Goal: Communication & Community: Share content

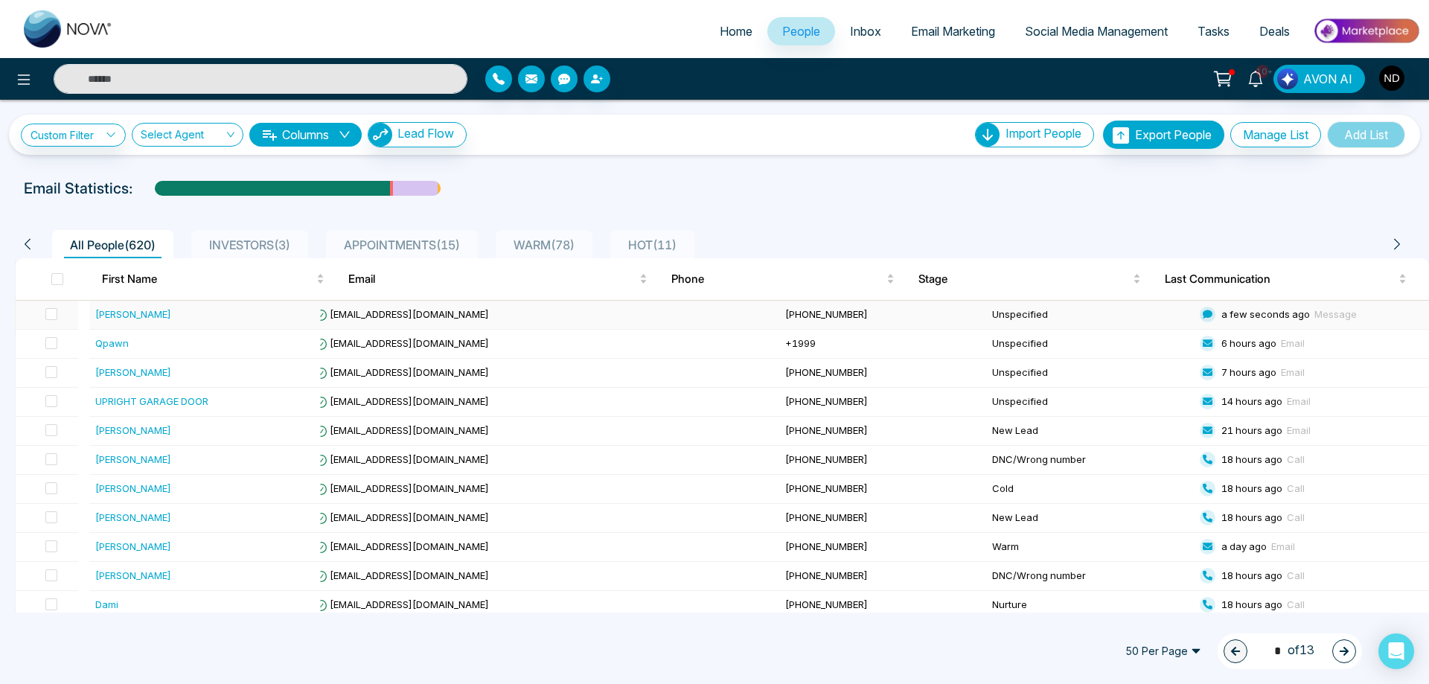
click at [129, 318] on div "[PERSON_NAME]" at bounding box center [133, 314] width 76 height 15
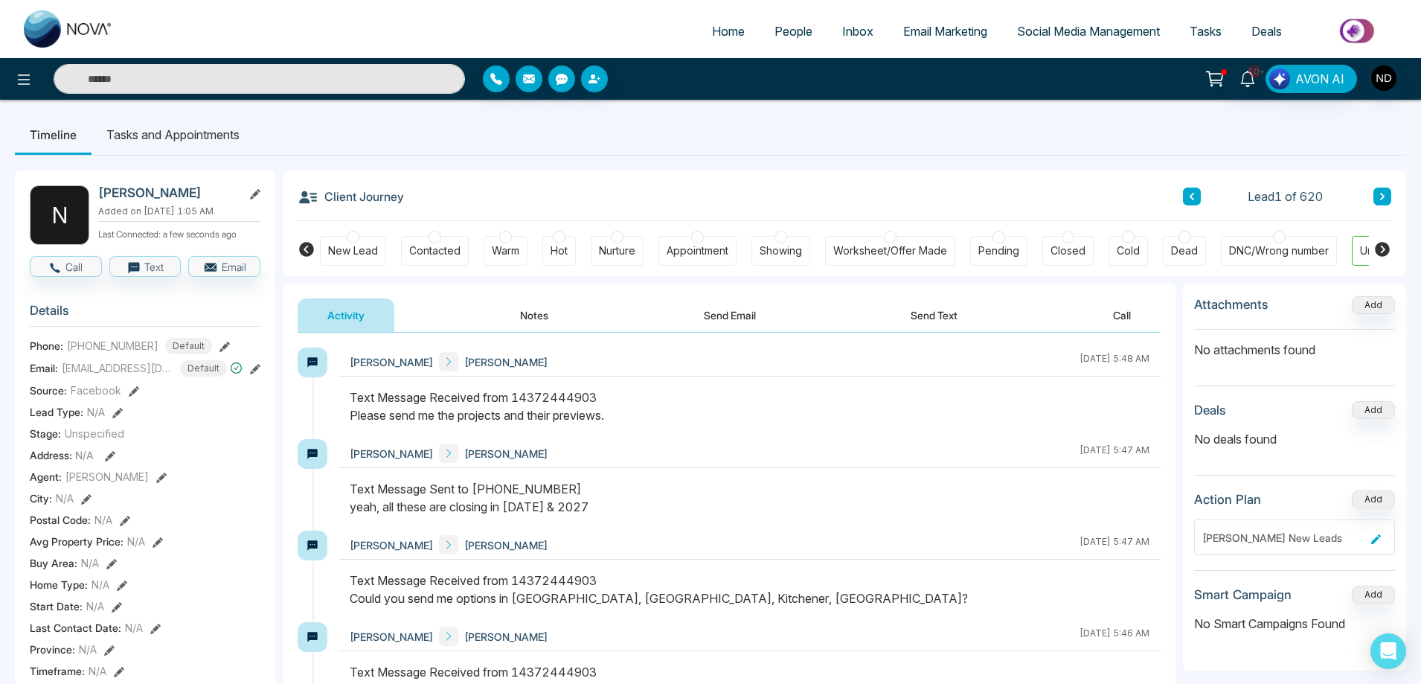
scroll to position [0, 57]
drag, startPoint x: 81, startPoint y: 347, endPoint x: 147, endPoint y: 347, distance: 65.5
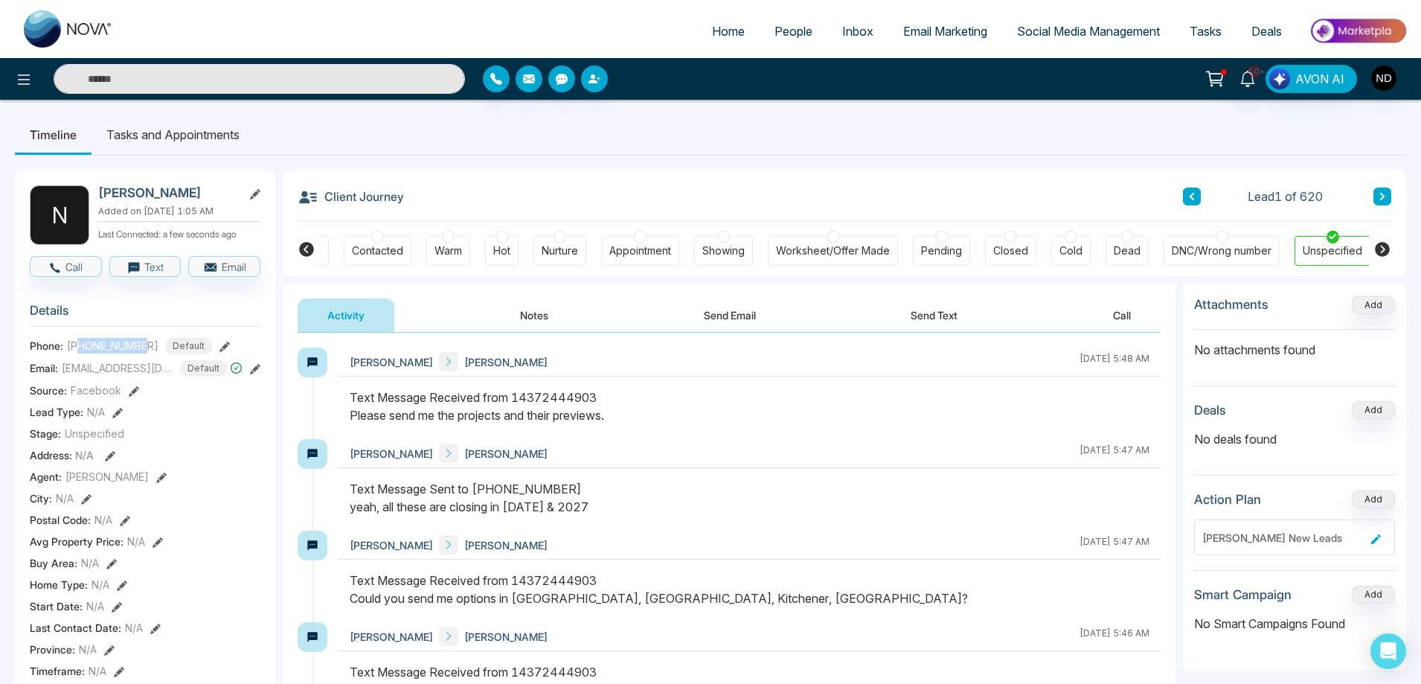
click at [147, 347] on span "[PHONE_NUMBER]" at bounding box center [113, 346] width 92 height 16
copy span "4372444903"
click at [955, 313] on button "Send Text" at bounding box center [934, 314] width 106 height 33
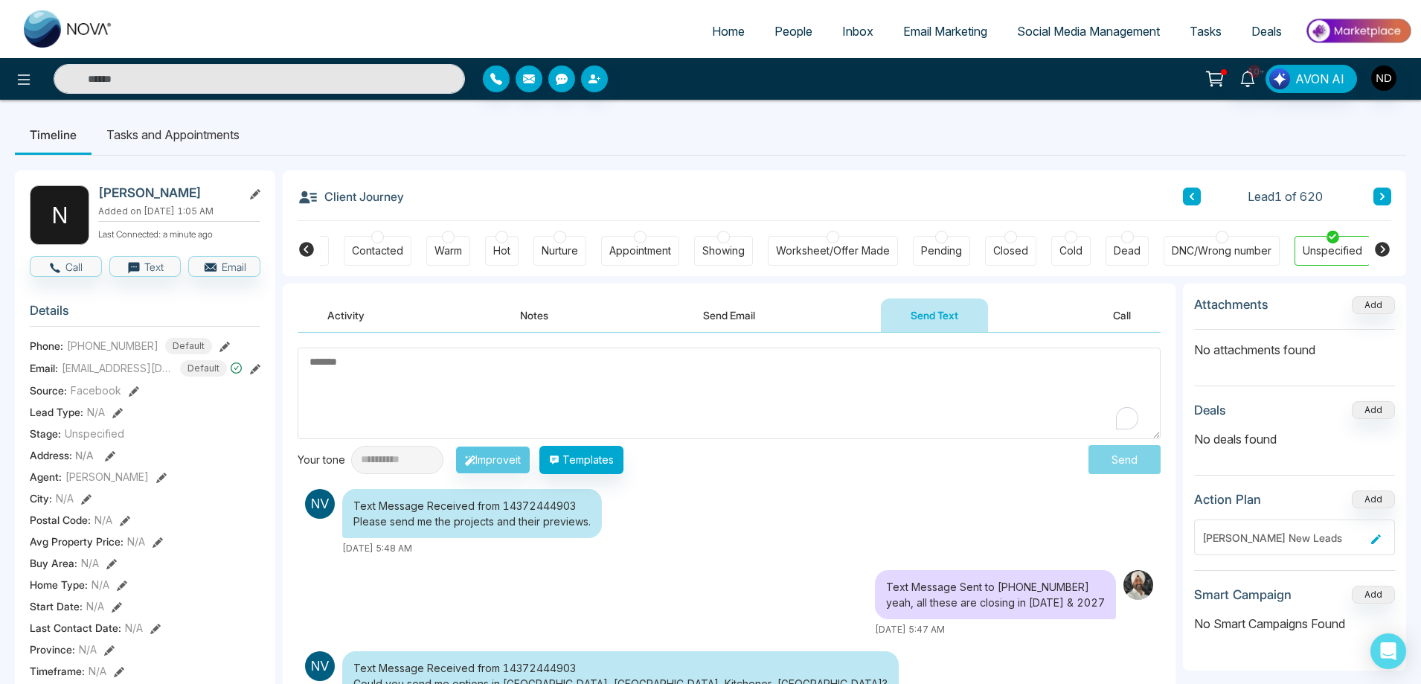
click at [591, 401] on textarea "To enrich screen reader interactions, please activate Accessibility in Grammarl…" at bounding box center [729, 393] width 863 height 92
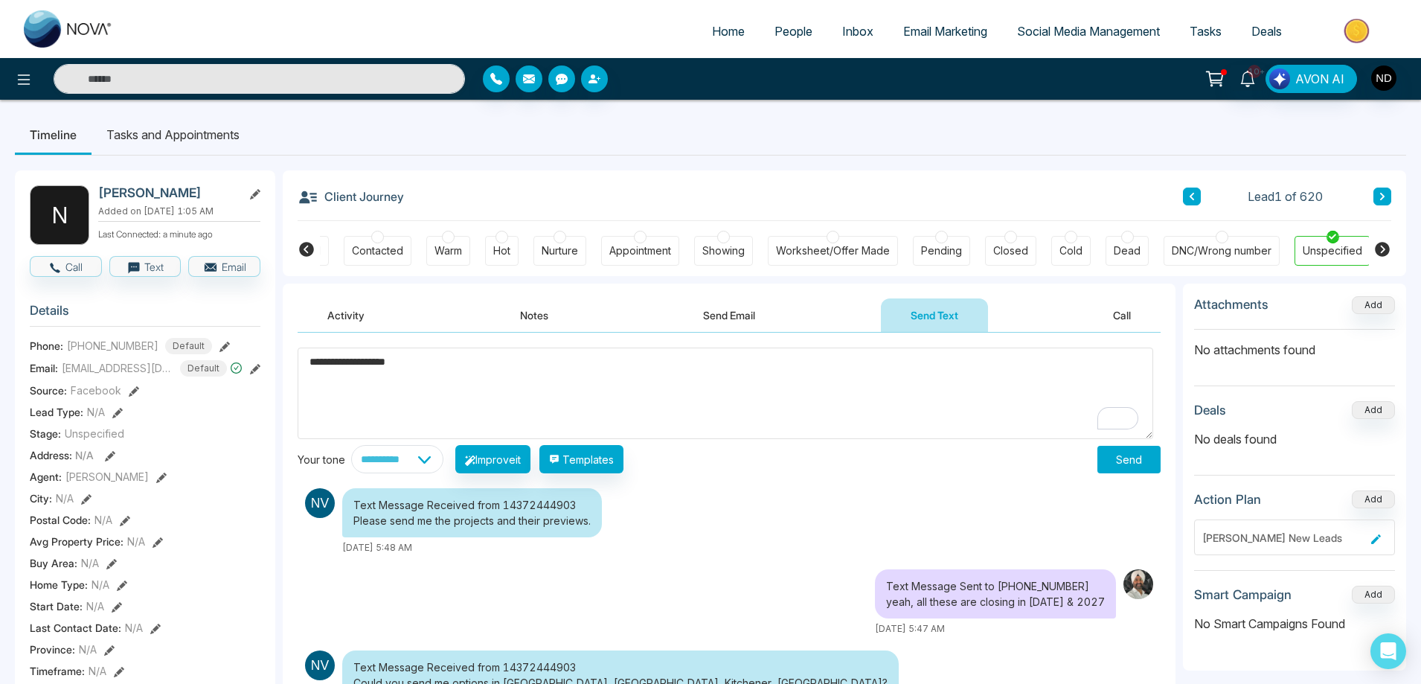
click at [339, 359] on textarea "**********" at bounding box center [726, 393] width 856 height 92
type textarea "**********"
click at [1134, 456] on button "Send" at bounding box center [1128, 460] width 63 height 28
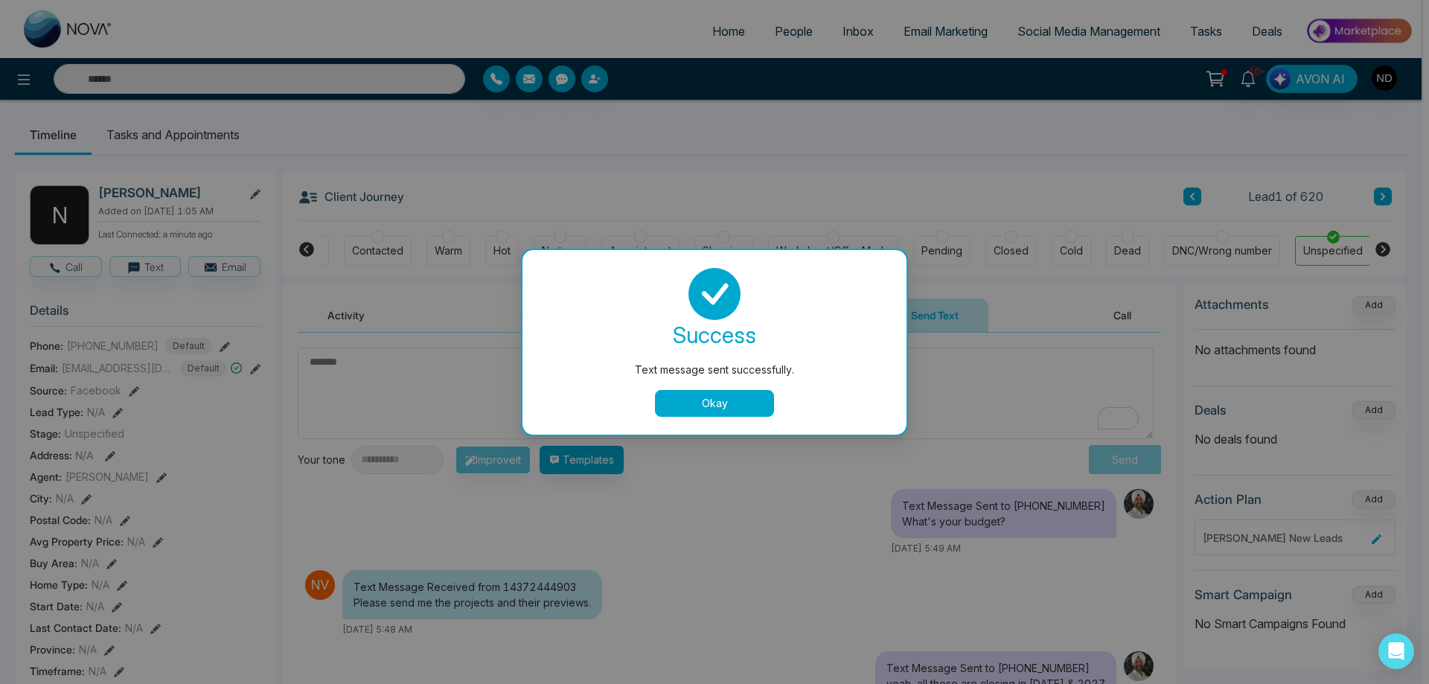
click at [751, 407] on button "Okay" at bounding box center [714, 403] width 119 height 27
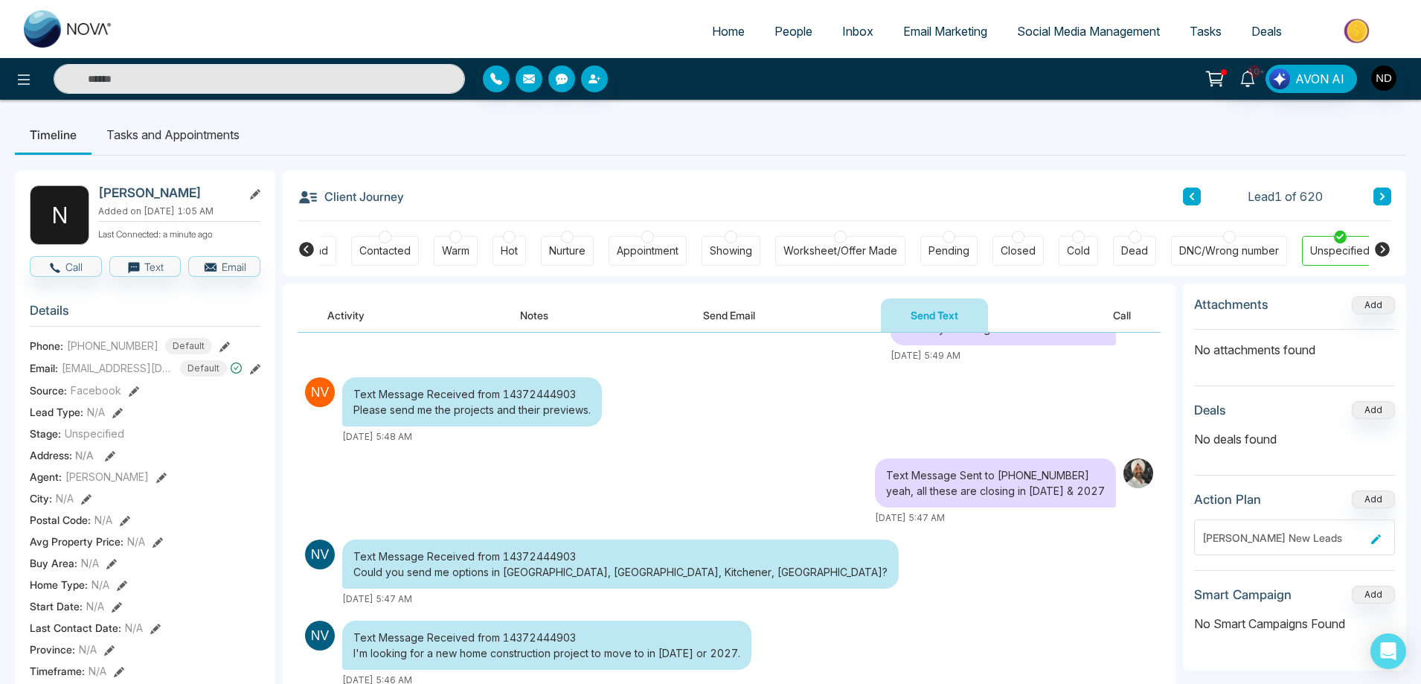
scroll to position [223, 0]
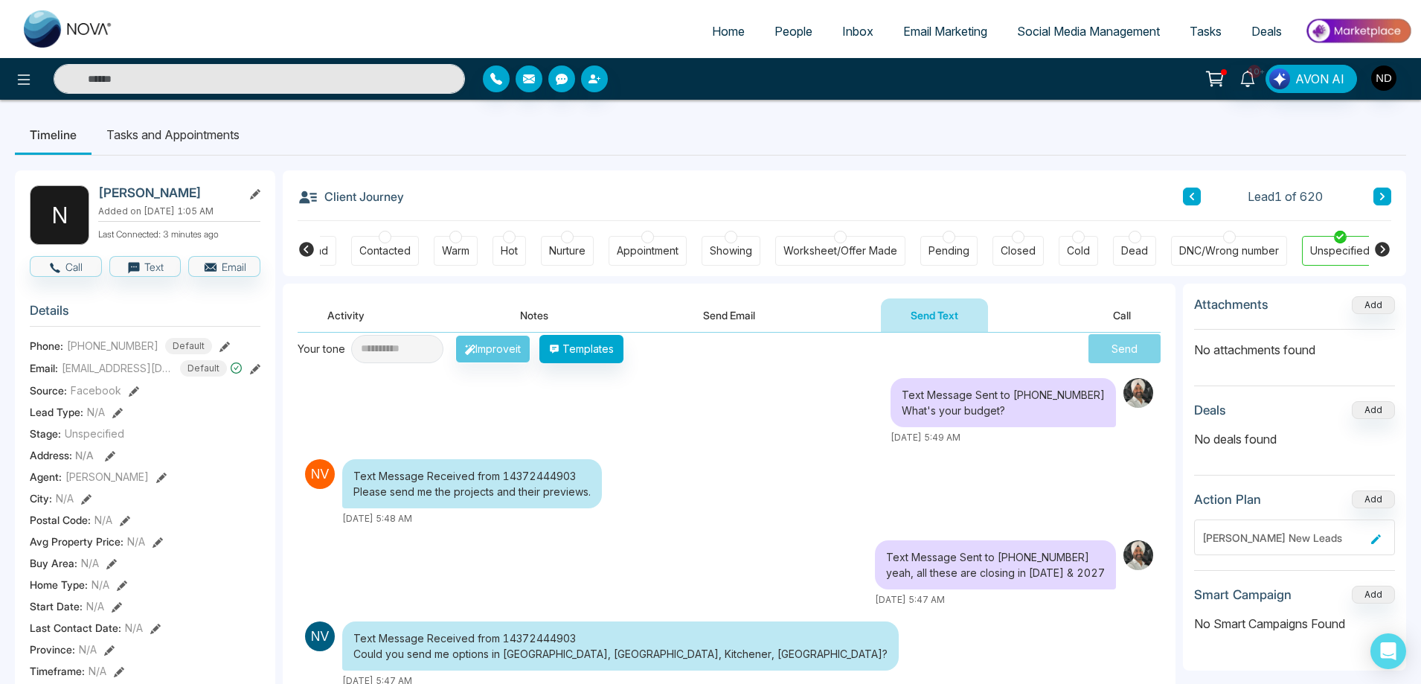
scroll to position [0, 0]
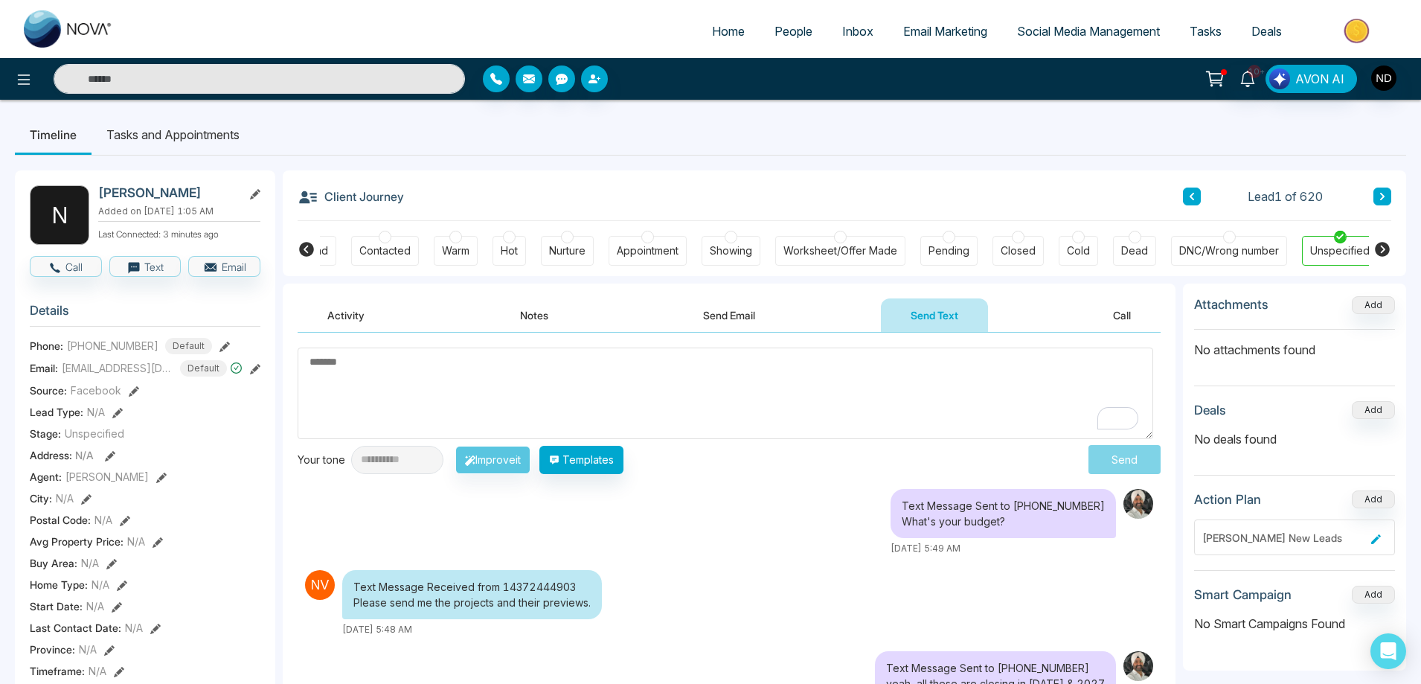
click at [775, 539] on div "Text Message Sent to +14372444903 What's your budget? October 3 2025 | 5:49 AM" at bounding box center [729, 522] width 863 height 66
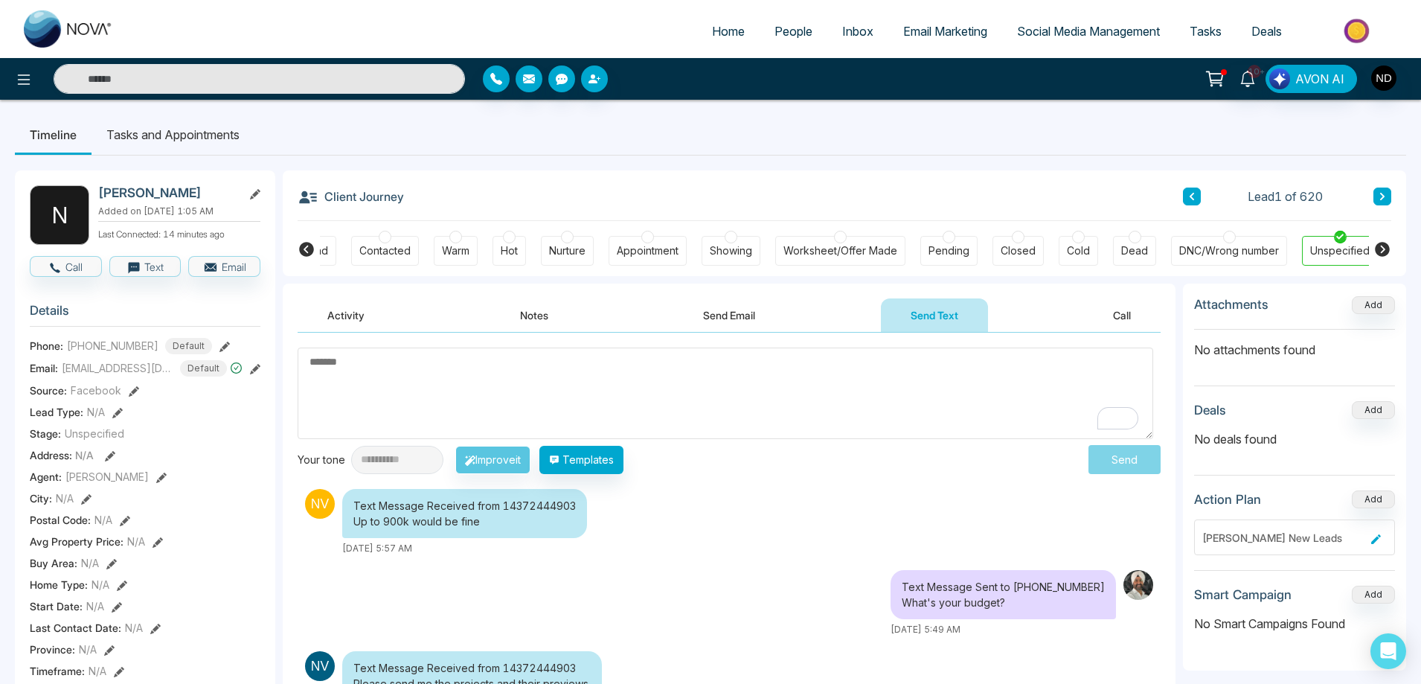
click at [786, 413] on textarea "To enrich screen reader interactions, please activate Accessibility in Grammarl…" at bounding box center [726, 393] width 856 height 92
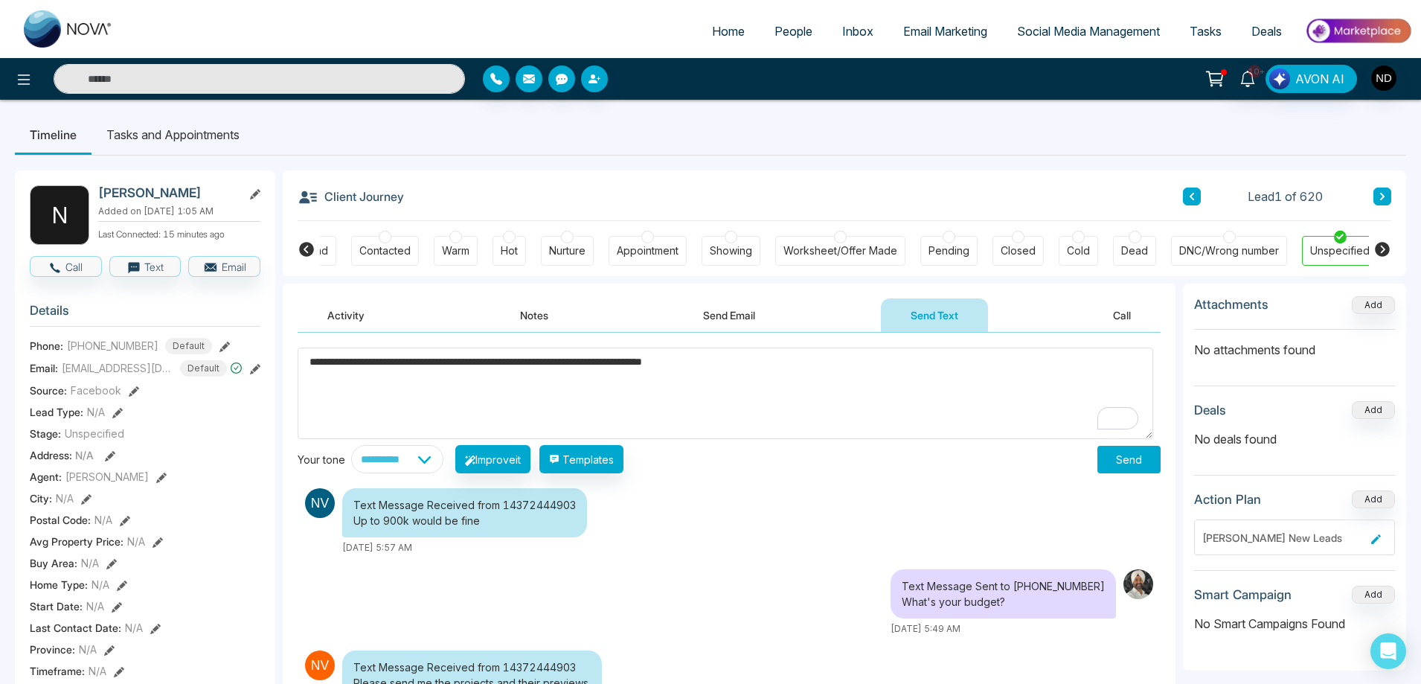
type textarea "**********"
click at [1127, 466] on button "Send" at bounding box center [1128, 460] width 63 height 28
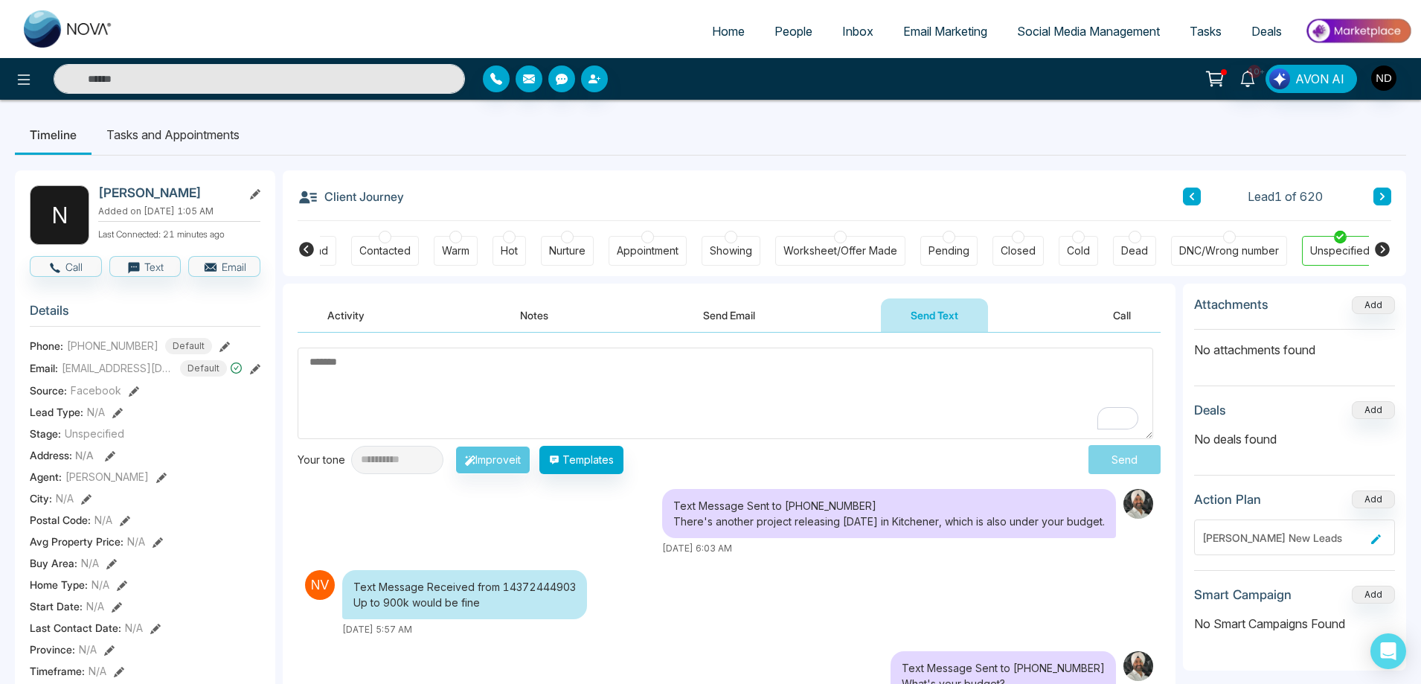
click at [778, 378] on textarea "To enrich screen reader interactions, please activate Accessibility in Grammarl…" at bounding box center [726, 393] width 856 height 92
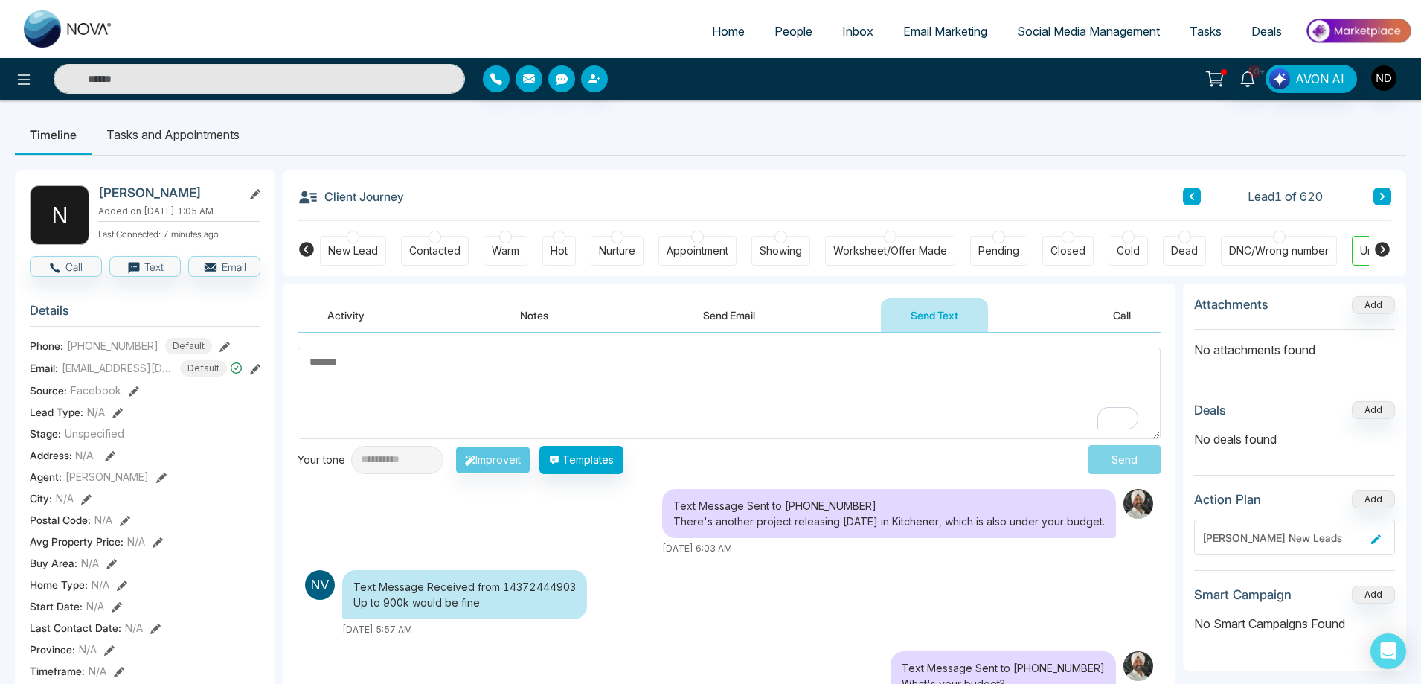
click at [751, 383] on textarea "To enrich screen reader interactions, please activate Accessibility in Grammarl…" at bounding box center [729, 393] width 863 height 92
click at [911, 33] on span "Email Marketing" at bounding box center [945, 31] width 84 height 15
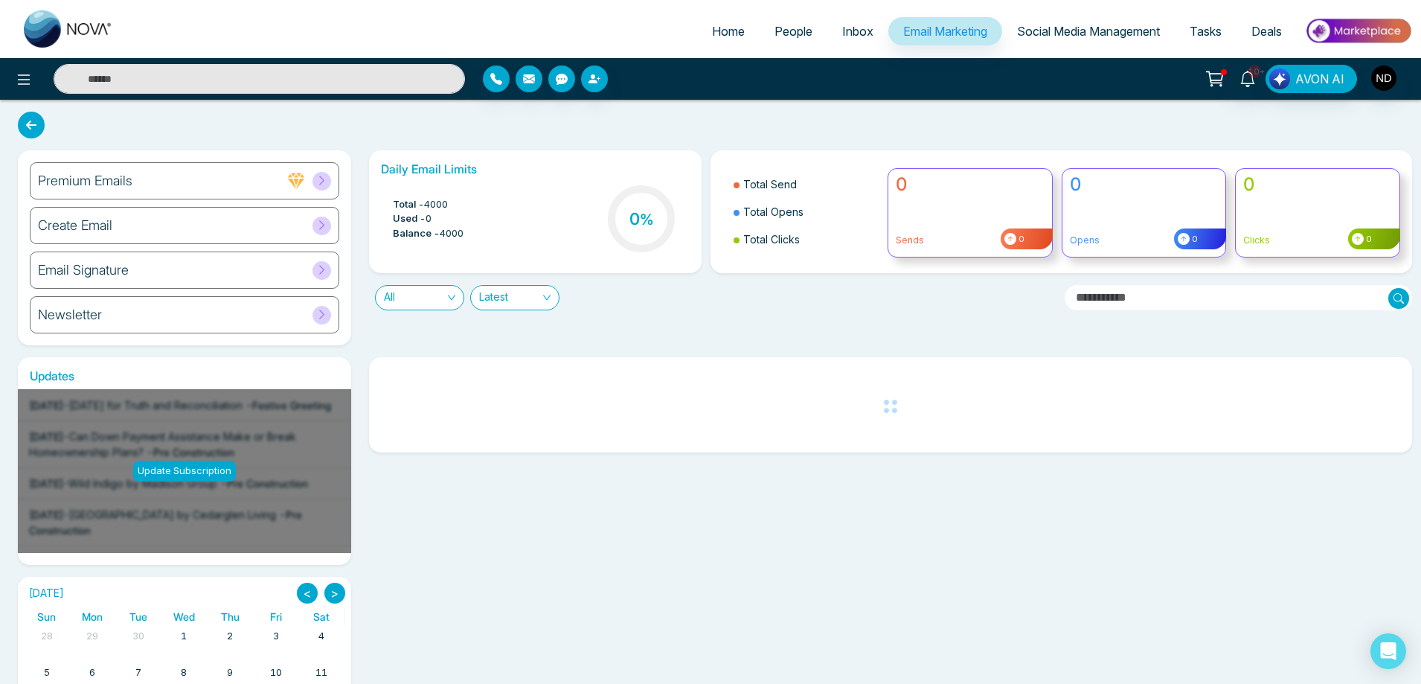
click at [109, 224] on h6 "Create Email" at bounding box center [75, 225] width 74 height 16
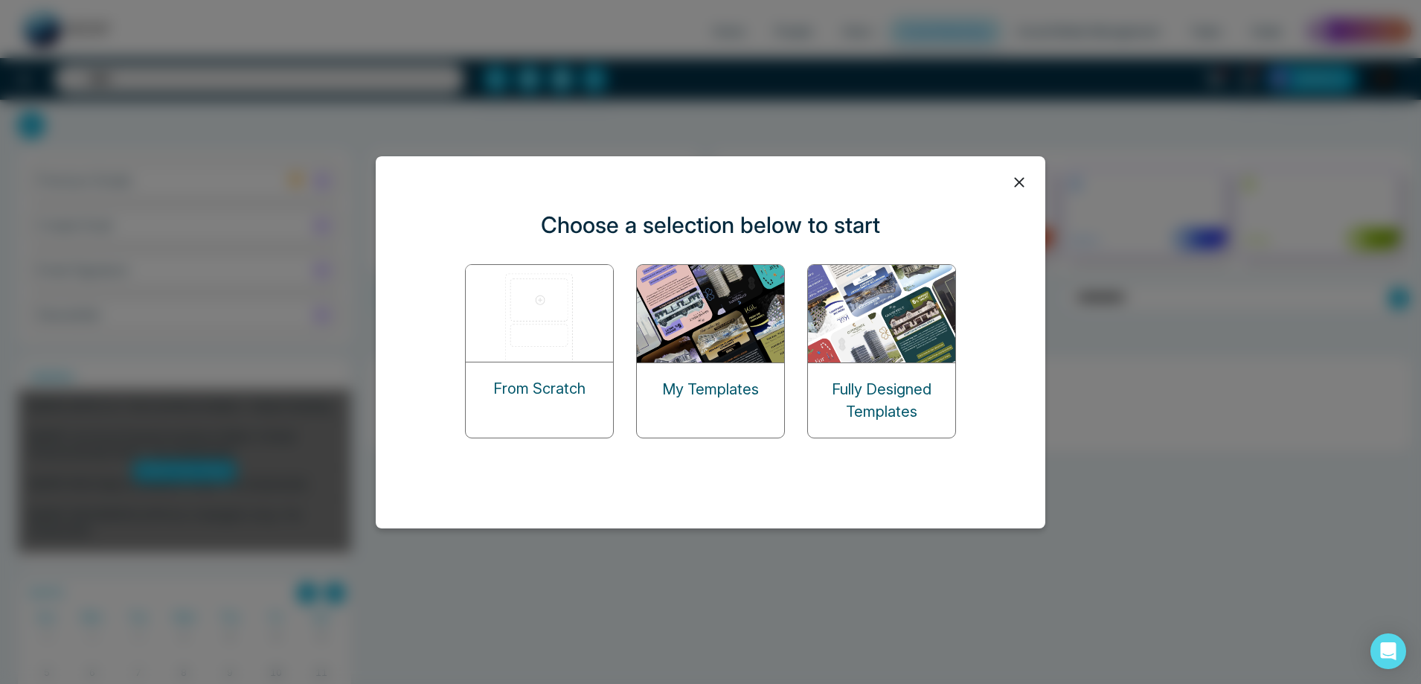
click at [740, 324] on img at bounding box center [711, 313] width 149 height 97
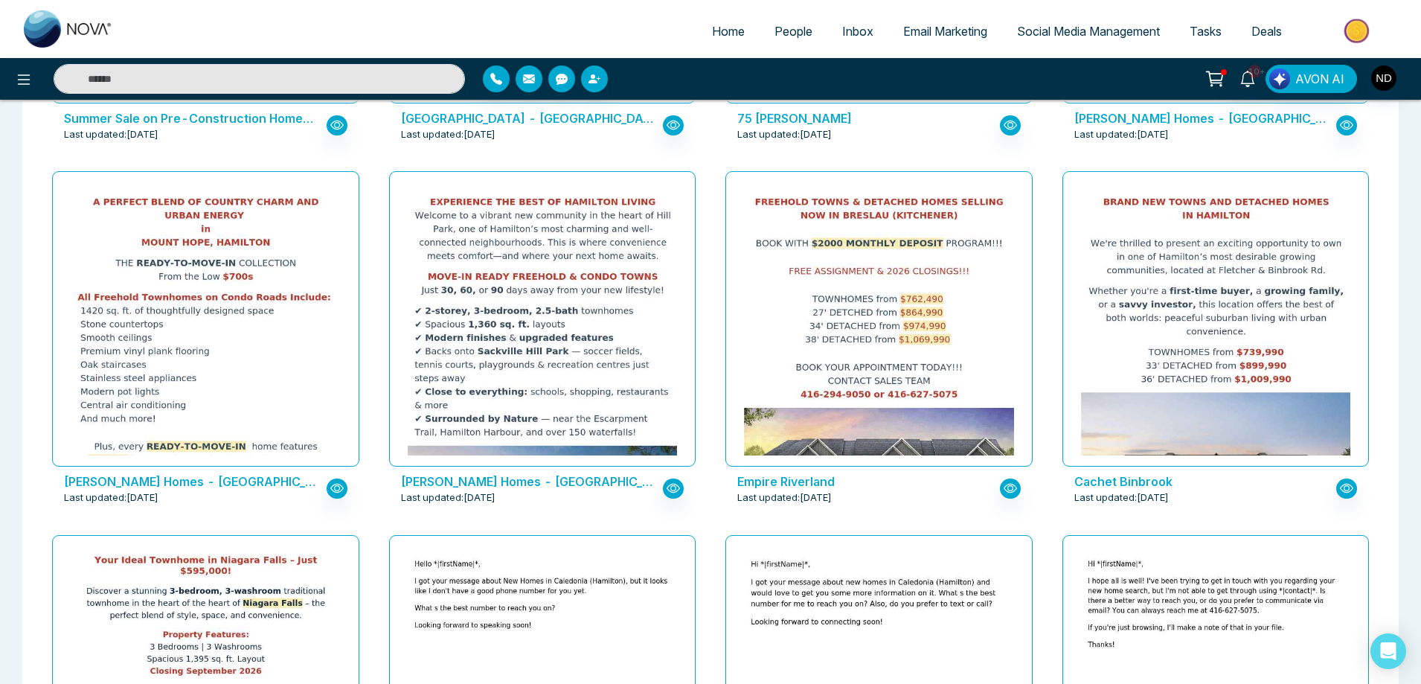
scroll to position [1408, 0]
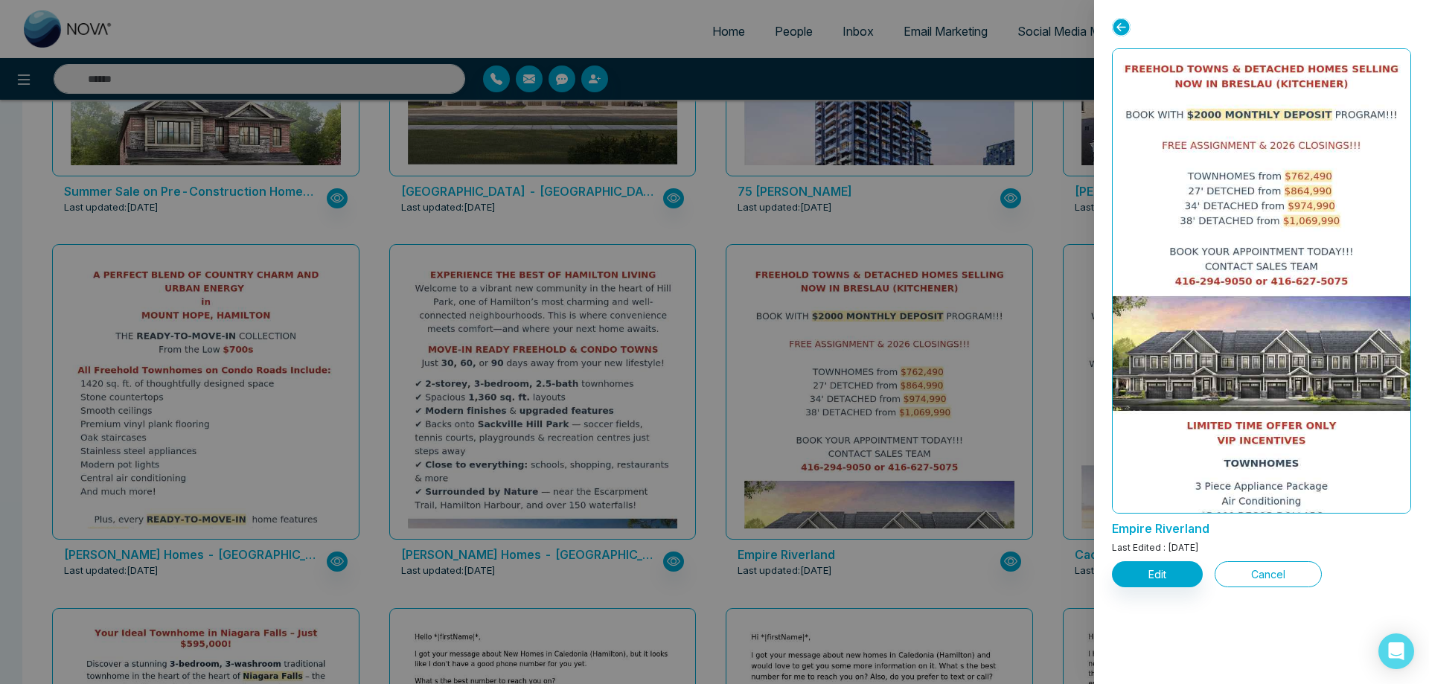
click at [1234, 574] on button "Cancel" at bounding box center [1267, 574] width 107 height 26
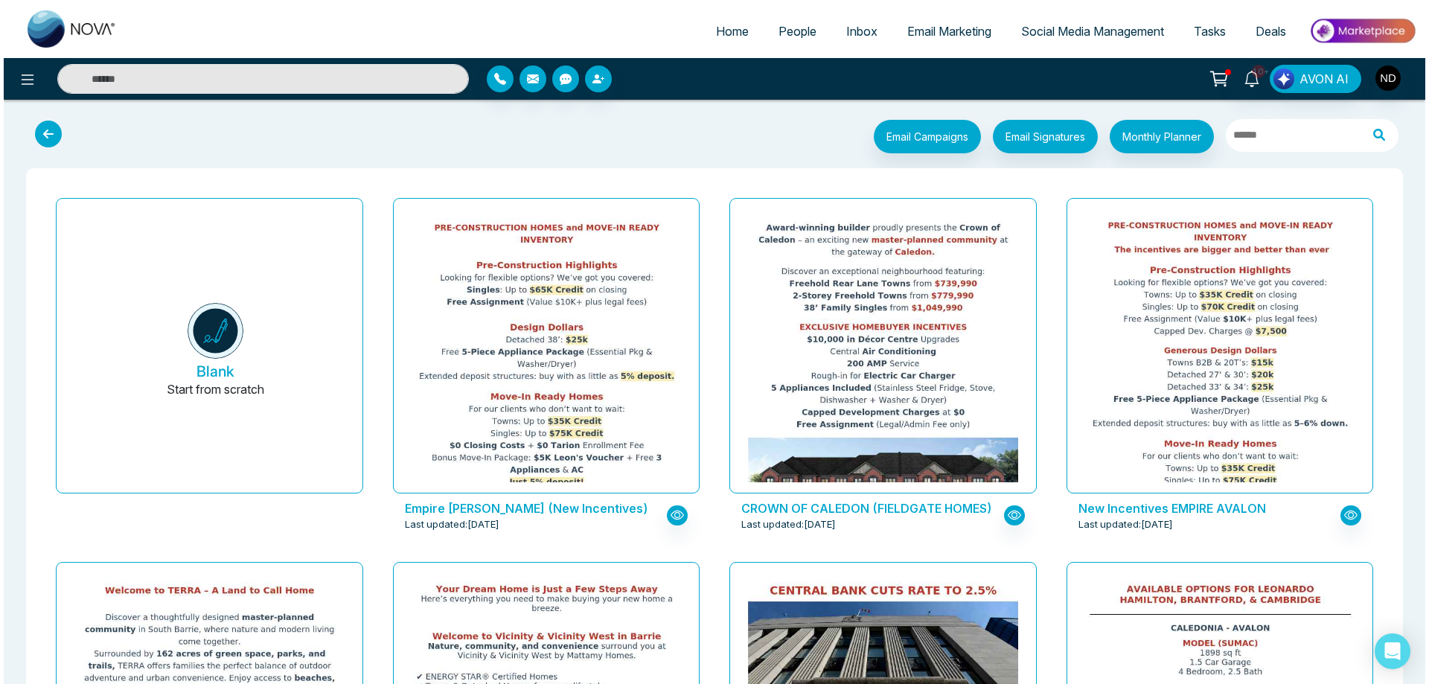
scroll to position [0, 0]
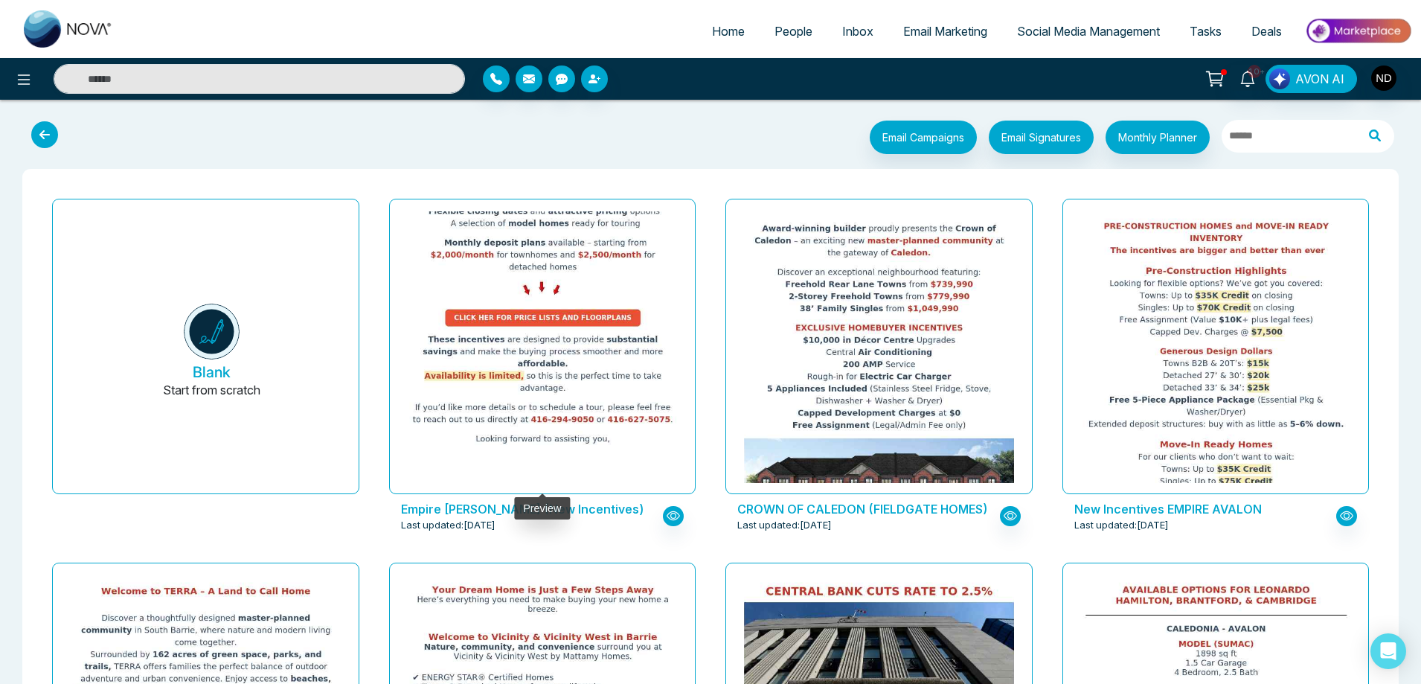
click at [575, 382] on img at bounding box center [541, 42] width 539 height 821
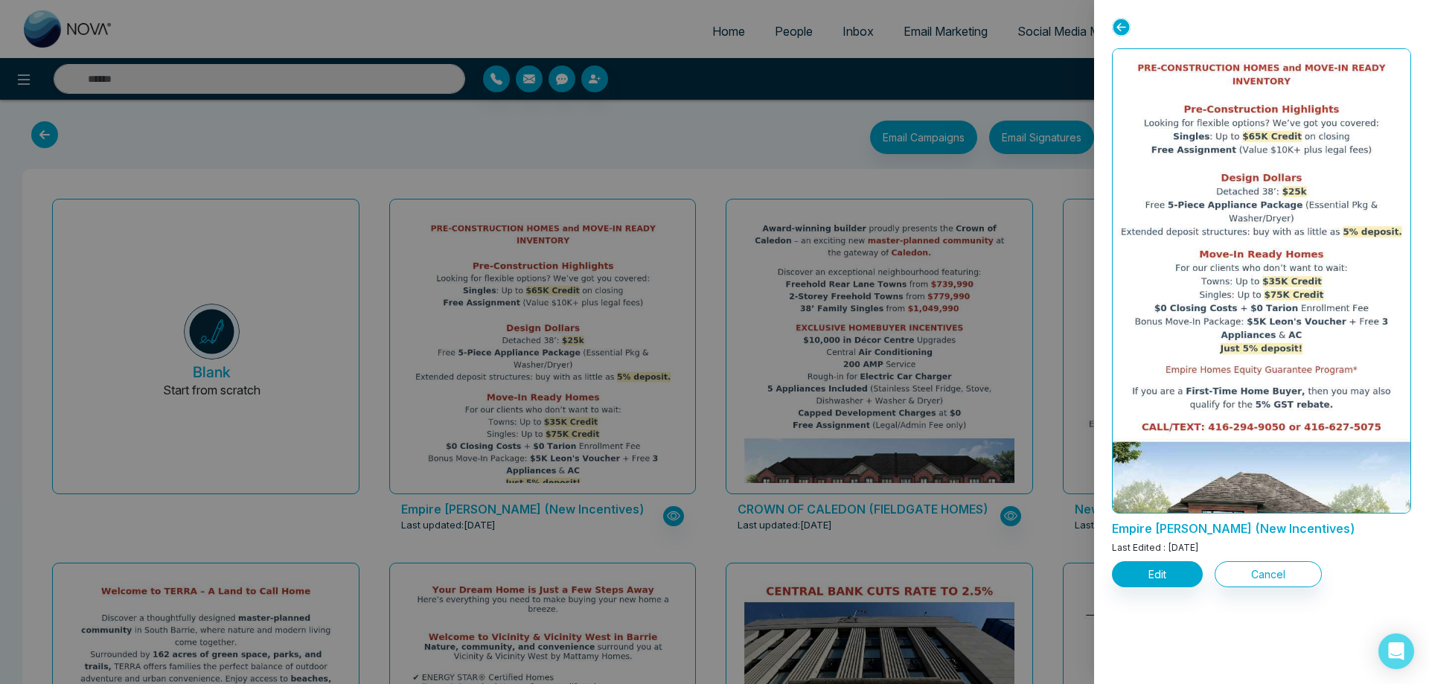
click at [703, 453] on div at bounding box center [714, 342] width 1429 height 684
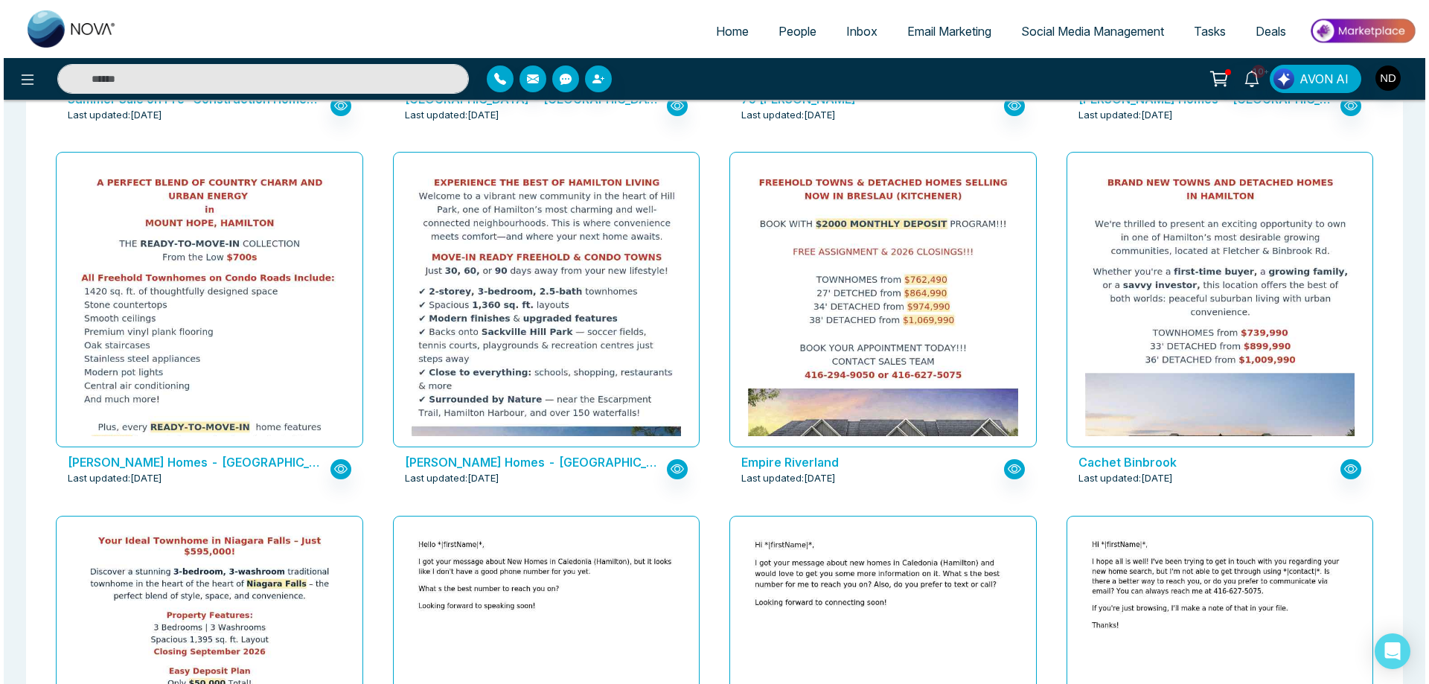
scroll to position [1562, 0]
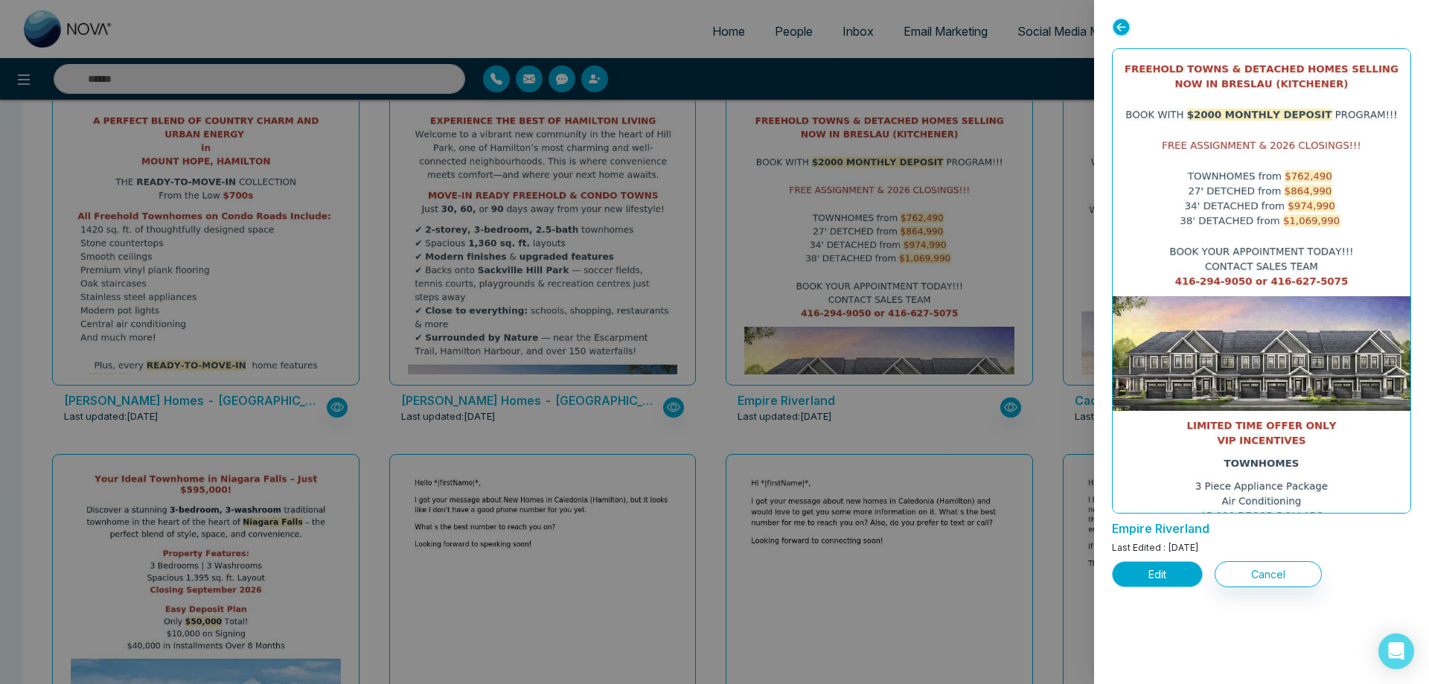
click at [1161, 578] on button "Edit" at bounding box center [1157, 574] width 91 height 26
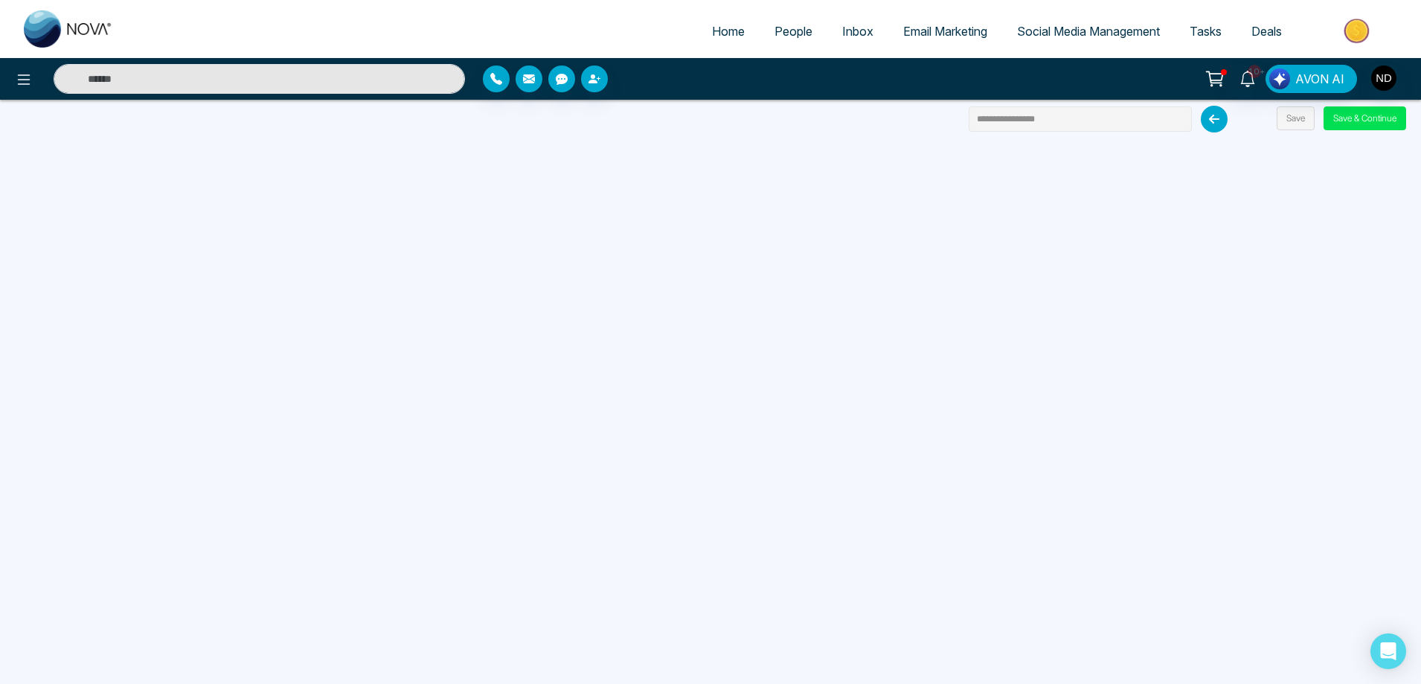
click at [1064, 119] on input "**********" at bounding box center [1080, 118] width 223 height 25
type input "**********"
click at [1296, 117] on button "Save" at bounding box center [1296, 118] width 38 height 24
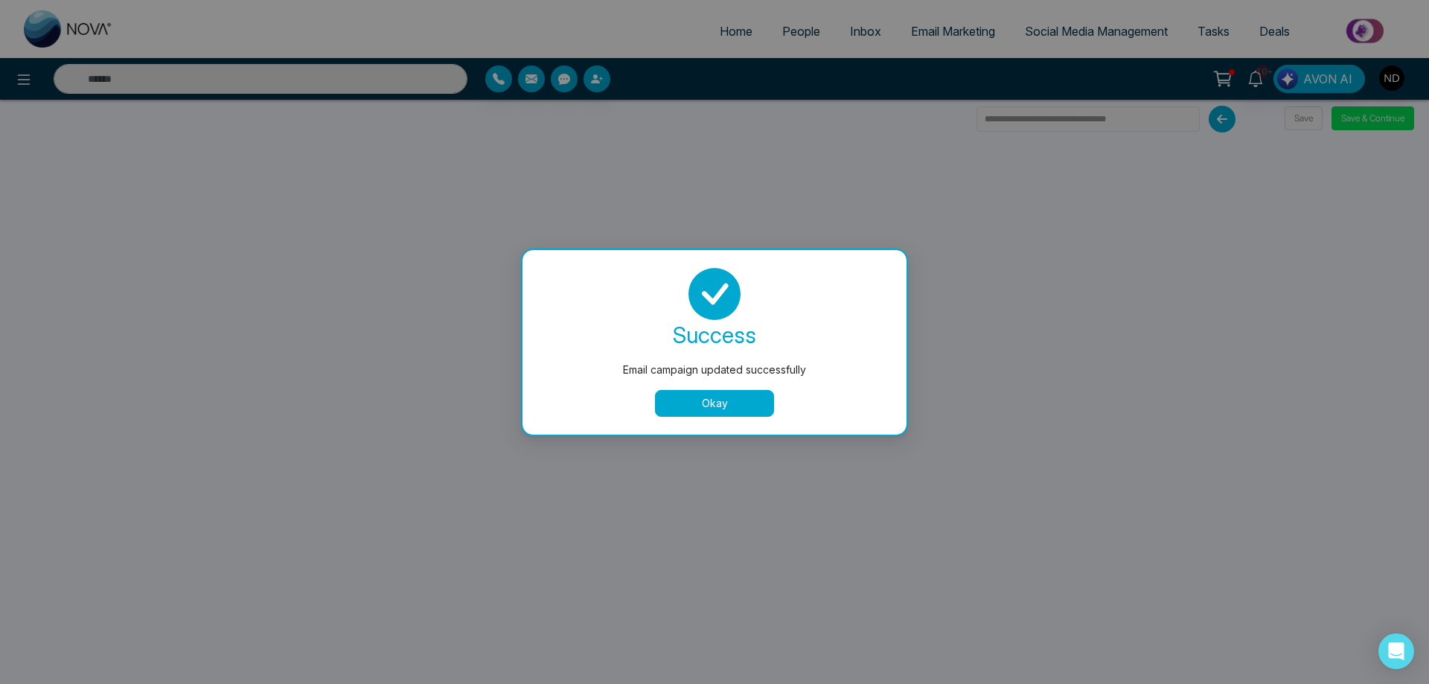
click at [700, 404] on button "Okay" at bounding box center [714, 403] width 119 height 27
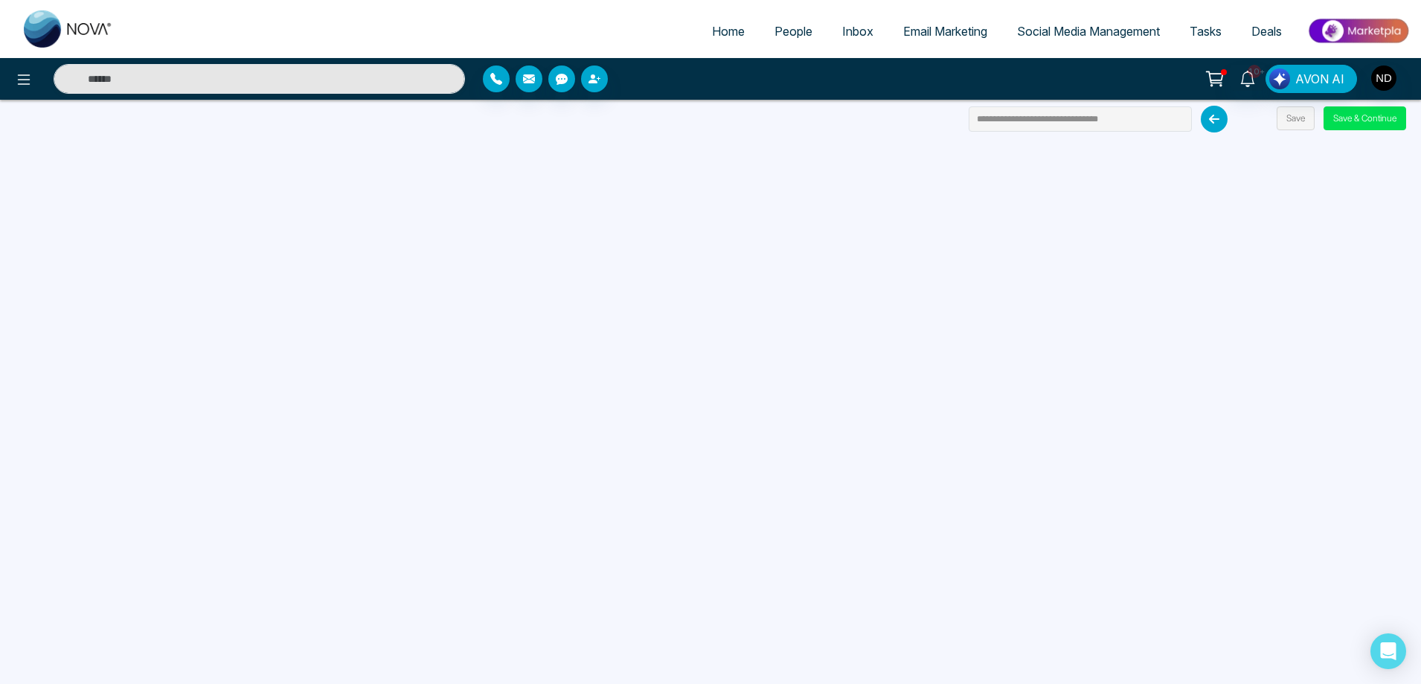
click at [781, 28] on span "People" at bounding box center [794, 31] width 38 height 15
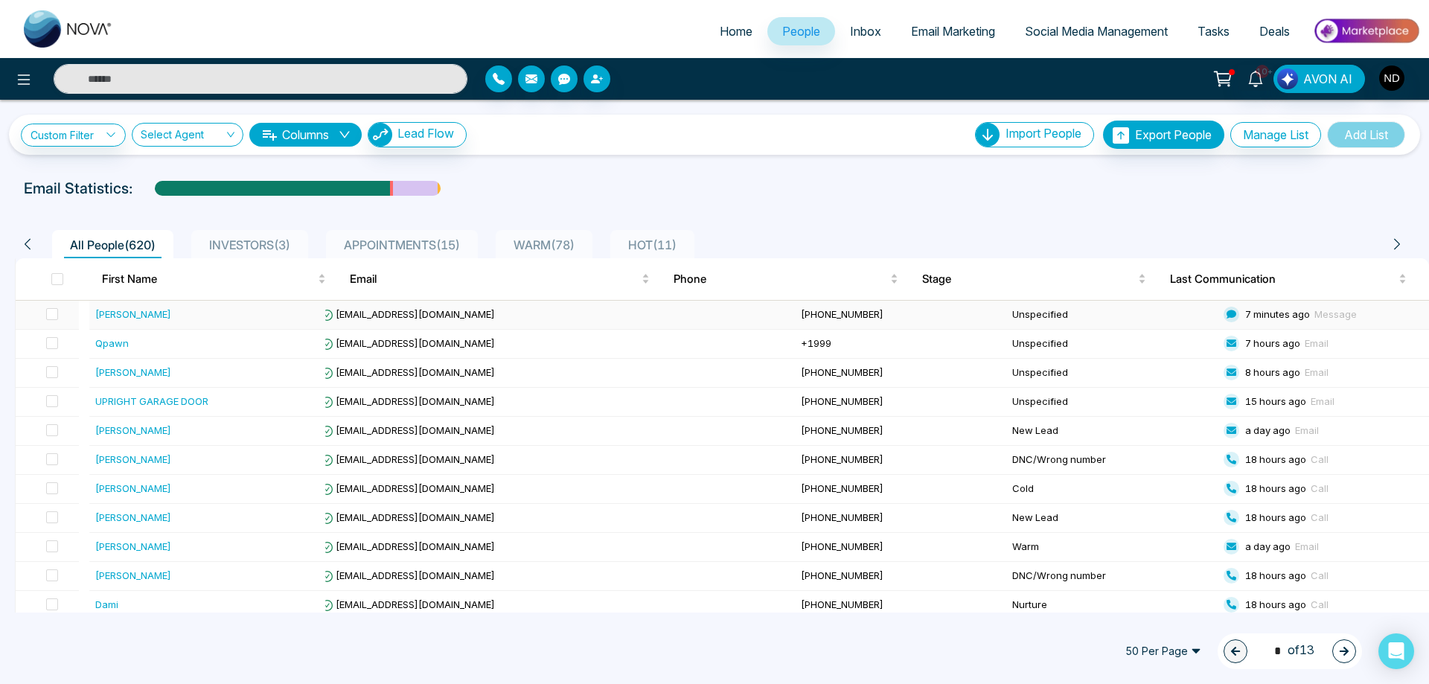
click at [138, 318] on div "[PERSON_NAME]" at bounding box center [133, 314] width 76 height 15
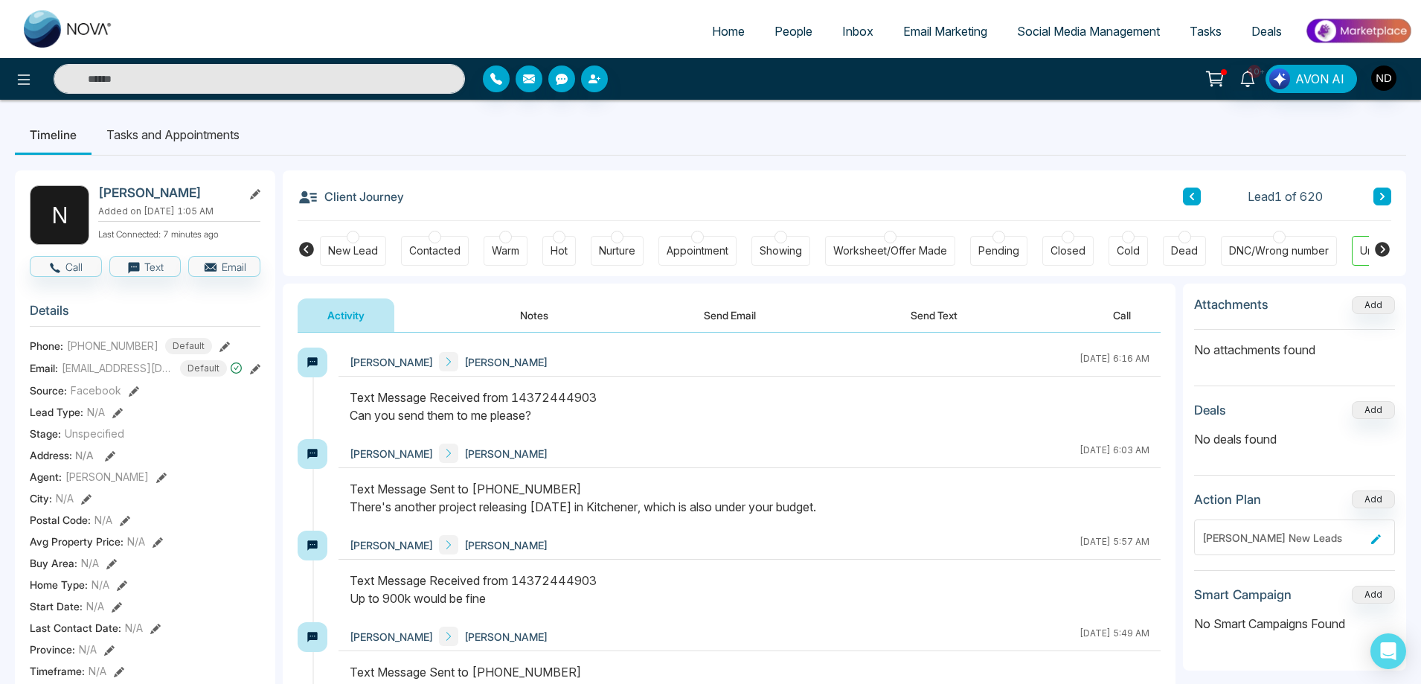
click at [750, 423] on div "Text Message Received from 14372444903 Can you send them to me please?" at bounding box center [750, 406] width 800 height 36
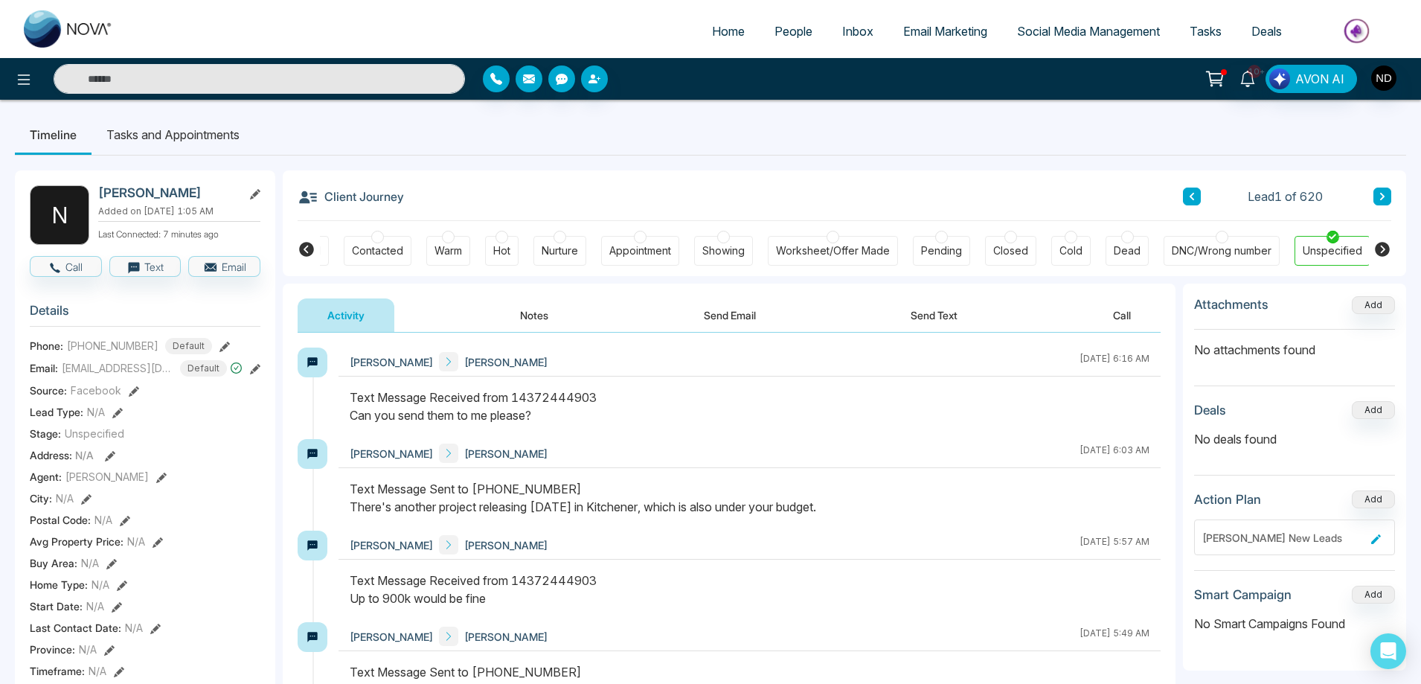
click at [954, 315] on button "Send Text" at bounding box center [934, 314] width 106 height 33
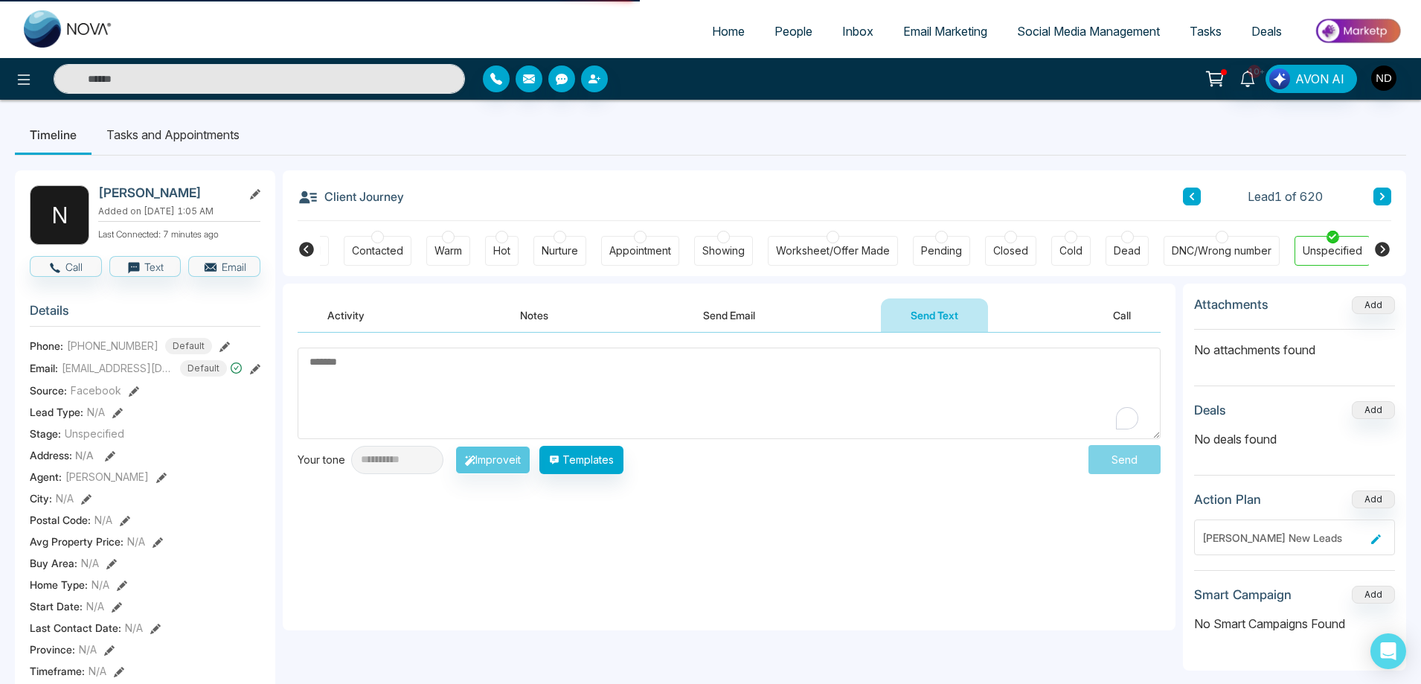
click at [869, 410] on textarea "To enrich screen reader interactions, please activate Accessibility in Grammarl…" at bounding box center [729, 393] width 863 height 92
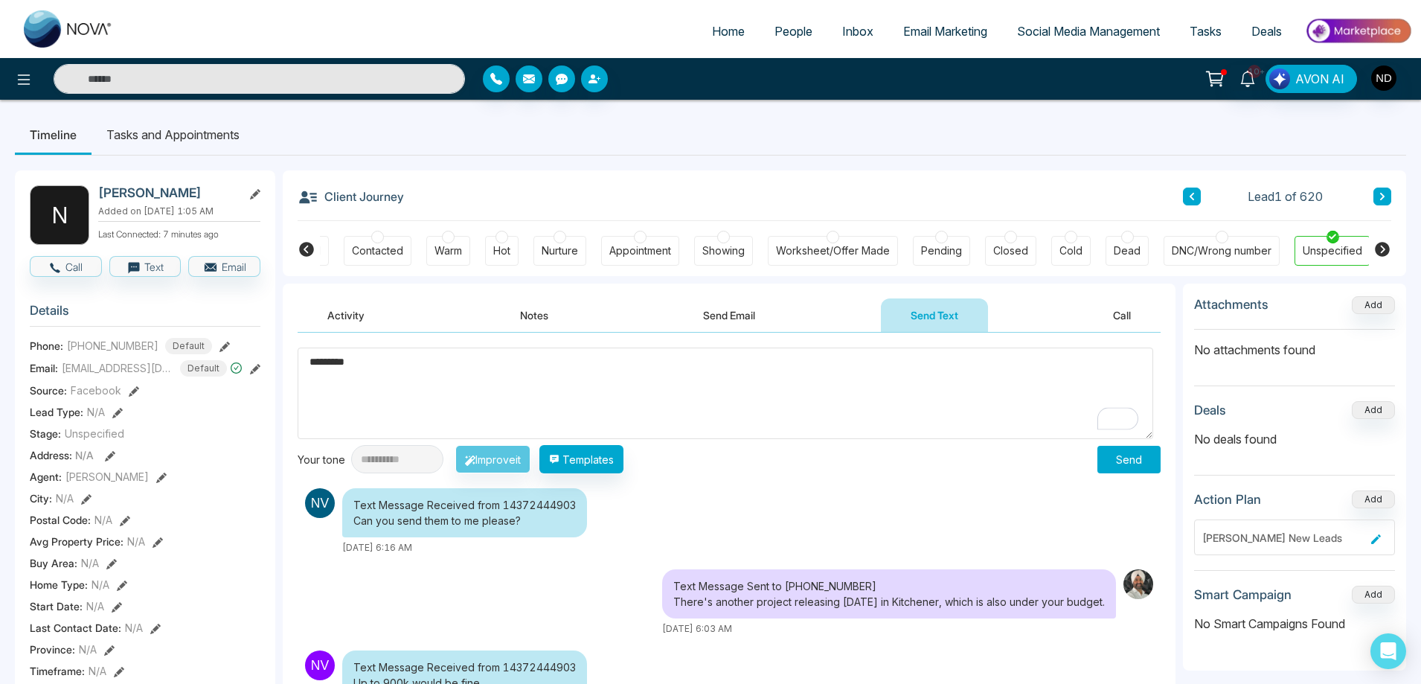
type textarea "*********"
click at [1115, 461] on button "Send" at bounding box center [1128, 460] width 63 height 28
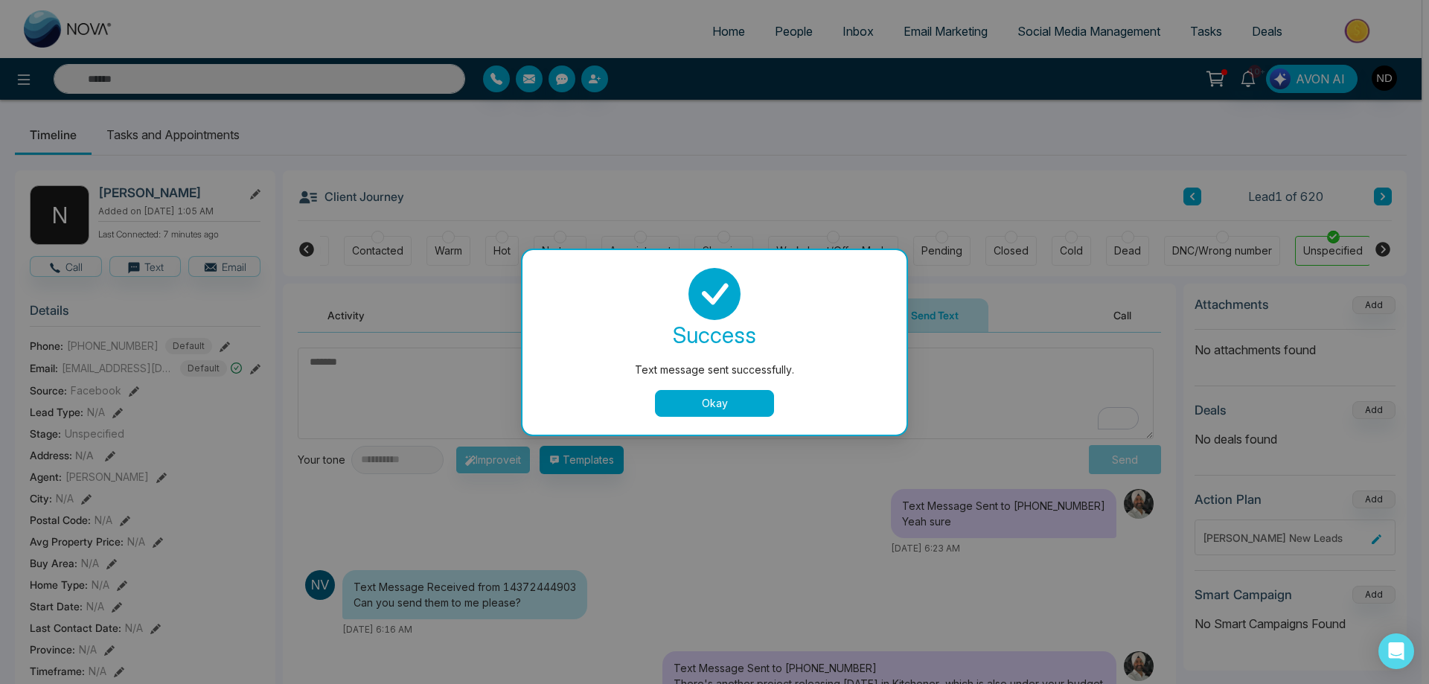
click at [738, 409] on button "Okay" at bounding box center [714, 403] width 119 height 27
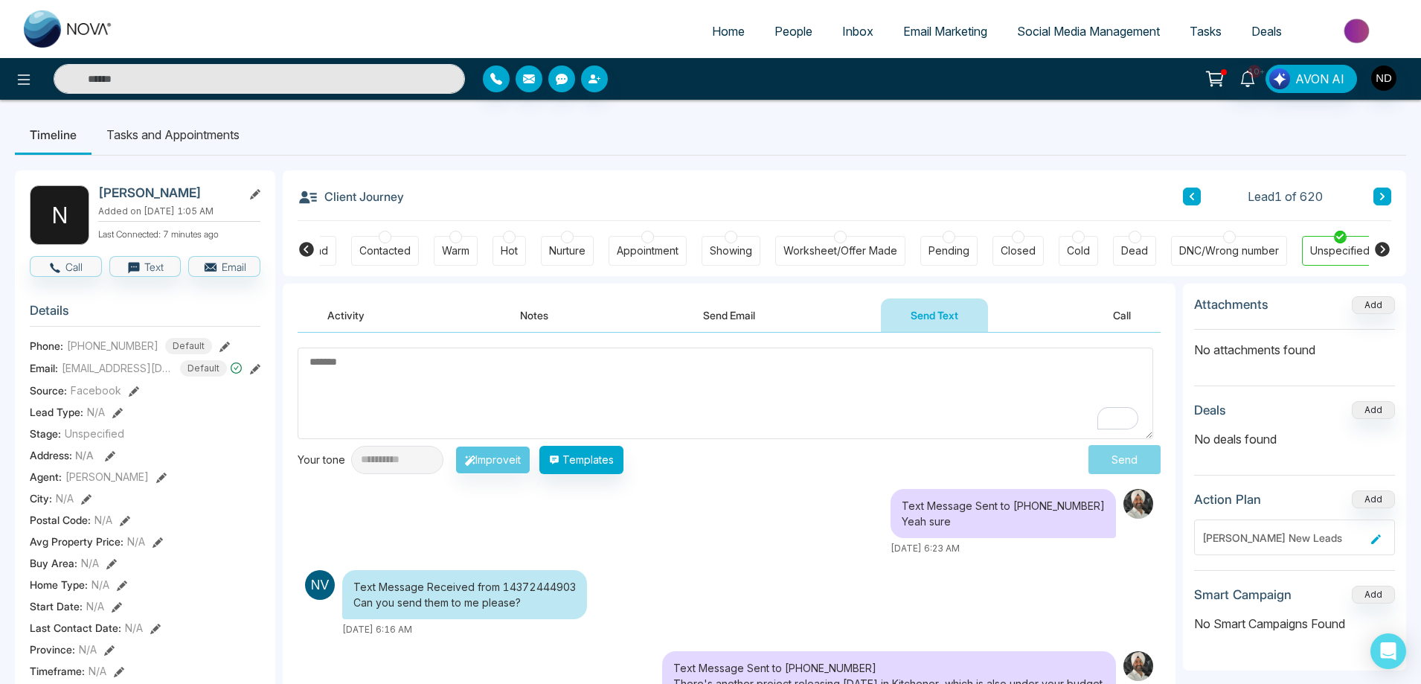
click at [763, 510] on div "Text Message Sent to +14372444903 Yeah sure October 3 2025 | 6:23 AM" at bounding box center [729, 522] width 863 height 66
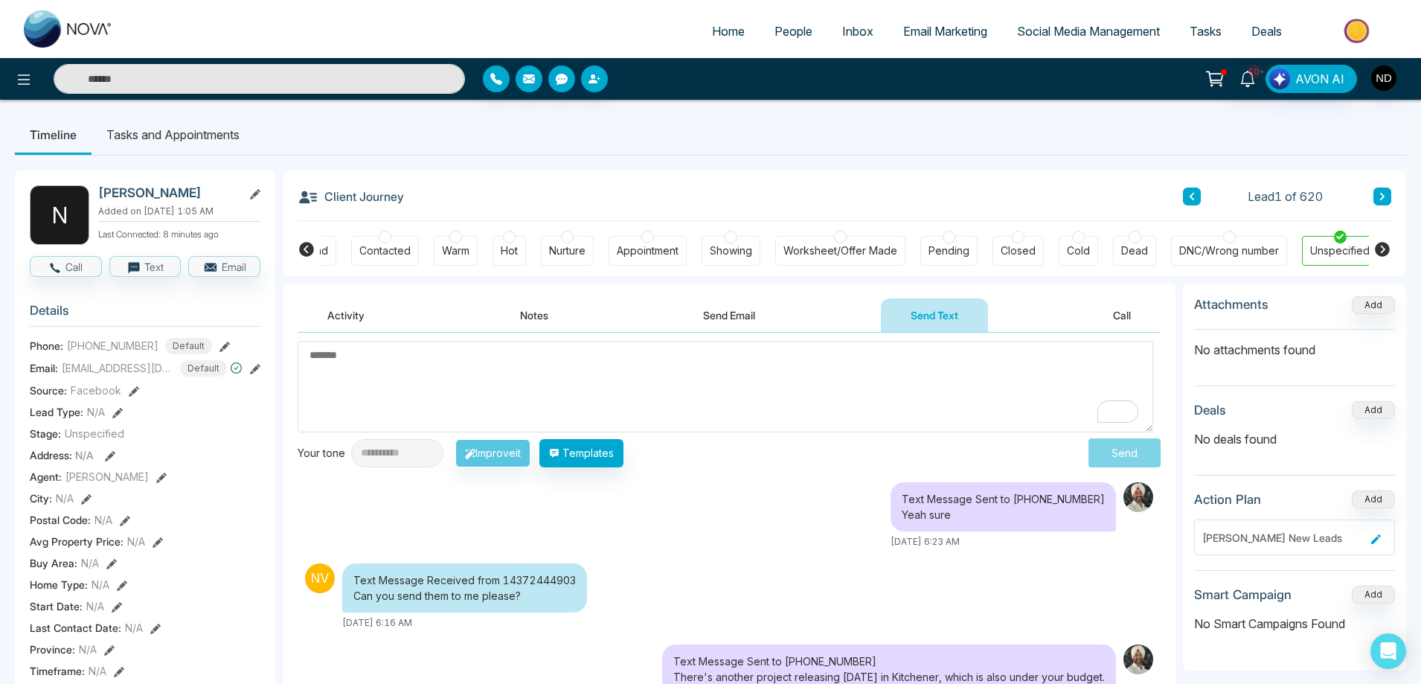
scroll to position [0, 0]
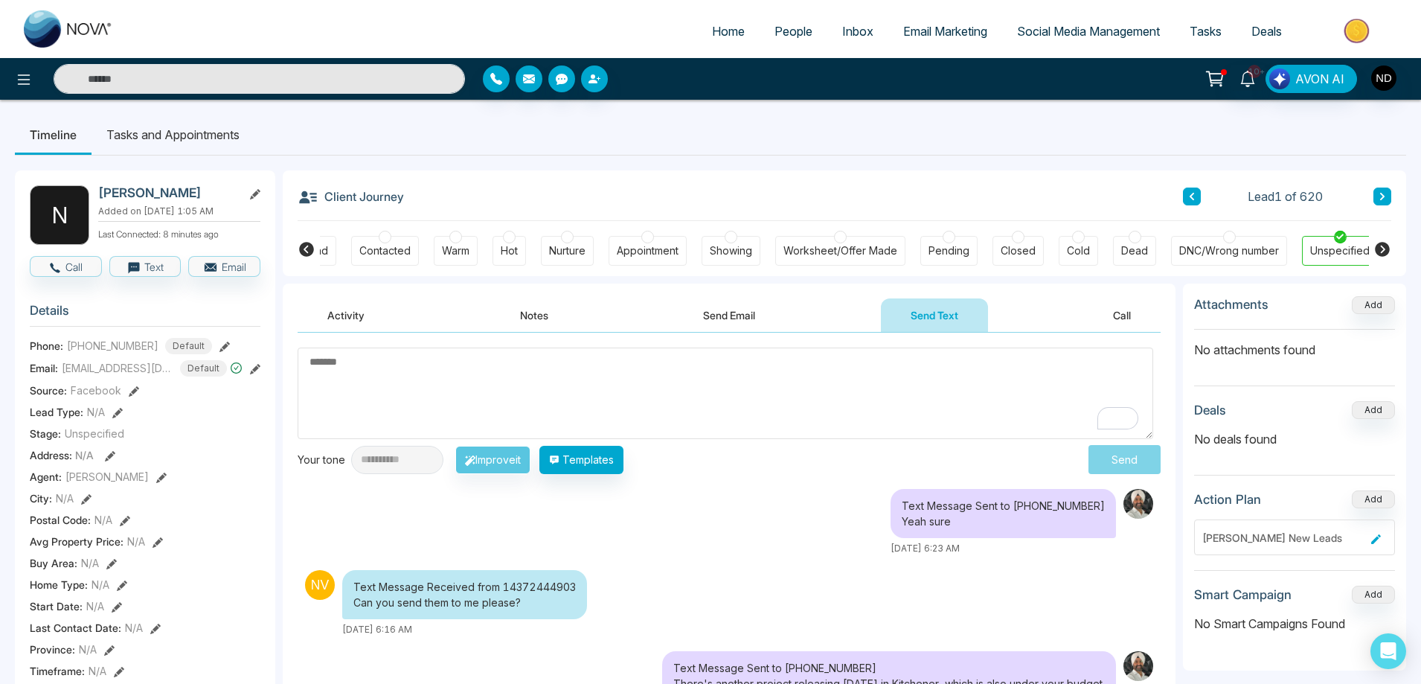
click at [788, 410] on textarea "To enrich screen reader interactions, please activate Accessibility in Grammarl…" at bounding box center [726, 393] width 856 height 92
drag, startPoint x: 62, startPoint y: 334, endPoint x: 169, endPoint y: 336, distance: 106.4
click at [169, 336] on div "[EMAIL_ADDRESS][DOMAIN_NAME]" at bounding box center [148, 333] width 184 height 25
copy div "[EMAIL_ADDRESS][DOMAIN_NAME]"
click at [426, 371] on textarea "To enrich screen reader interactions, please activate Accessibility in Grammarl…" at bounding box center [726, 393] width 856 height 92
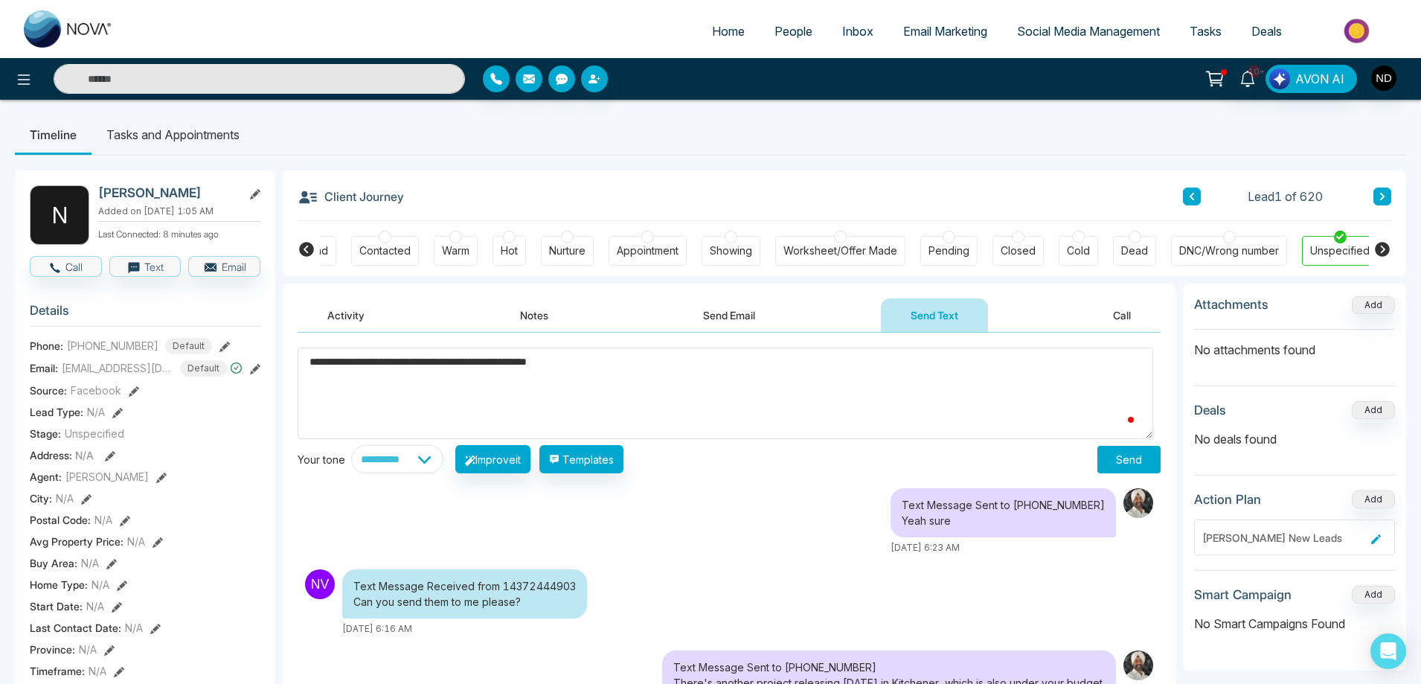
paste textarea "**********"
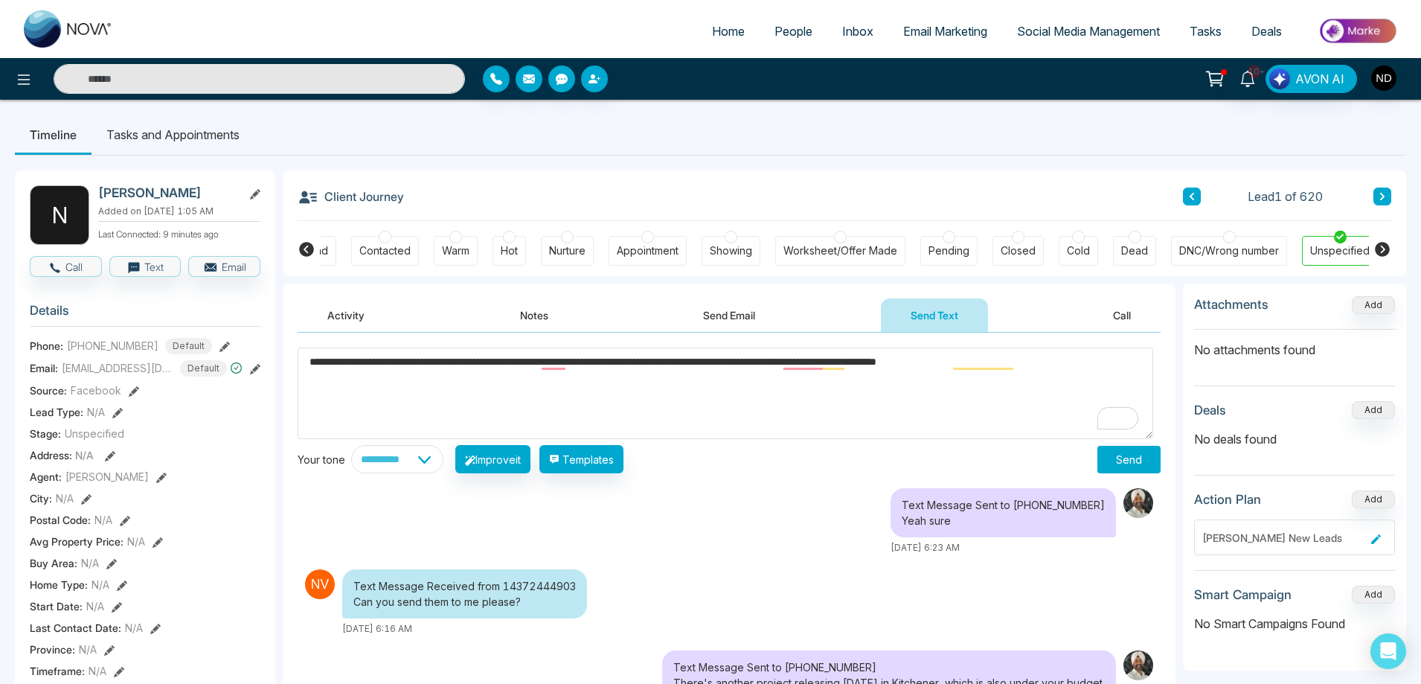
paste textarea "**********"
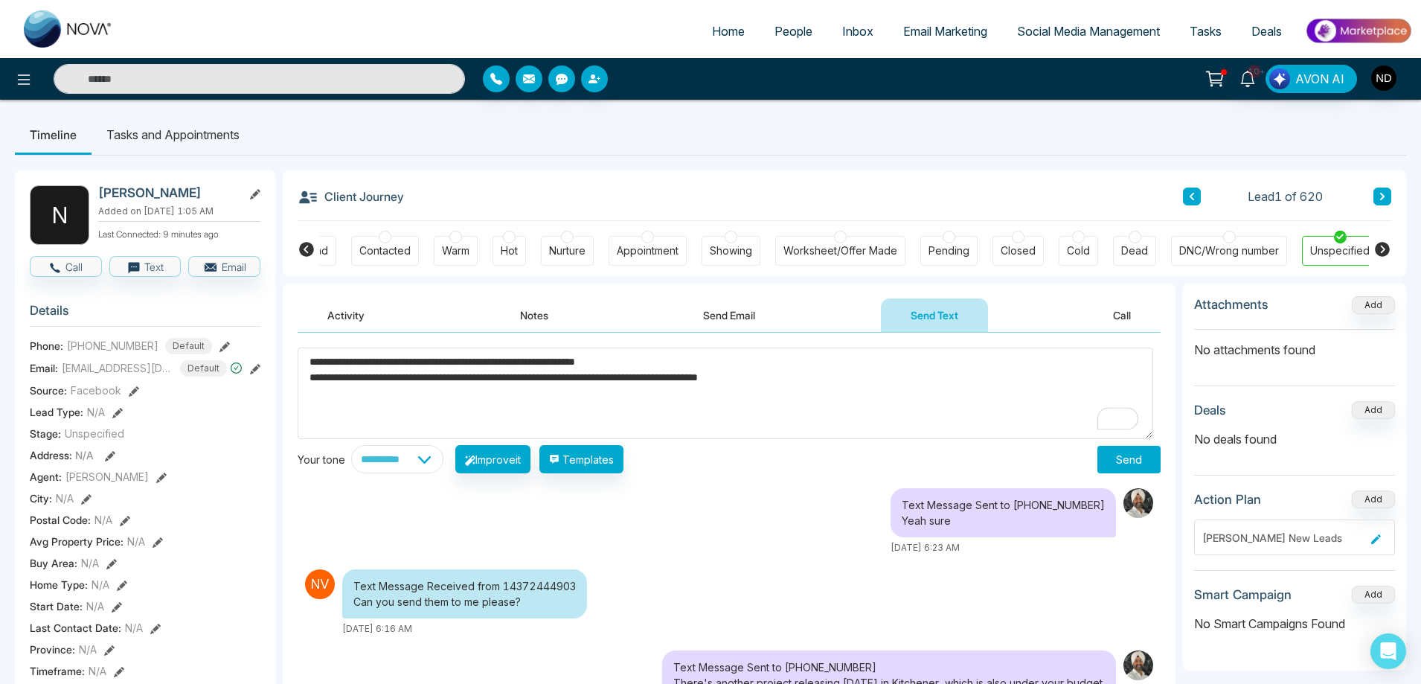
click at [315, 379] on textarea "**********" at bounding box center [726, 393] width 856 height 92
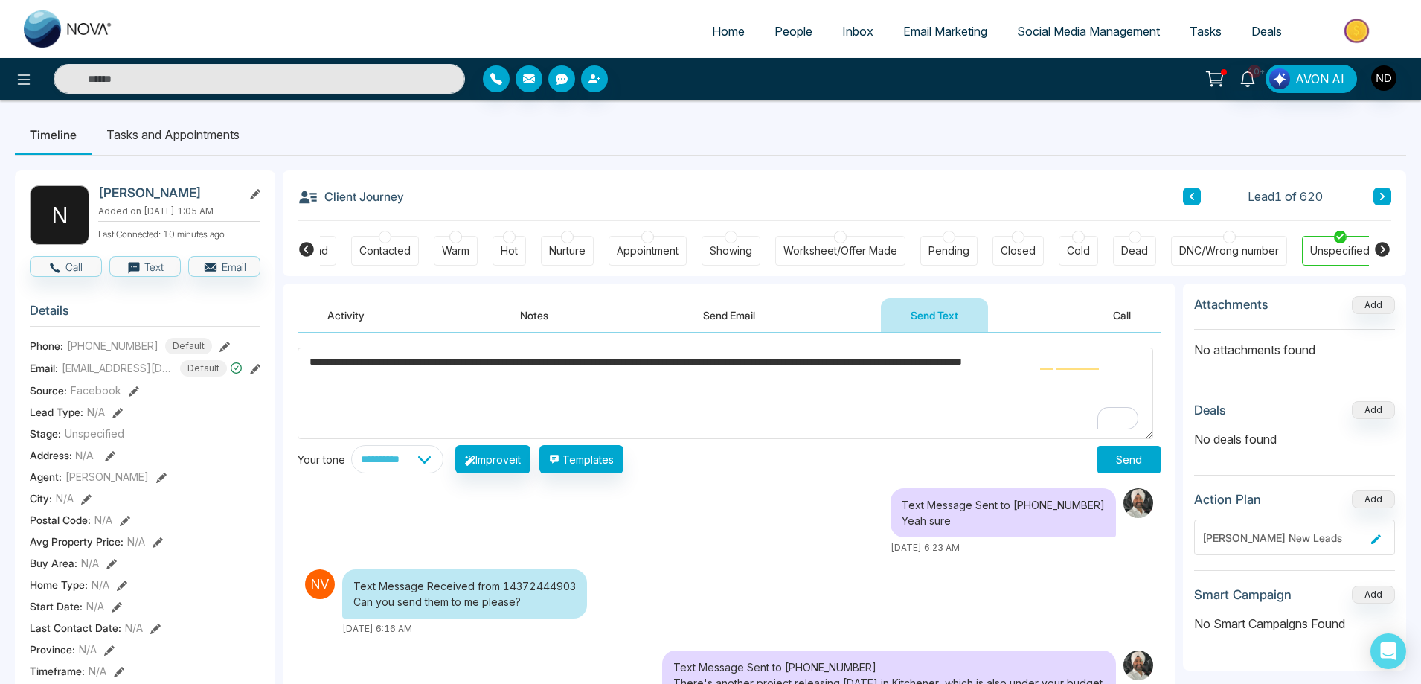
type textarea "**********"
click at [1123, 461] on button "Send" at bounding box center [1128, 460] width 63 height 28
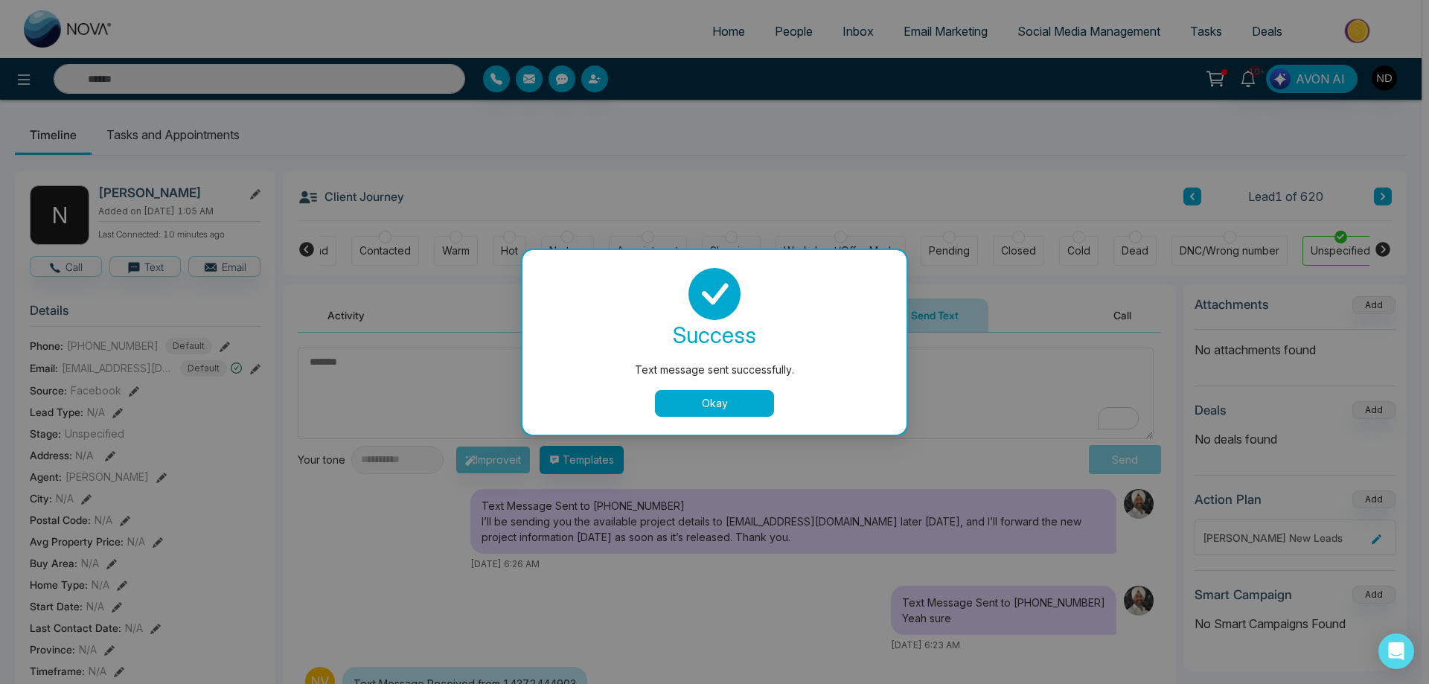
click at [730, 404] on button "Okay" at bounding box center [714, 403] width 119 height 27
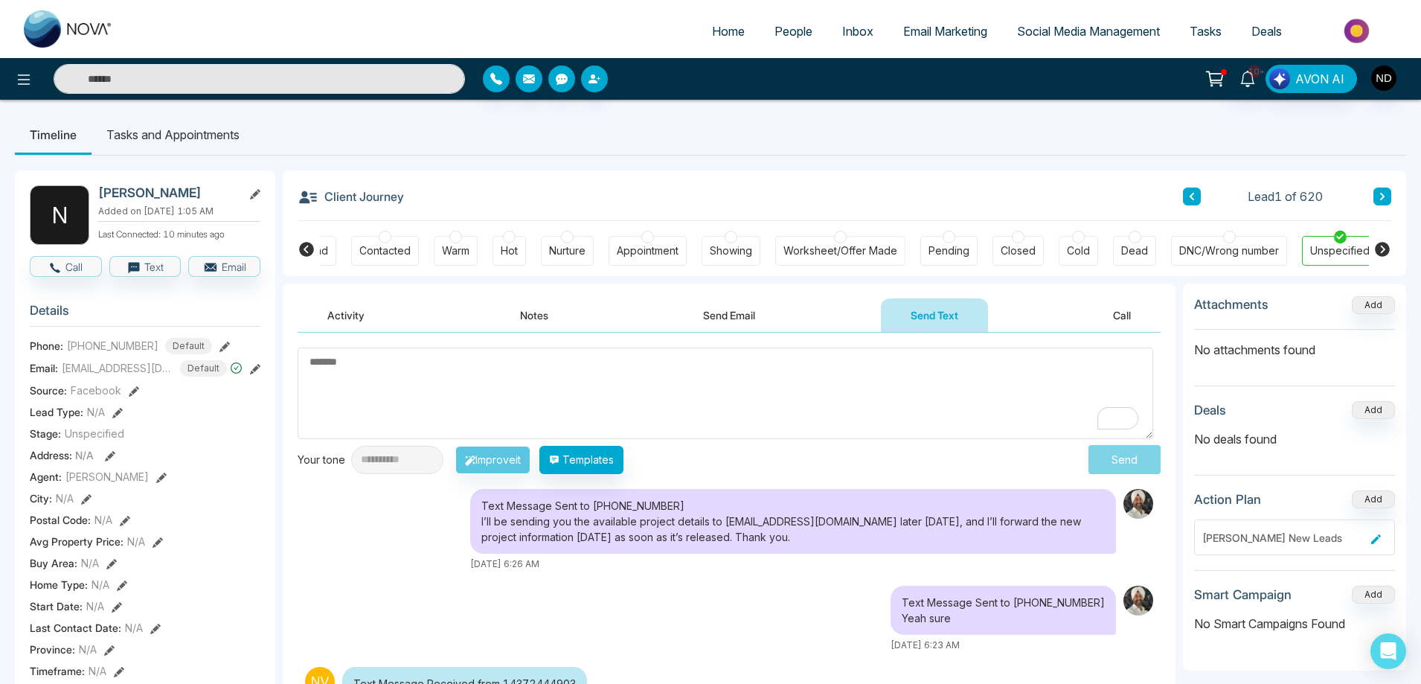
click at [517, 400] on textarea "To enrich screen reader interactions, please activate Accessibility in Grammarl…" at bounding box center [726, 393] width 856 height 92
click at [958, 28] on span "Email Marketing" at bounding box center [945, 31] width 84 height 15
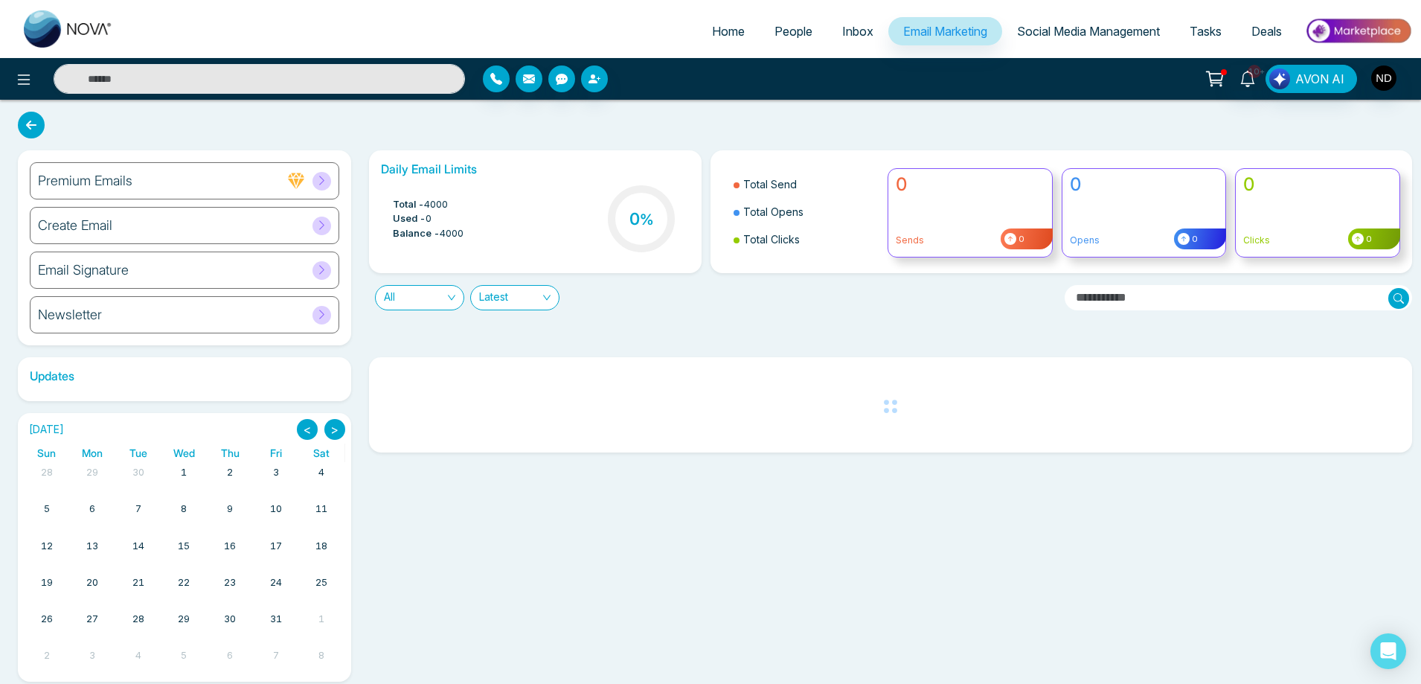
click at [92, 225] on h6 "Create Email" at bounding box center [75, 225] width 74 height 16
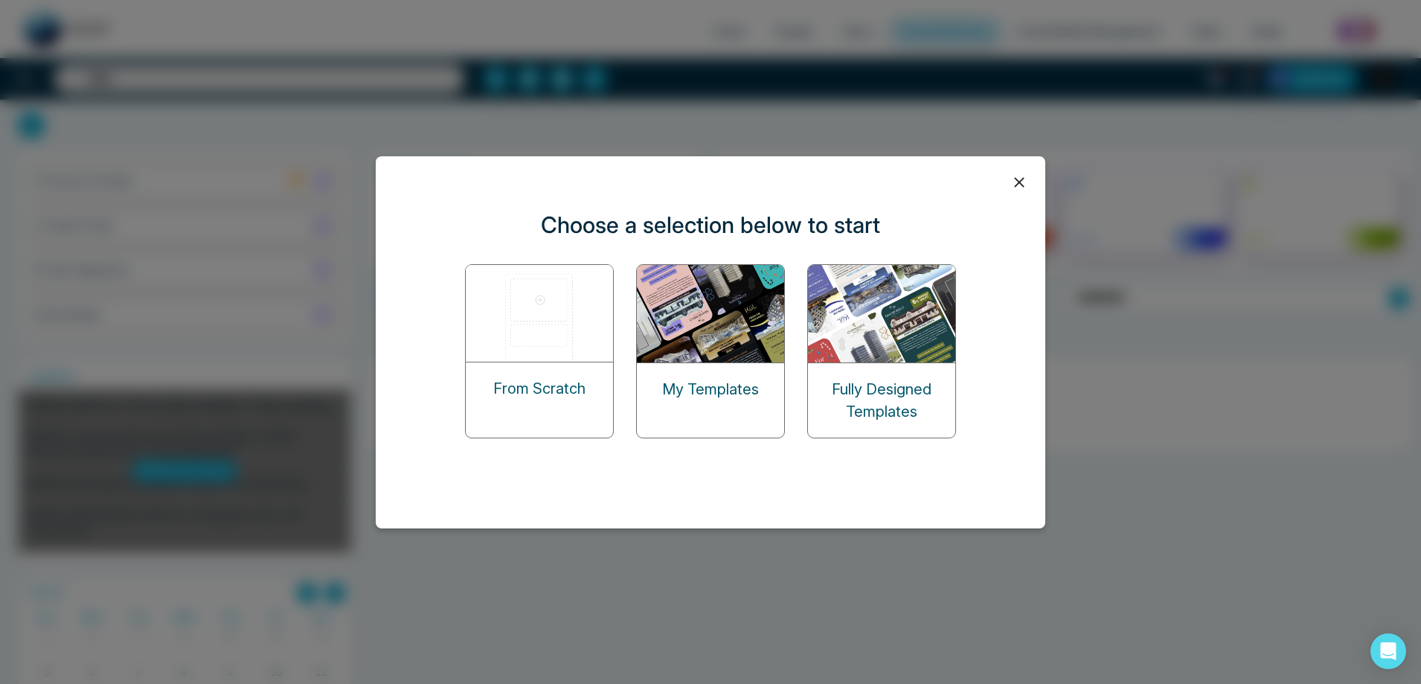
click at [682, 325] on img at bounding box center [711, 313] width 149 height 97
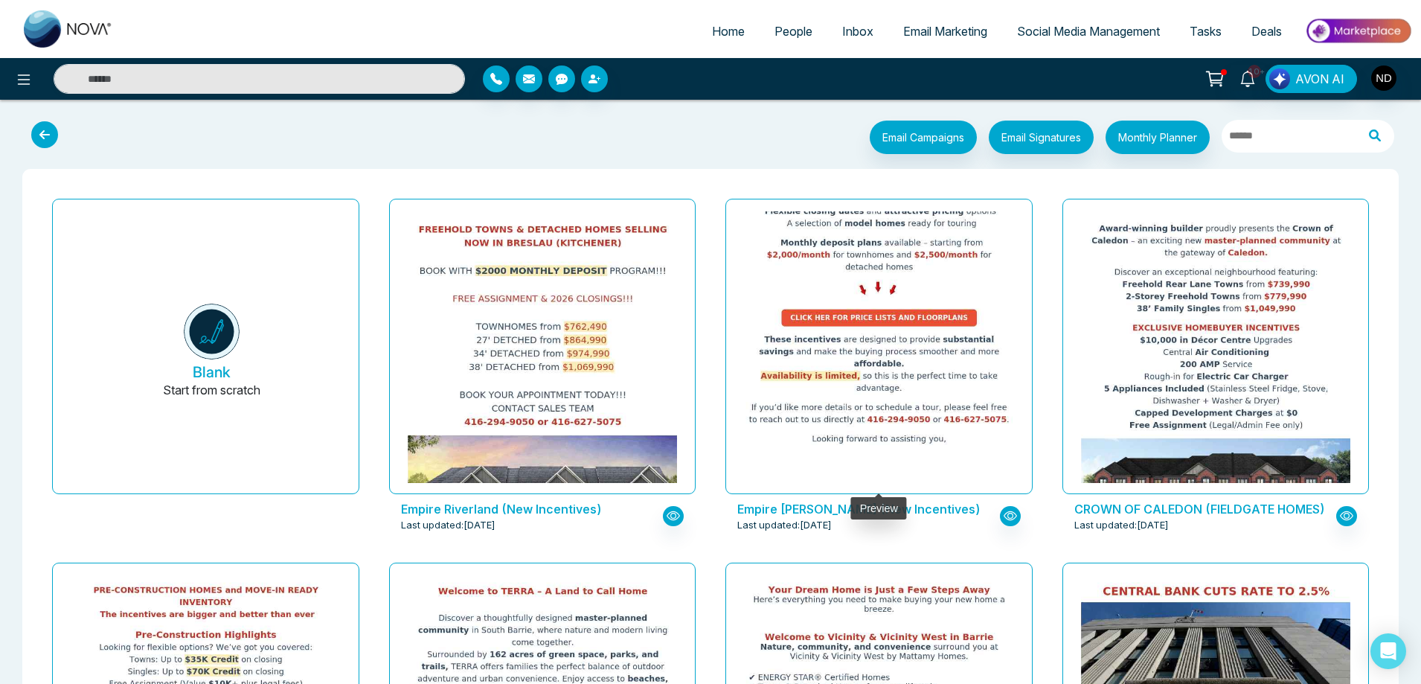
click at [876, 352] on img at bounding box center [878, 42] width 539 height 821
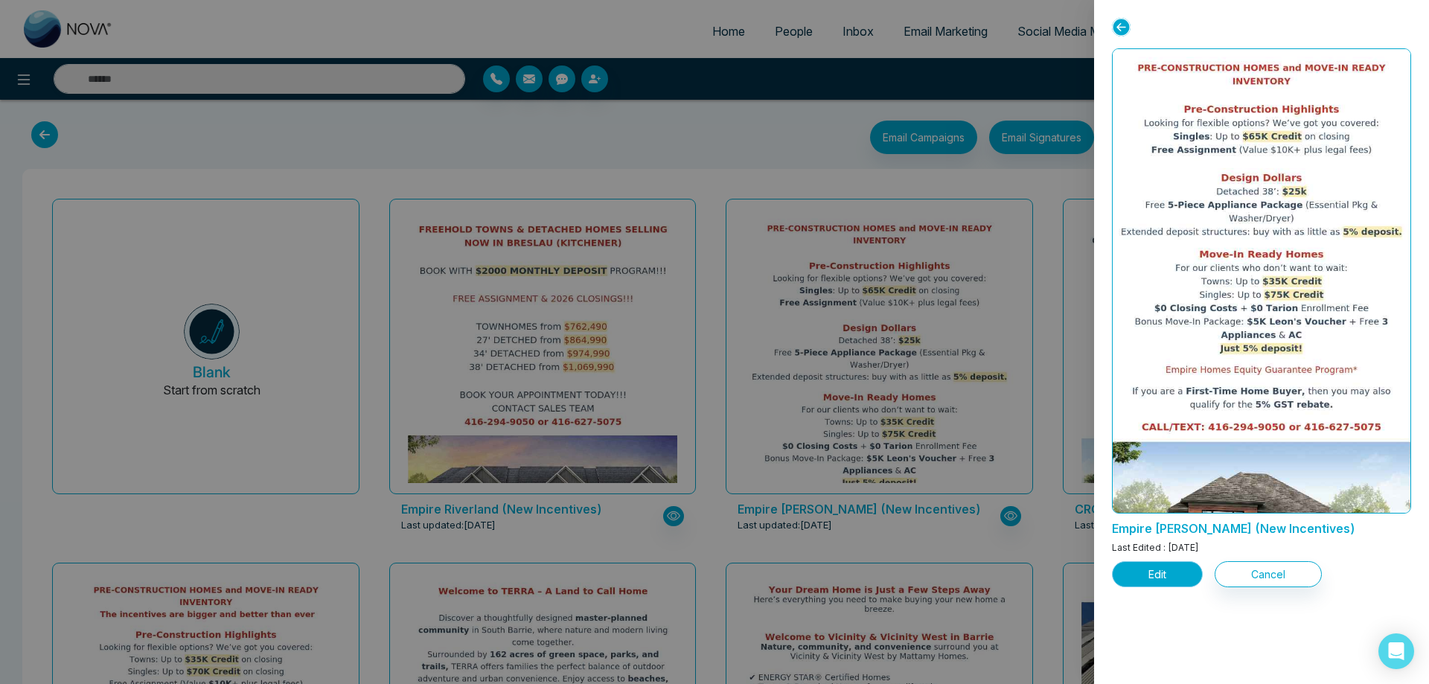
click at [1165, 575] on button "Edit" at bounding box center [1157, 574] width 91 height 26
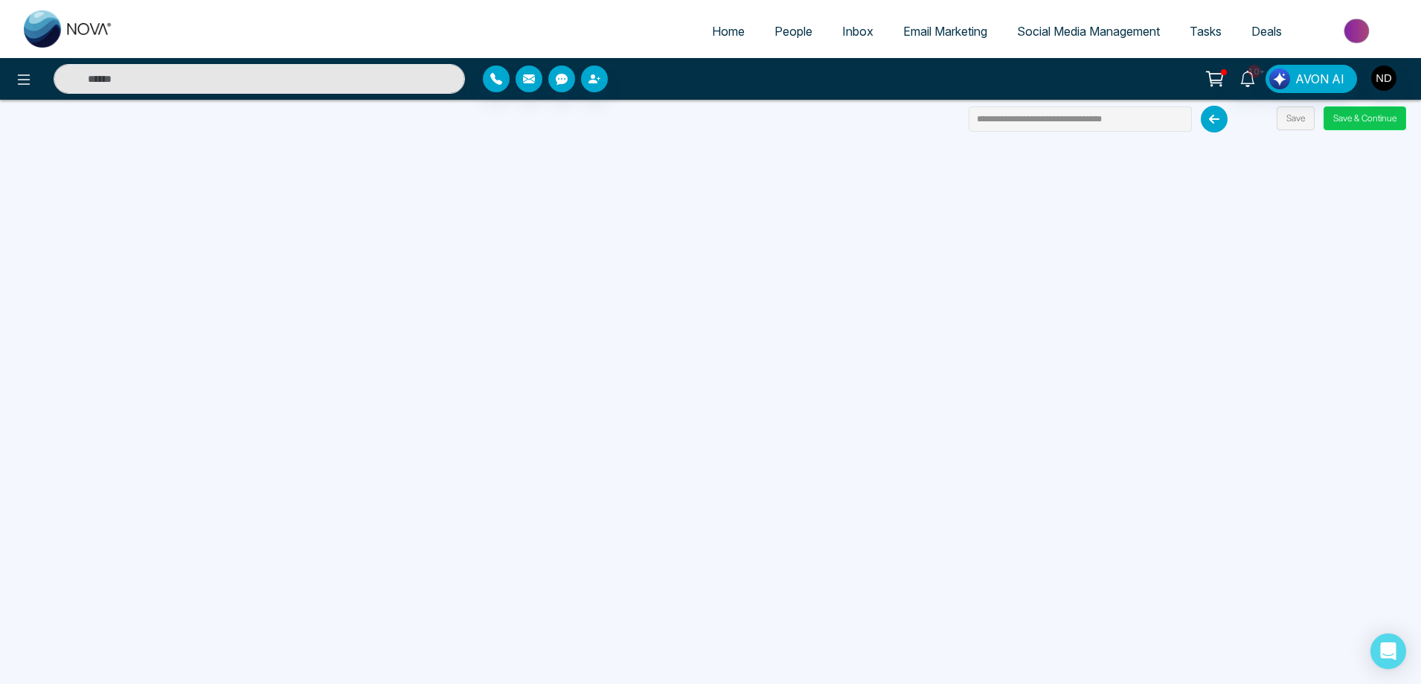
click at [1344, 114] on button "Save & Continue" at bounding box center [1365, 118] width 83 height 24
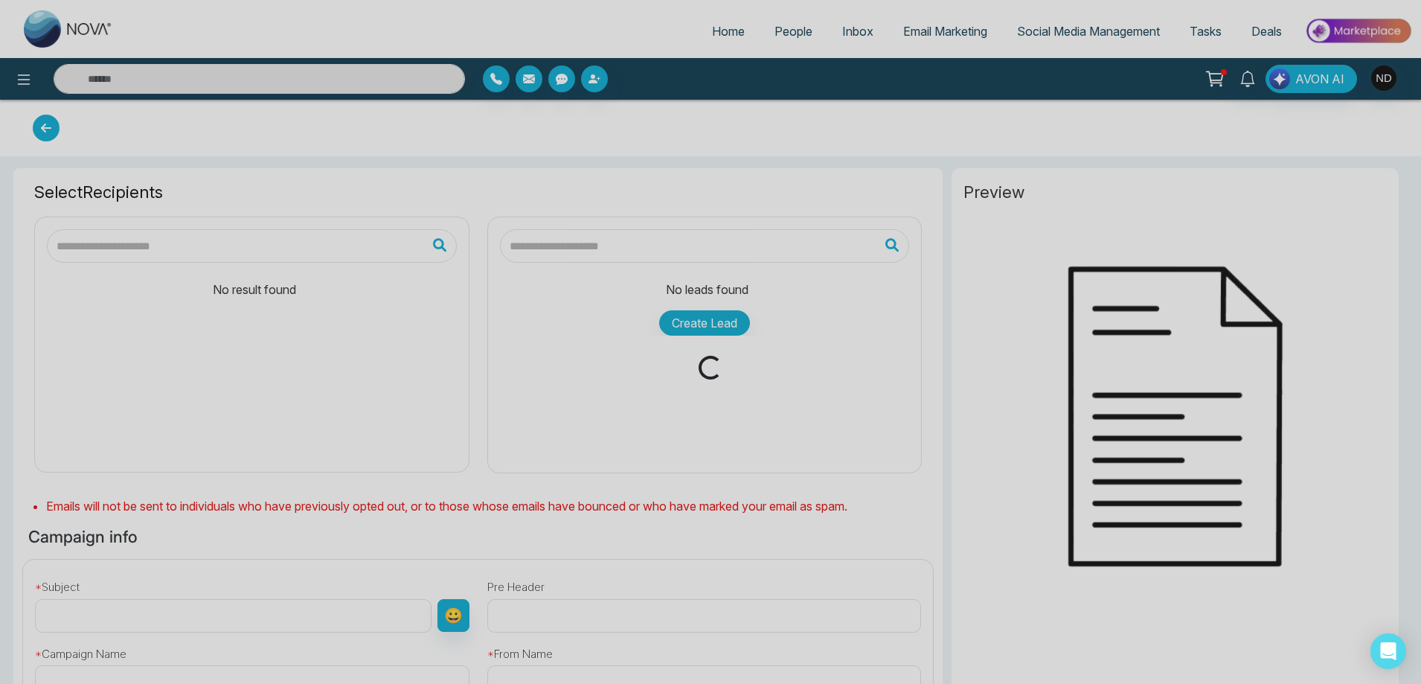
type input "**********"
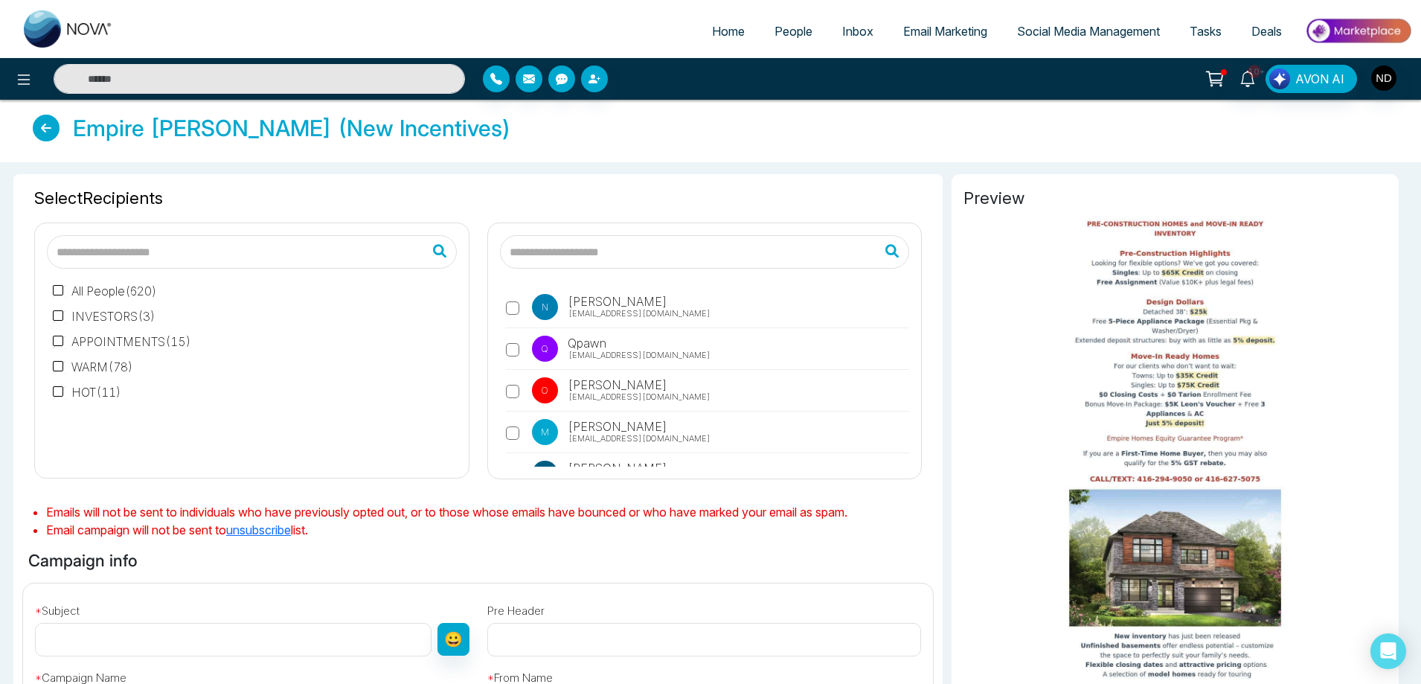
click at [671, 248] on input "text" at bounding box center [705, 251] width 410 height 33
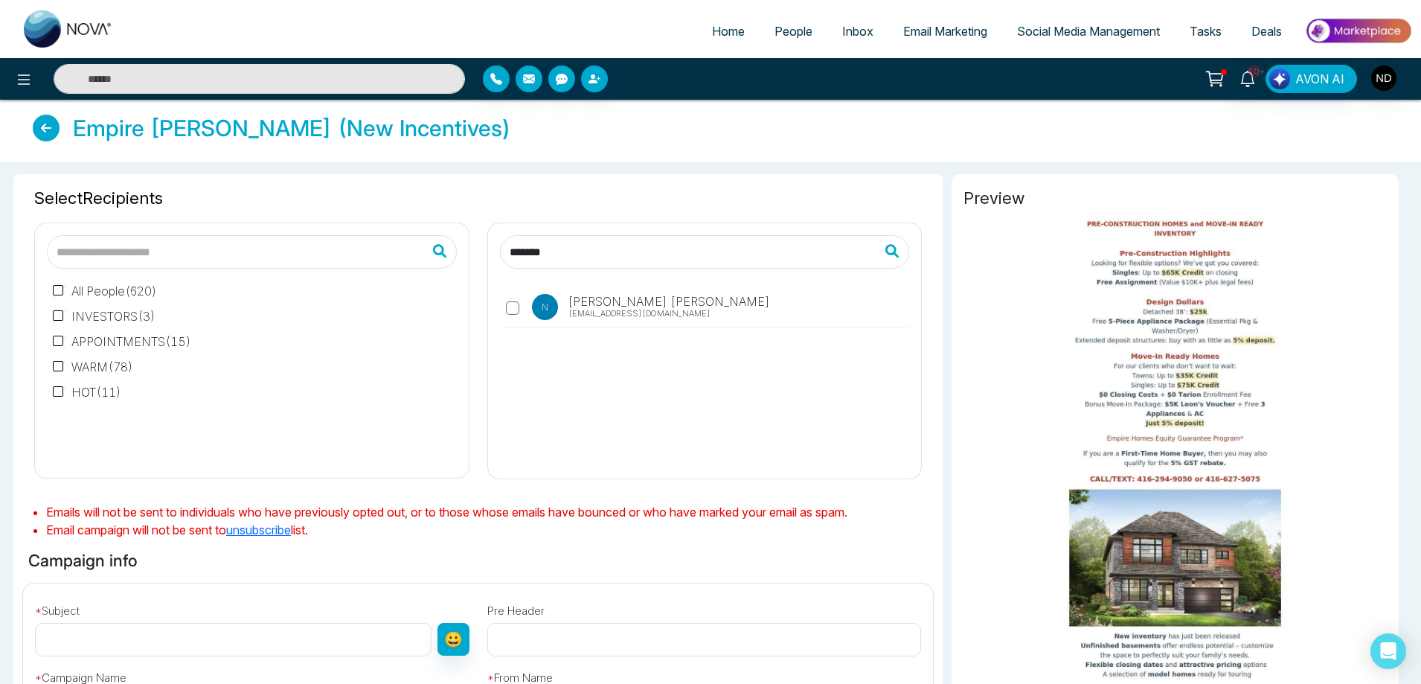
type input "*******"
click at [827, 394] on div "N Navdeep Dhillon ivardhillon@gmail.com" at bounding box center [705, 373] width 410 height 186
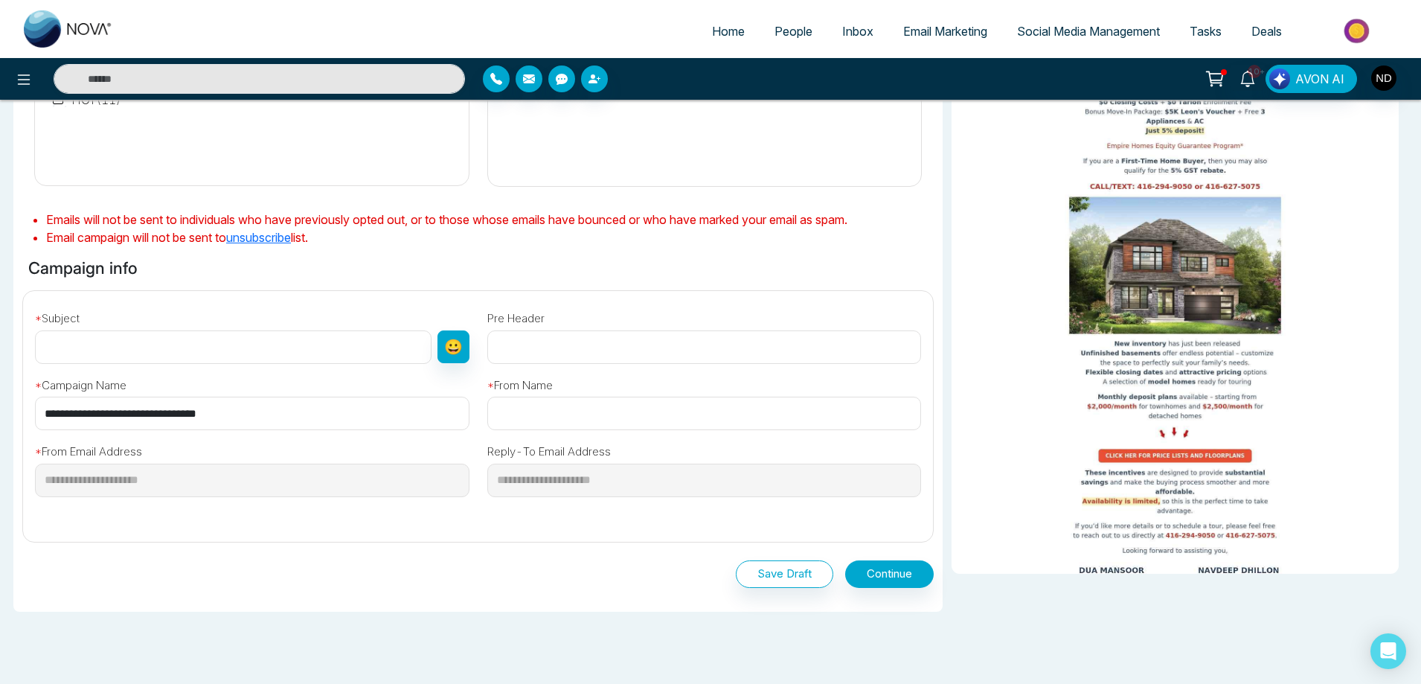
scroll to position [350, 0]
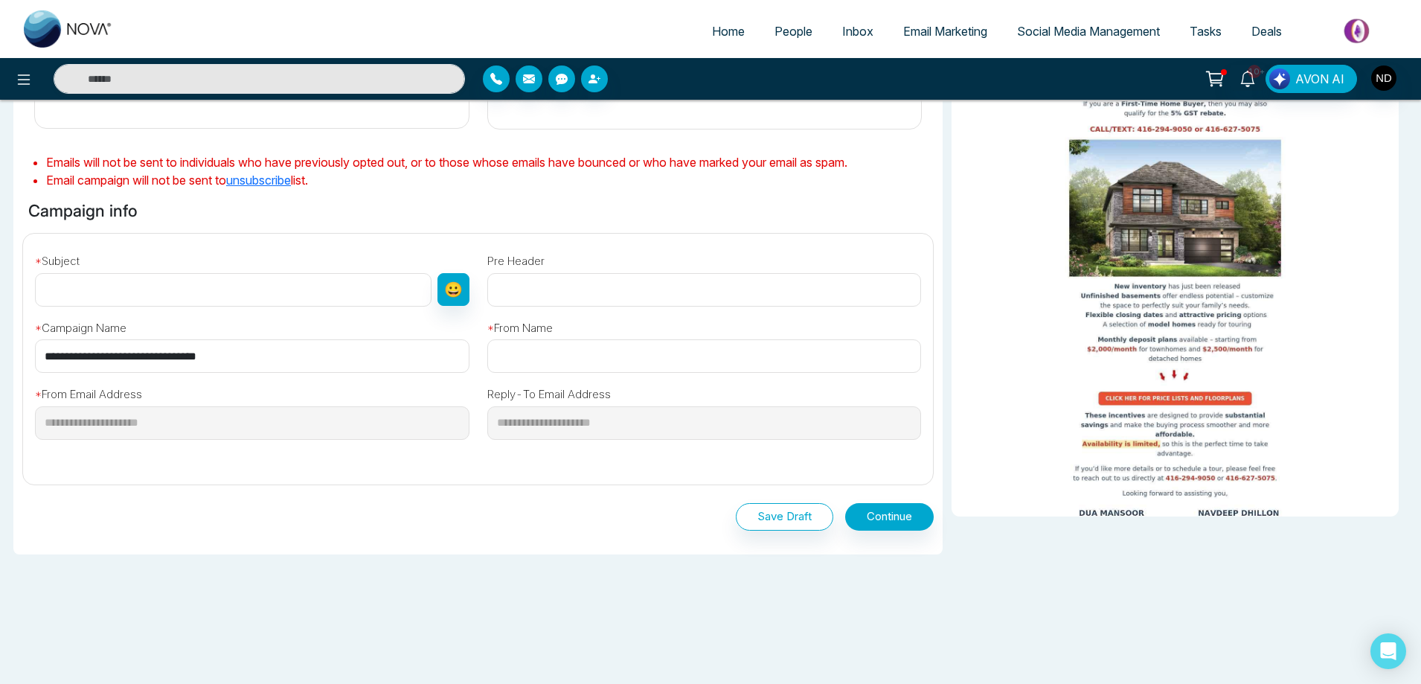
click at [150, 300] on input "text" at bounding box center [233, 289] width 397 height 33
type input "****"
click at [554, 353] on input "text" at bounding box center [704, 355] width 435 height 33
click at [536, 356] on input "text" at bounding box center [704, 355] width 435 height 33
type input "**********"
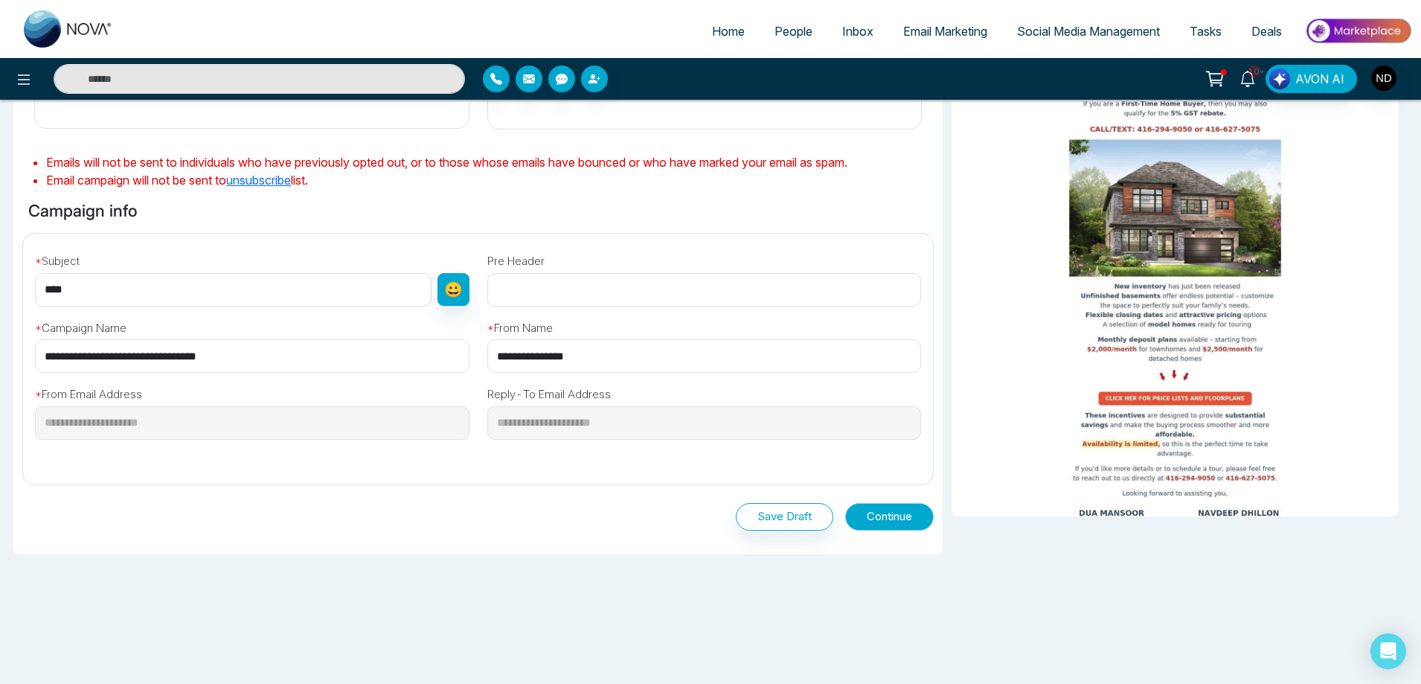
click at [907, 516] on button "Continue" at bounding box center [889, 517] width 89 height 28
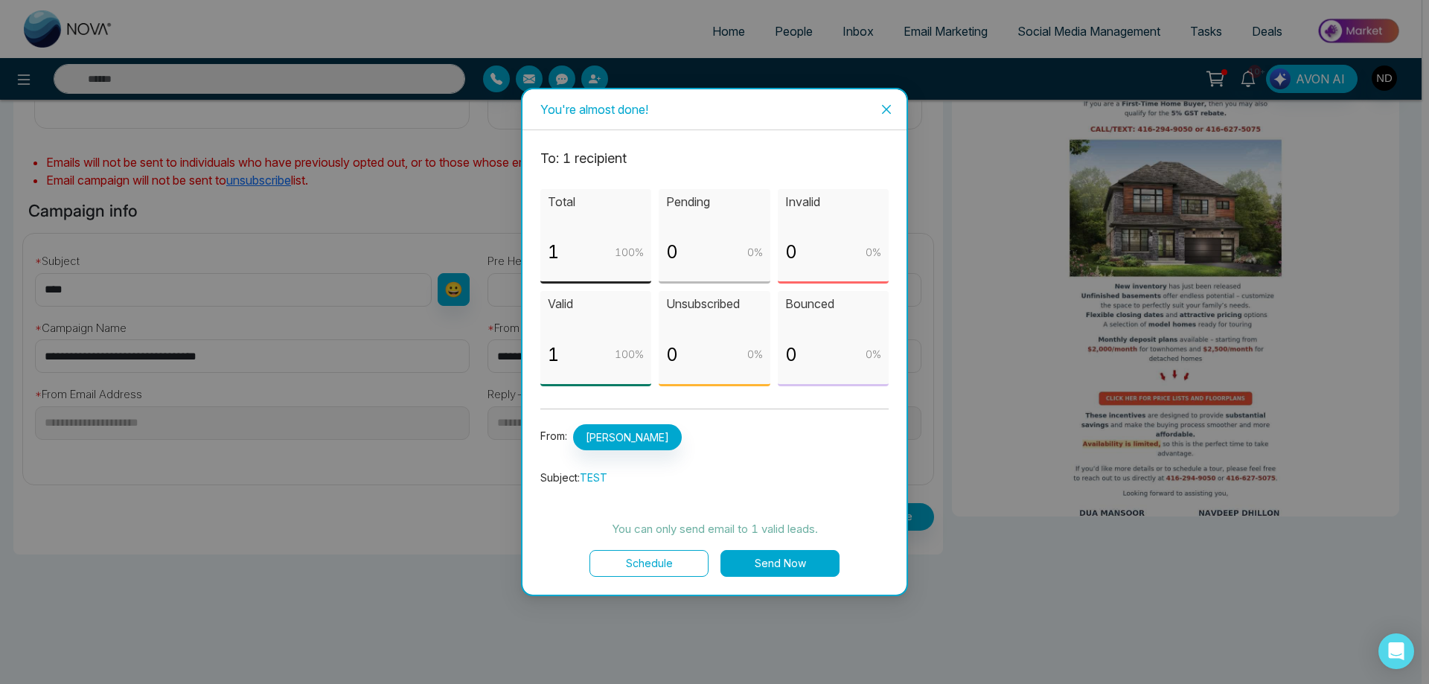
click at [769, 560] on button "Send Now" at bounding box center [779, 563] width 119 height 27
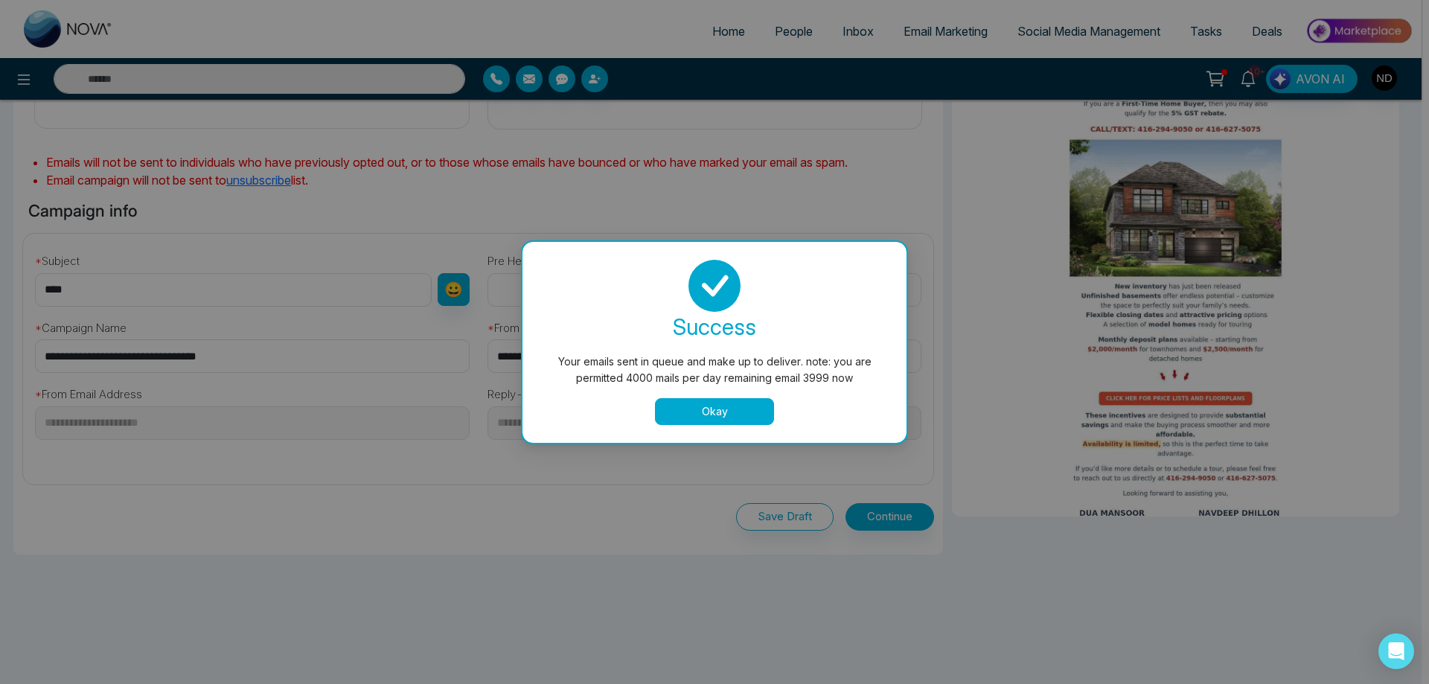
click at [682, 405] on button "Okay" at bounding box center [714, 411] width 119 height 27
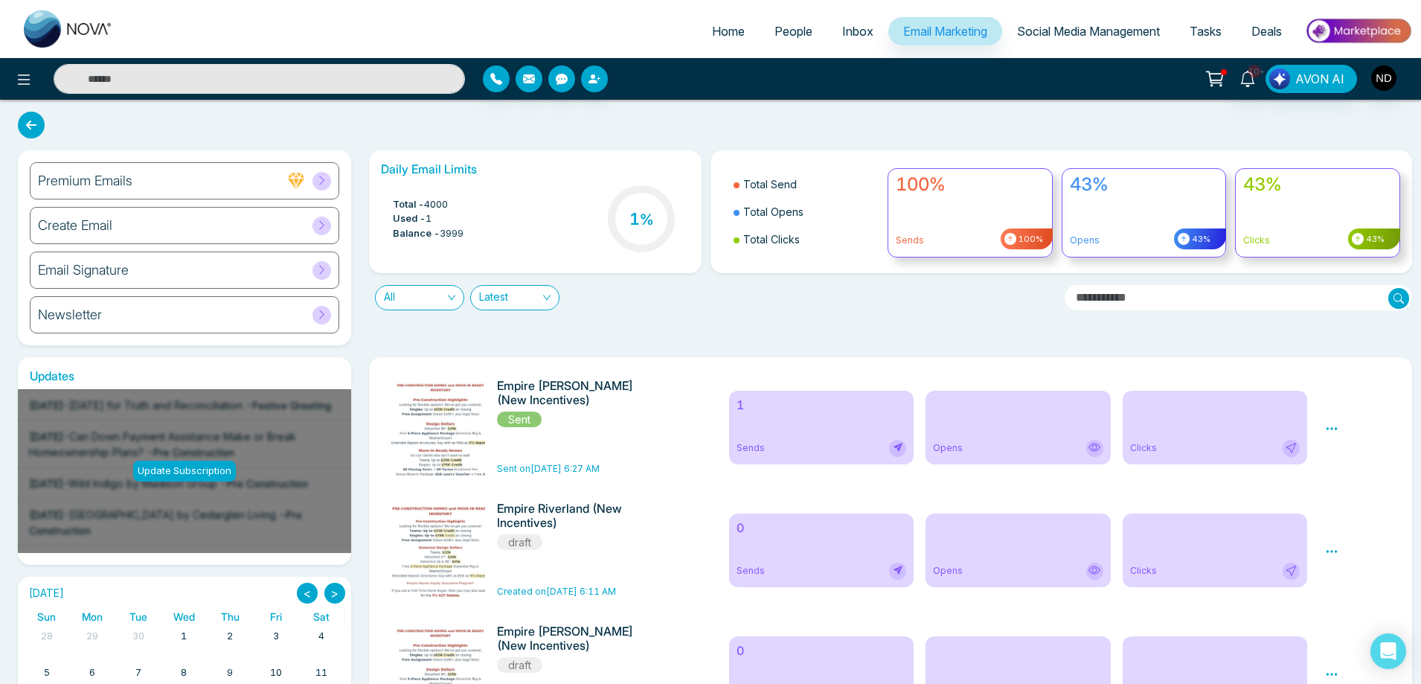
click at [94, 224] on h6 "Create Email" at bounding box center [75, 225] width 74 height 16
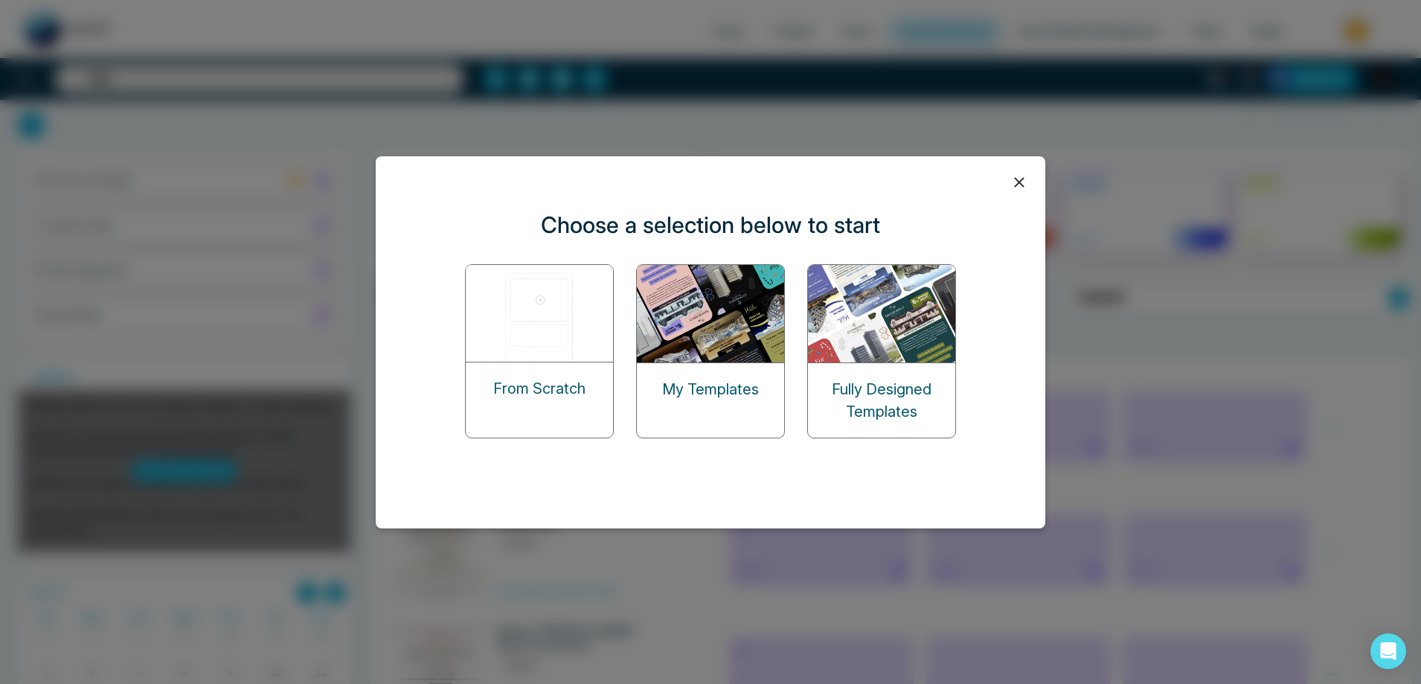
click at [739, 319] on img at bounding box center [711, 313] width 149 height 97
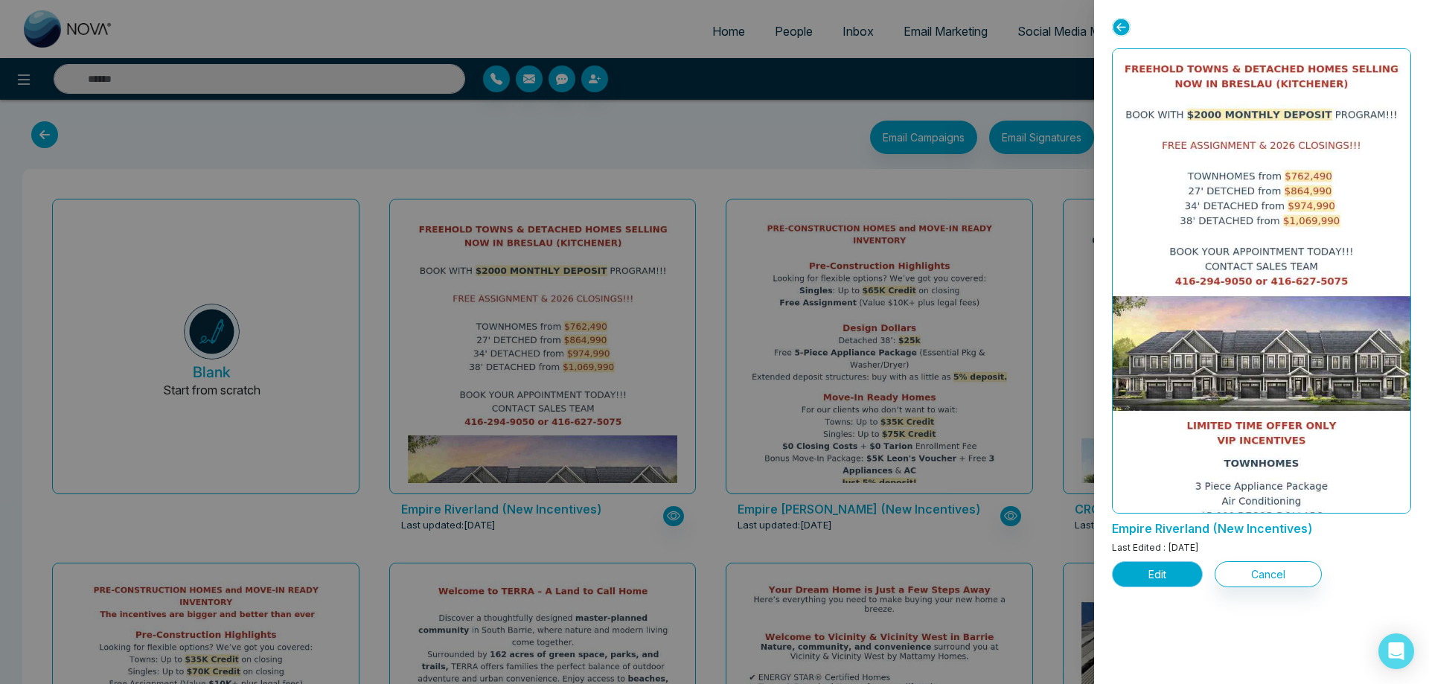
click at [1155, 574] on button "Edit" at bounding box center [1157, 574] width 91 height 26
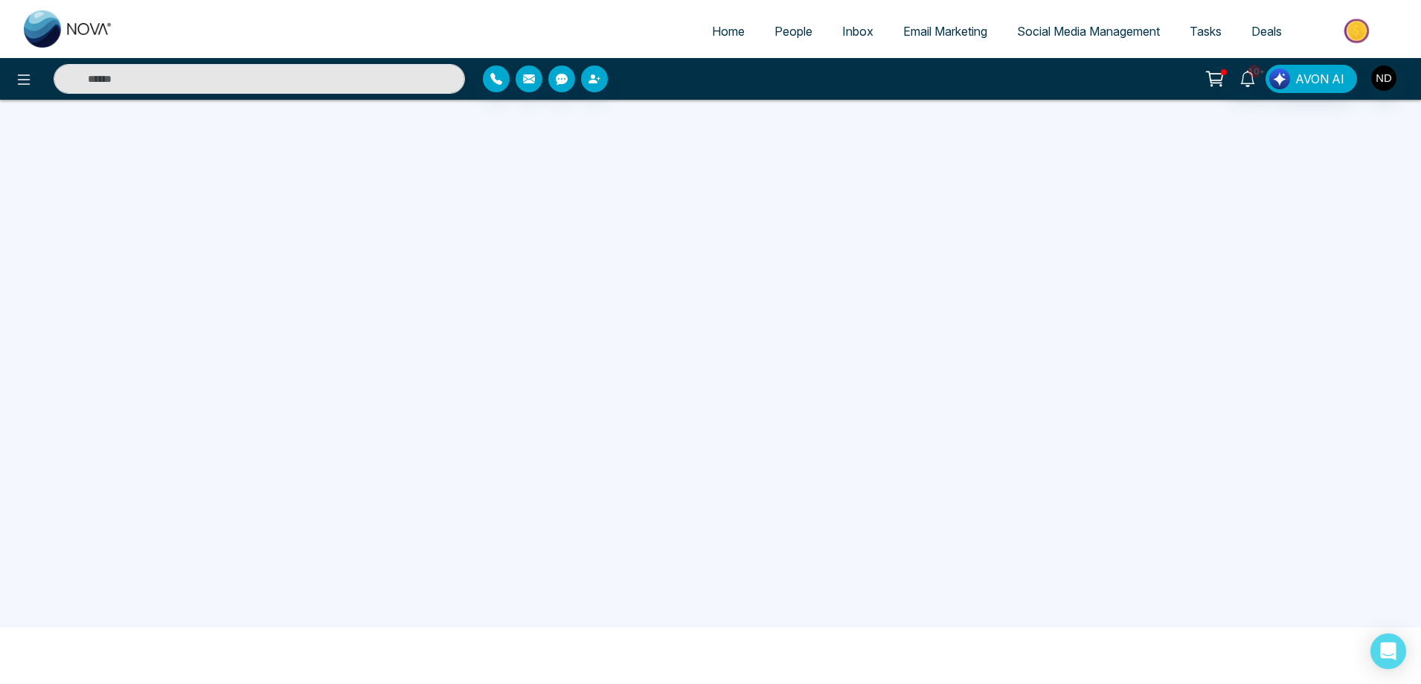
scroll to position [141, 0]
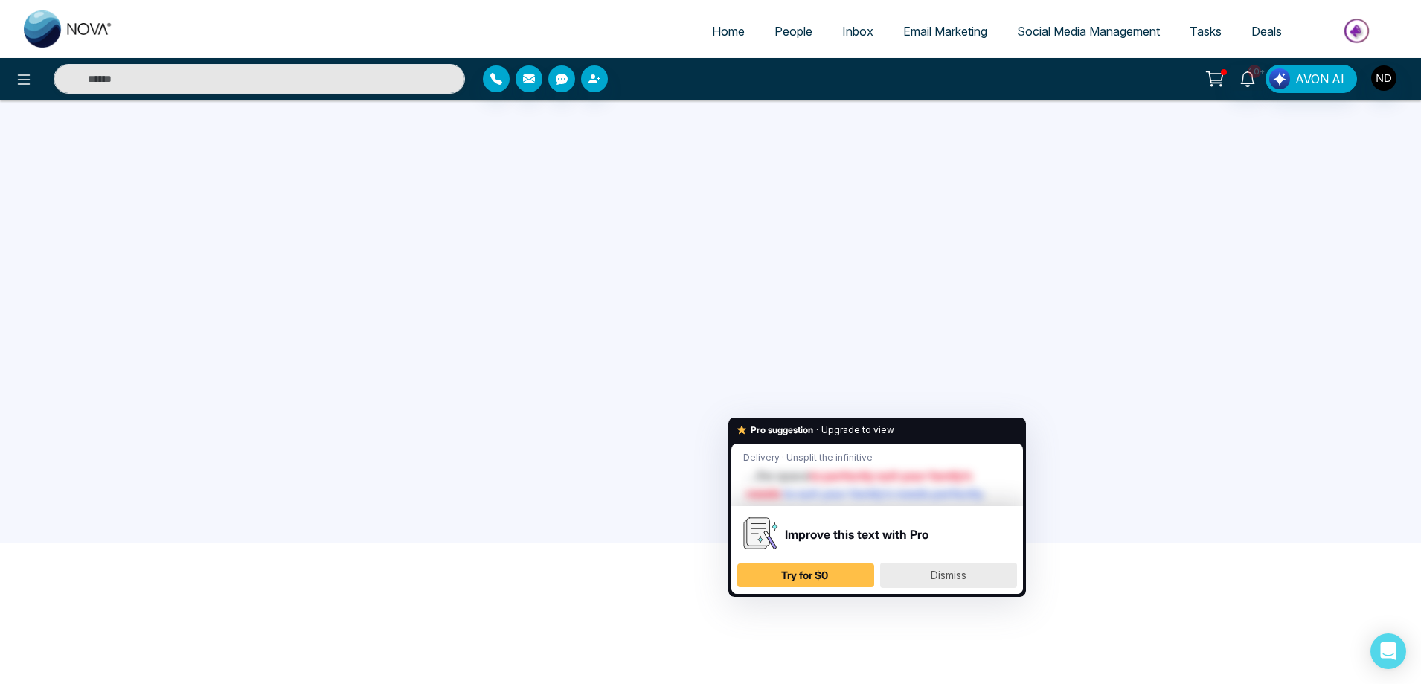
click at [917, 575] on div "Dismiss" at bounding box center [949, 575] width 124 height 24
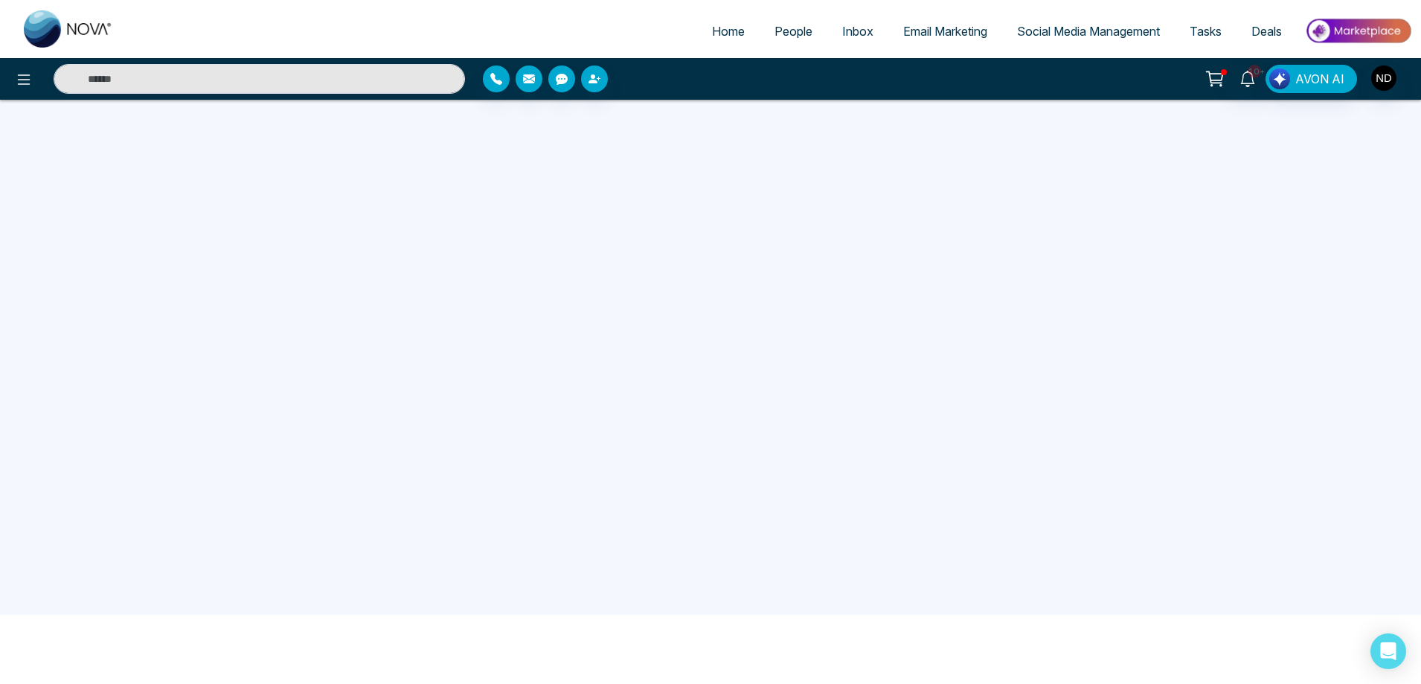
scroll to position [0, 0]
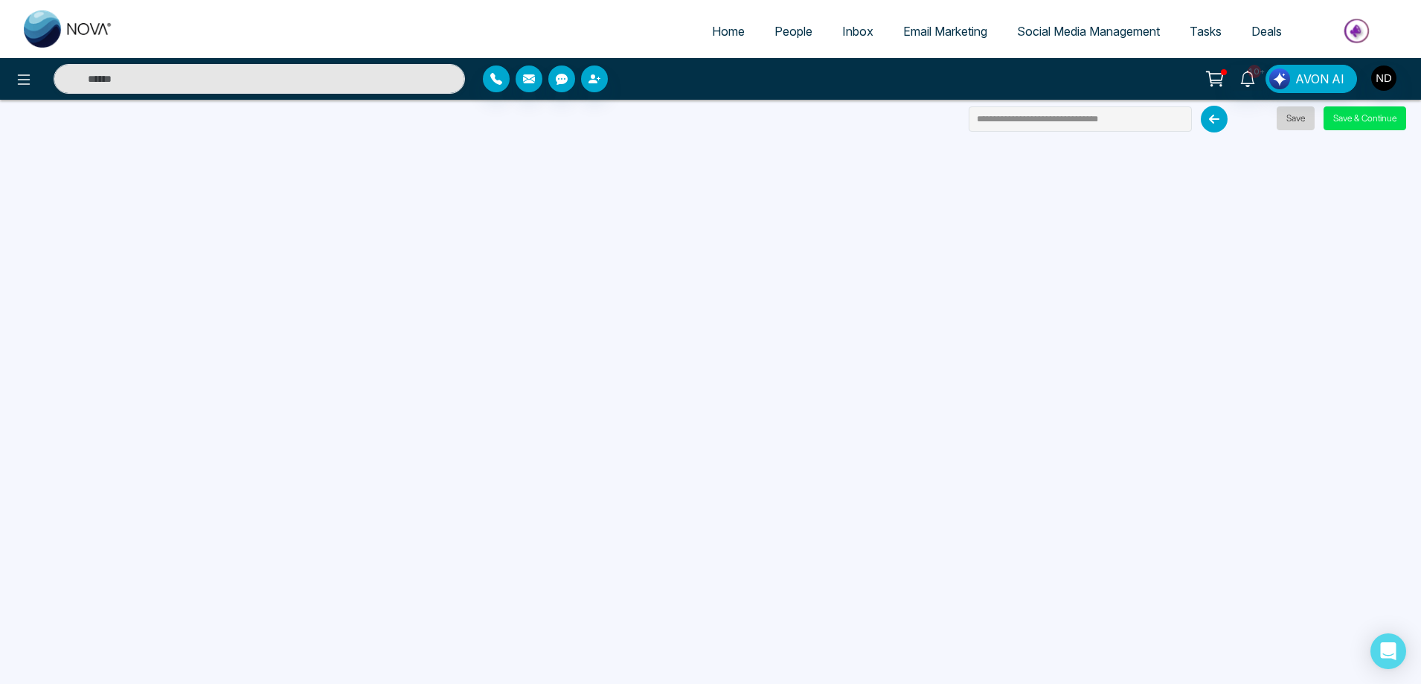
click at [1295, 122] on button "Save" at bounding box center [1296, 118] width 38 height 24
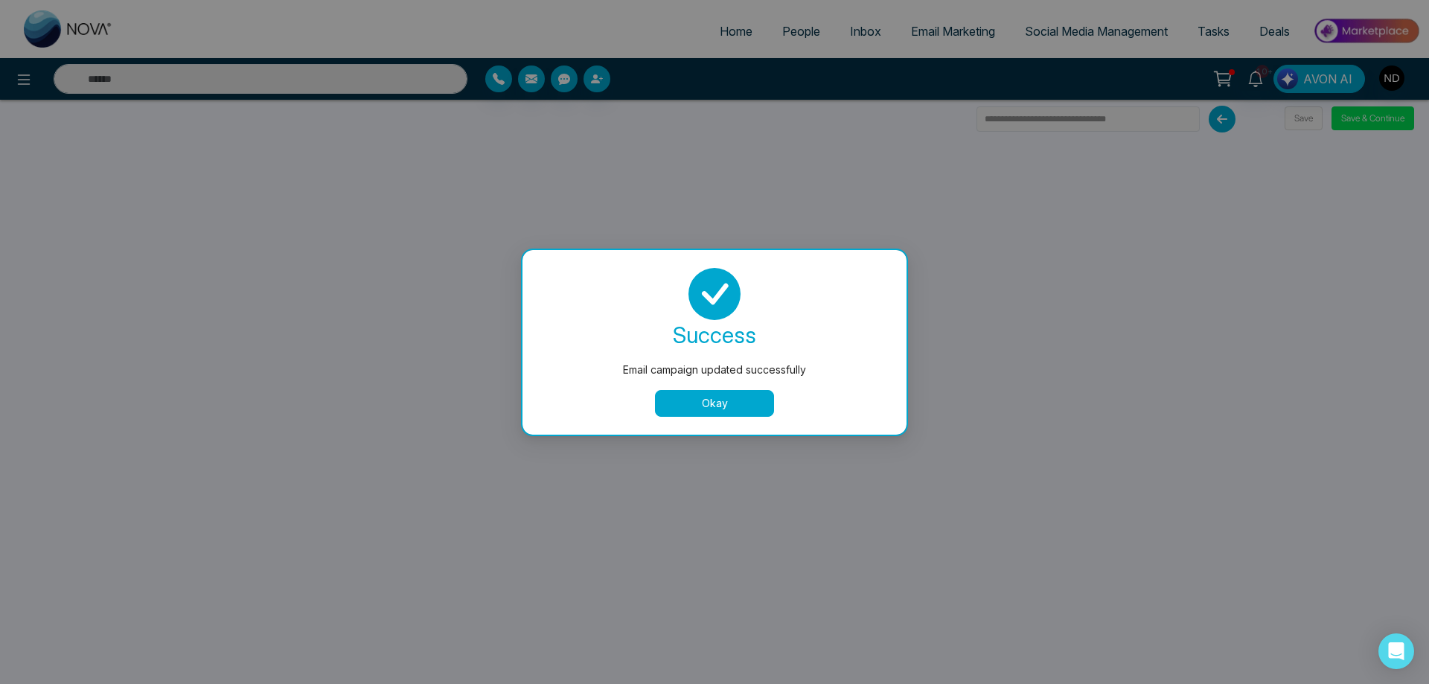
click at [719, 405] on button "Okay" at bounding box center [714, 403] width 119 height 27
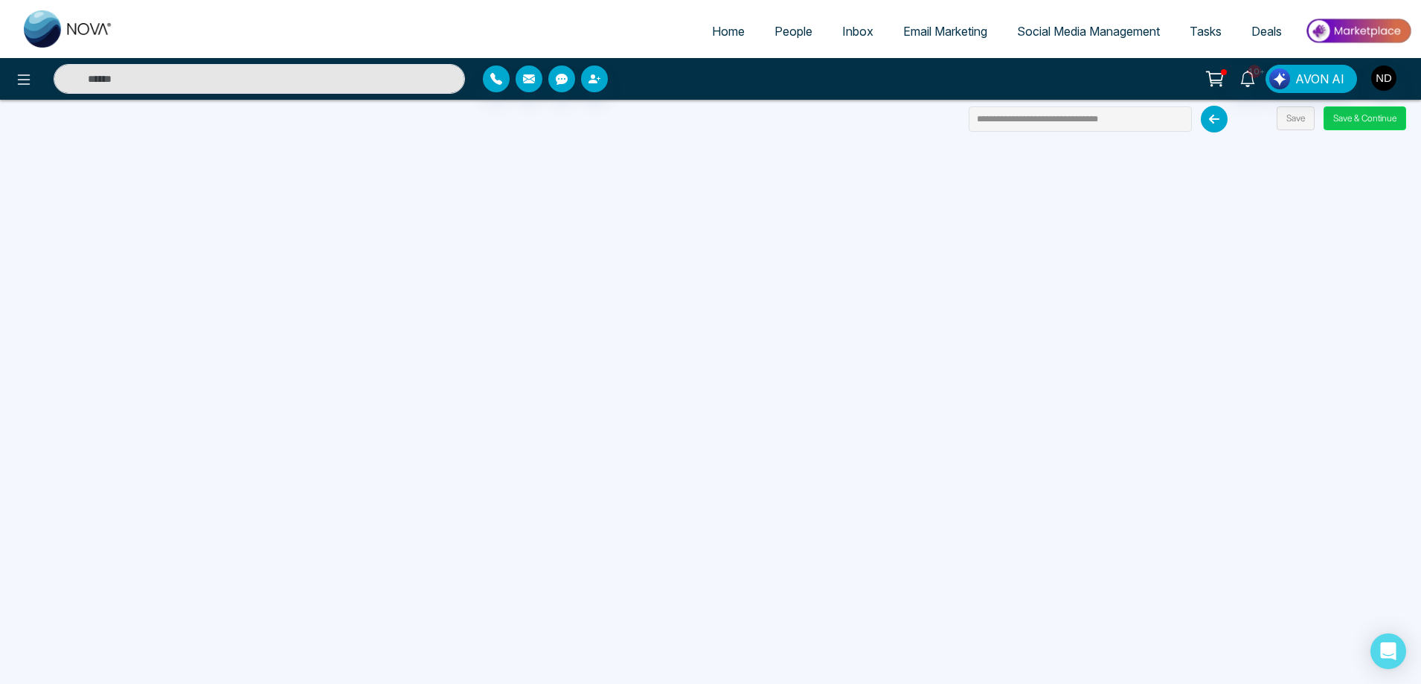
click at [1359, 118] on button "Save & Continue" at bounding box center [1365, 118] width 83 height 24
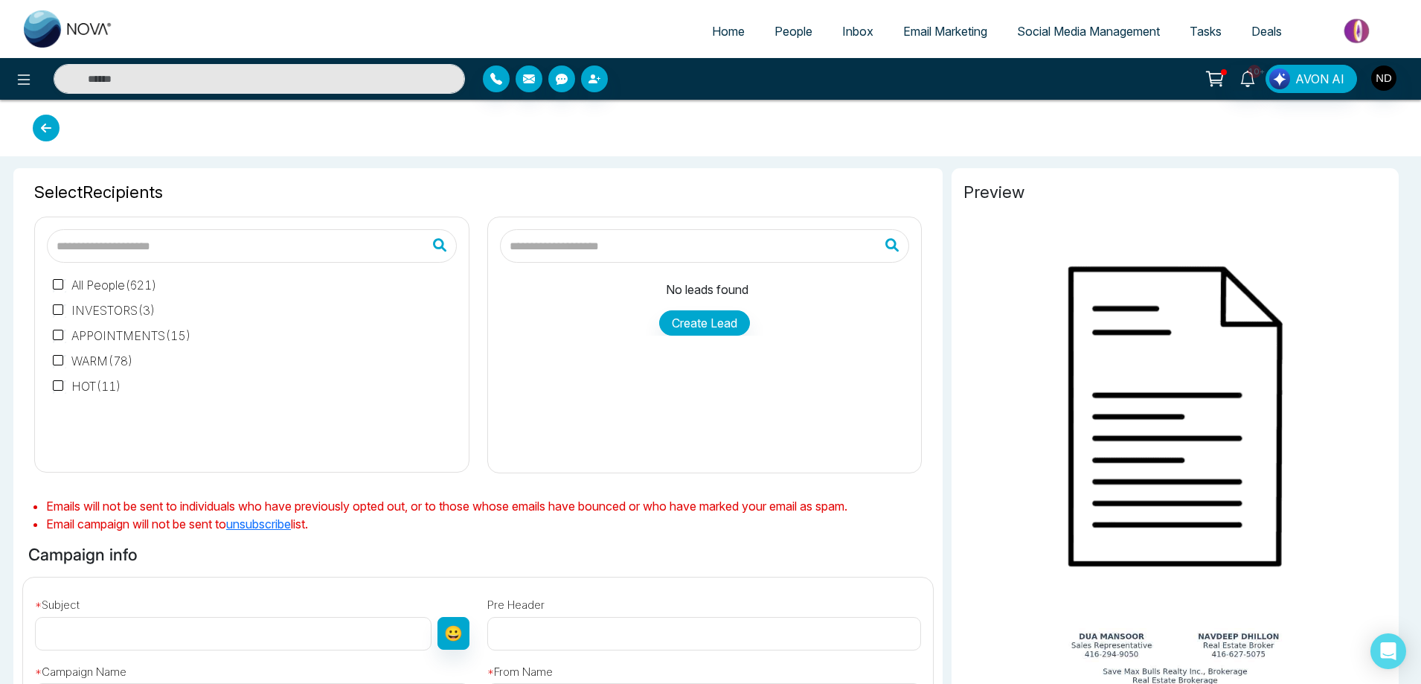
type input "**********"
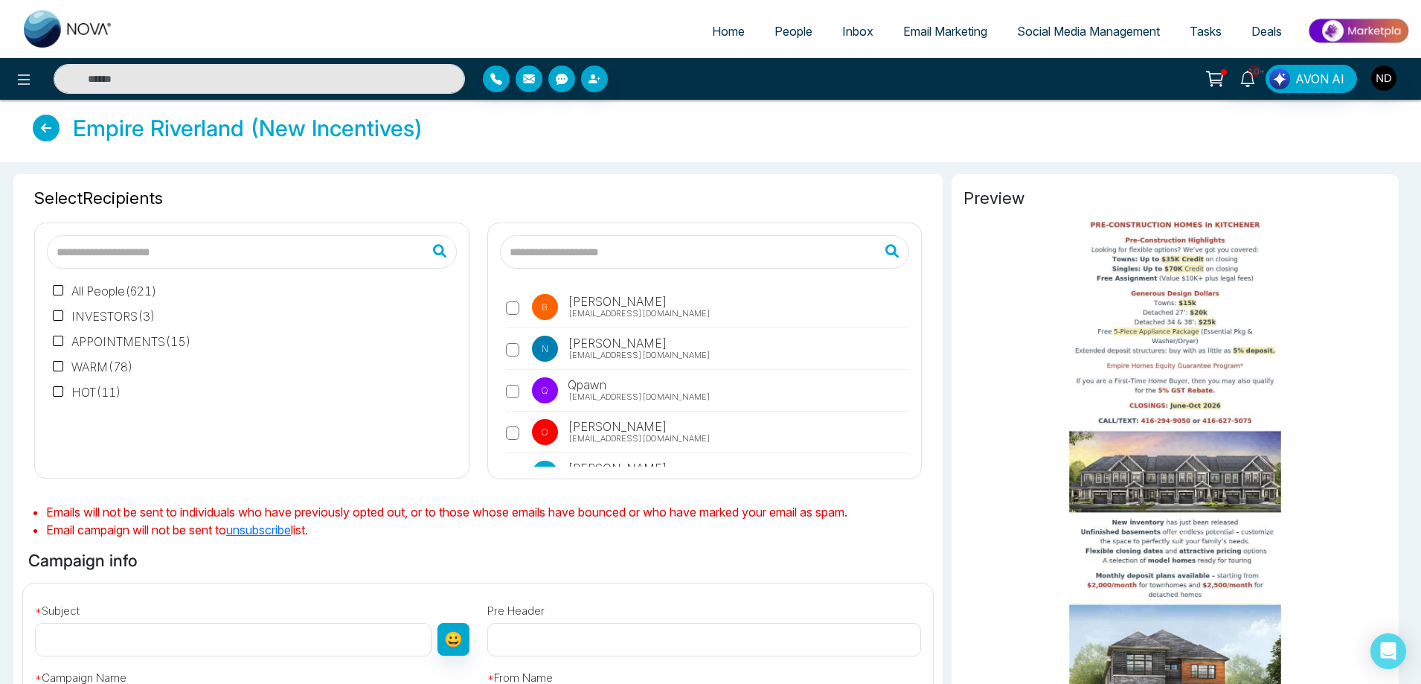
click at [676, 258] on input "text" at bounding box center [705, 251] width 410 height 33
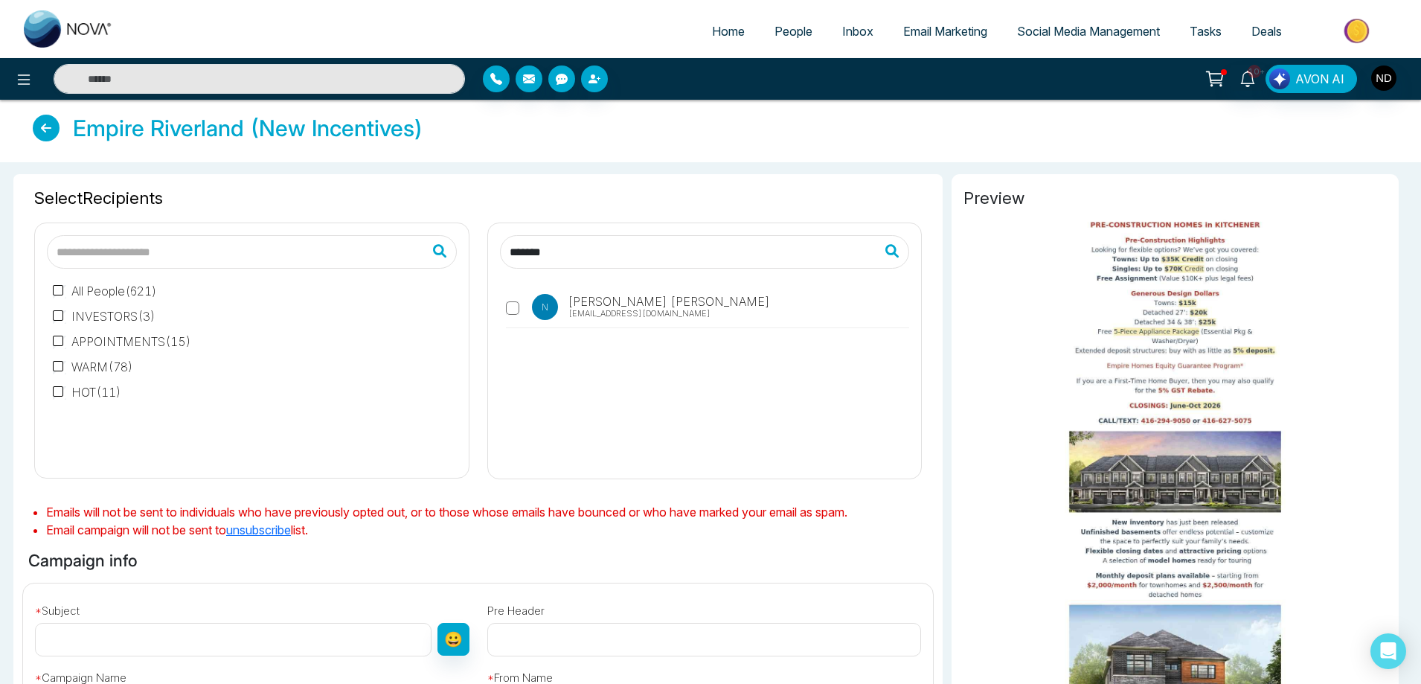
type input "*******"
click at [292, 644] on input "text" at bounding box center [233, 639] width 397 height 33
type input "*"
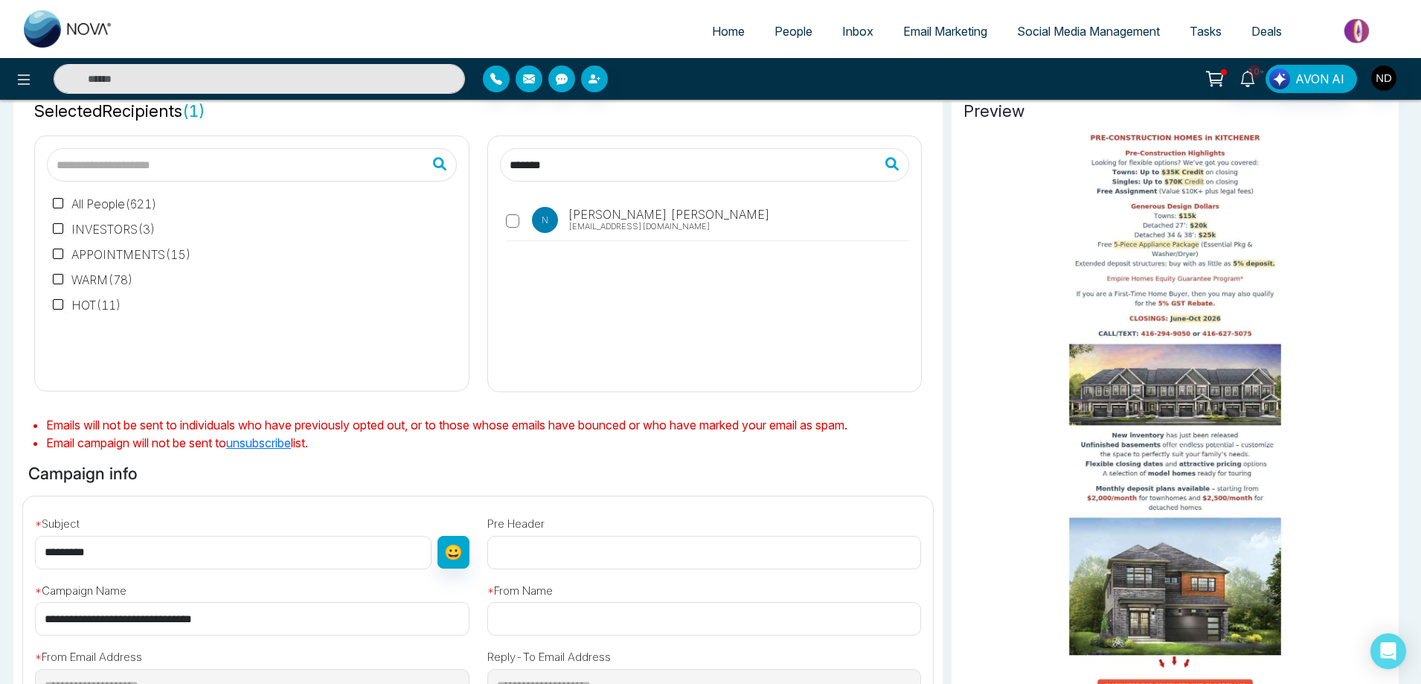
scroll to position [298, 0]
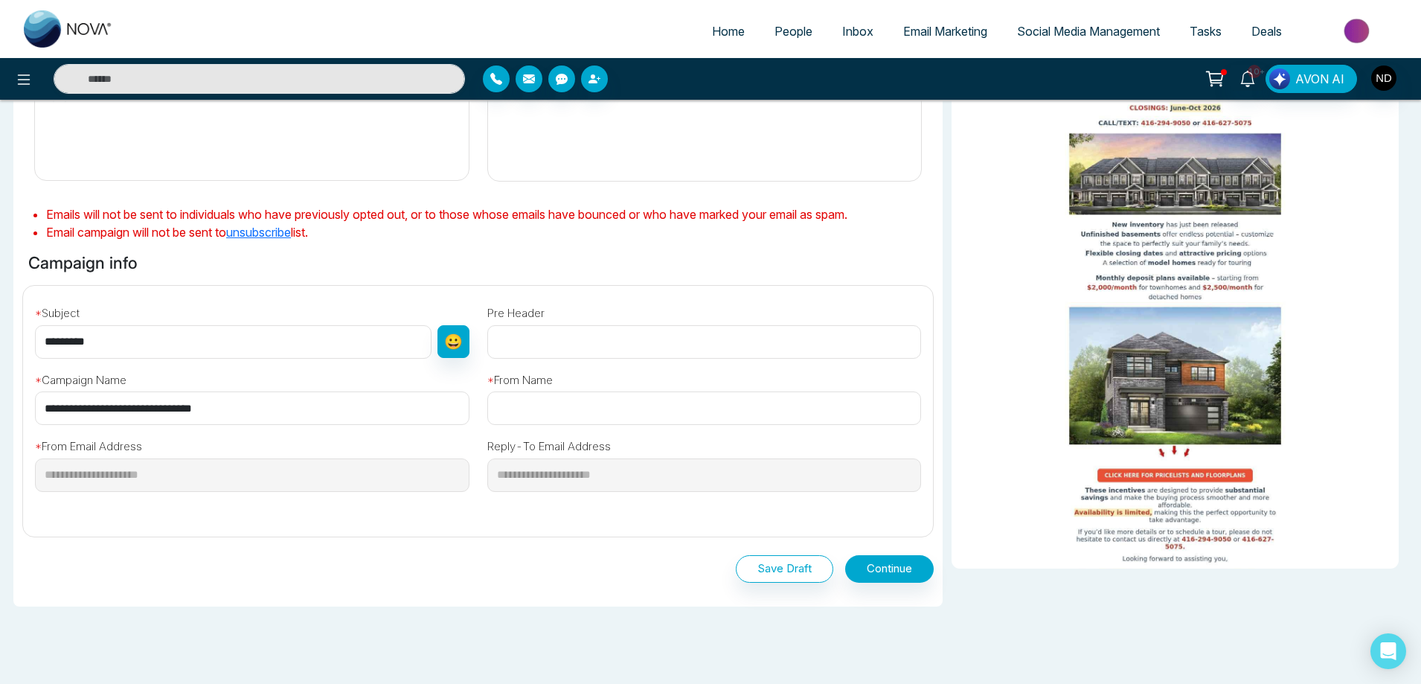
type input "*********"
click at [553, 410] on input "text" at bounding box center [704, 407] width 435 height 33
type input "**********"
click at [881, 567] on button "Continue" at bounding box center [889, 569] width 89 height 28
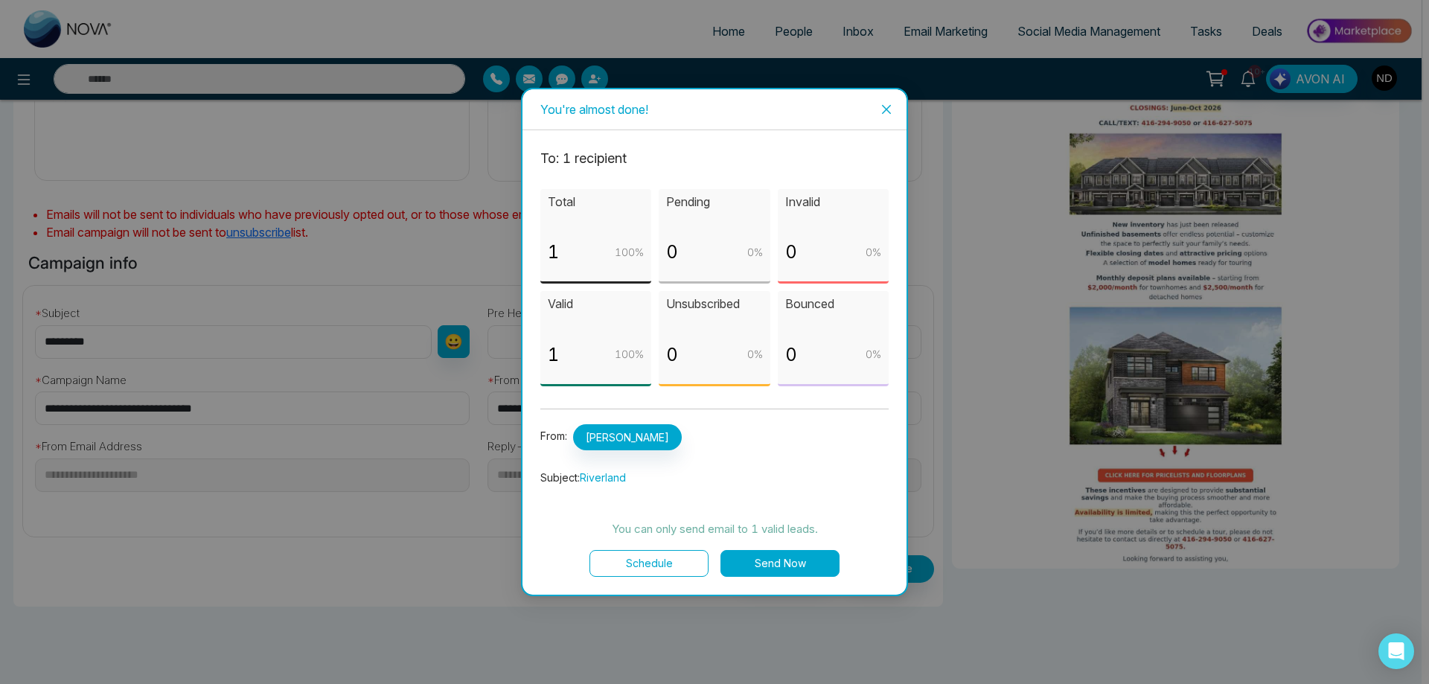
click at [774, 566] on button "Send Now" at bounding box center [779, 563] width 119 height 27
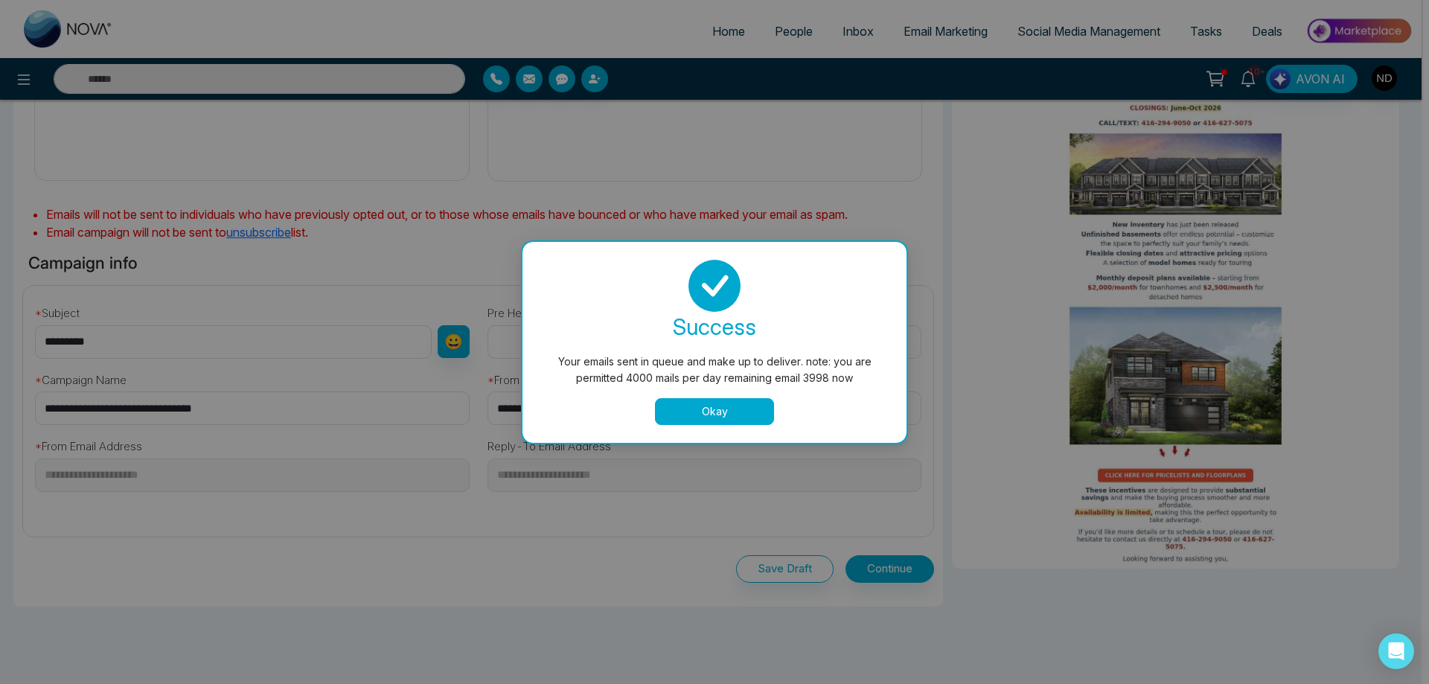
click at [701, 405] on button "Okay" at bounding box center [714, 411] width 119 height 27
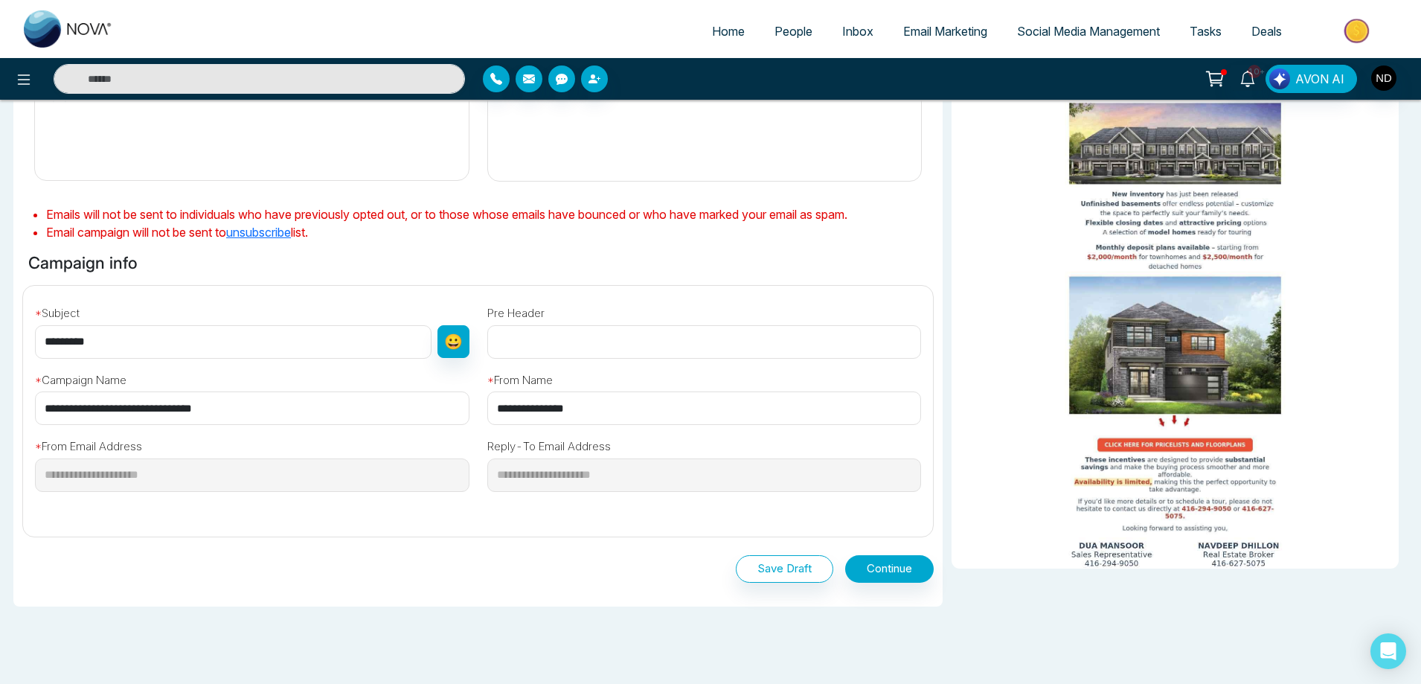
scroll to position [60, 0]
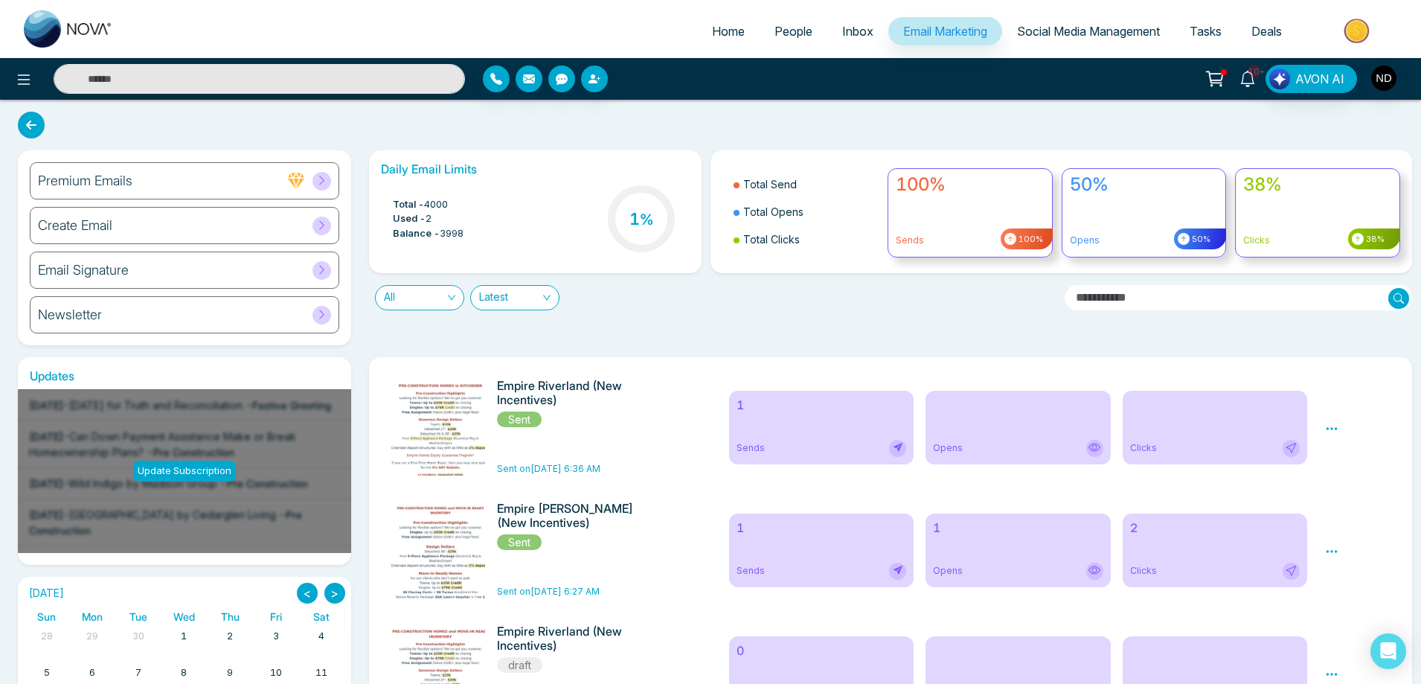
click at [1243, 82] on icon at bounding box center [1248, 79] width 16 height 16
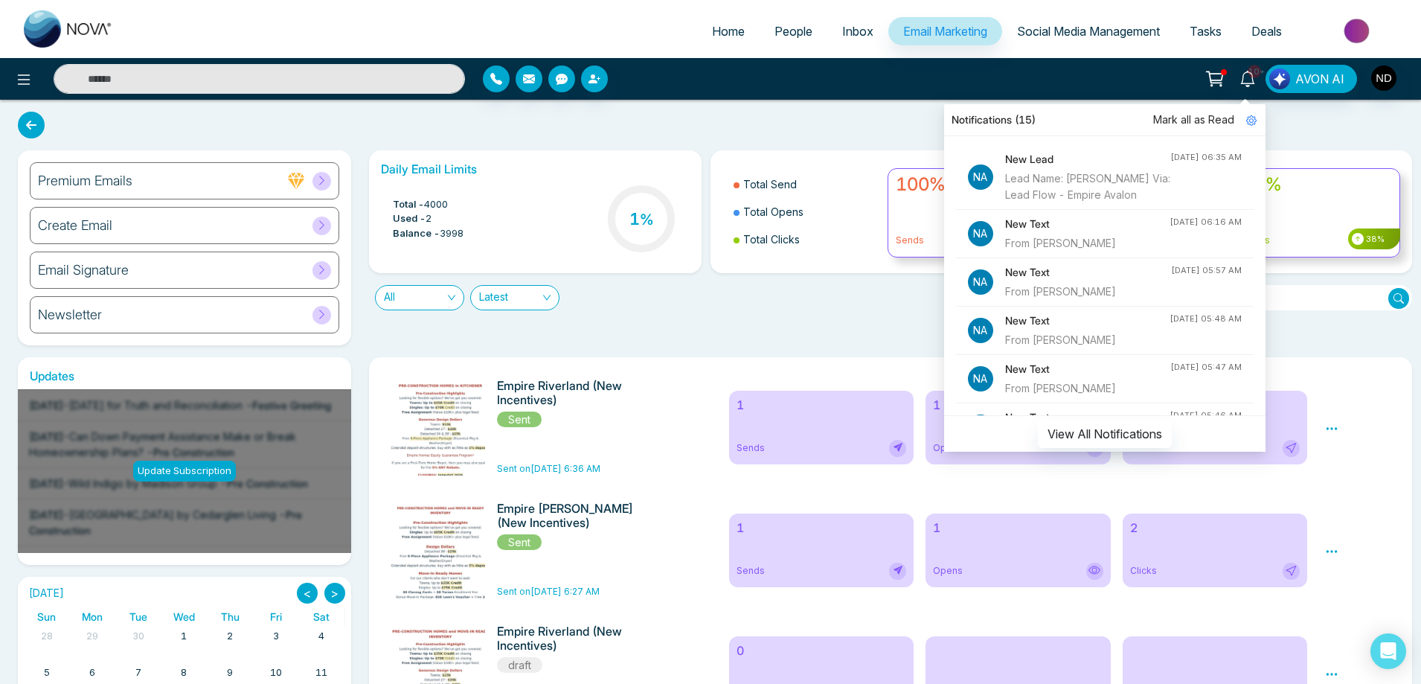
click at [1080, 232] on h4 "New Text" at bounding box center [1087, 224] width 164 height 16
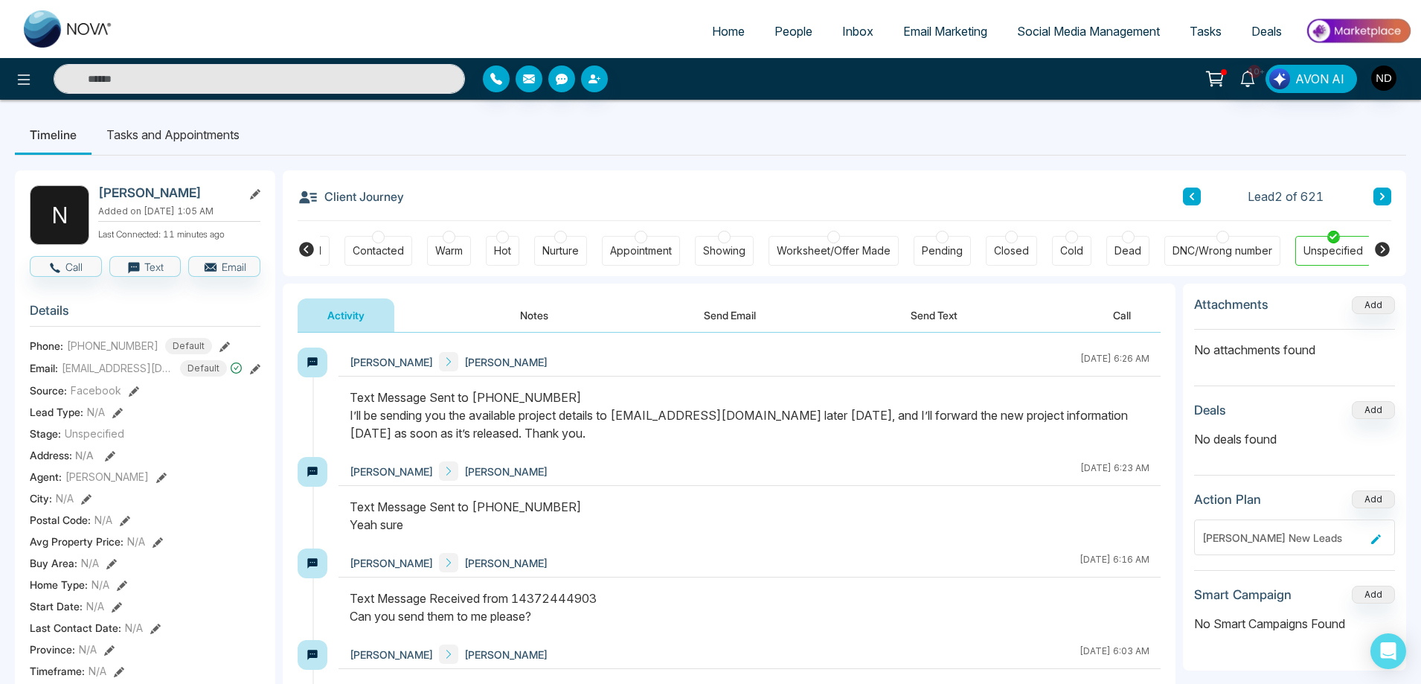
scroll to position [0, 57]
click at [929, 312] on button "Send Text" at bounding box center [934, 314] width 106 height 33
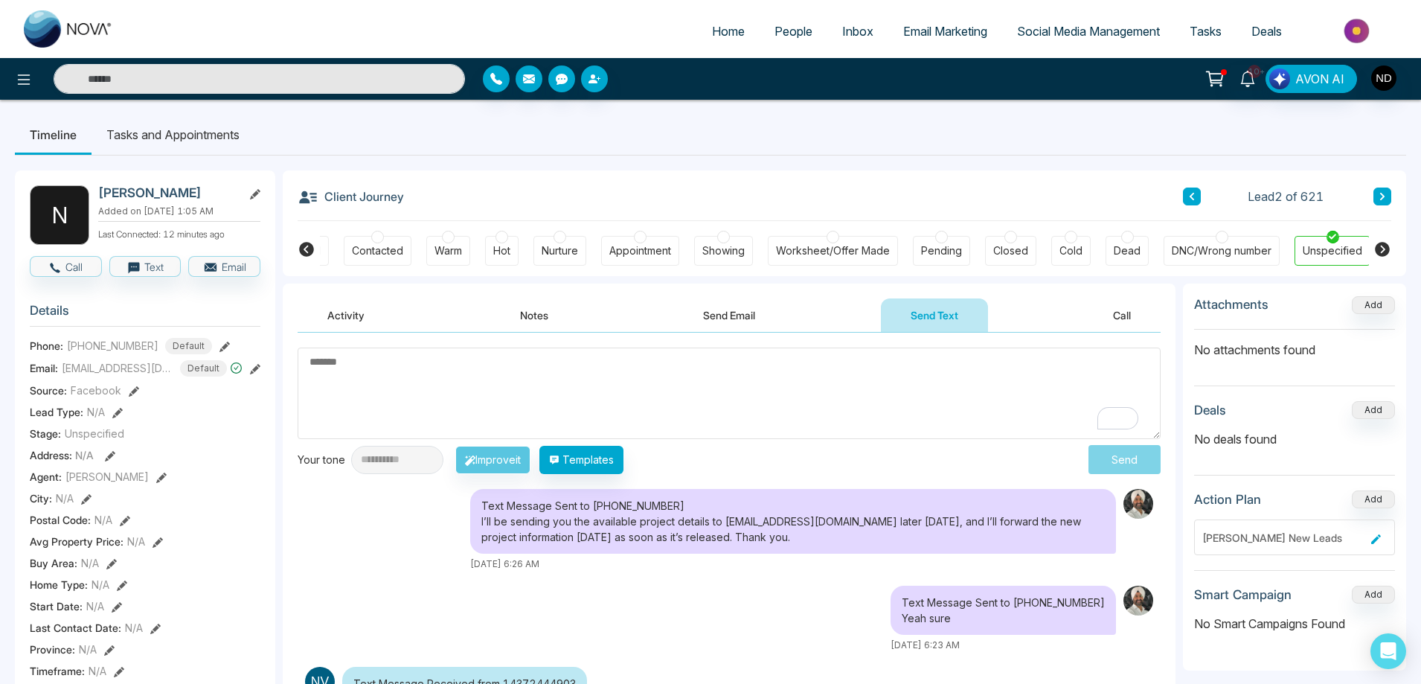
click at [725, 318] on button "Send Email" at bounding box center [729, 314] width 112 height 33
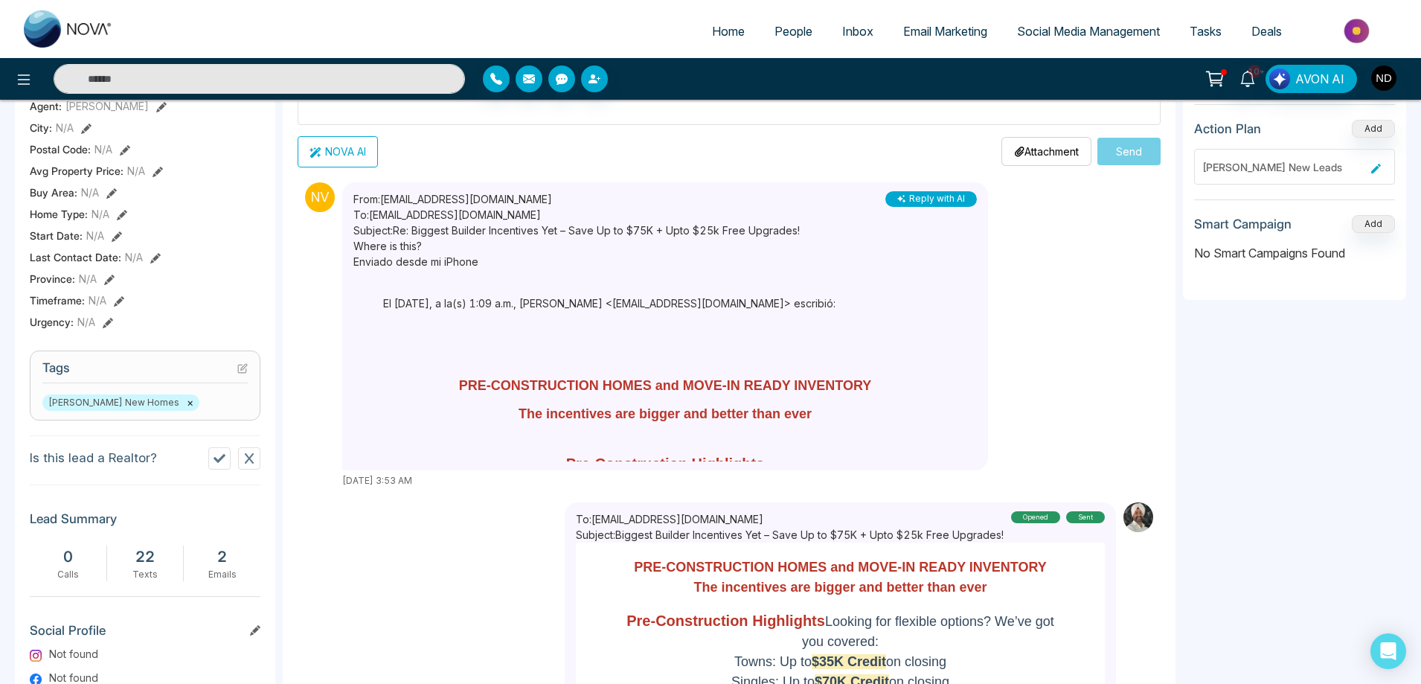
scroll to position [372, 0]
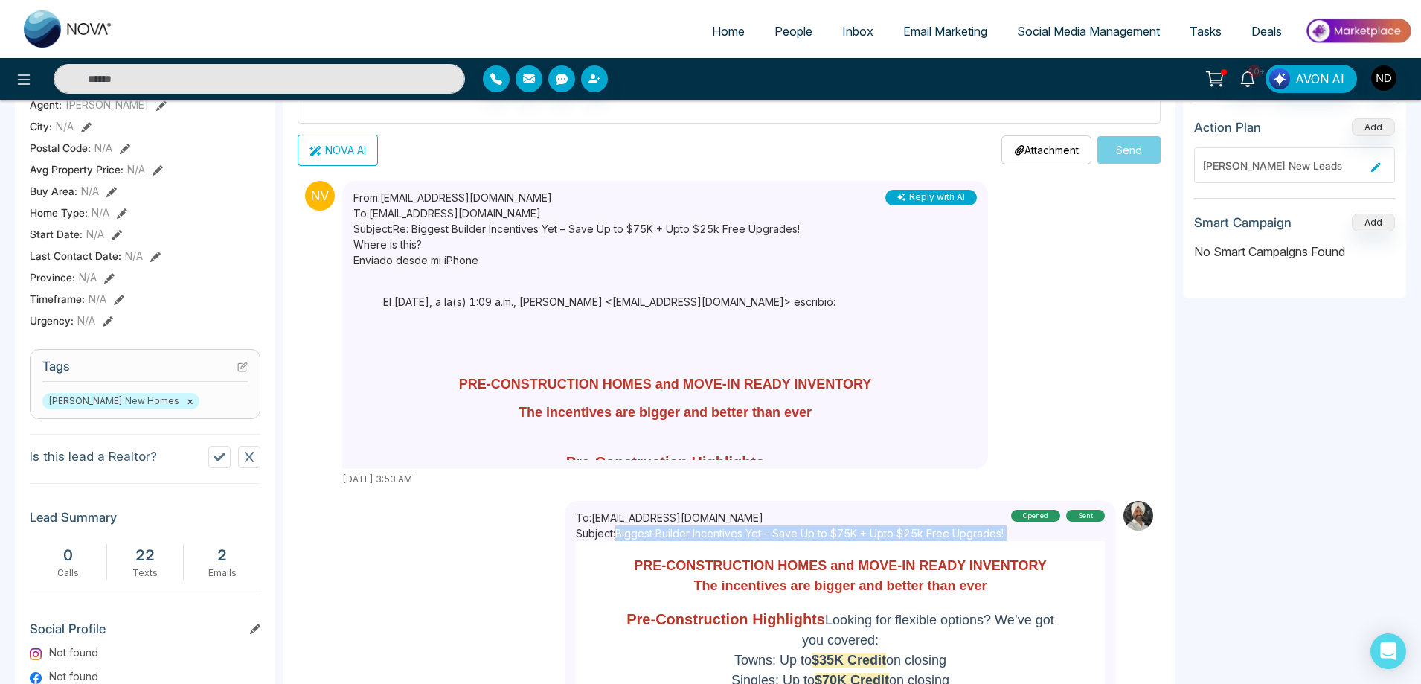
drag, startPoint x: 623, startPoint y: 533, endPoint x: 1013, endPoint y: 533, distance: 390.6
click at [1013, 533] on div "To: naurysvw@gmail.com Subject: Biggest Builder Incentives Yet – Save Up to $75…" at bounding box center [840, 525] width 529 height 31
copy p "Biggest Builder Incentives Yet – Save Up to $75K + Upto $25k Free Upgrades!"
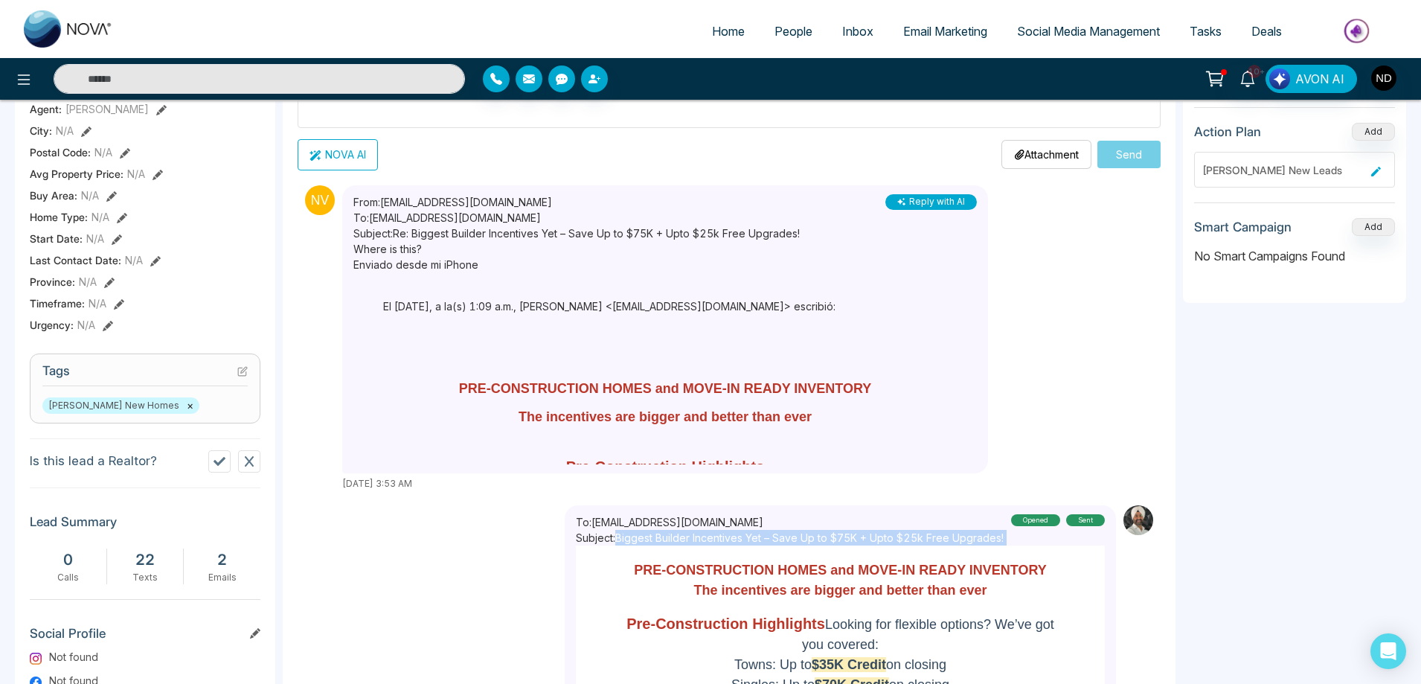
scroll to position [0, 0]
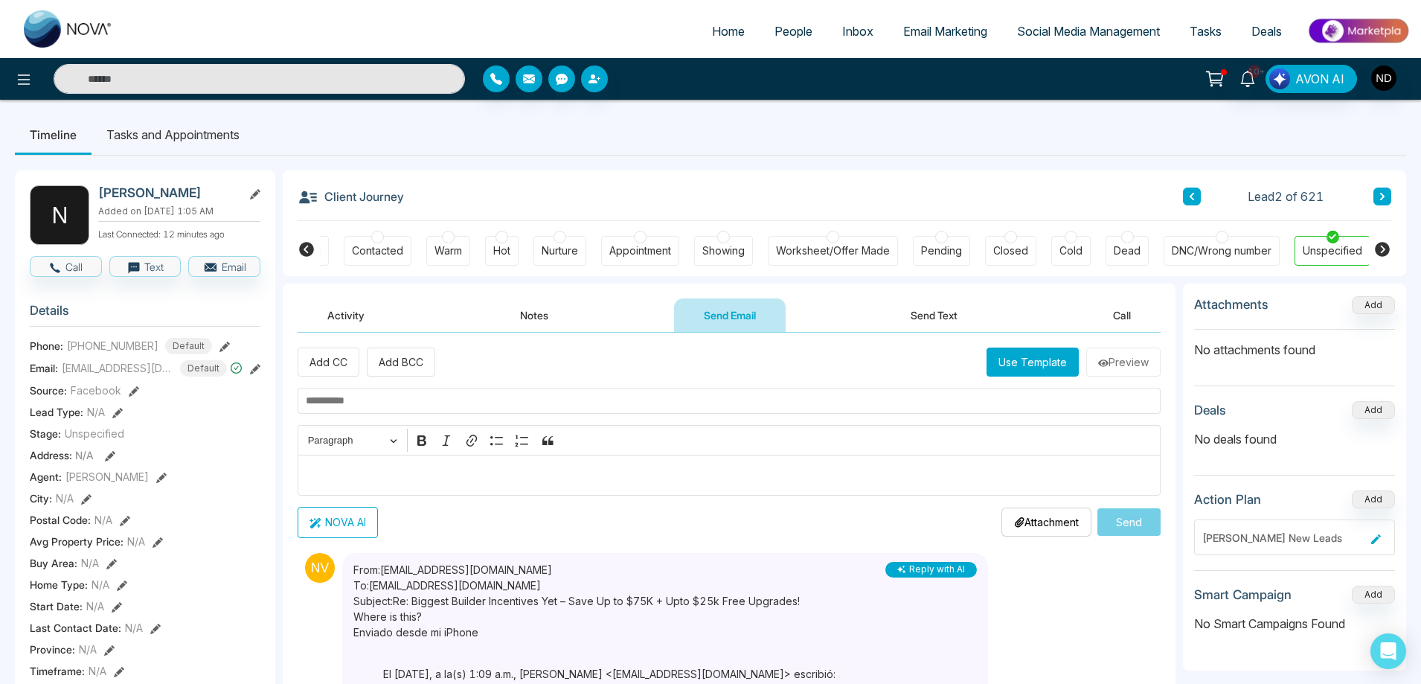
click at [460, 470] on p "Editor editing area: main" at bounding box center [729, 475] width 847 height 18
click at [1037, 366] on button "Use Template" at bounding box center [1033, 361] width 92 height 29
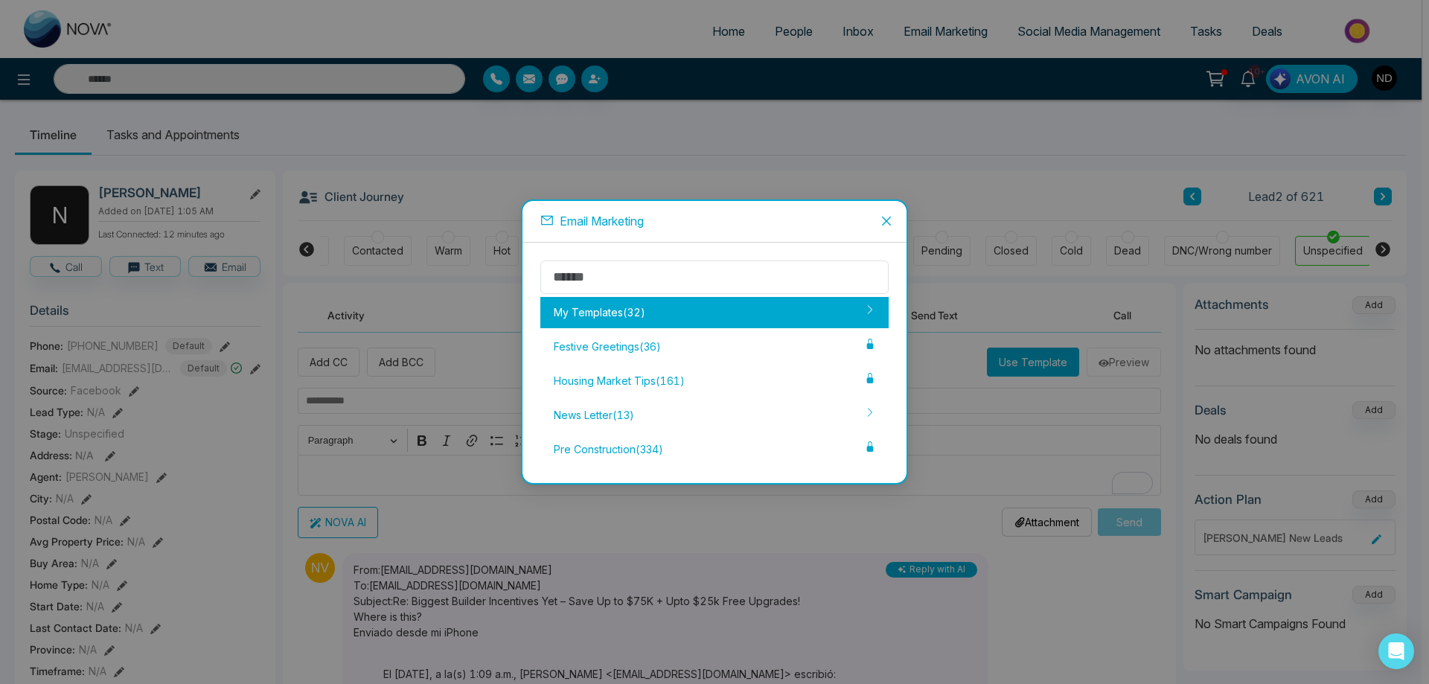
click at [577, 319] on div "My Templates ( 32 )" at bounding box center [714, 312] width 348 height 31
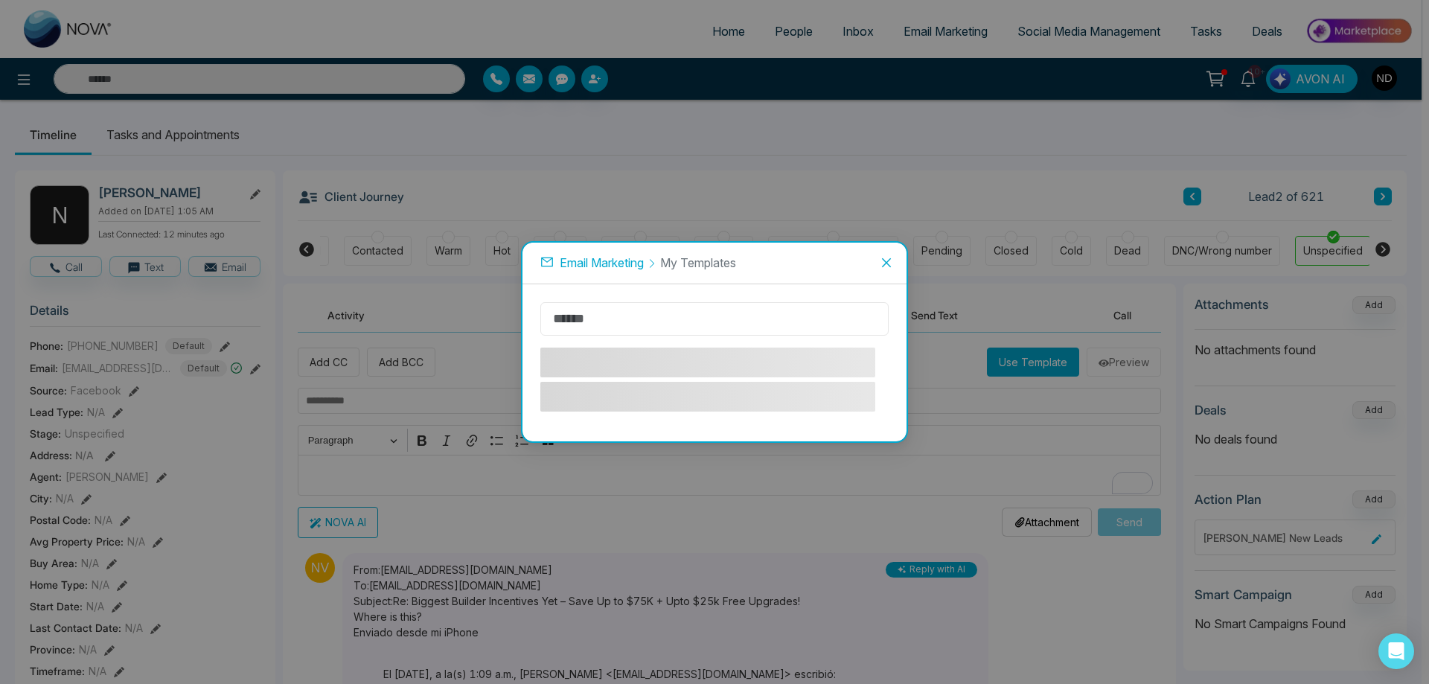
click at [647, 318] on input "text" at bounding box center [714, 318] width 348 height 33
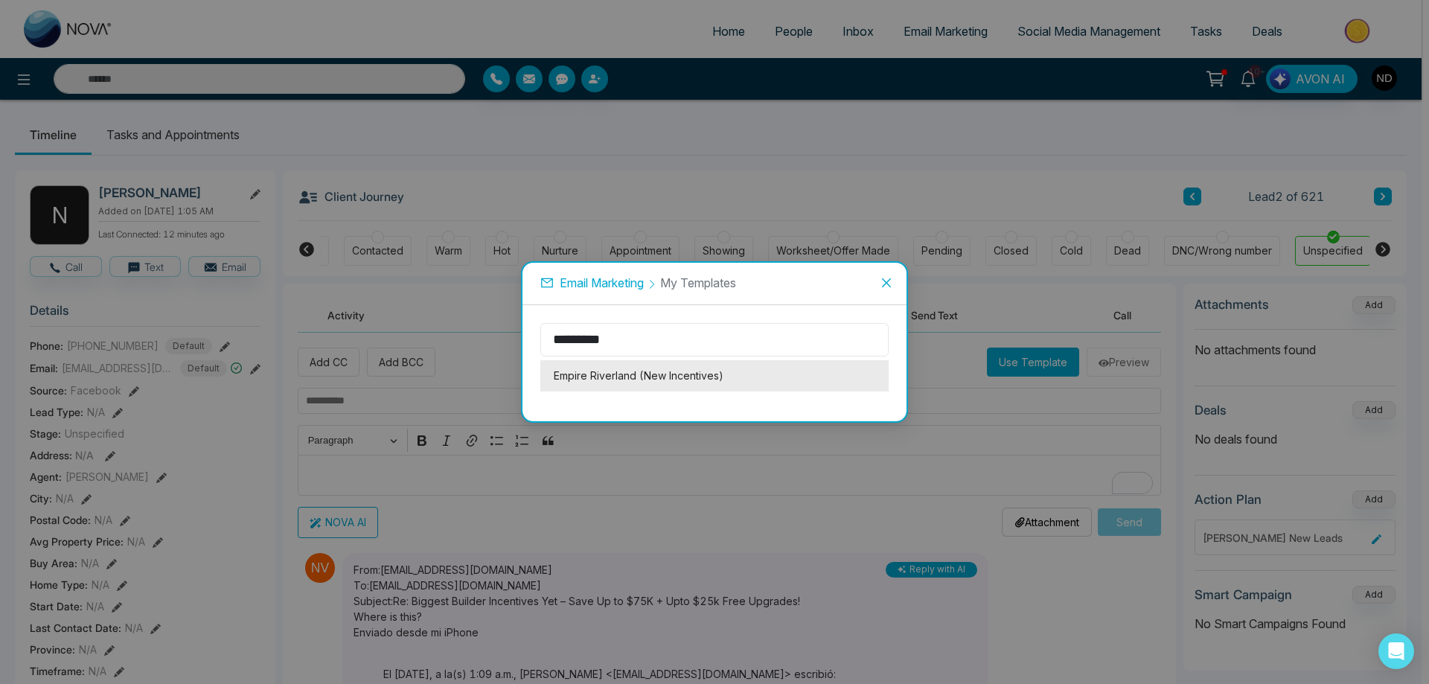
type input "*********"
click at [669, 376] on li "Empire Riverland (New Incentives)" at bounding box center [714, 375] width 348 height 31
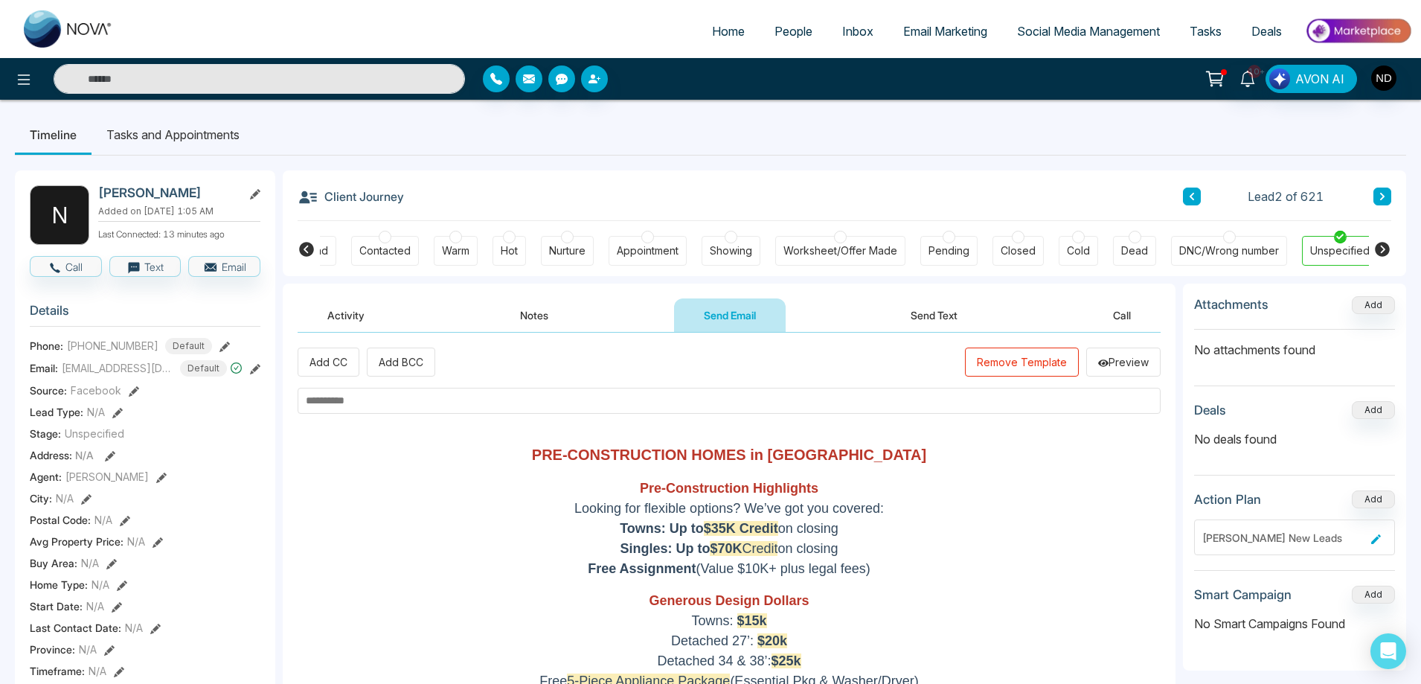
click at [384, 402] on input "text" at bounding box center [729, 401] width 863 height 26
paste input "**********"
drag, startPoint x: 379, startPoint y: 400, endPoint x: 346, endPoint y: 401, distance: 33.5
click at [346, 401] on input "**********" at bounding box center [729, 401] width 863 height 26
click at [499, 394] on input "**********" at bounding box center [729, 401] width 863 height 26
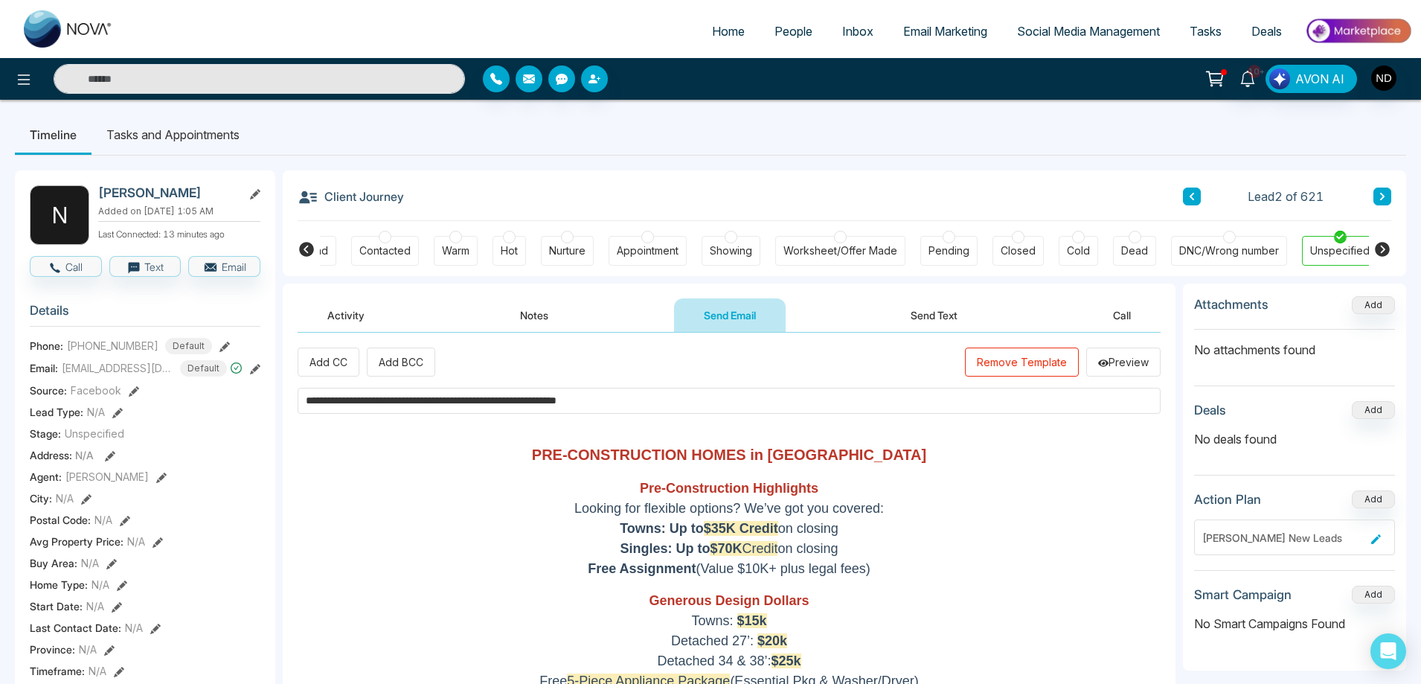
type input "**********"
click at [755, 532] on span "$35K Credit" at bounding box center [741, 528] width 74 height 15
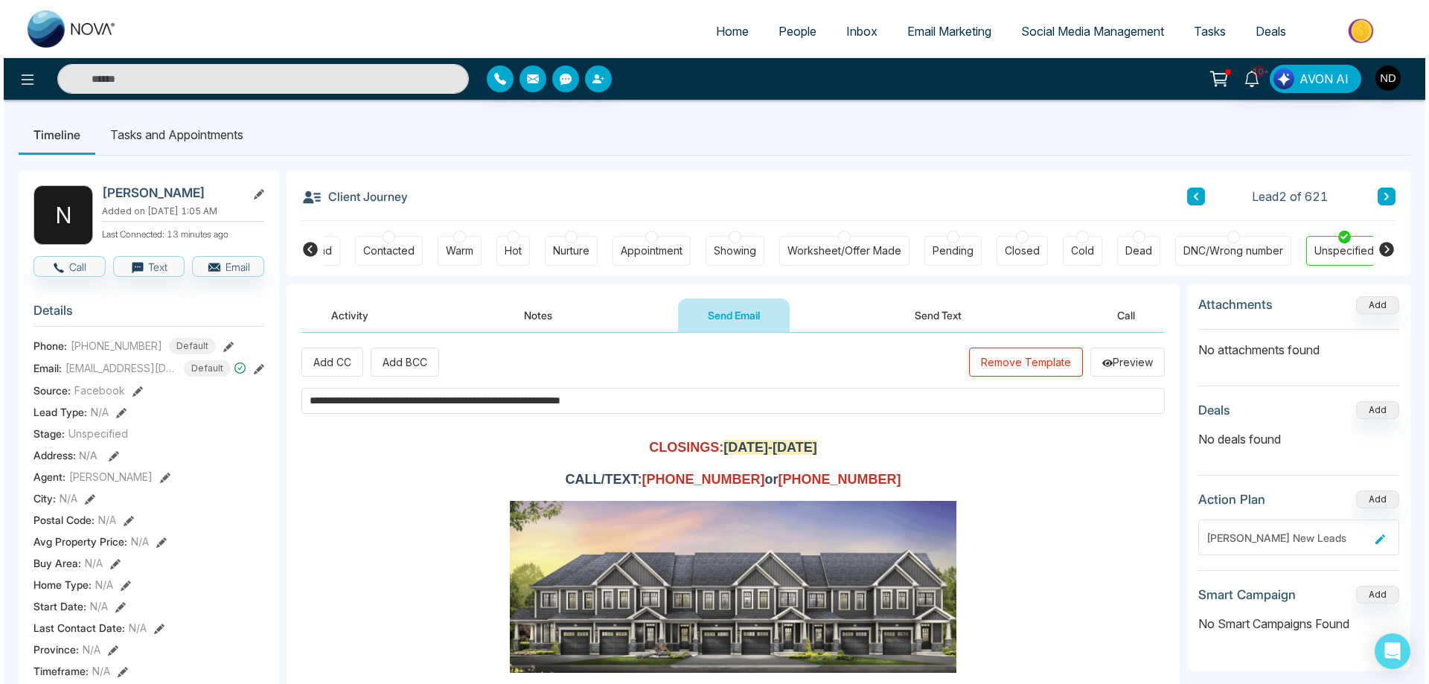
scroll to position [349, 0]
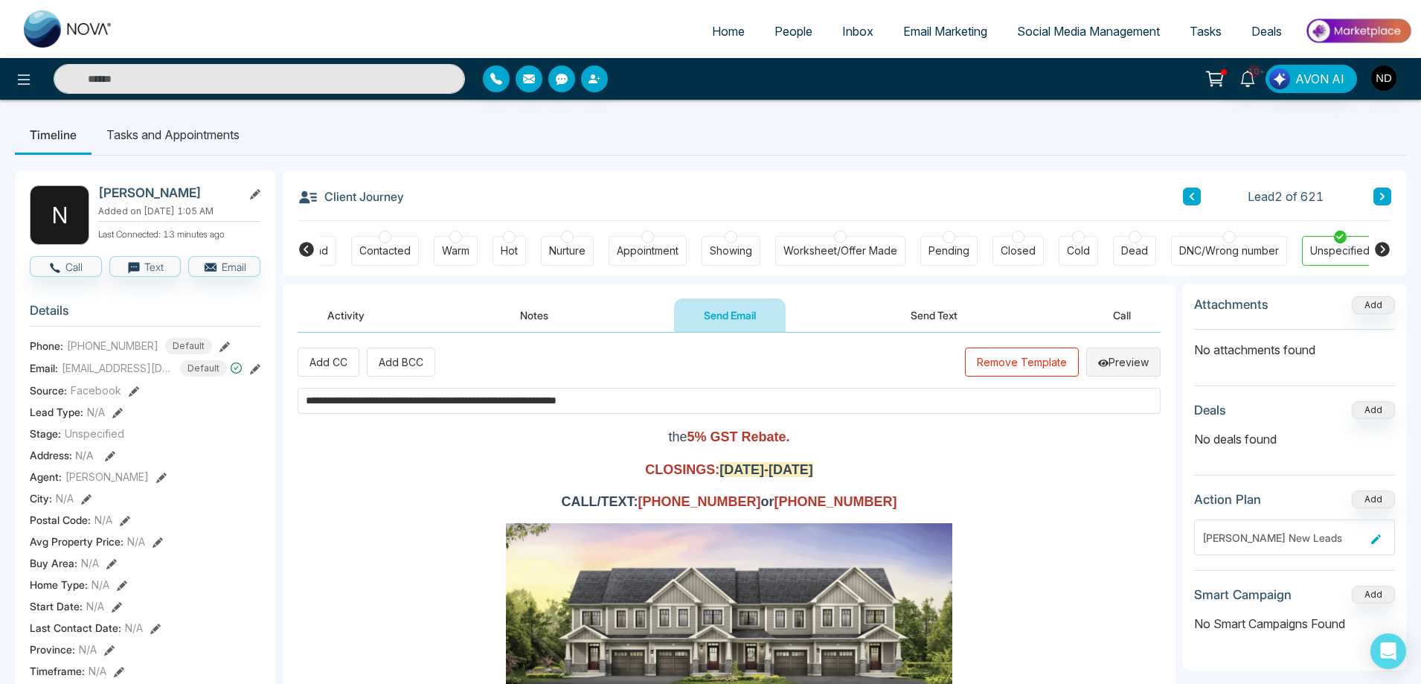
click at [1120, 353] on button "Preview" at bounding box center [1123, 361] width 74 height 29
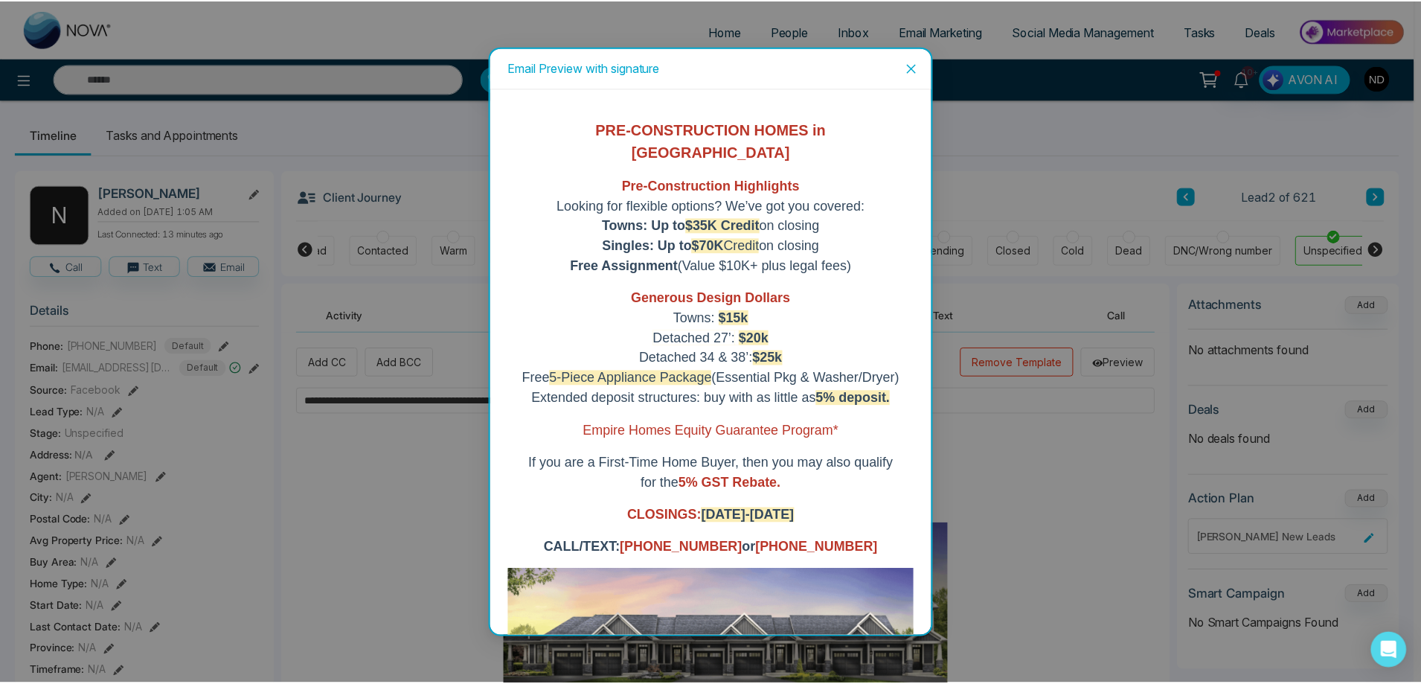
scroll to position [0, 0]
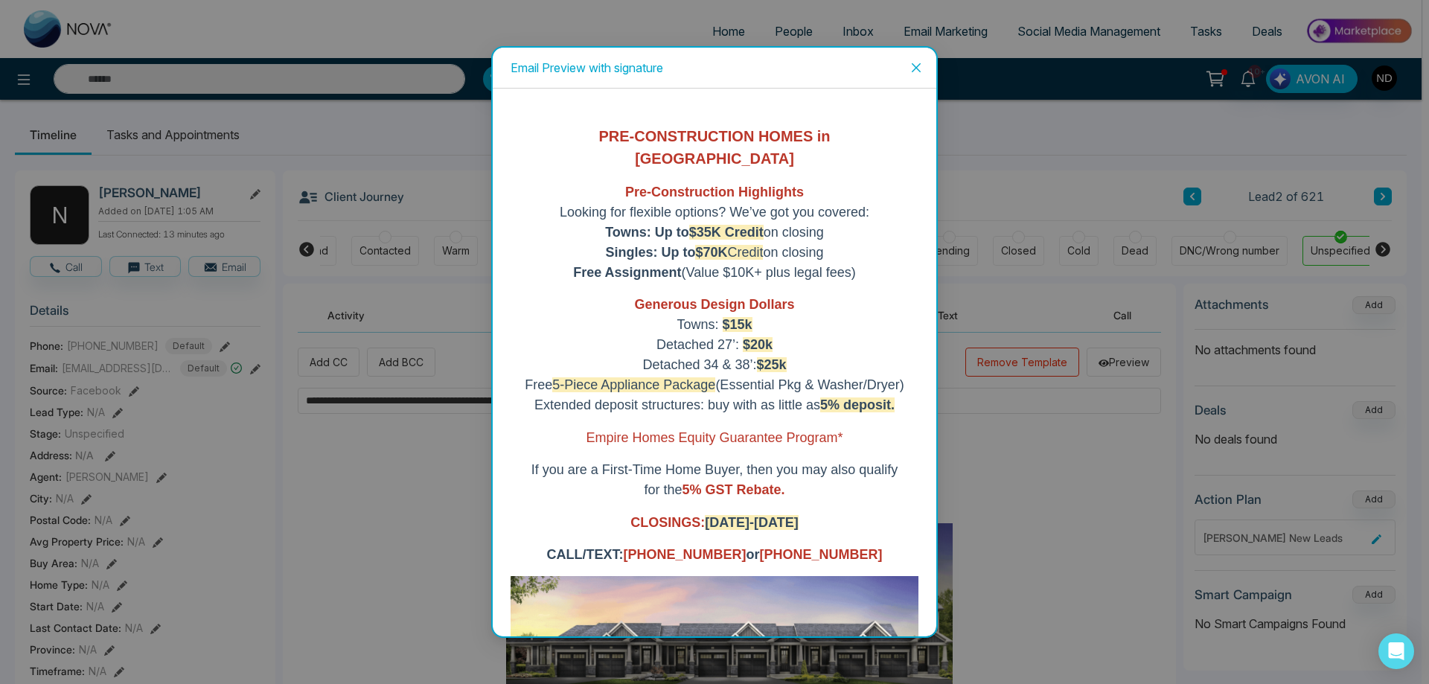
click at [917, 67] on icon "close" at bounding box center [915, 67] width 9 height 9
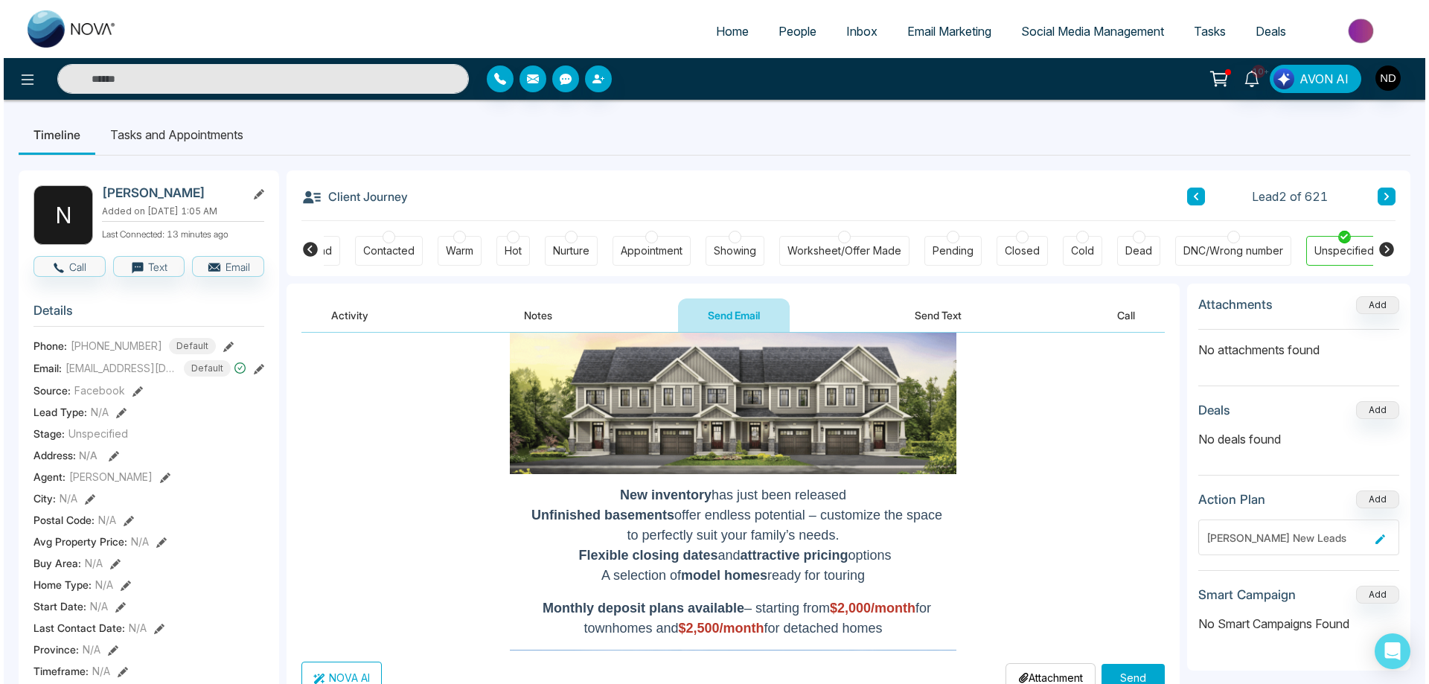
scroll to position [298, 0]
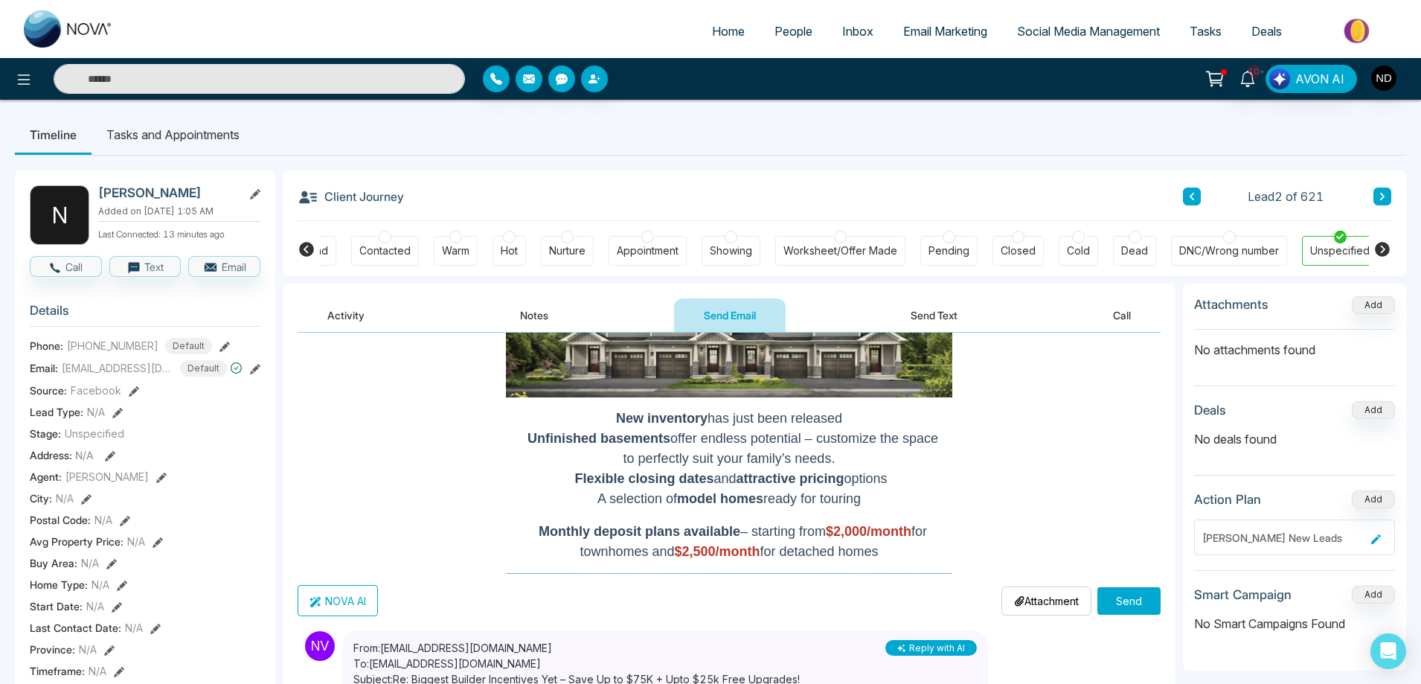
click at [1128, 597] on button "Send" at bounding box center [1128, 601] width 63 height 28
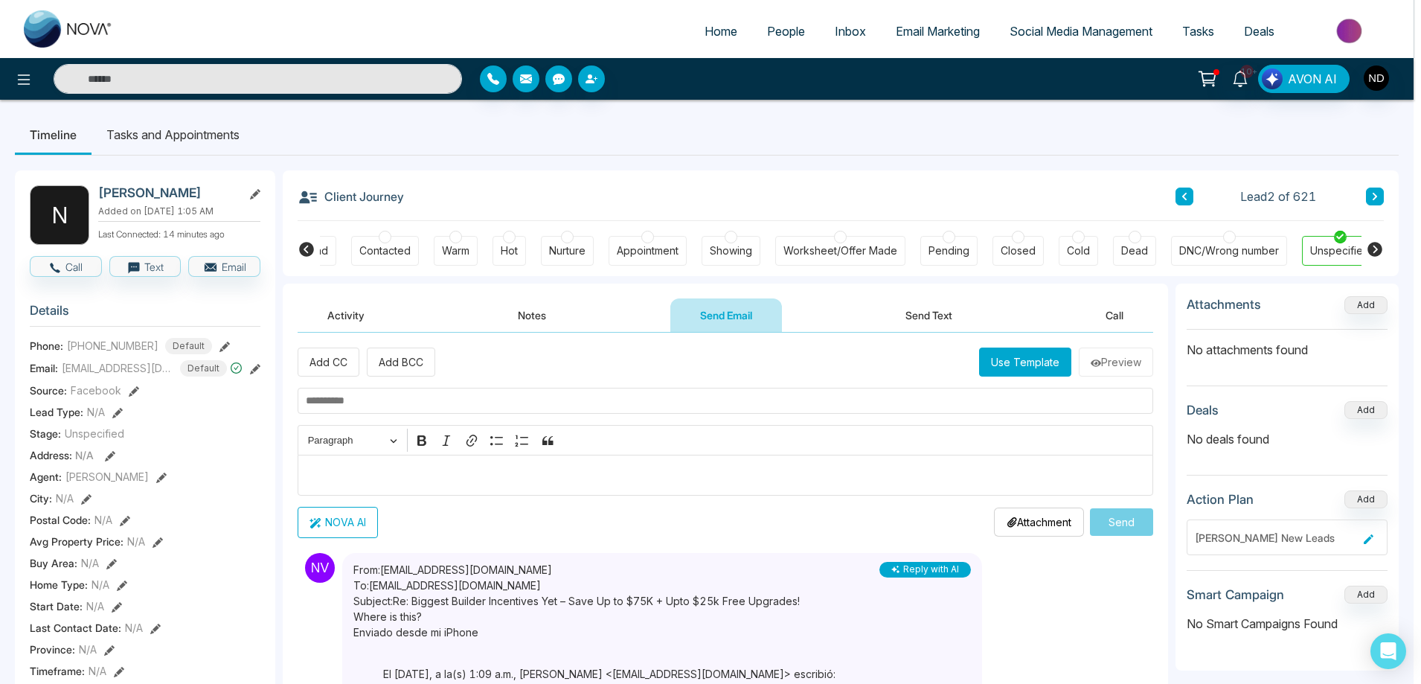
scroll to position [0, 0]
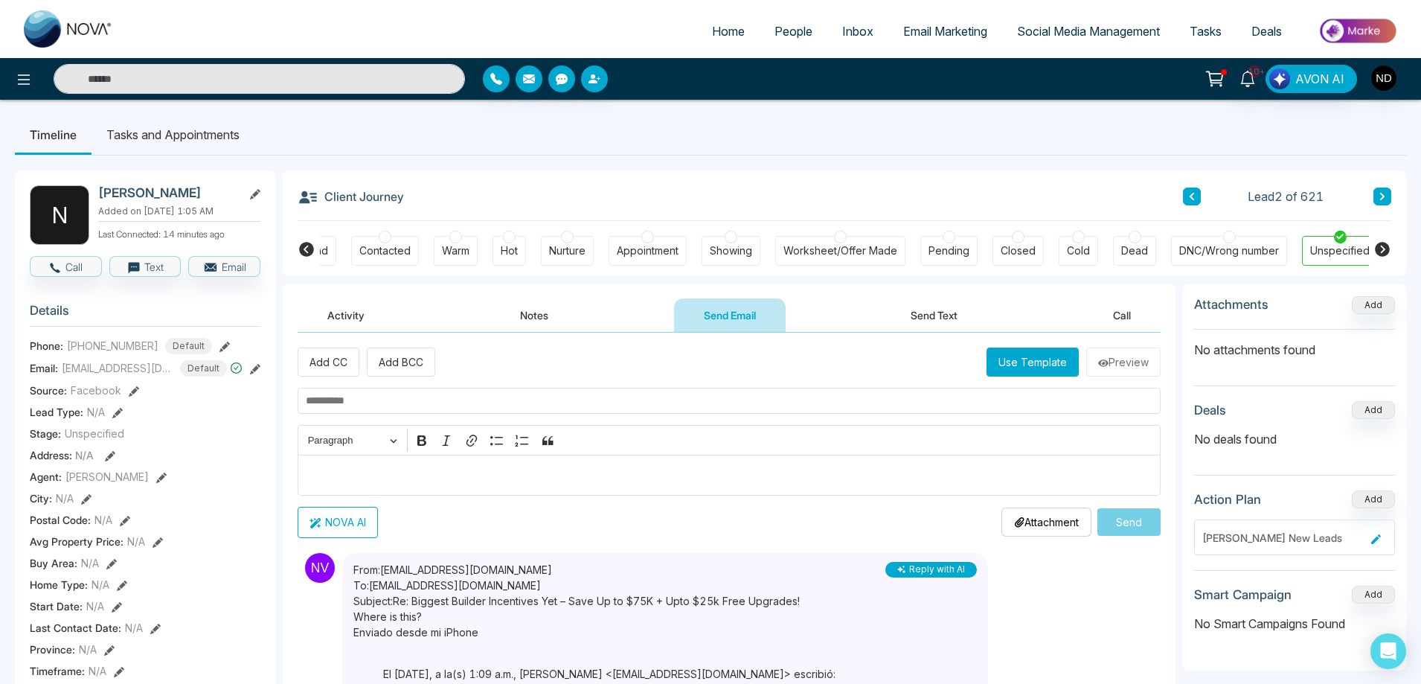
click at [721, 403] on input "text" at bounding box center [729, 401] width 863 height 26
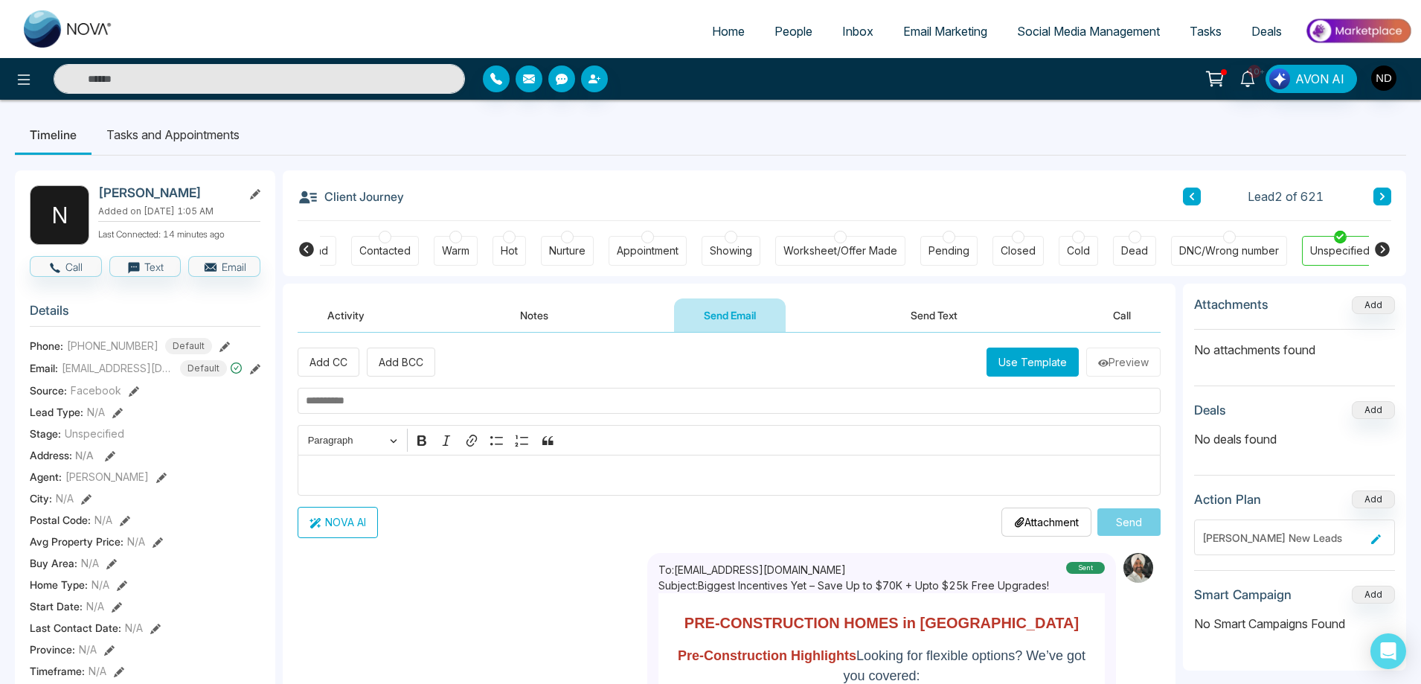
click at [937, 318] on button "Send Text" at bounding box center [934, 314] width 106 height 33
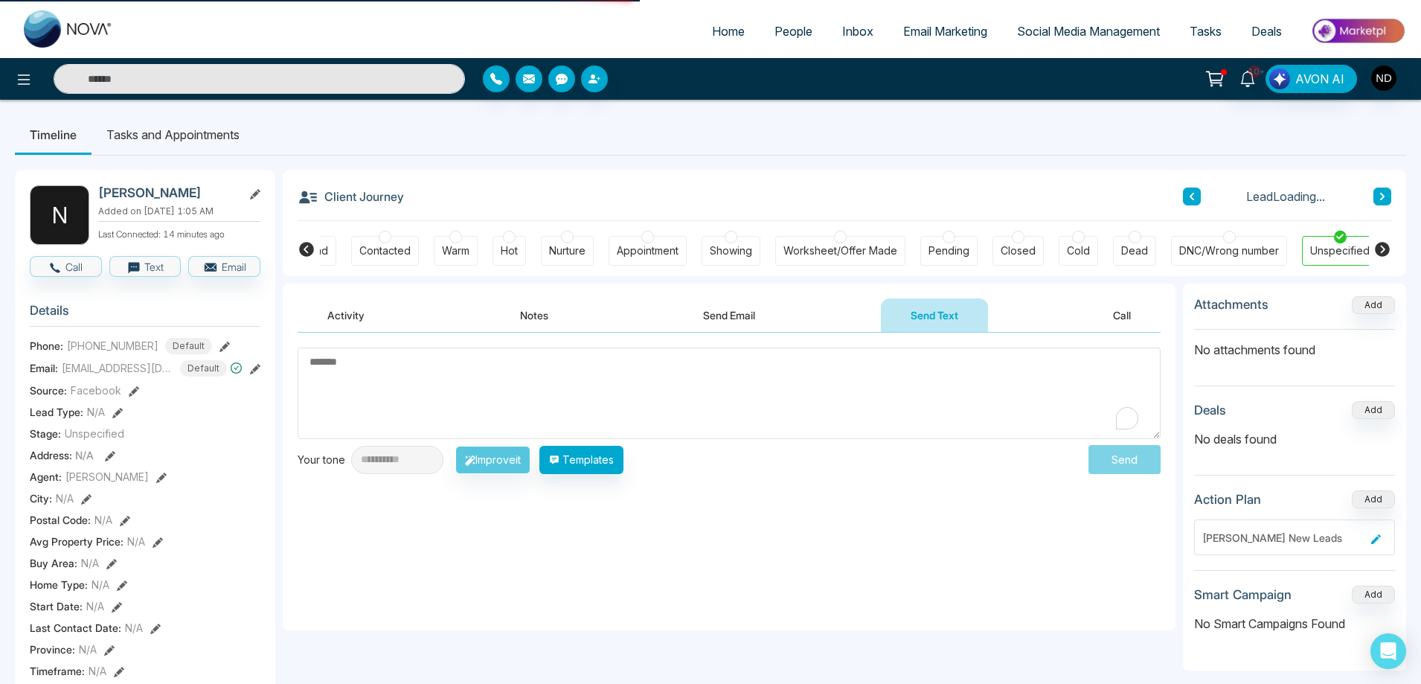
click at [647, 397] on textarea "To enrich screen reader interactions, please activate Accessibility in Grammarl…" at bounding box center [729, 393] width 863 height 92
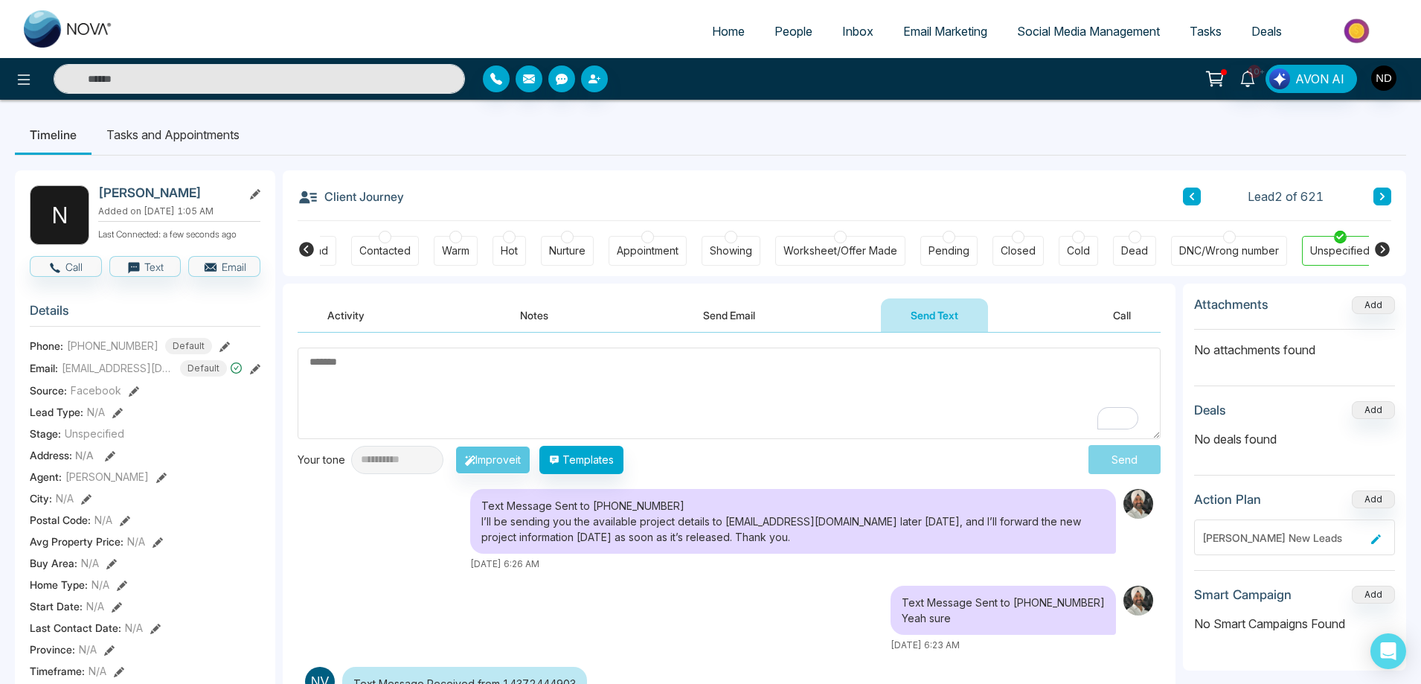
click at [672, 388] on textarea "To enrich screen reader interactions, please activate Accessibility in Grammarl…" at bounding box center [729, 393] width 863 height 92
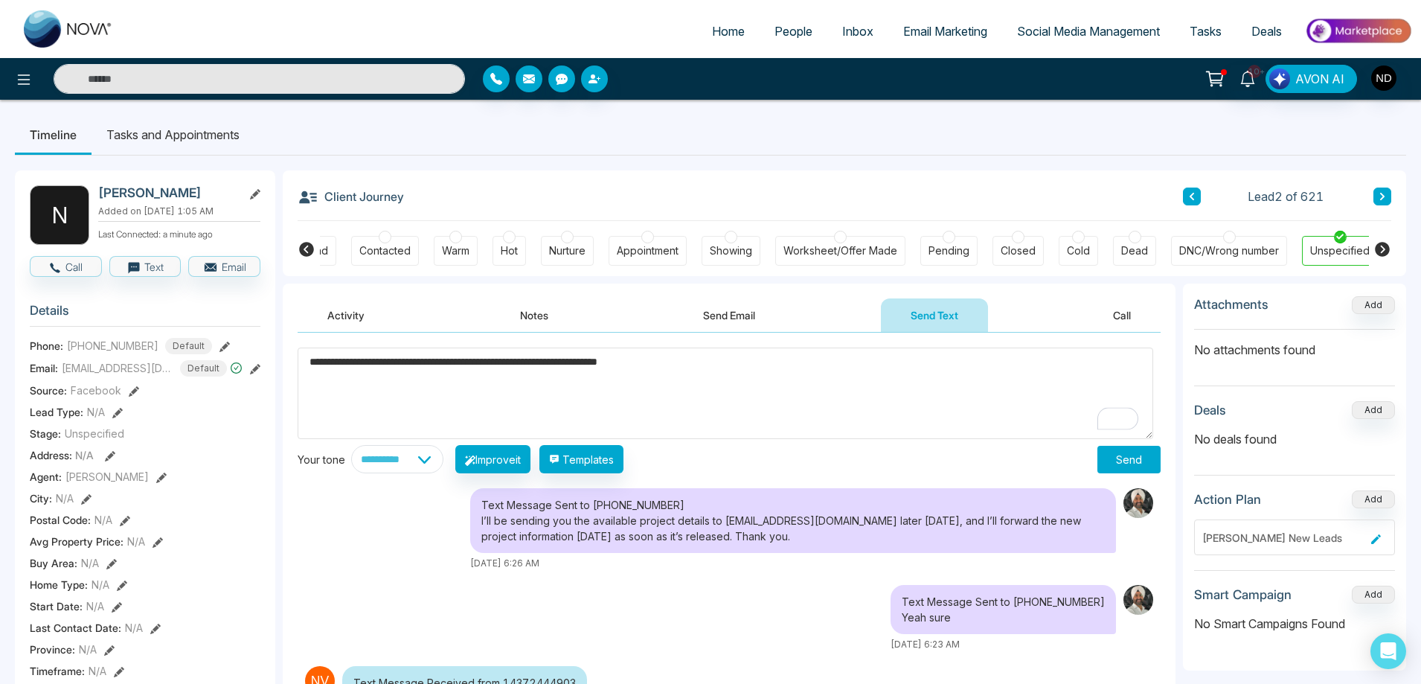
click at [707, 366] on textarea "**********" at bounding box center [726, 393] width 856 height 92
type textarea "**********"
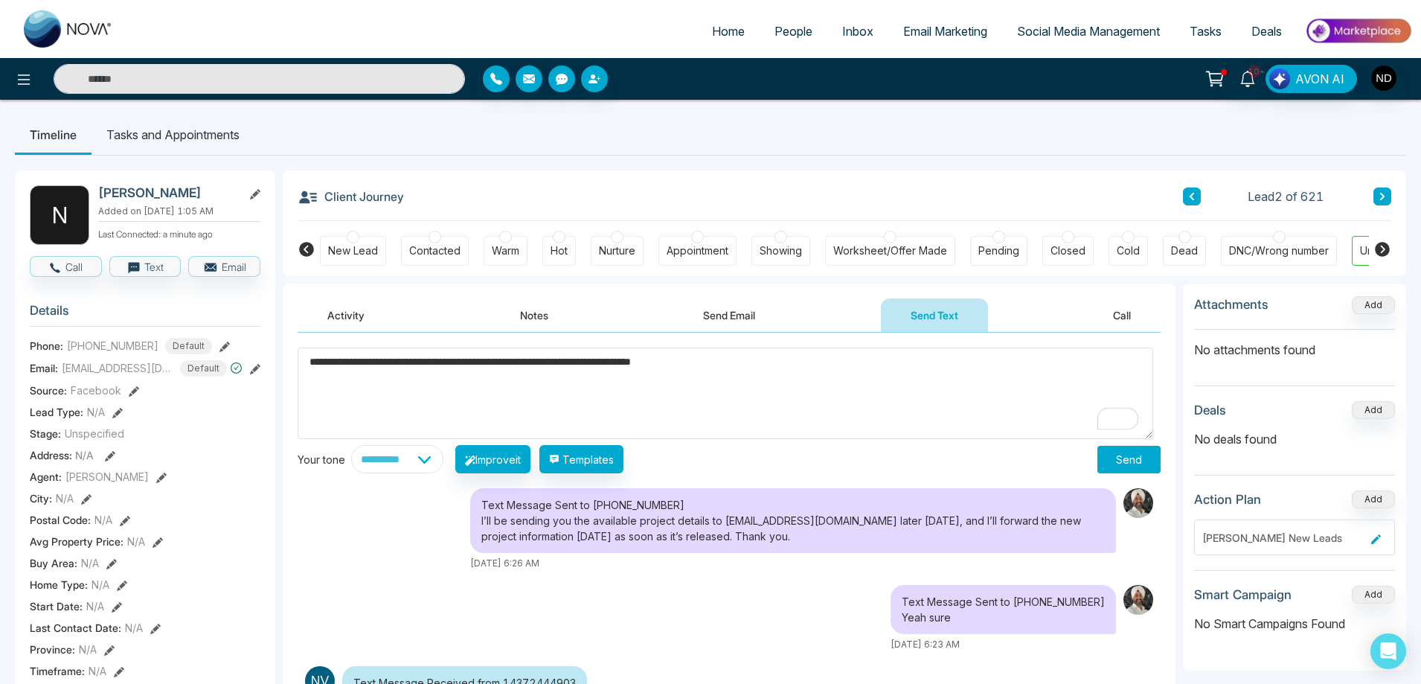
scroll to position [0, 50]
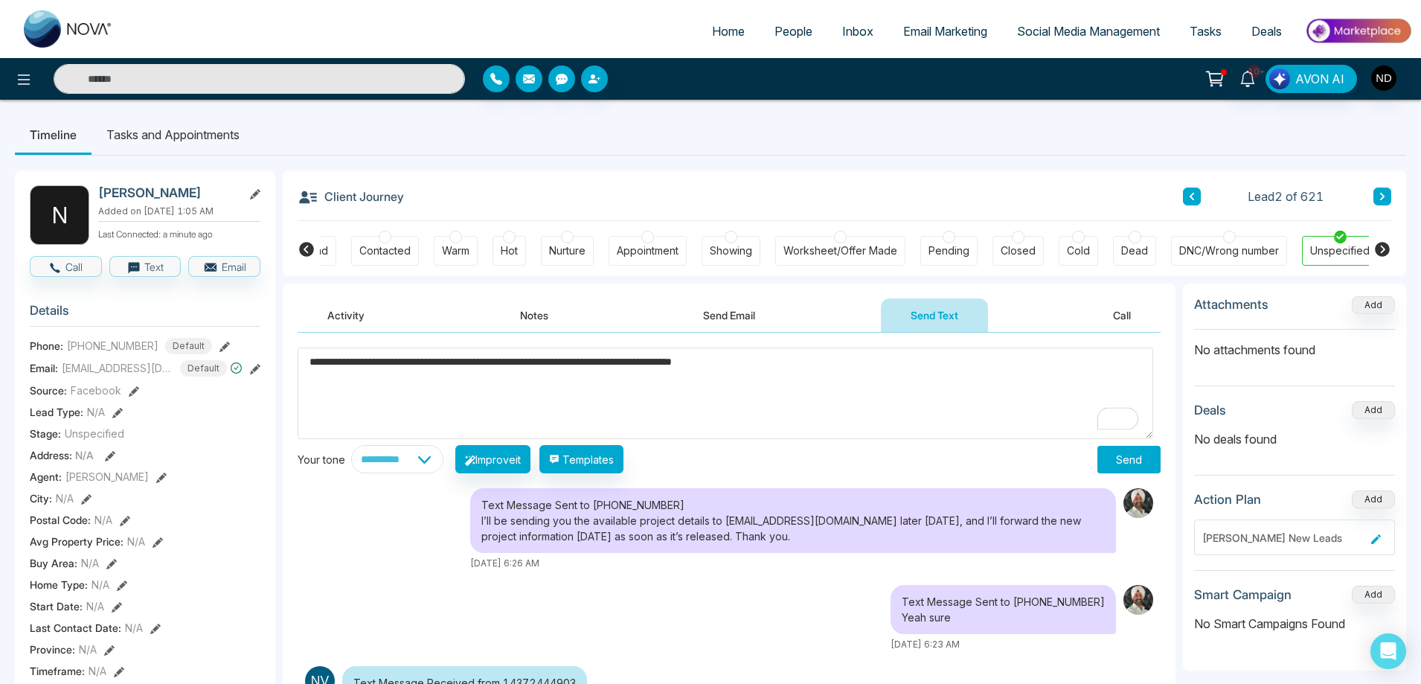
click at [312, 361] on textarea "**********" at bounding box center [726, 393] width 856 height 92
type textarea "**********"
click at [1138, 460] on button "Send" at bounding box center [1128, 460] width 63 height 28
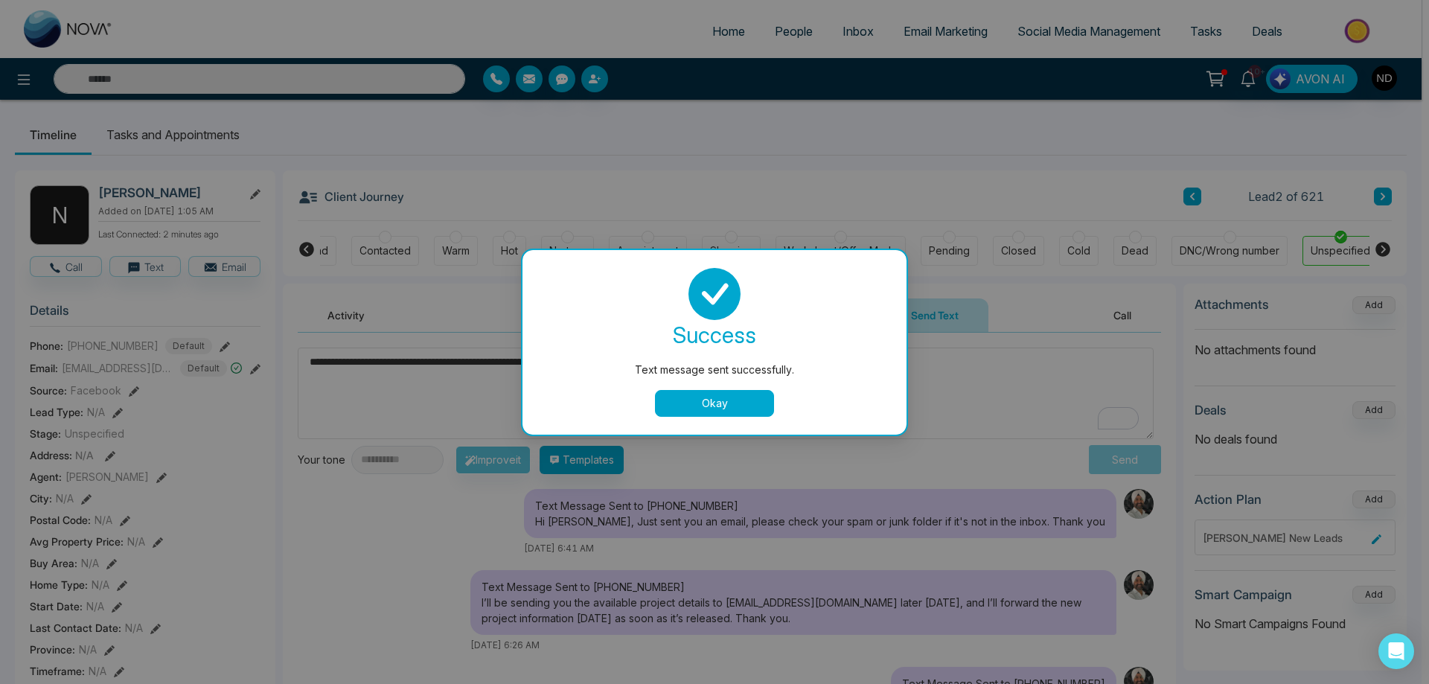
click at [751, 405] on button "Okay" at bounding box center [714, 403] width 119 height 27
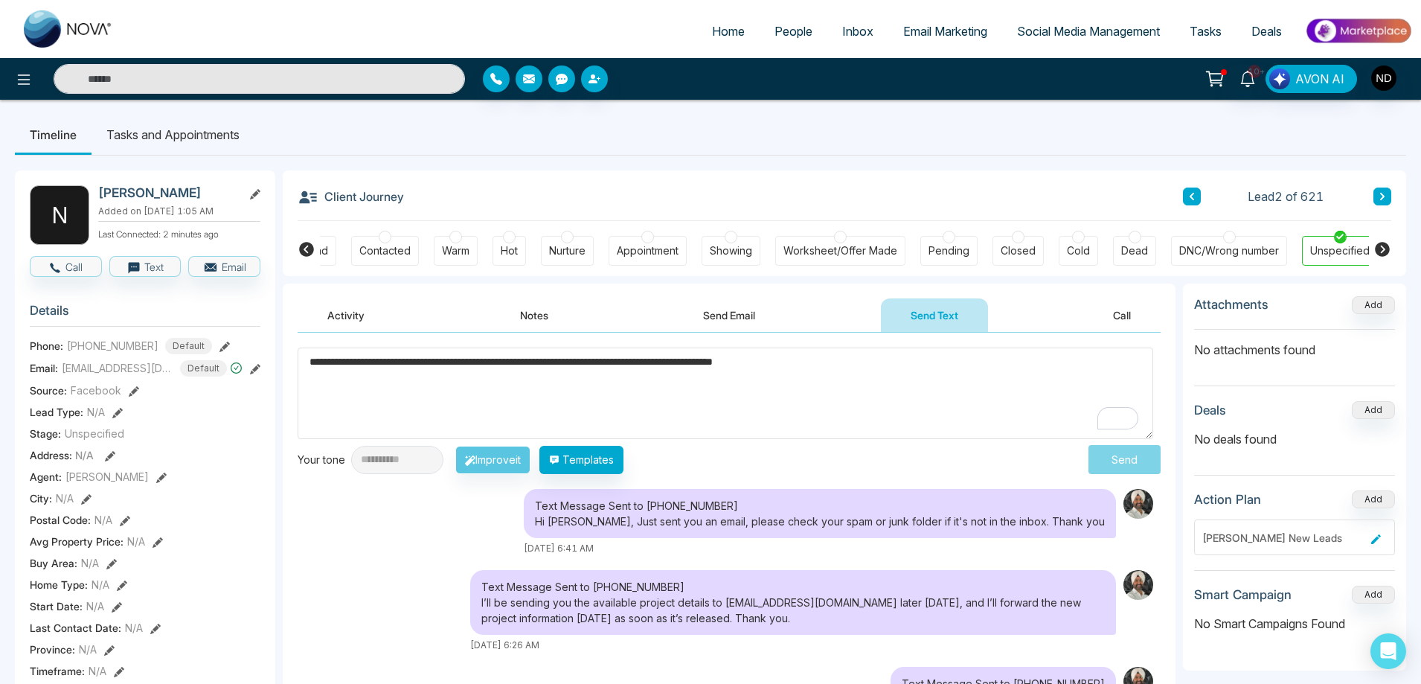
click at [391, 525] on div "Text Message Sent to [PHONE_NUMBER] Hi [PERSON_NAME], Just sent you an email, p…" at bounding box center [729, 522] width 863 height 66
click at [548, 386] on textarea "**********" at bounding box center [726, 393] width 856 height 92
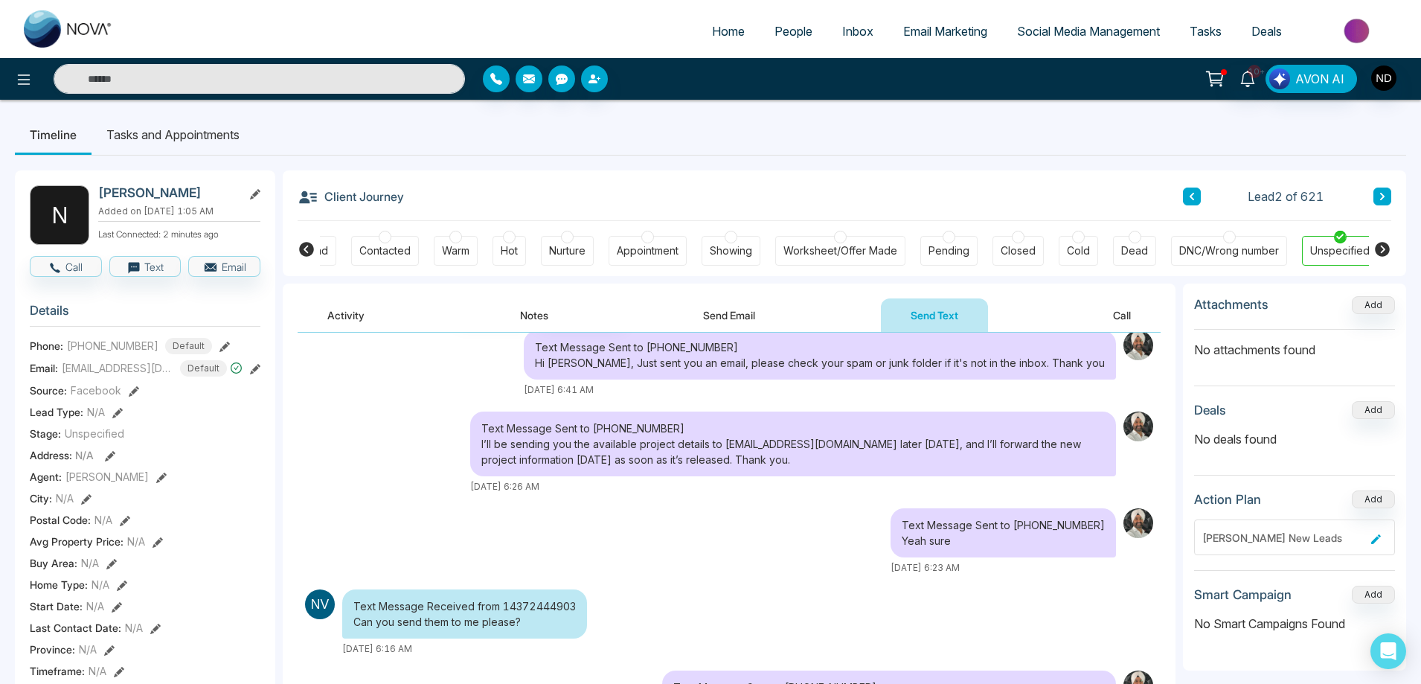
scroll to position [74, 0]
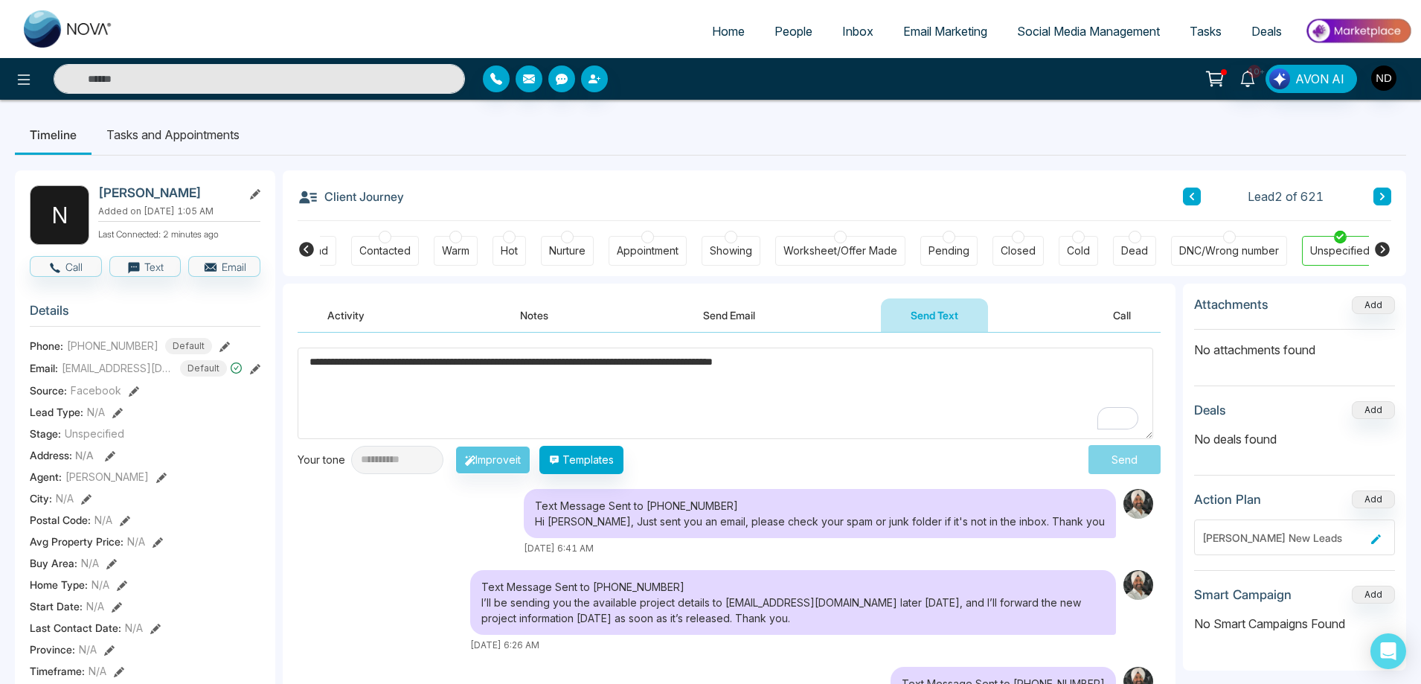
click at [345, 315] on button "Activity" at bounding box center [346, 314] width 97 height 33
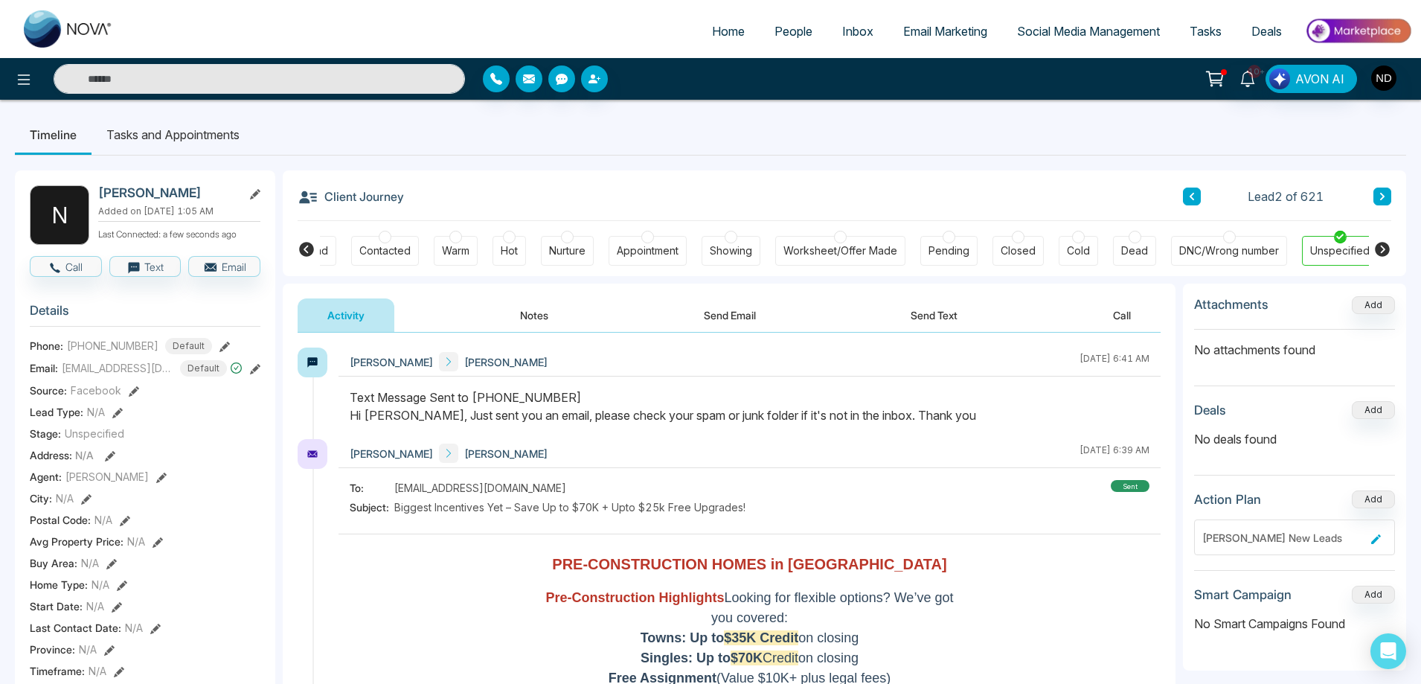
click at [734, 437] on div at bounding box center [750, 413] width 822 height 51
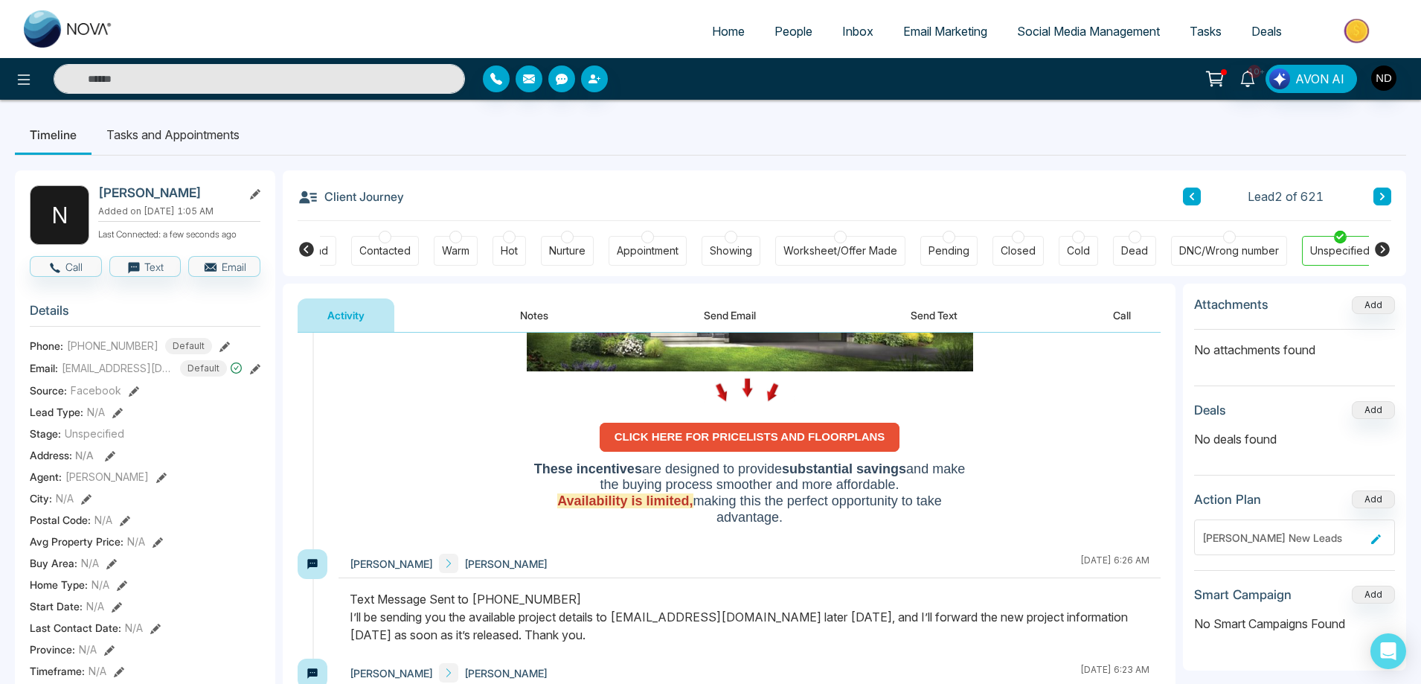
click at [735, 429] on link "CLICK HERE FOR PRICELISTS AND FLOORPLANS" at bounding box center [750, 437] width 301 height 29
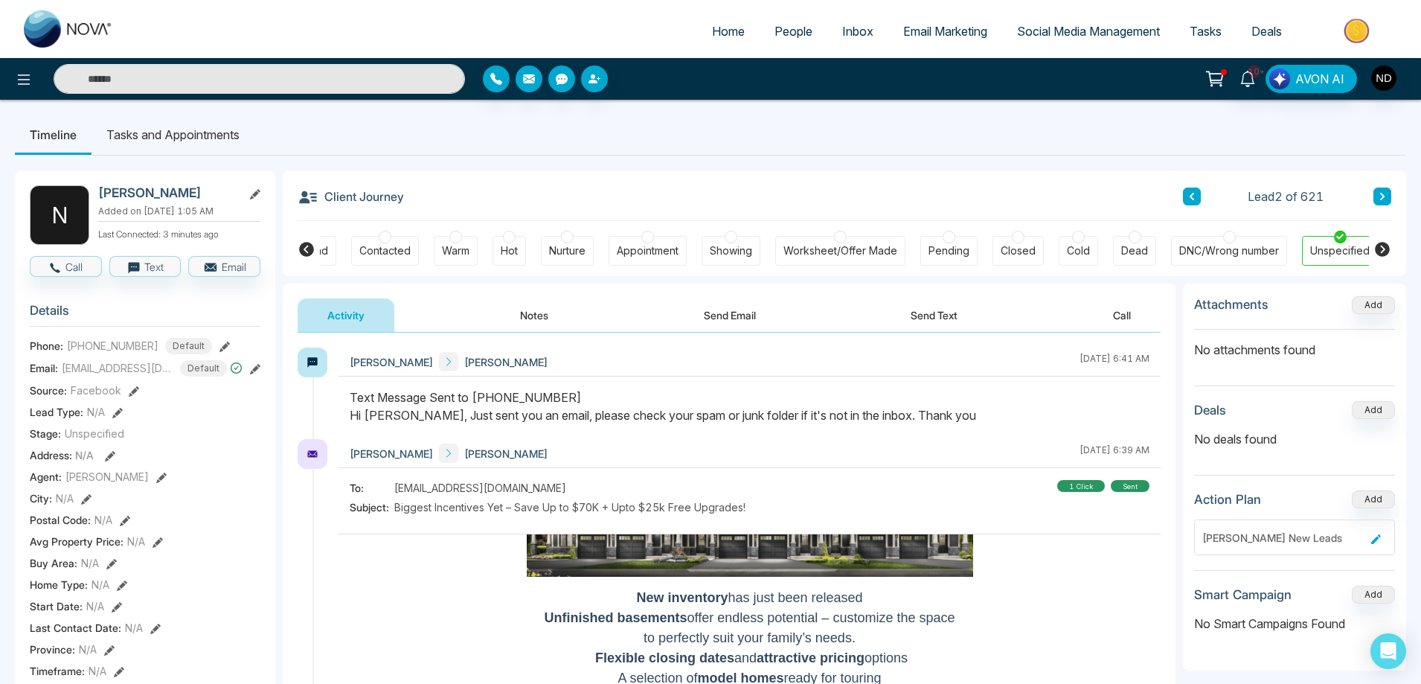
click at [457, 254] on div "Warm" at bounding box center [456, 250] width 28 height 15
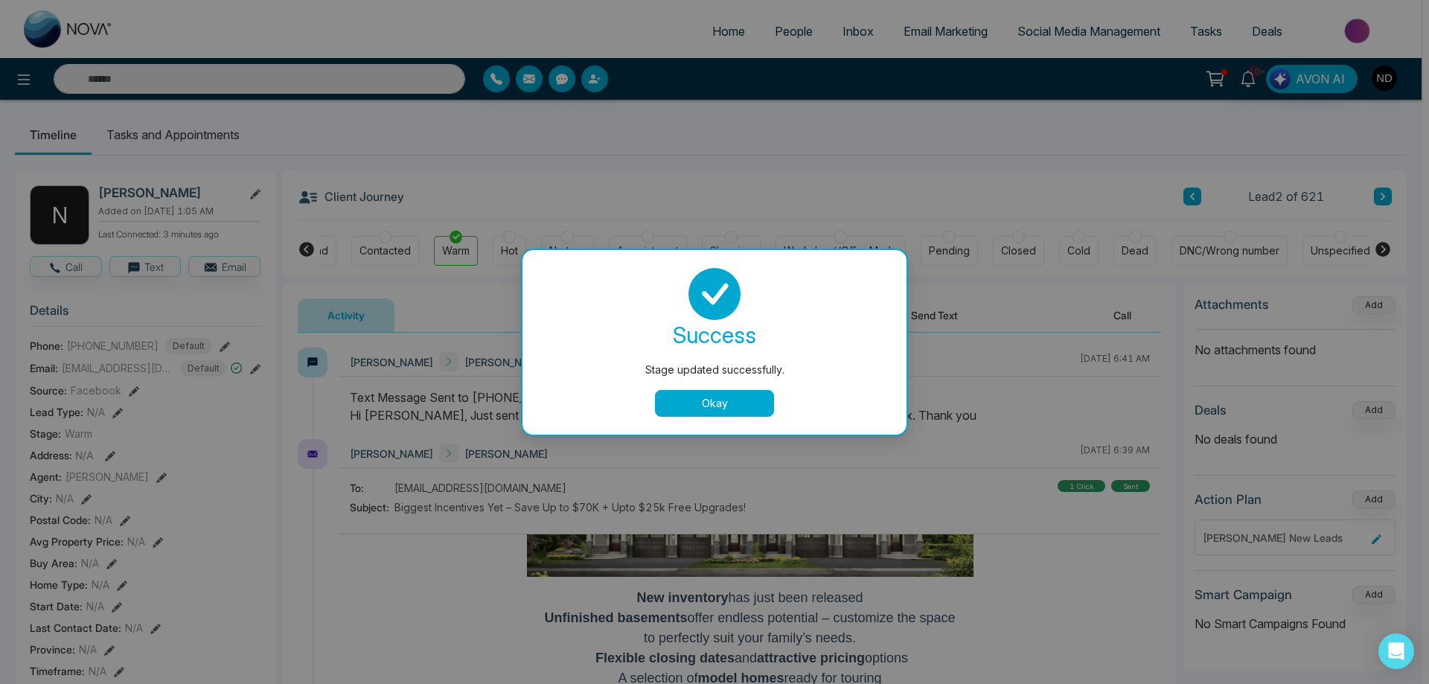
click at [737, 405] on button "Okay" at bounding box center [714, 403] width 119 height 27
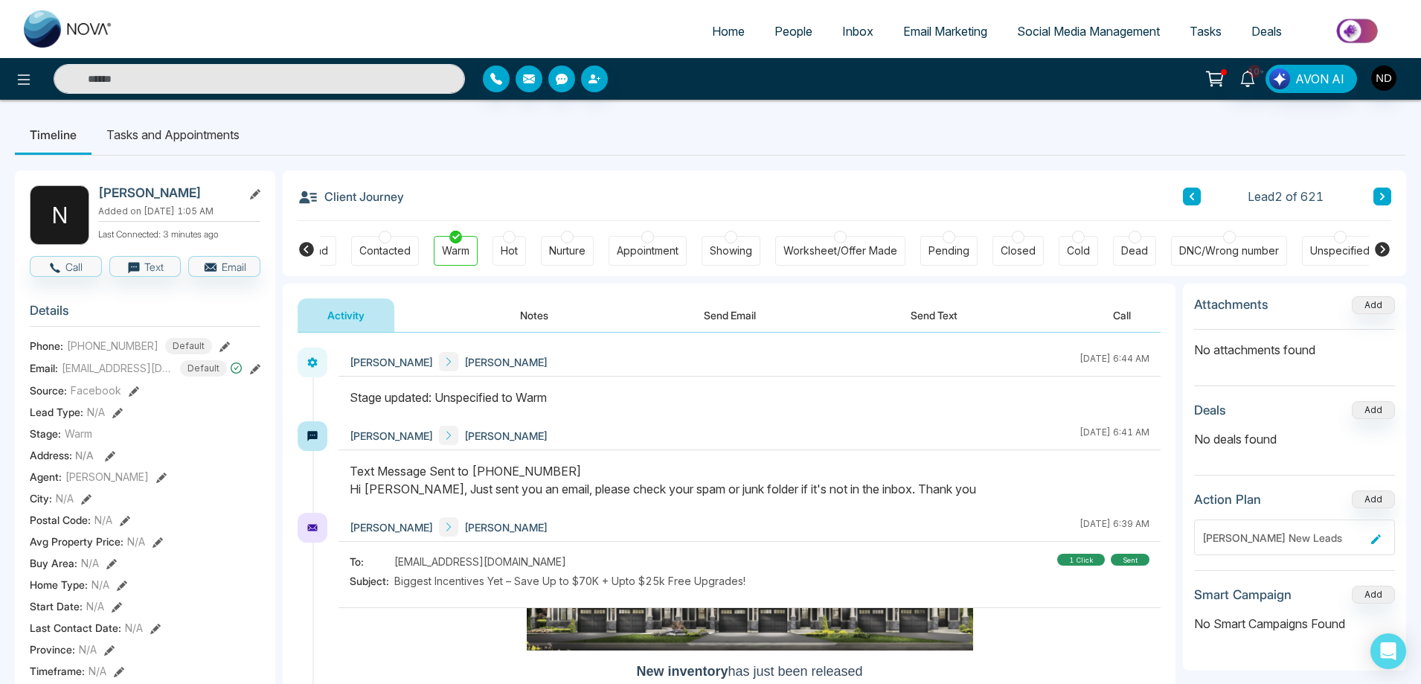
click at [750, 405] on div "Stage updated: Unspecified to Warm" at bounding box center [750, 397] width 800 height 18
click at [526, 312] on button "Notes" at bounding box center [534, 314] width 88 height 33
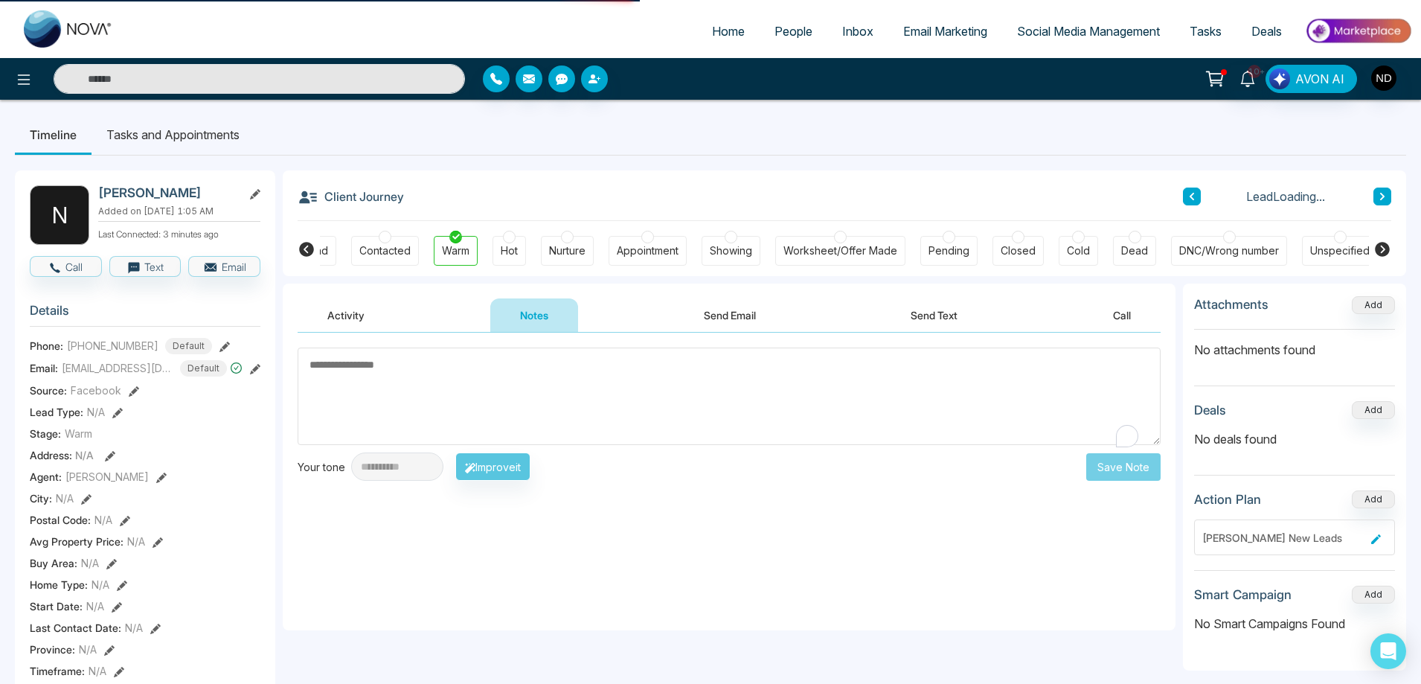
click at [476, 395] on textarea "To enrich screen reader interactions, please activate Accessibility in Grammarl…" at bounding box center [729, 395] width 863 height 97
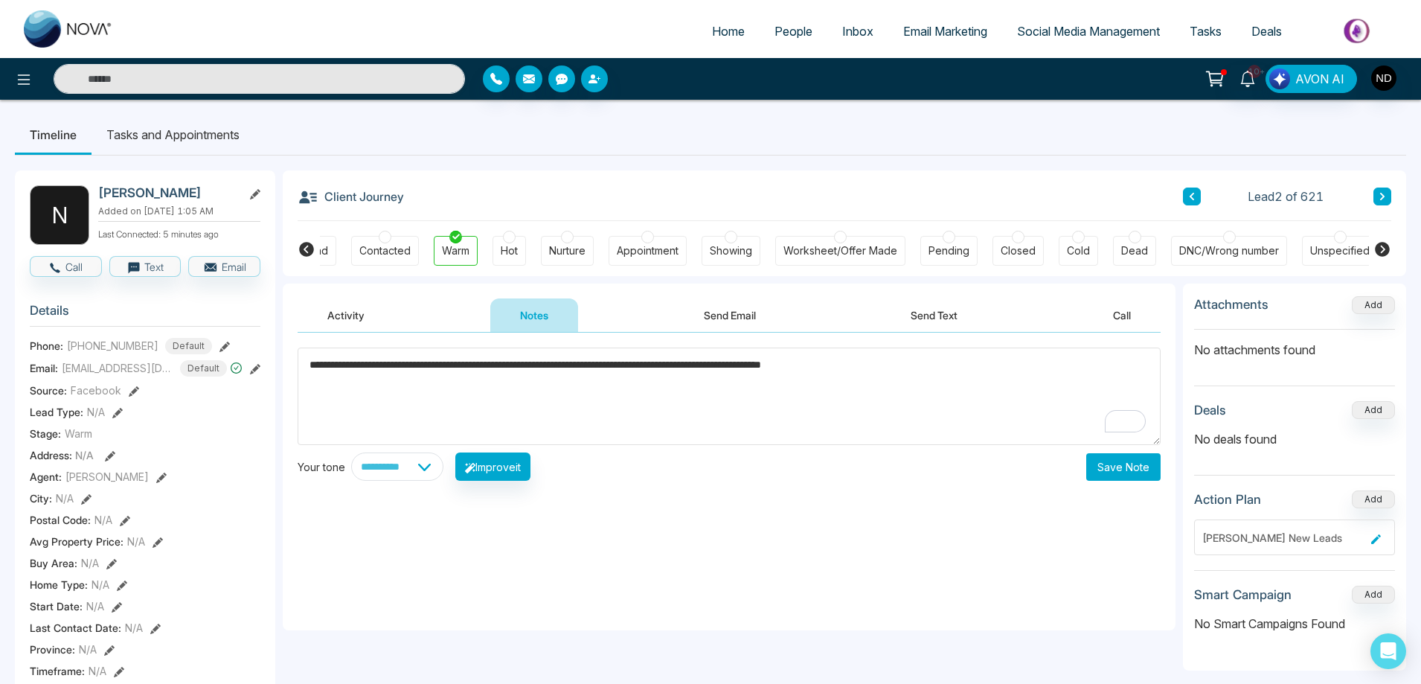
click at [690, 366] on textarea "**********" at bounding box center [729, 395] width 863 height 97
click at [714, 366] on textarea "**********" at bounding box center [729, 395] width 863 height 97
drag, startPoint x: 396, startPoint y: 367, endPoint x: 338, endPoint y: 365, distance: 58.1
click at [338, 365] on textarea "**********" at bounding box center [729, 395] width 863 height 97
type textarea "**********"
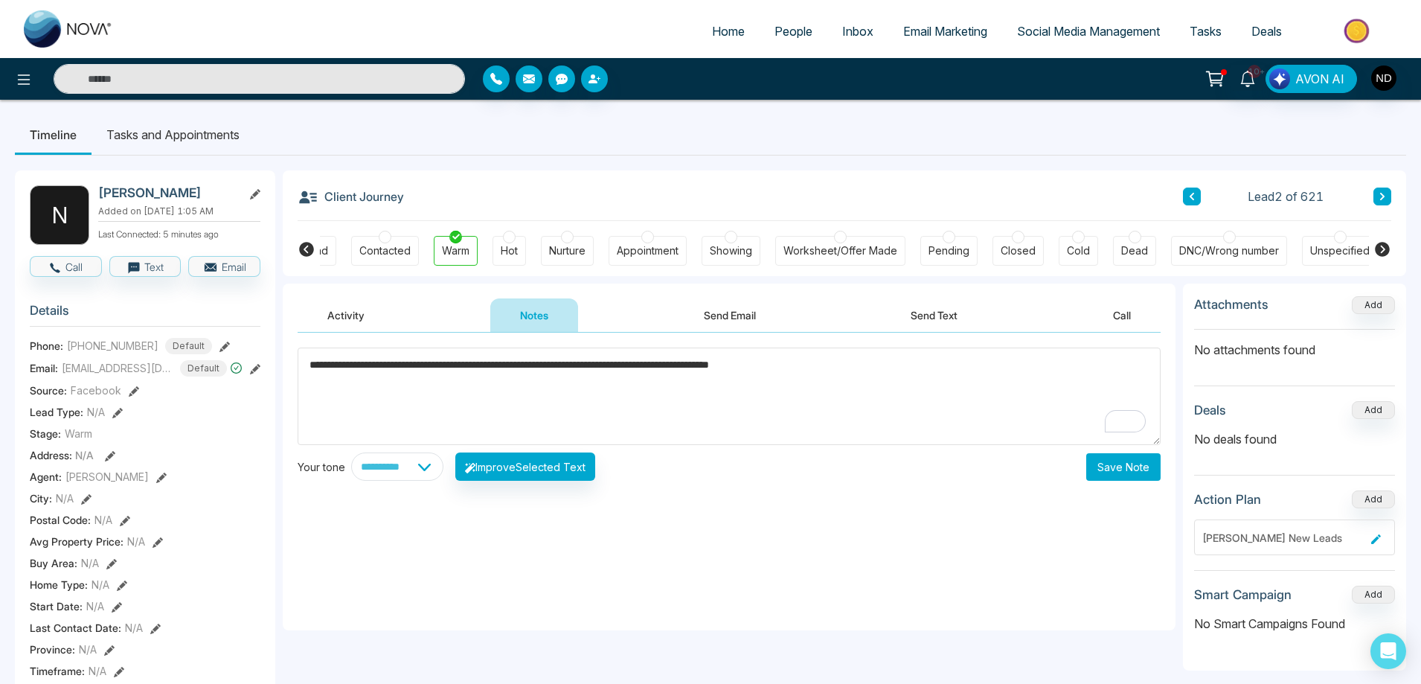
click at [1126, 469] on button "Save Note" at bounding box center [1123, 467] width 74 height 28
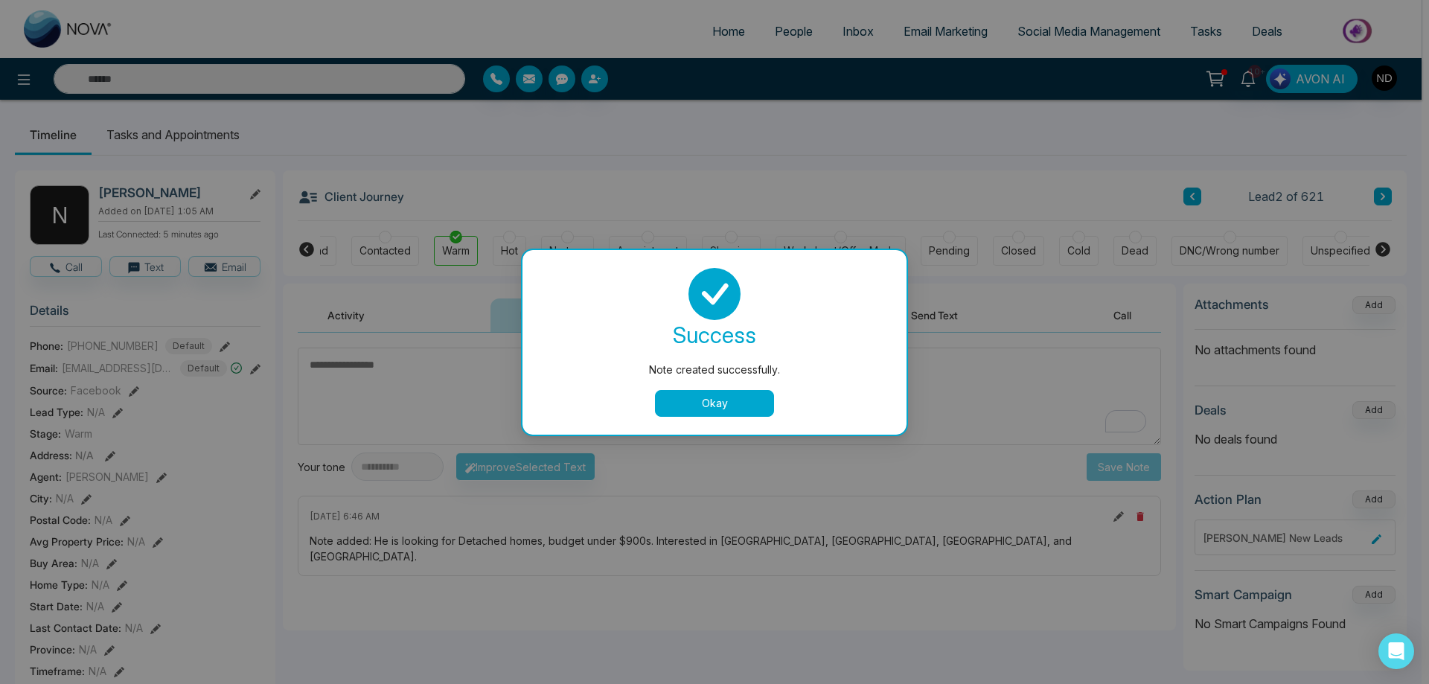
click at [731, 404] on button "Okay" at bounding box center [714, 403] width 119 height 27
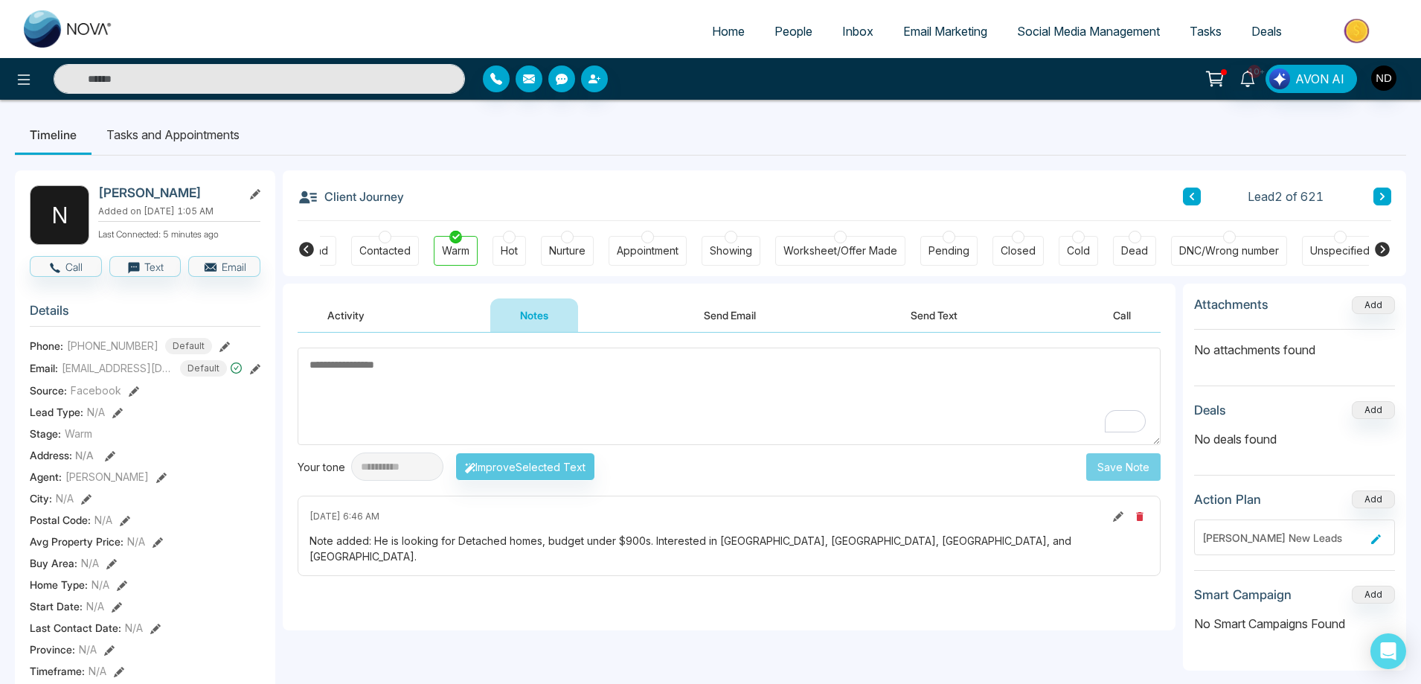
click at [840, 397] on textarea "To enrich screen reader interactions, please activate Accessibility in Grammarl…" at bounding box center [729, 395] width 863 height 97
click at [345, 321] on button "Activity" at bounding box center [346, 314] width 97 height 33
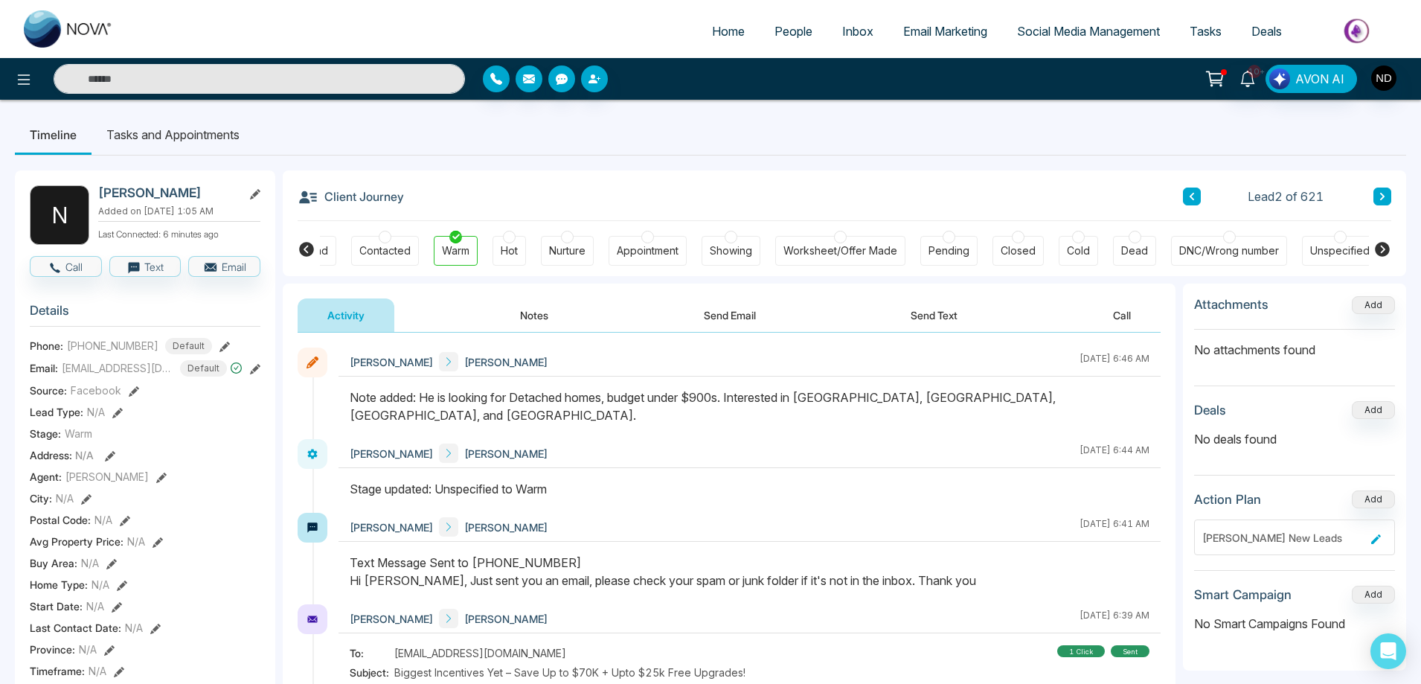
click at [535, 319] on button "Notes" at bounding box center [534, 314] width 88 height 33
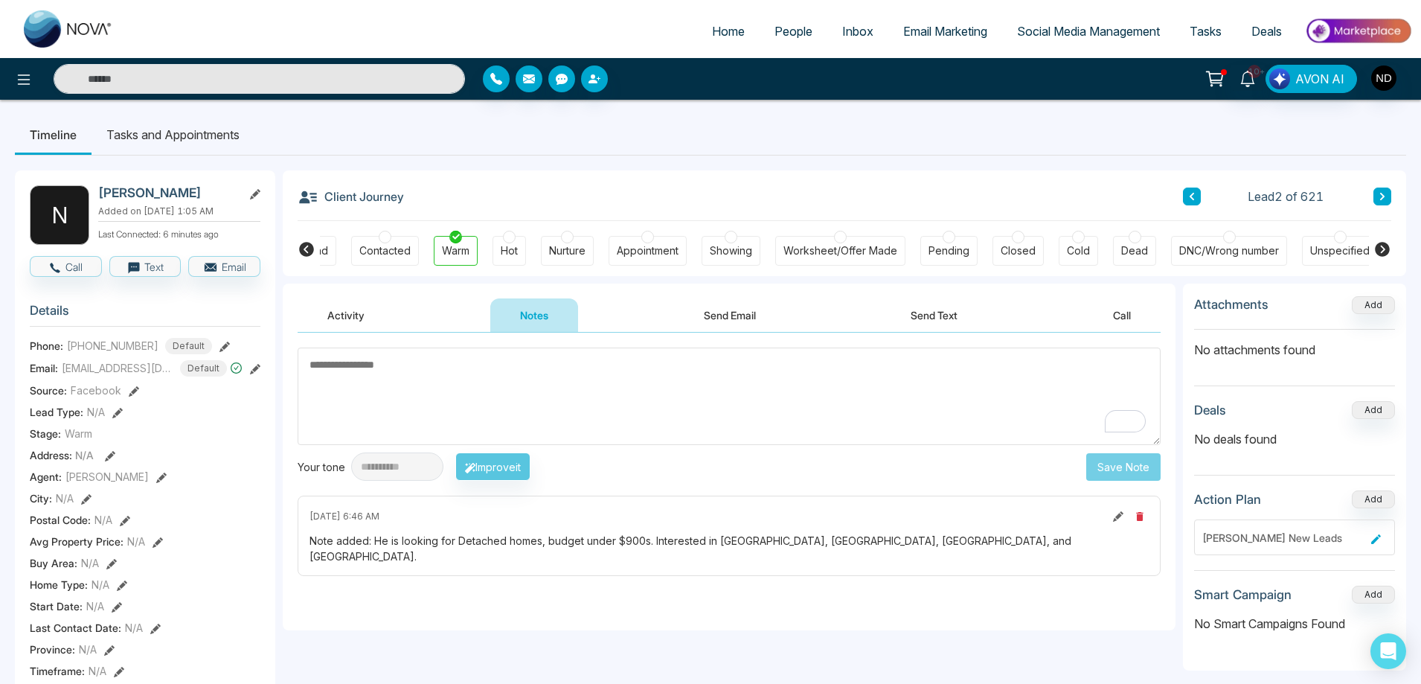
click at [1118, 519] on icon at bounding box center [1118, 516] width 10 height 10
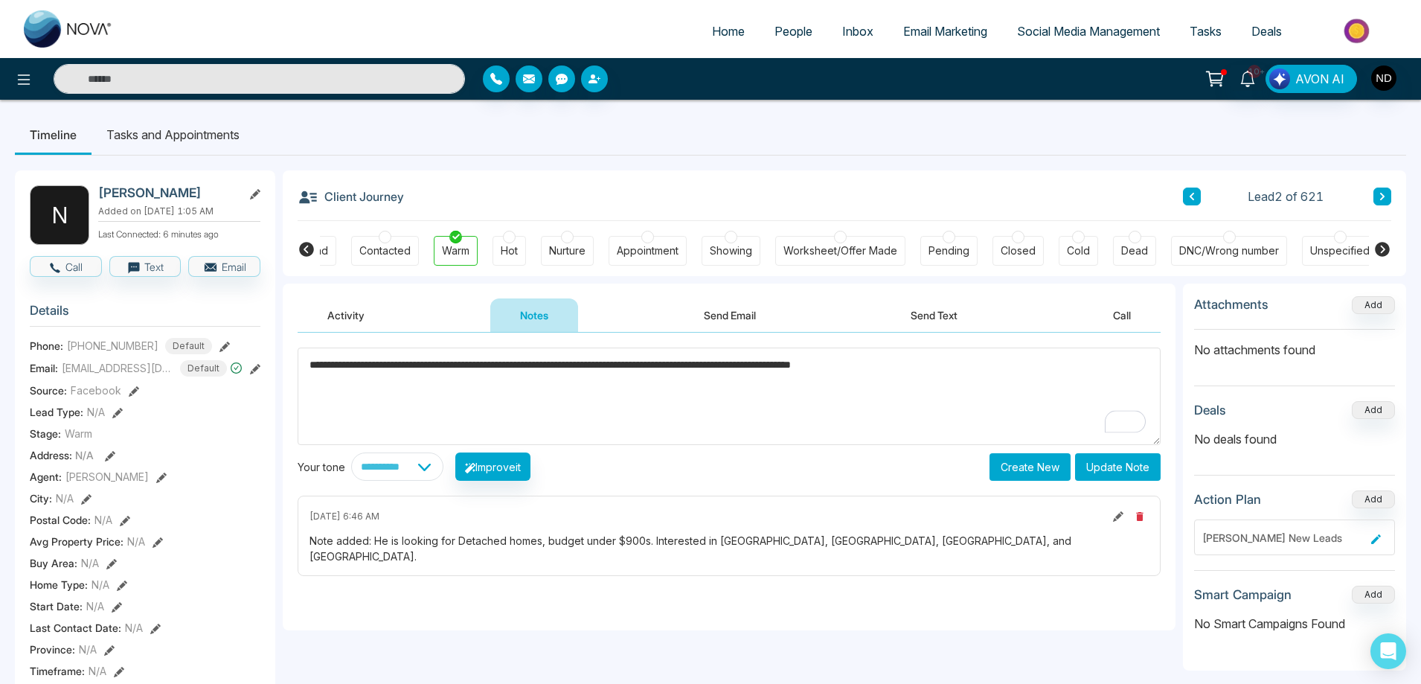
type textarea "**********"
click at [1118, 466] on button "Update Note" at bounding box center [1118, 467] width 86 height 28
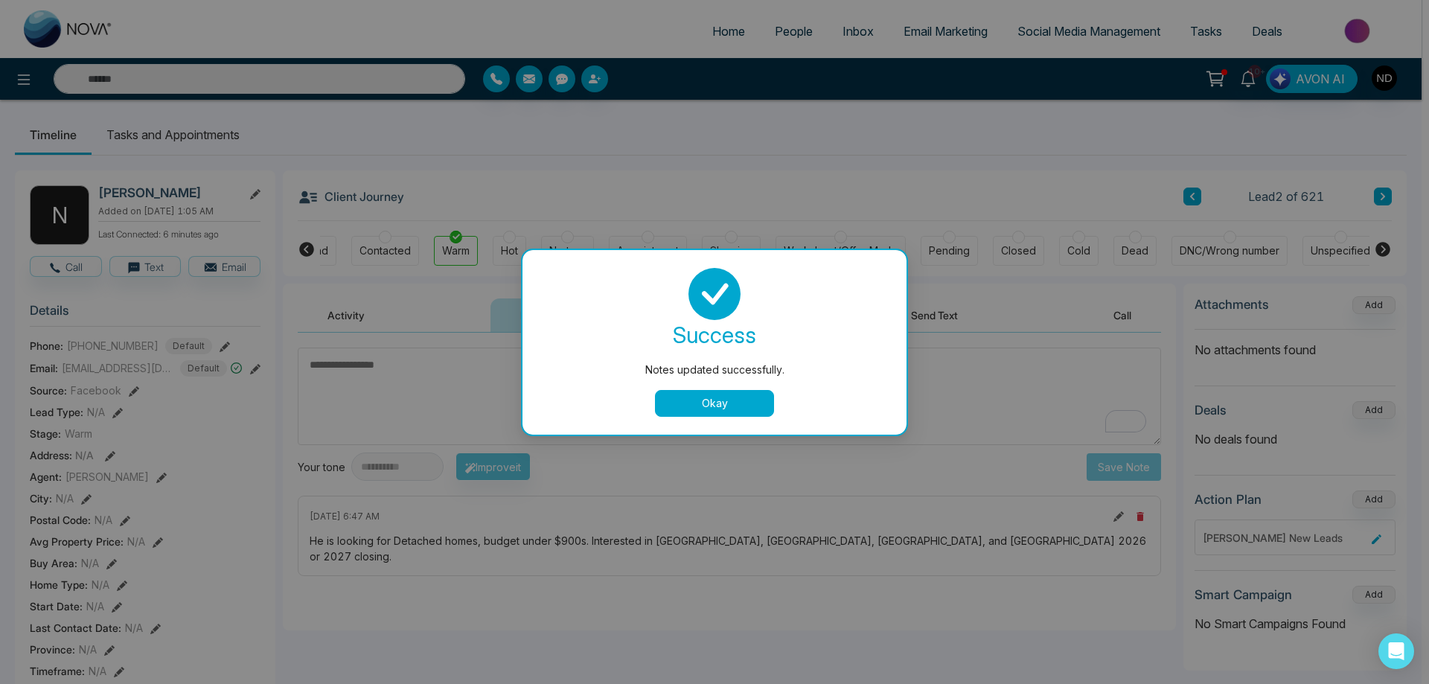
click at [730, 405] on button "Okay" at bounding box center [714, 403] width 119 height 27
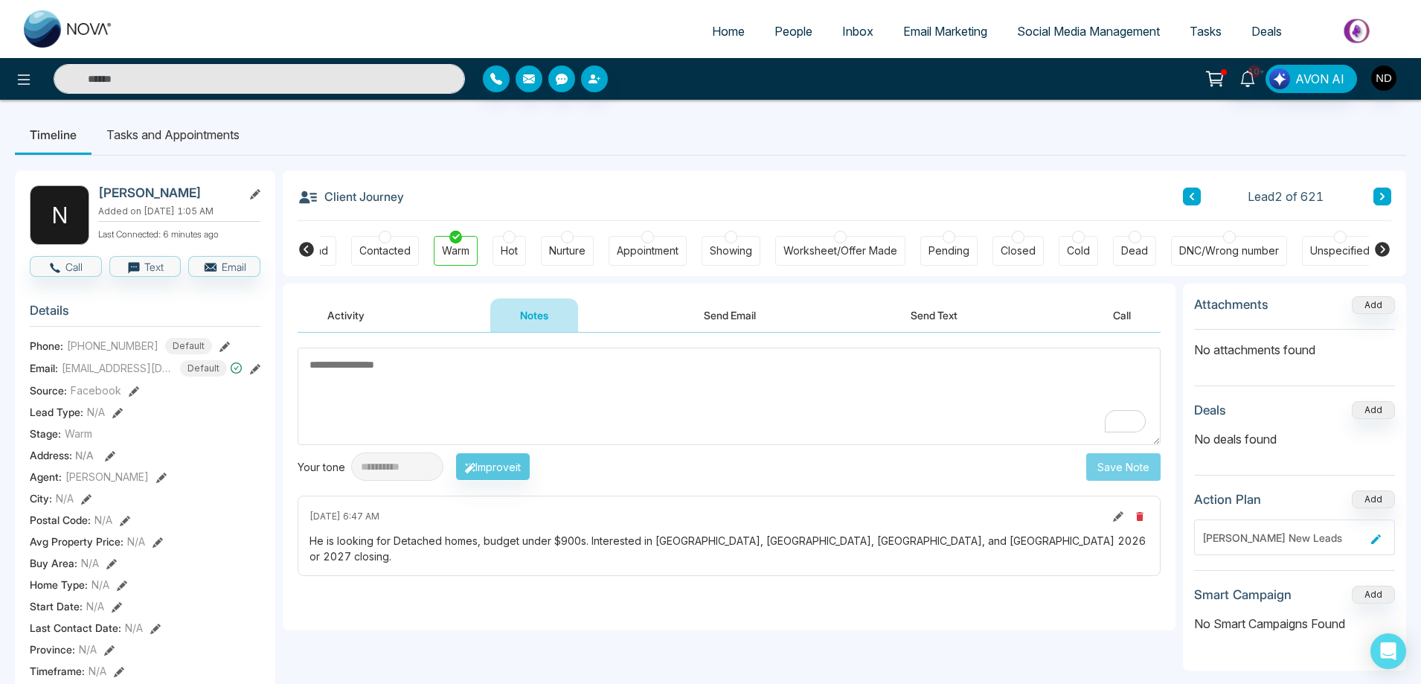
click at [348, 316] on button "Activity" at bounding box center [346, 314] width 97 height 33
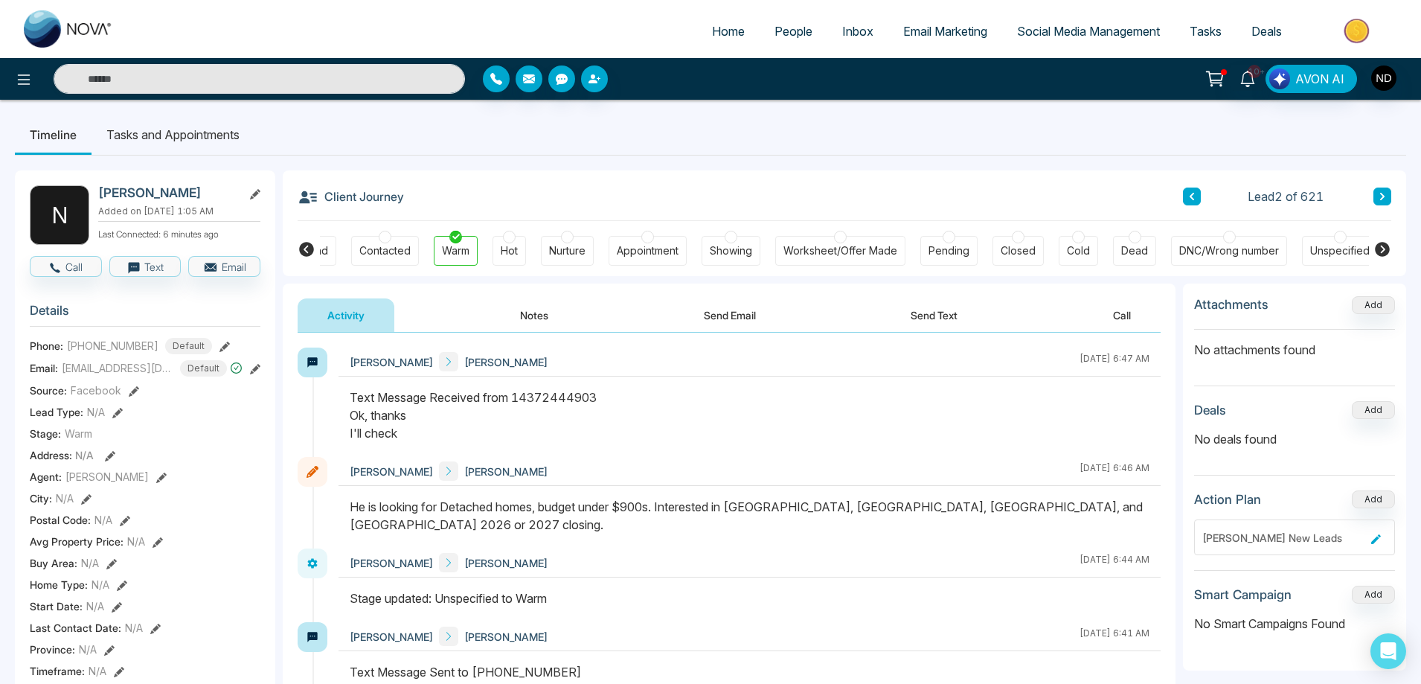
click at [932, 316] on button "Send Text" at bounding box center [934, 314] width 106 height 33
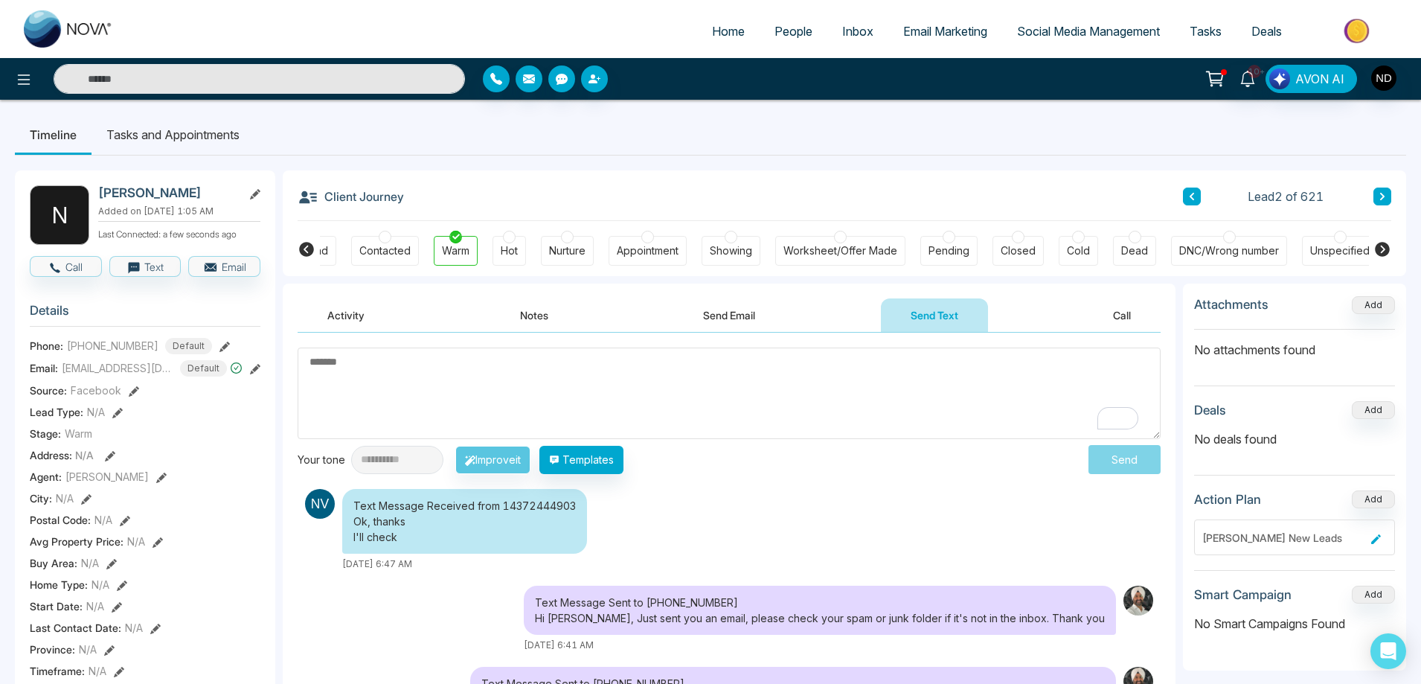
click at [552, 395] on textarea "To enrich screen reader interactions, please activate Accessibility in Grammarl…" at bounding box center [729, 393] width 863 height 92
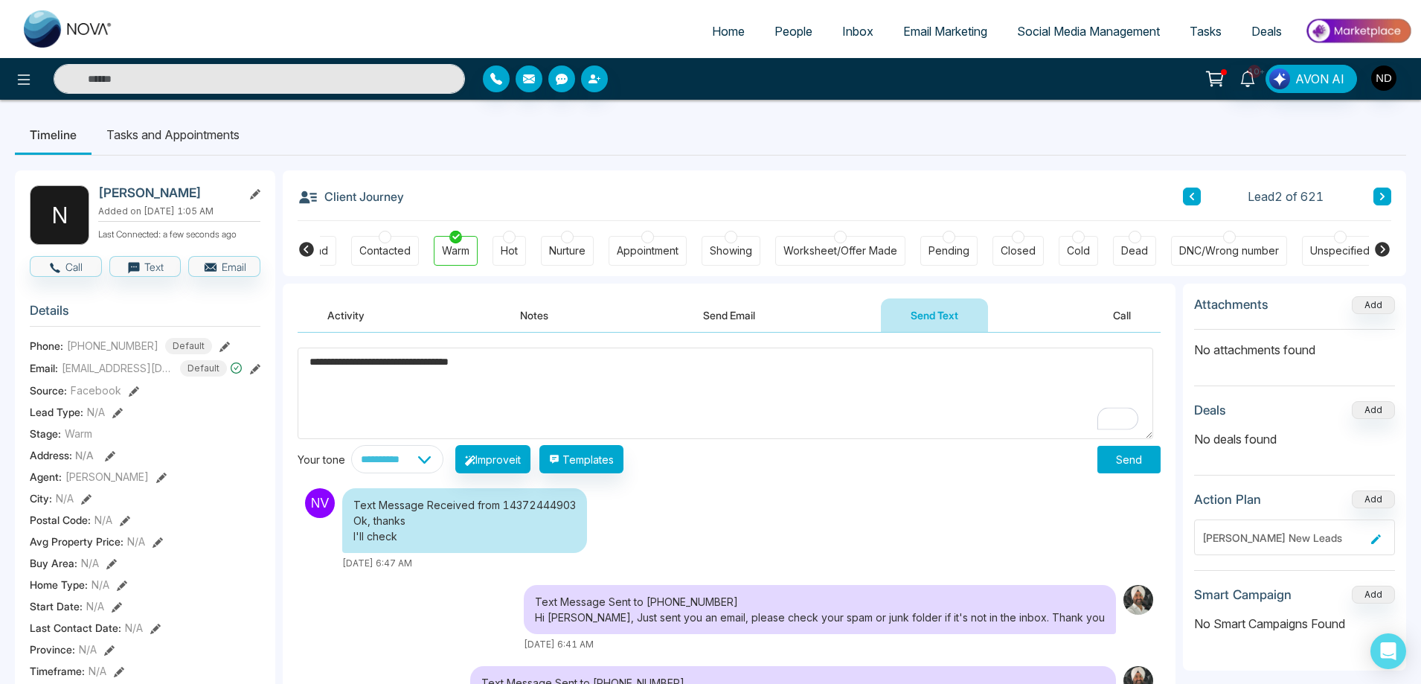
type textarea "**********"
click at [1112, 461] on button "Send" at bounding box center [1128, 460] width 63 height 28
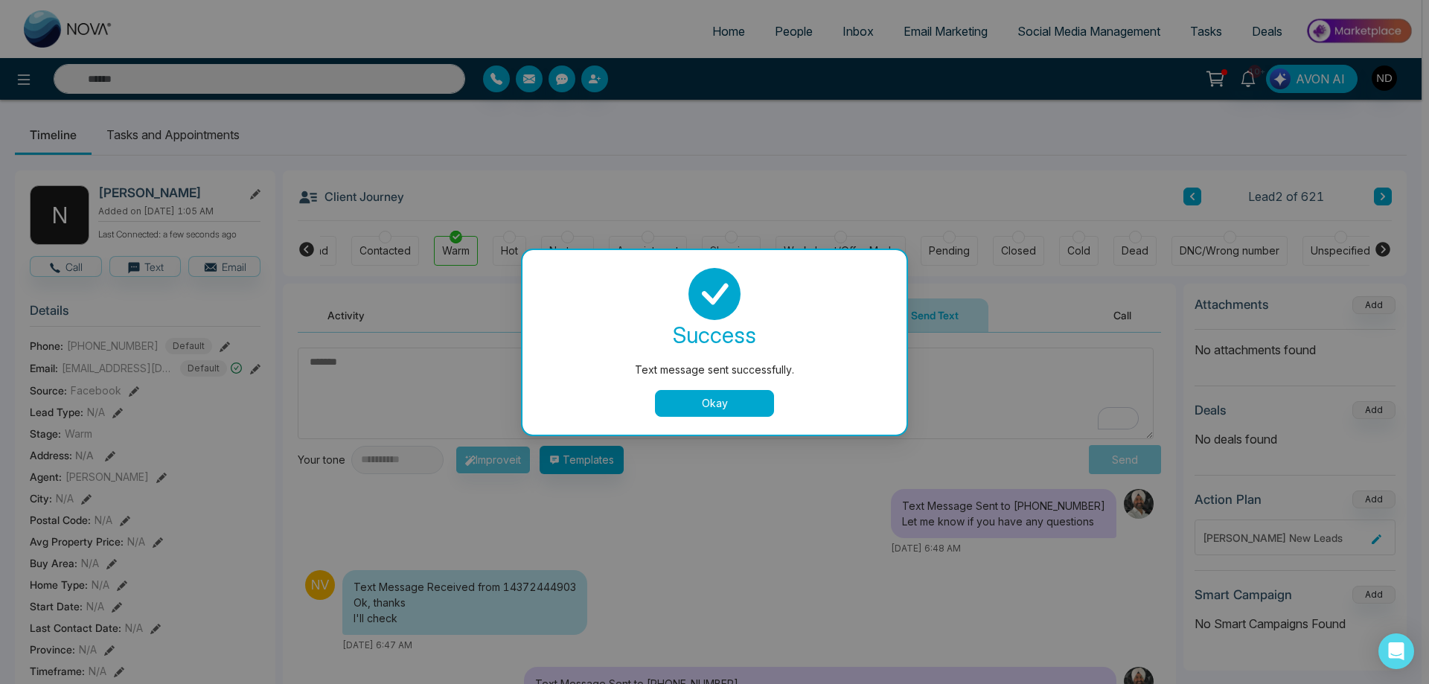
click at [751, 410] on button "Okay" at bounding box center [714, 403] width 119 height 27
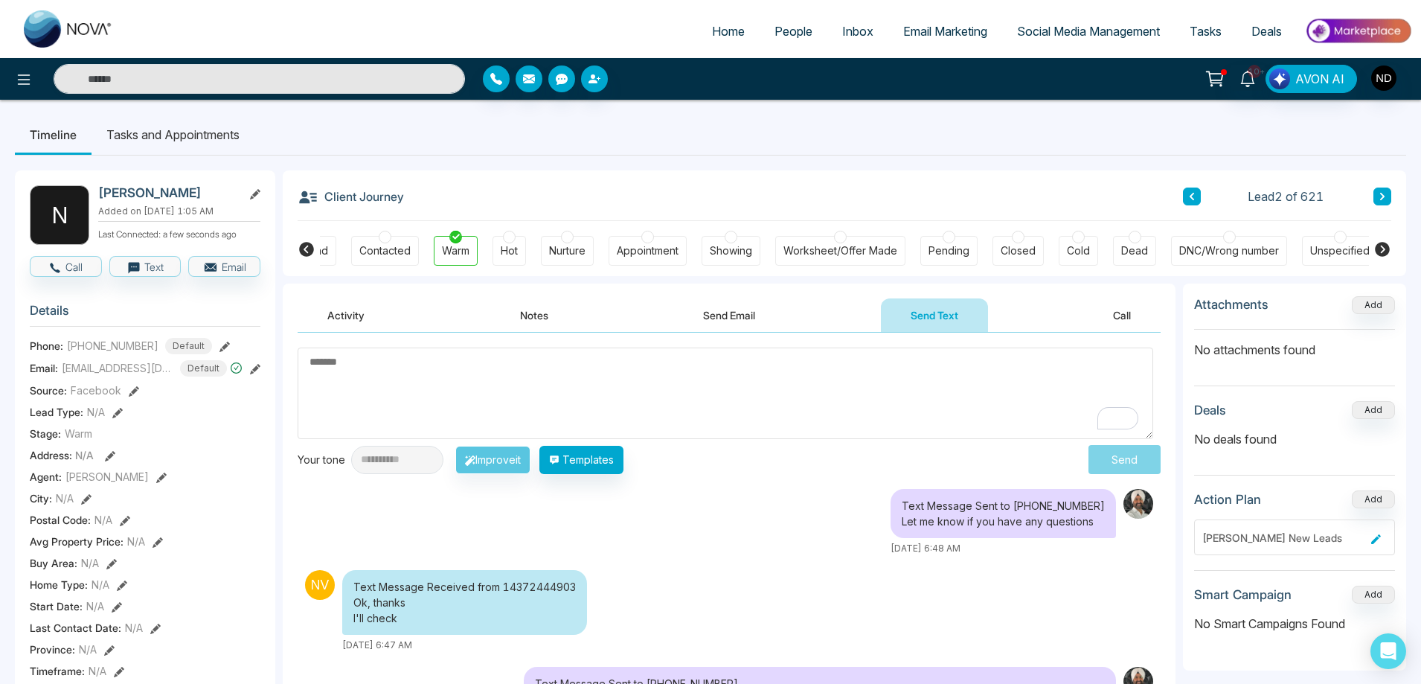
click at [771, 510] on div "Text Message Sent to [PHONE_NUMBER] Let me know if you have any questions [DATE…" at bounding box center [729, 522] width 863 height 66
click at [804, 397] on textarea "To enrich screen reader interactions, please activate Accessibility in Grammarl…" at bounding box center [726, 393] width 856 height 92
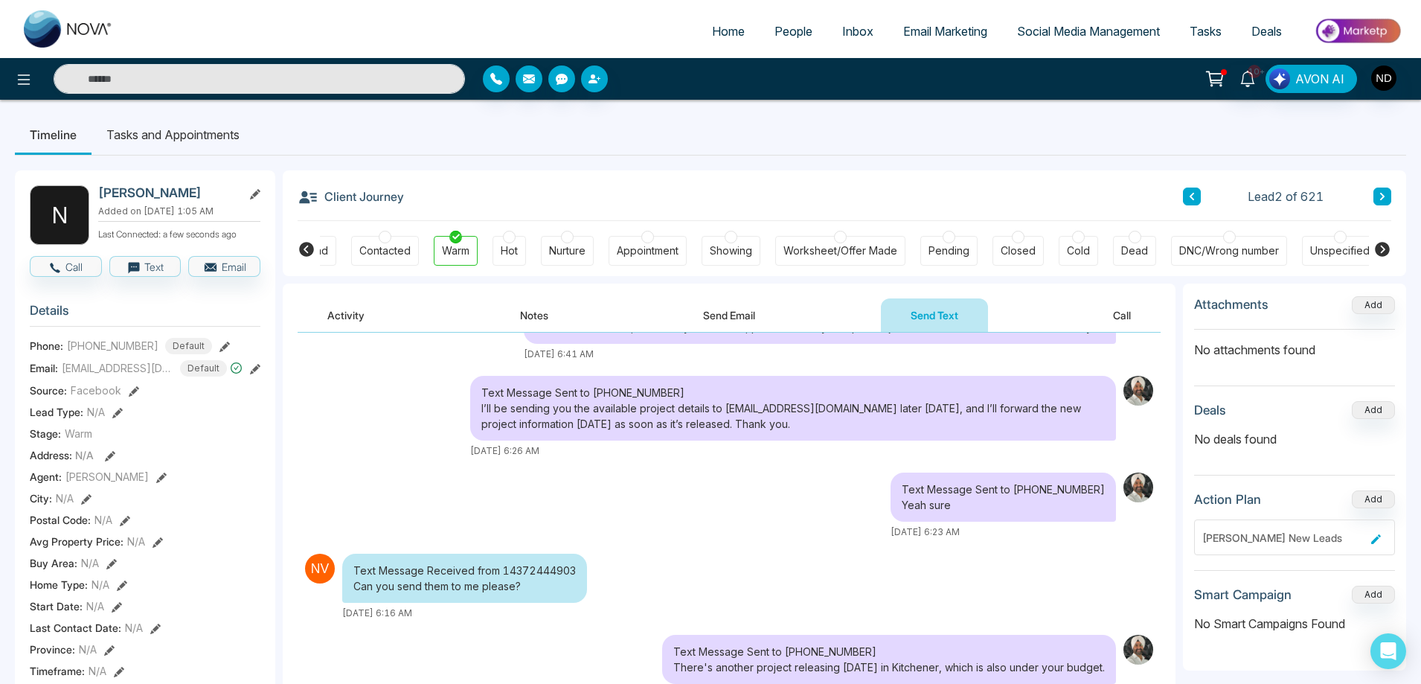
scroll to position [1, 0]
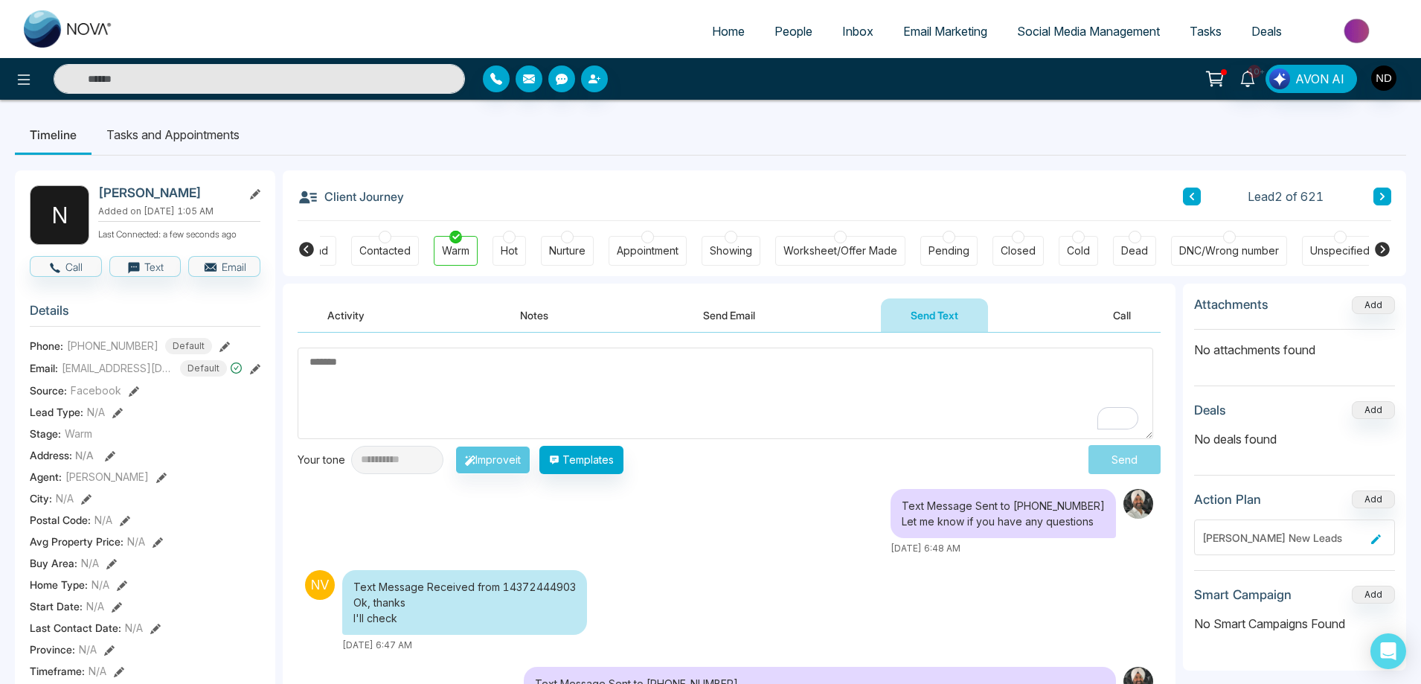
click at [353, 310] on button "Activity" at bounding box center [346, 314] width 97 height 33
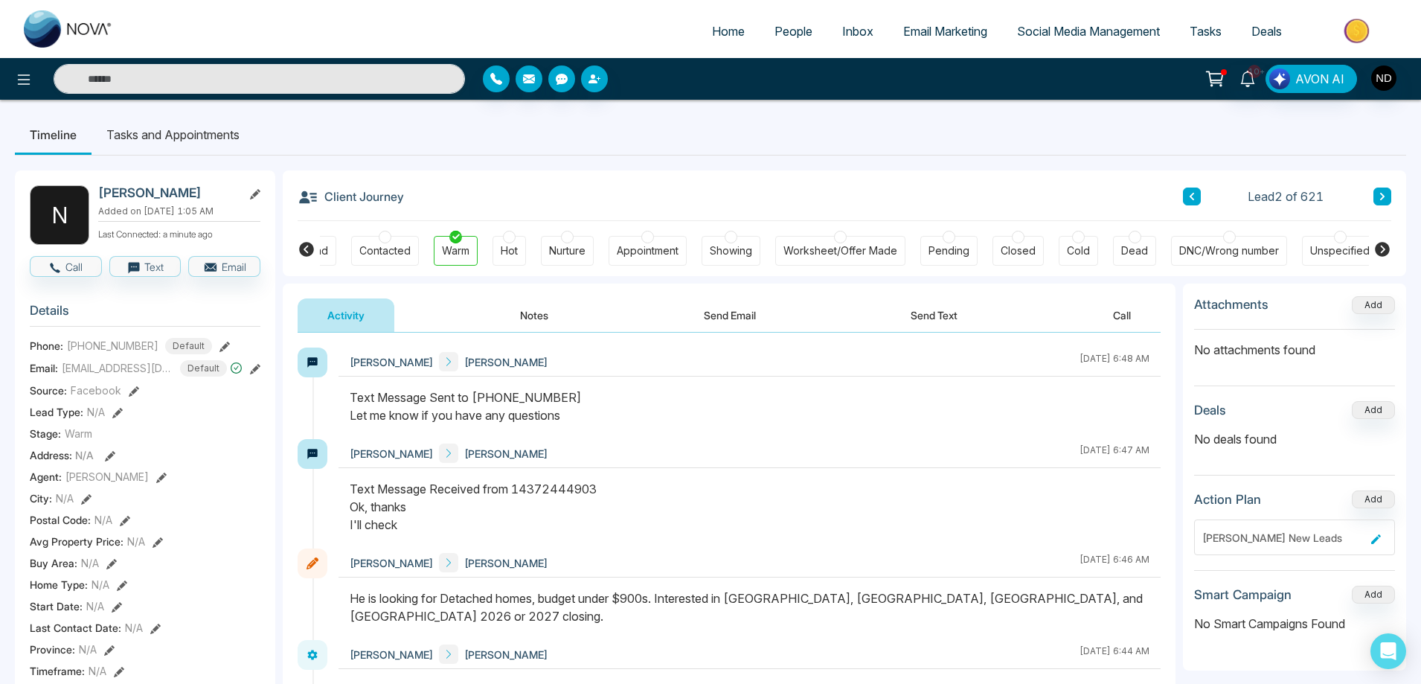
click at [783, 432] on div at bounding box center [750, 413] width 822 height 51
click at [301, 247] on icon at bounding box center [306, 249] width 15 height 15
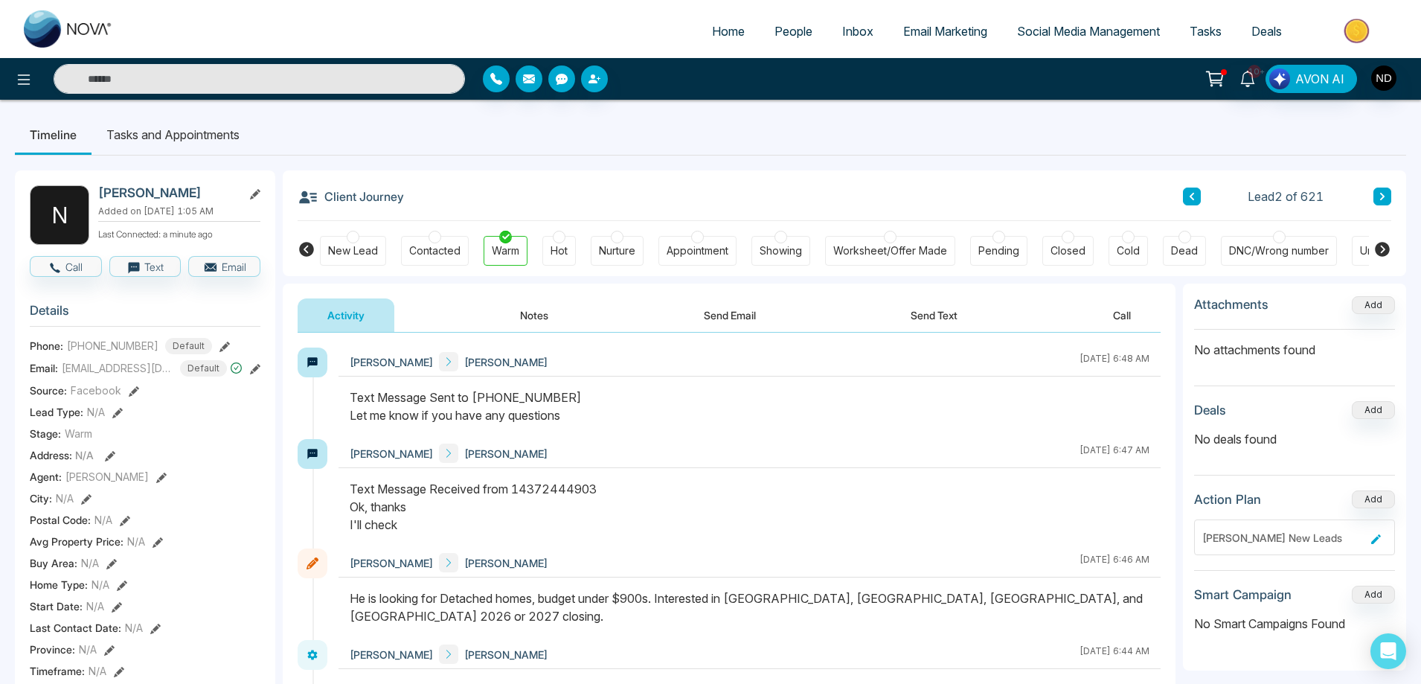
click at [716, 397] on div "Text Message Sent to [PHONE_NUMBER] Let me know if you have any questions" at bounding box center [750, 406] width 800 height 36
click at [1191, 193] on icon at bounding box center [1191, 196] width 7 height 9
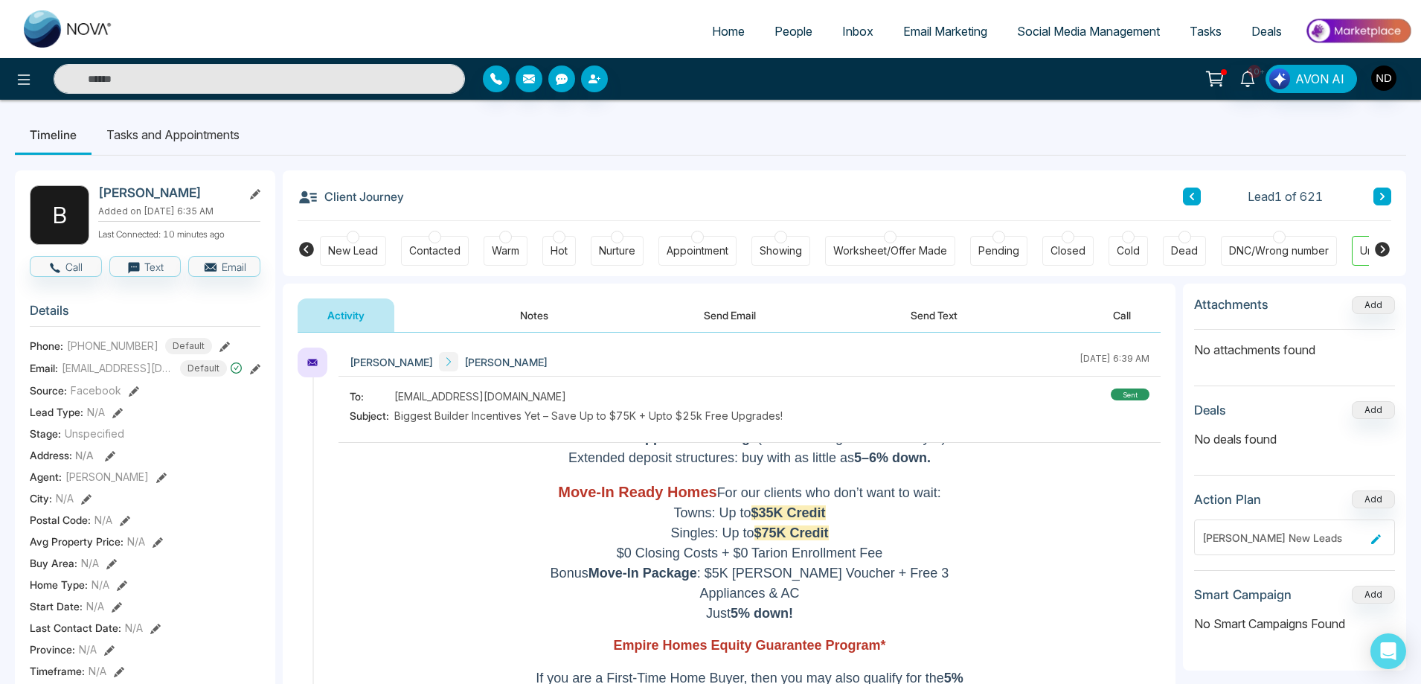
scroll to position [223, 0]
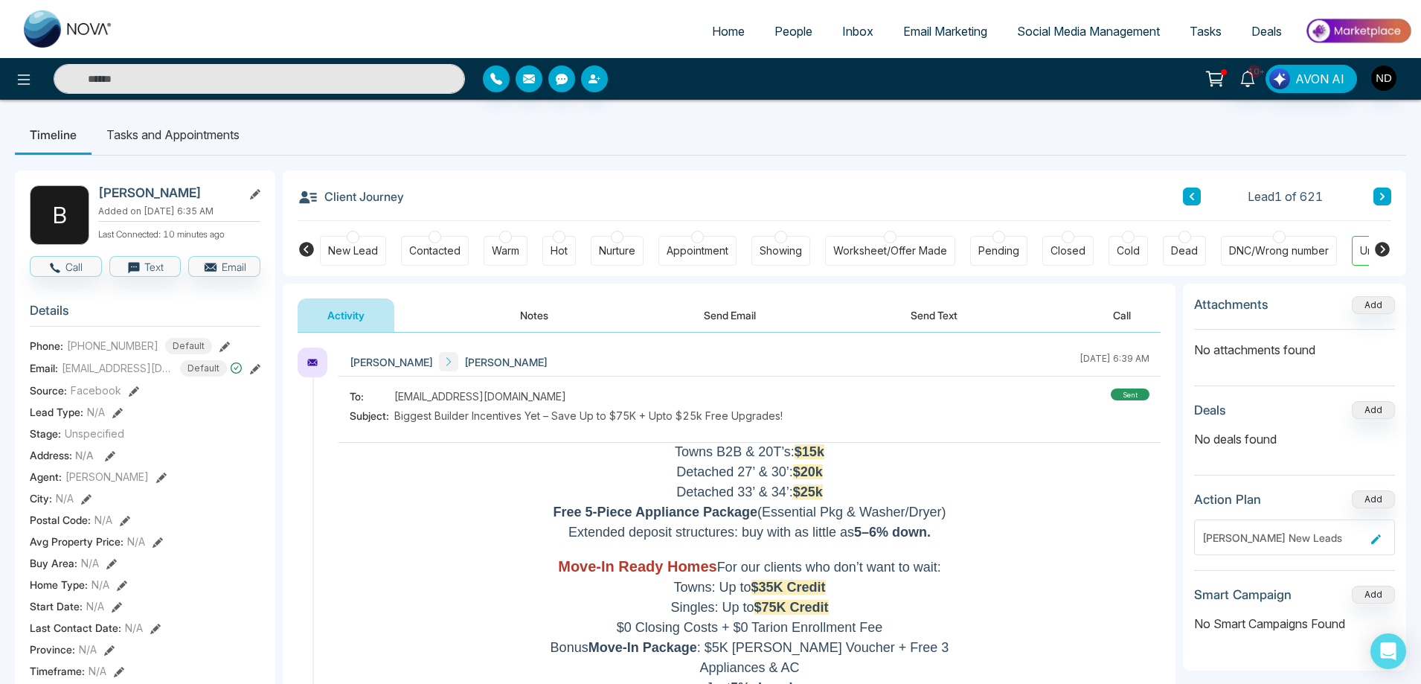
click at [920, 31] on span "Email Marketing" at bounding box center [945, 31] width 84 height 15
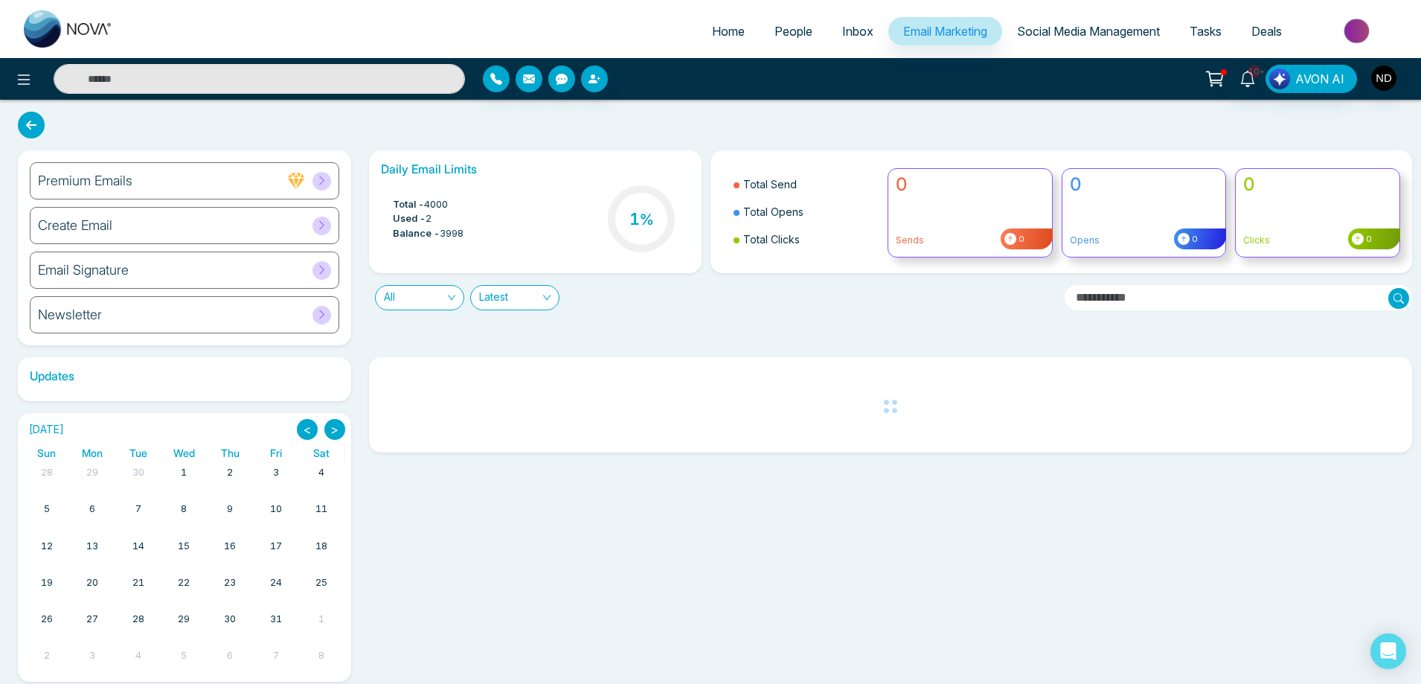
click at [96, 224] on h6 "Create Email" at bounding box center [75, 225] width 74 height 16
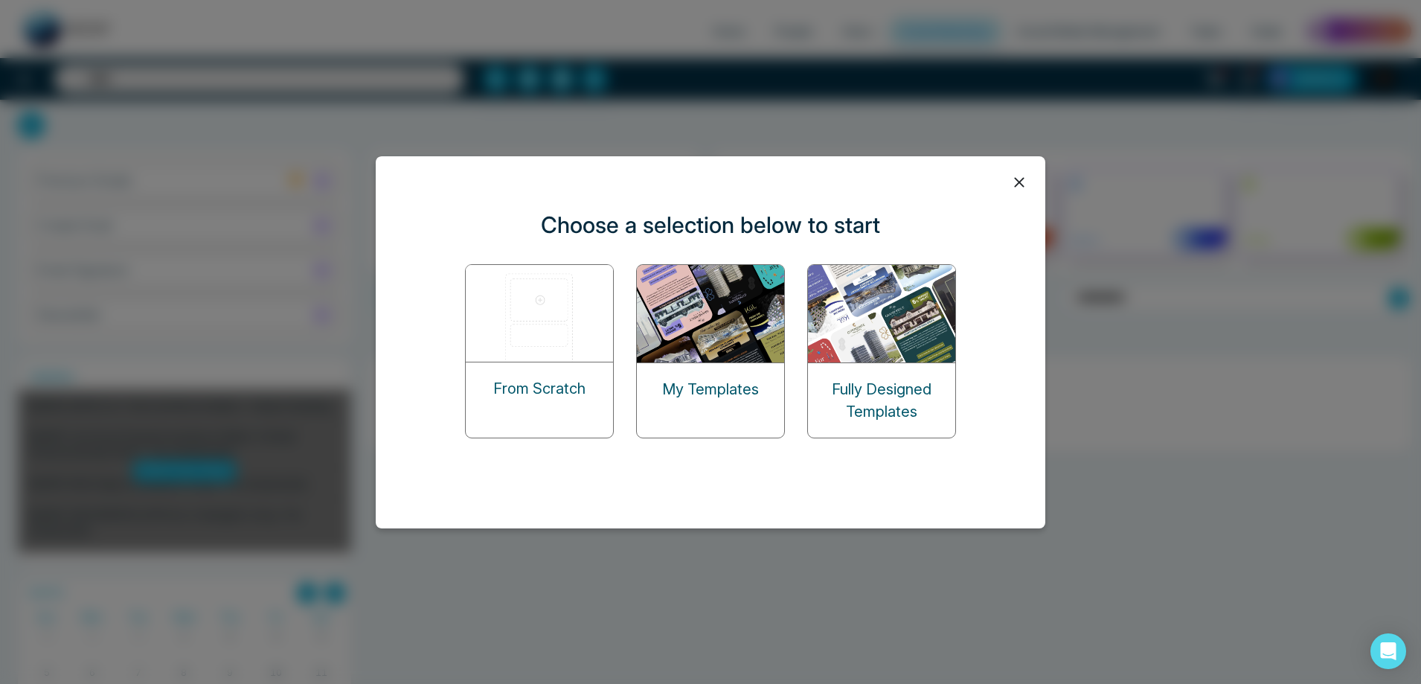
click at [748, 333] on img at bounding box center [711, 313] width 149 height 97
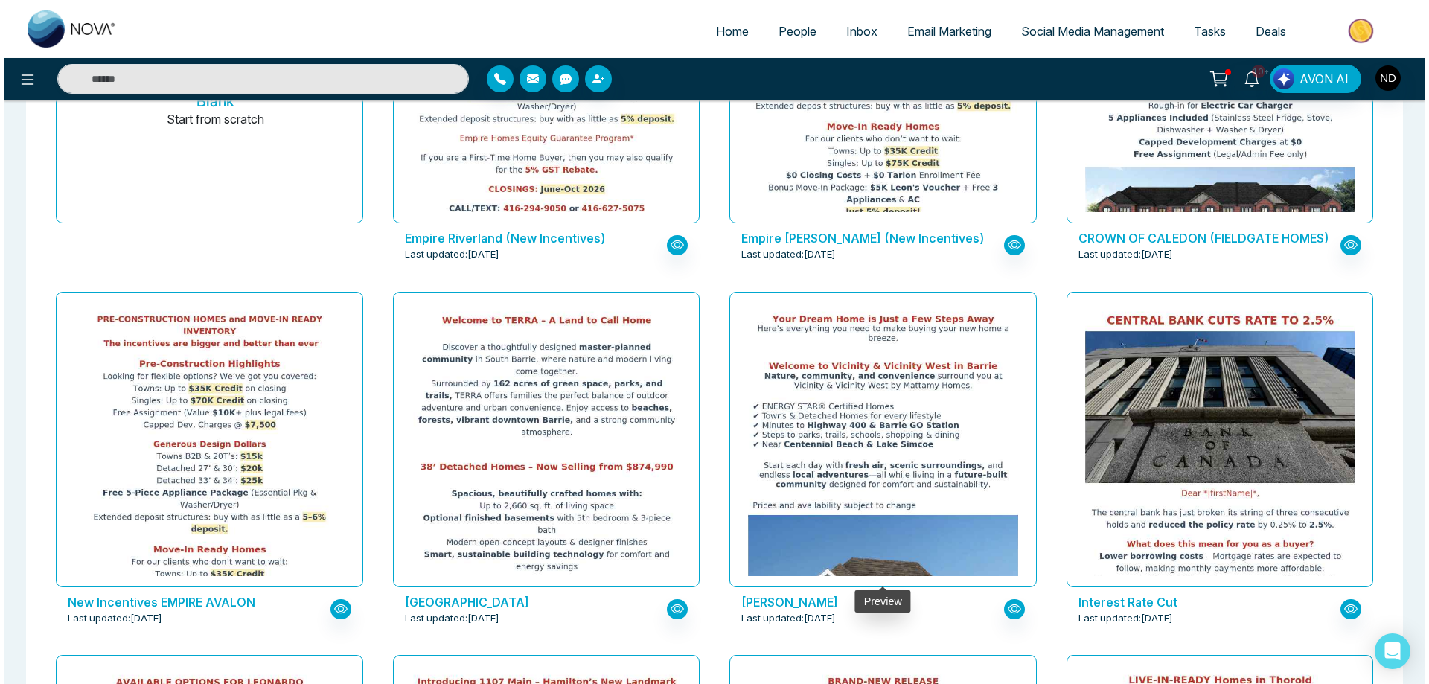
scroll to position [298, 0]
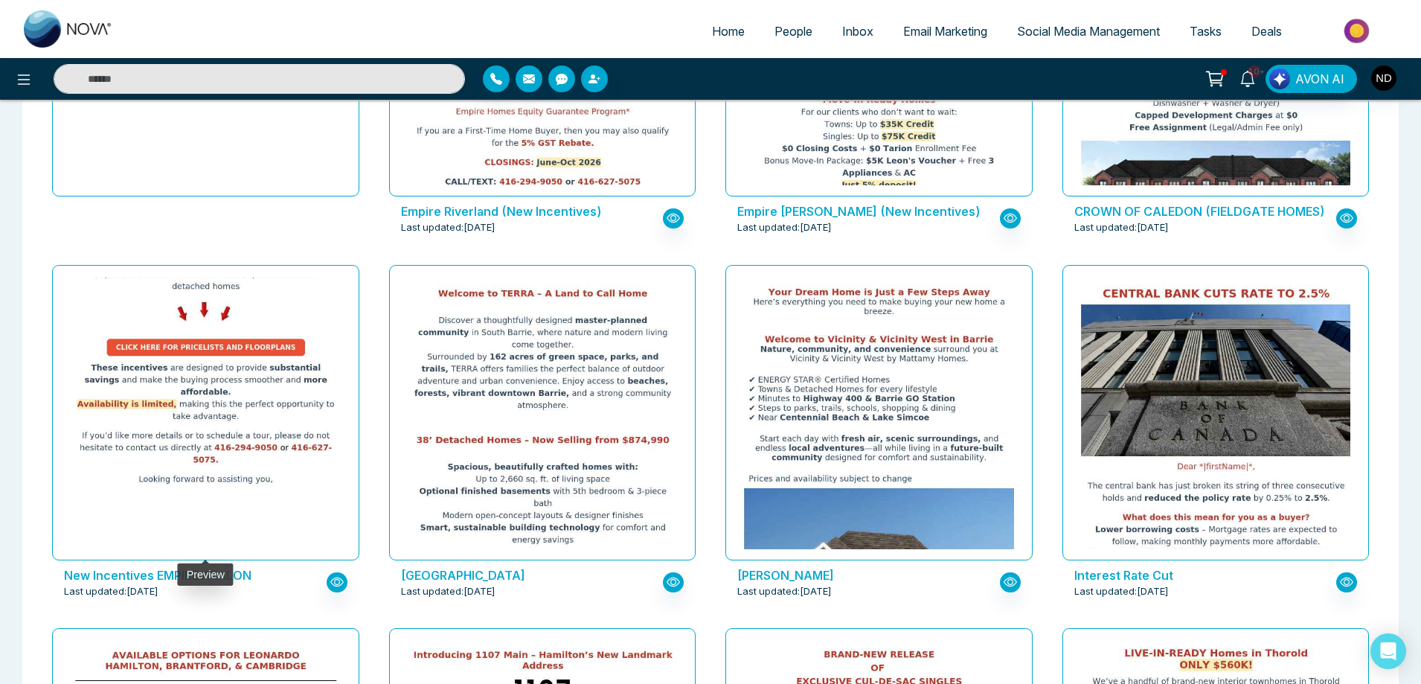
click at [185, 383] on img at bounding box center [205, 34] width 539 height 920
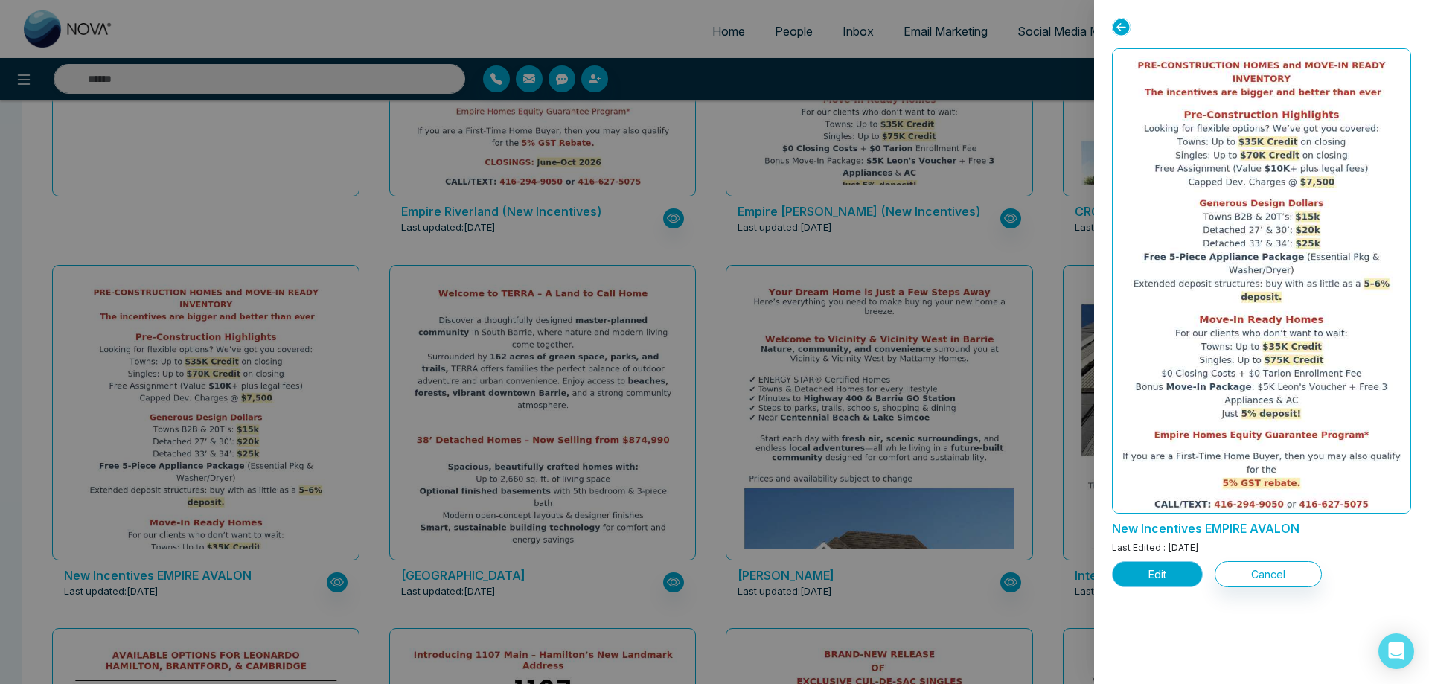
click at [1156, 575] on button "Edit" at bounding box center [1157, 574] width 91 height 26
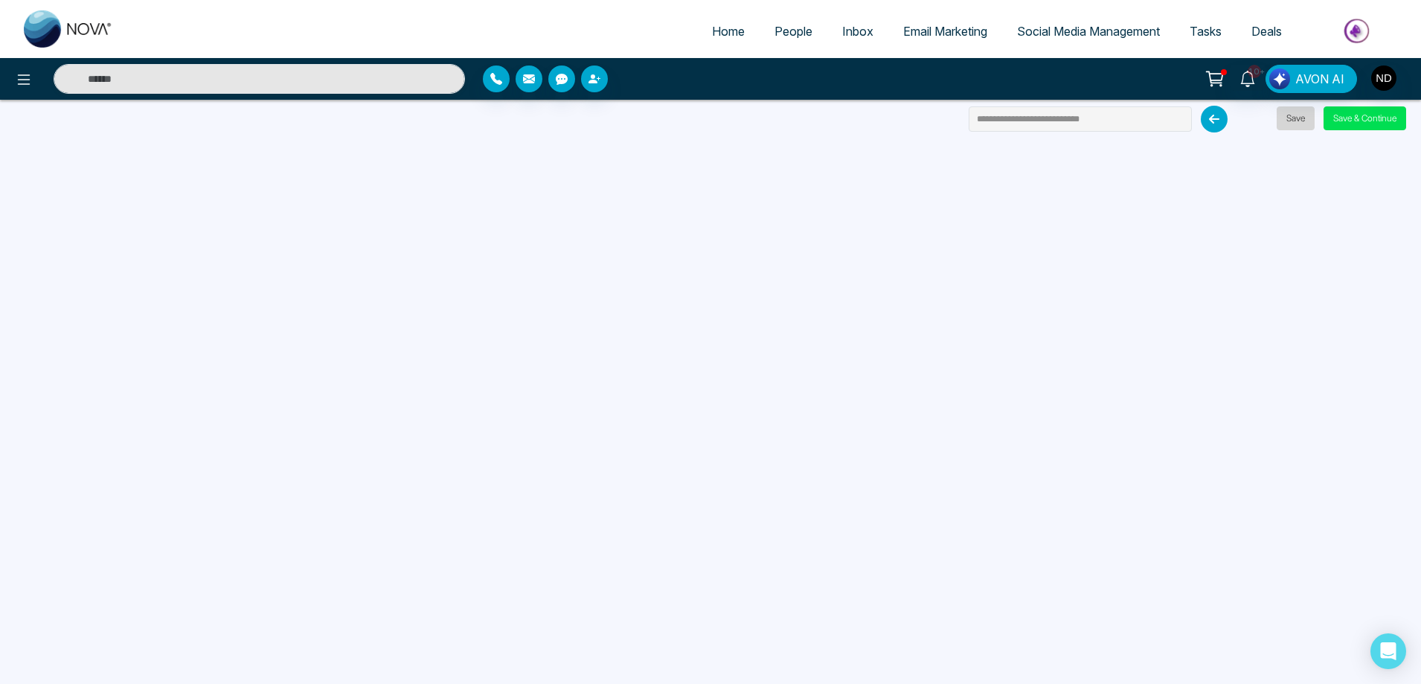
click at [1296, 119] on button "Save" at bounding box center [1296, 118] width 38 height 24
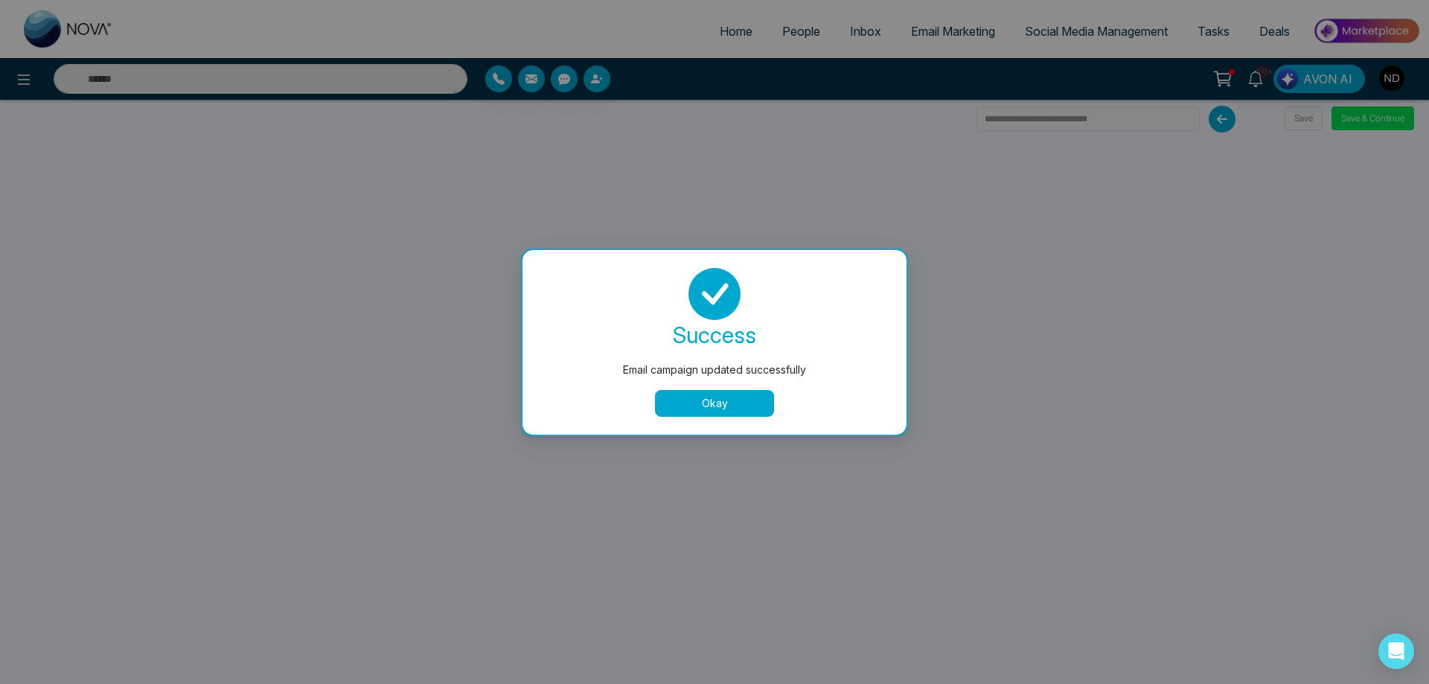
click at [730, 400] on button "Okay" at bounding box center [714, 403] width 119 height 27
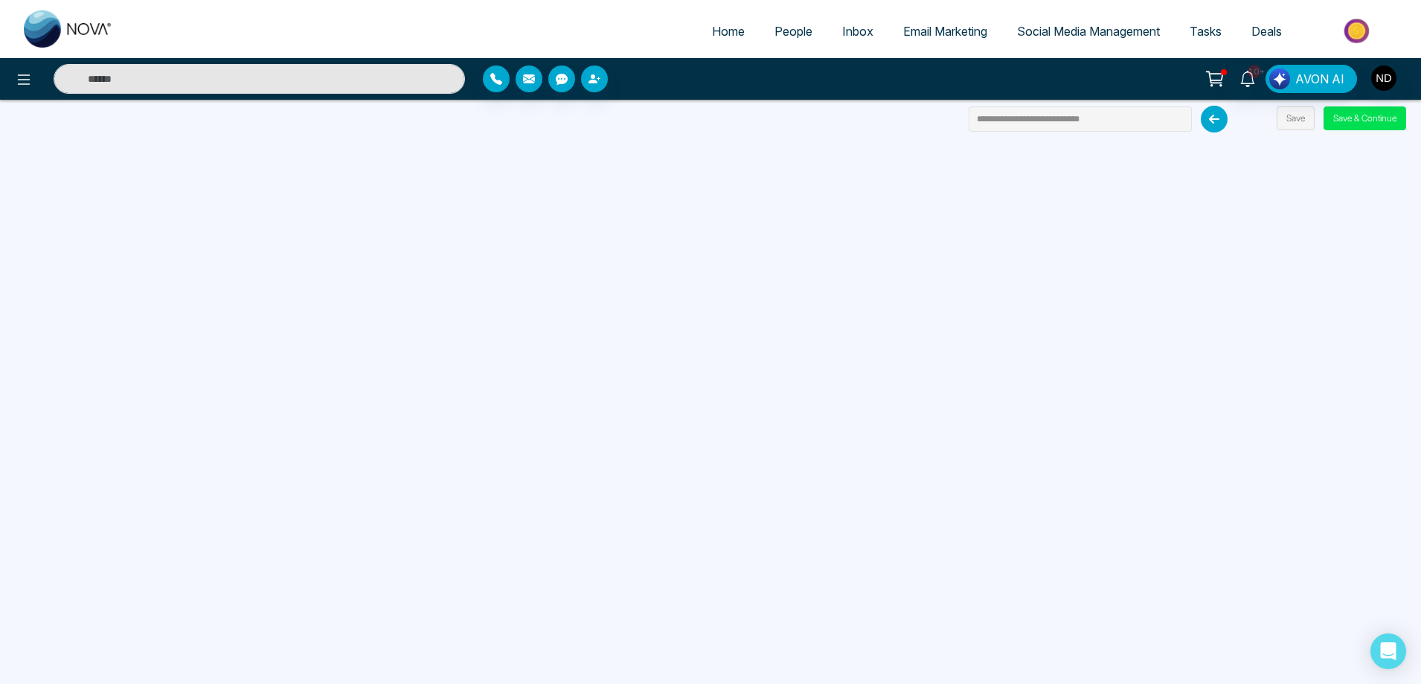
click at [712, 30] on span "Home" at bounding box center [728, 31] width 33 height 15
select select "*"
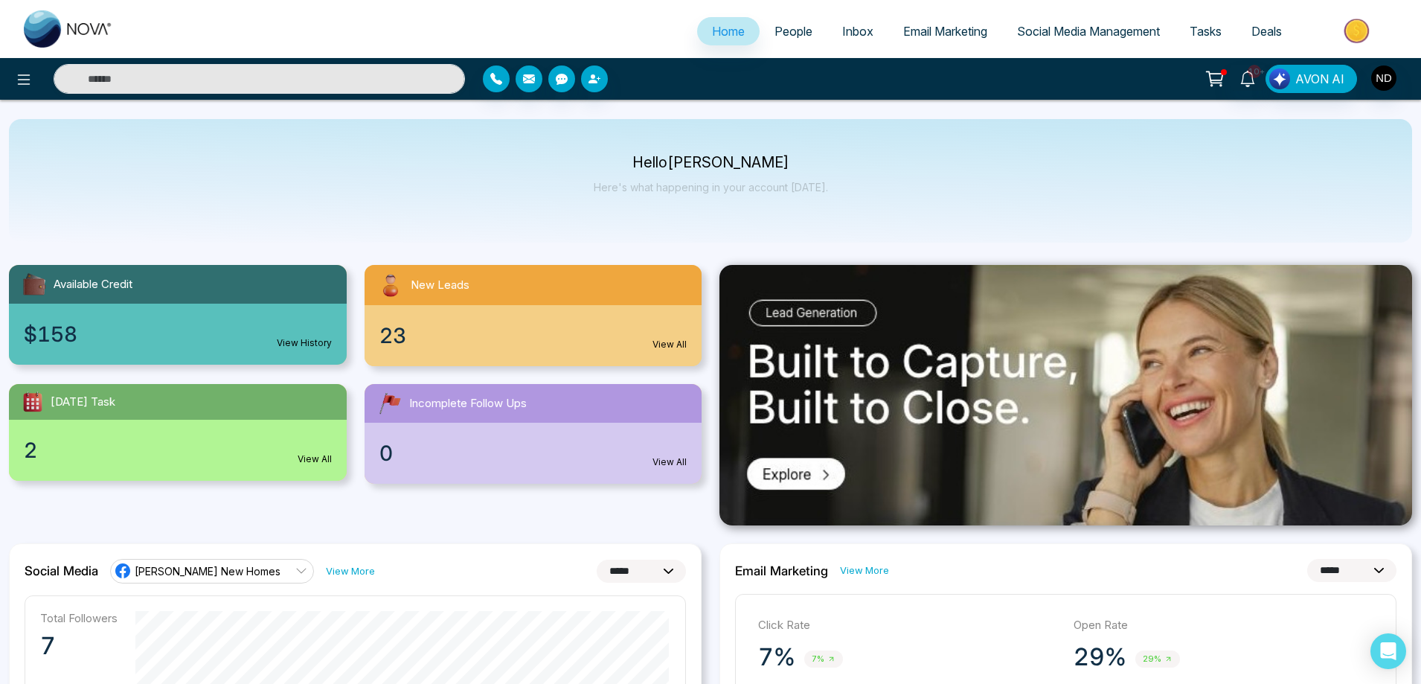
click at [940, 31] on span "Email Marketing" at bounding box center [945, 31] width 84 height 15
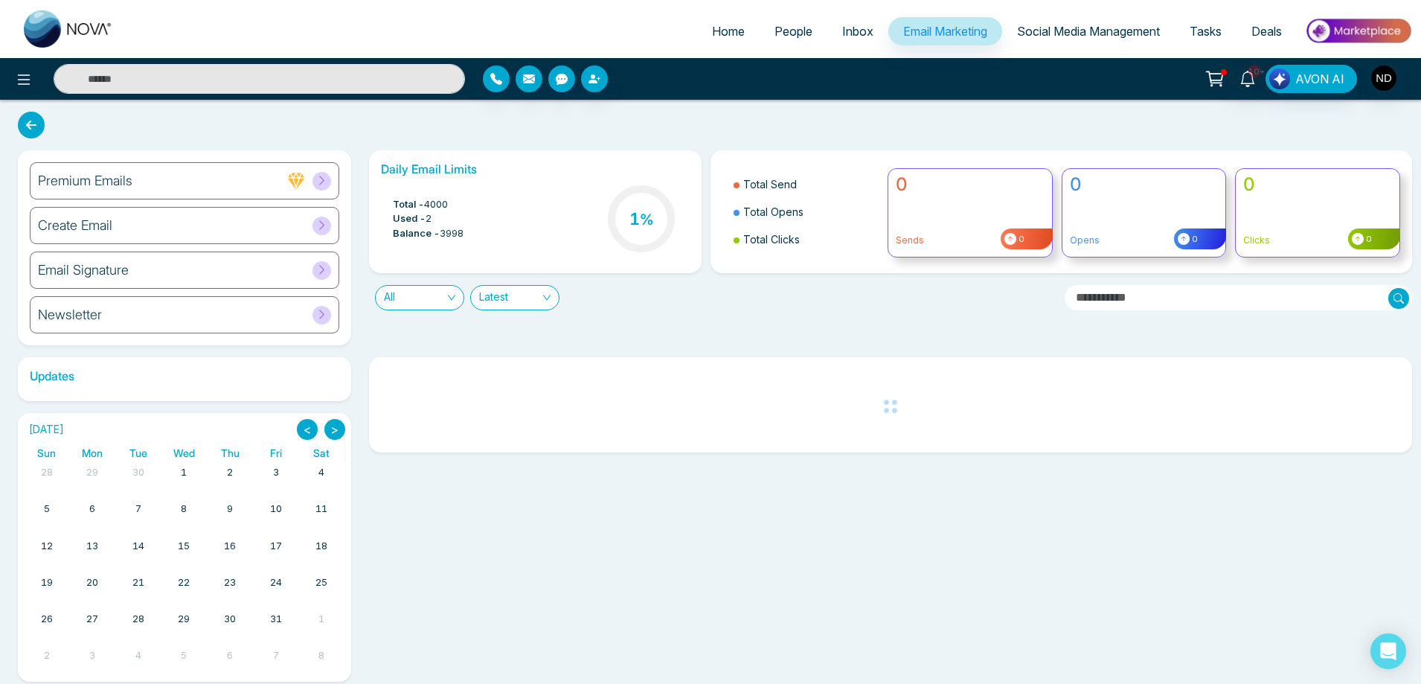
click at [71, 231] on h6 "Create Email" at bounding box center [75, 225] width 74 height 16
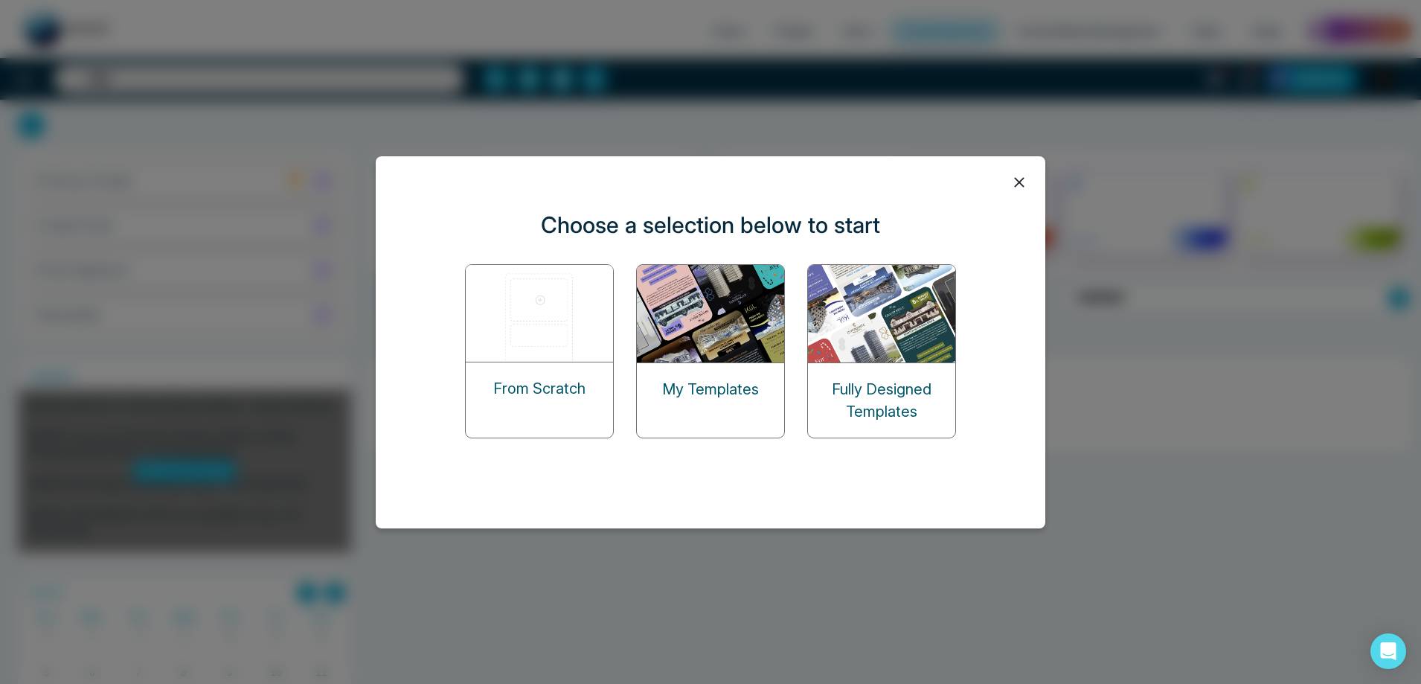
click at [694, 306] on img at bounding box center [711, 313] width 149 height 97
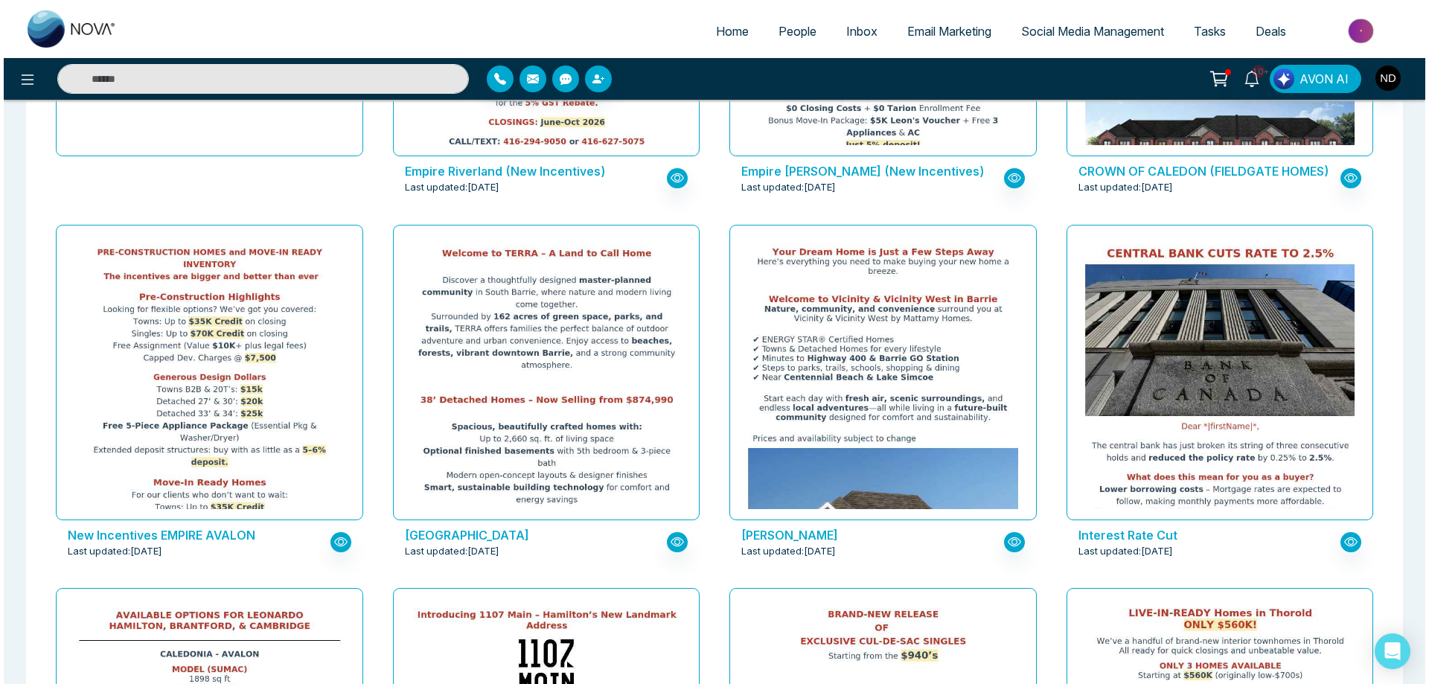
scroll to position [372, 0]
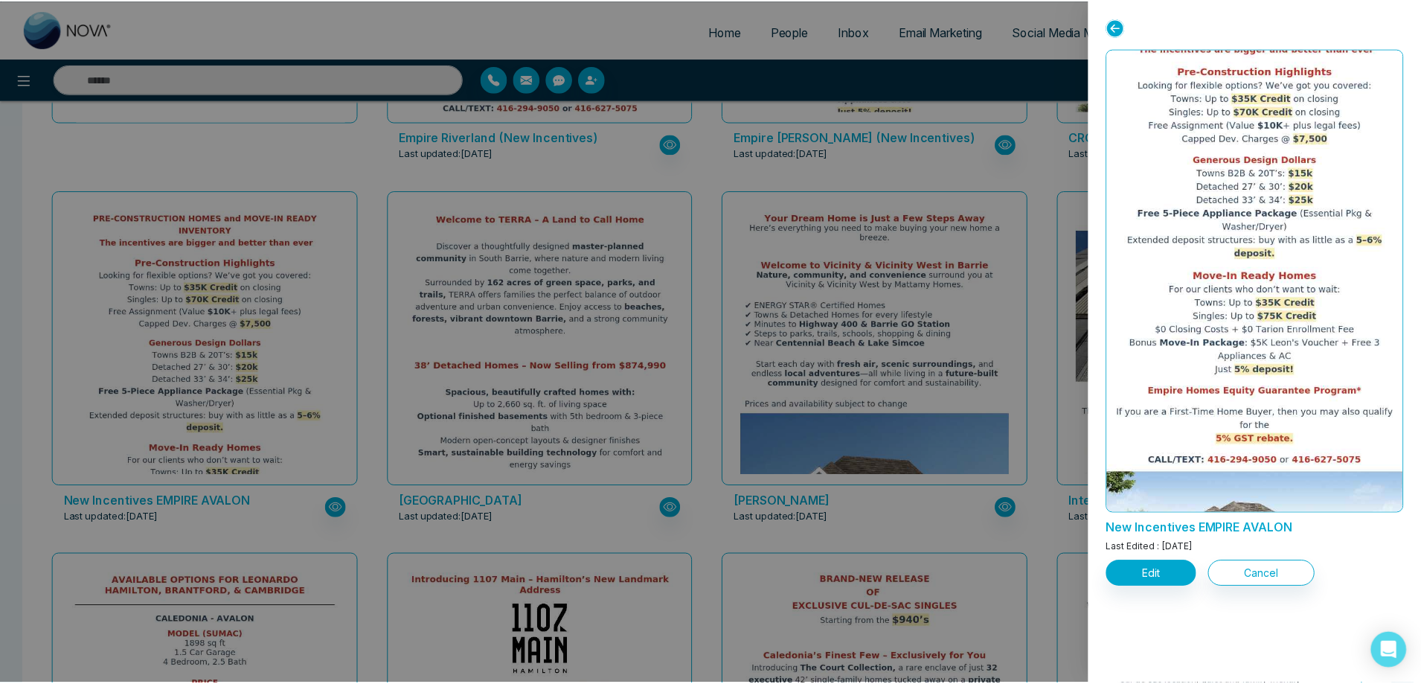
scroll to position [0, 0]
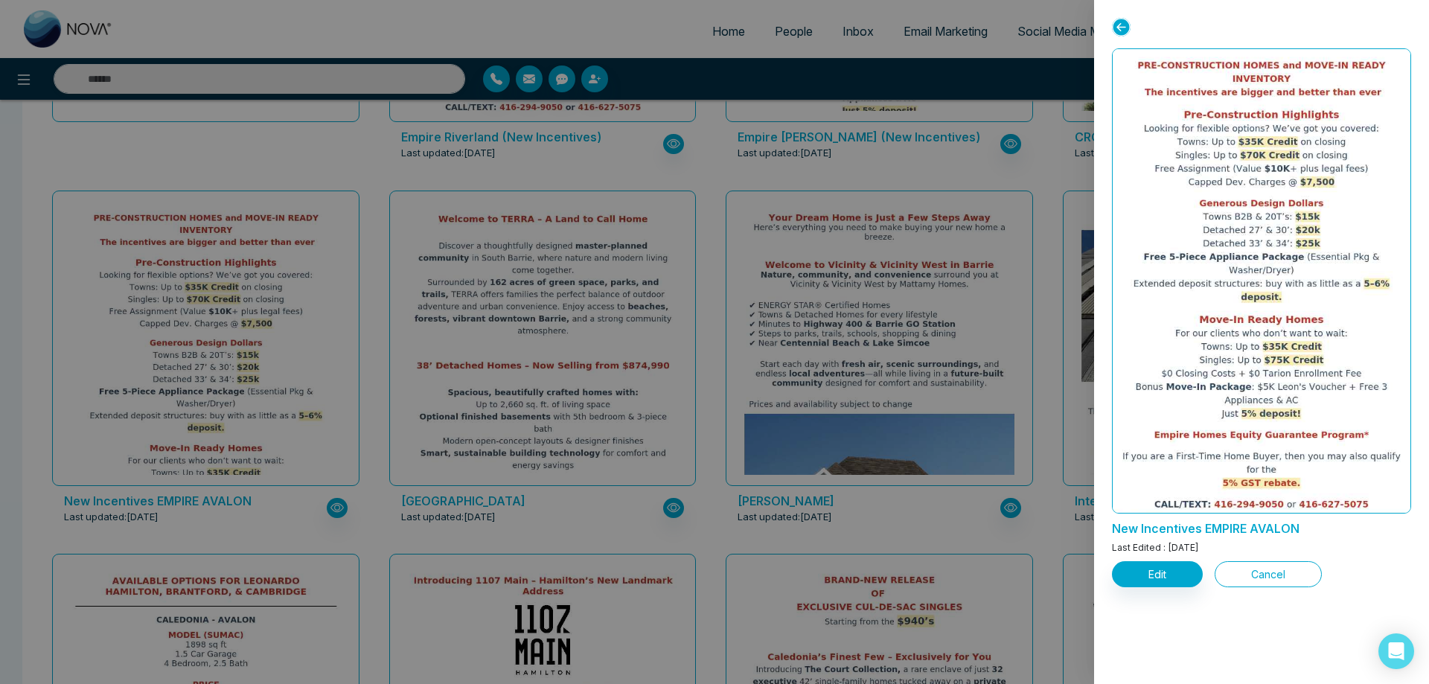
click at [1283, 578] on button "Cancel" at bounding box center [1267, 574] width 107 height 26
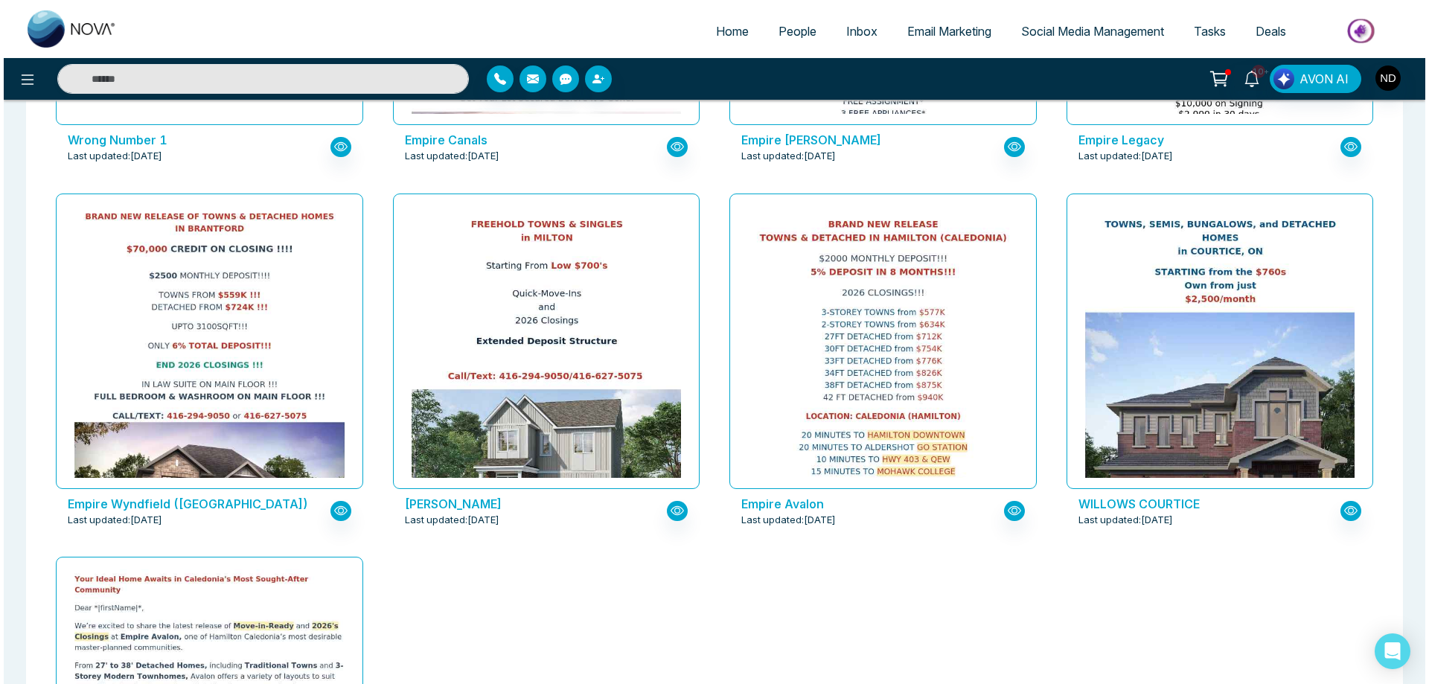
scroll to position [2524, 0]
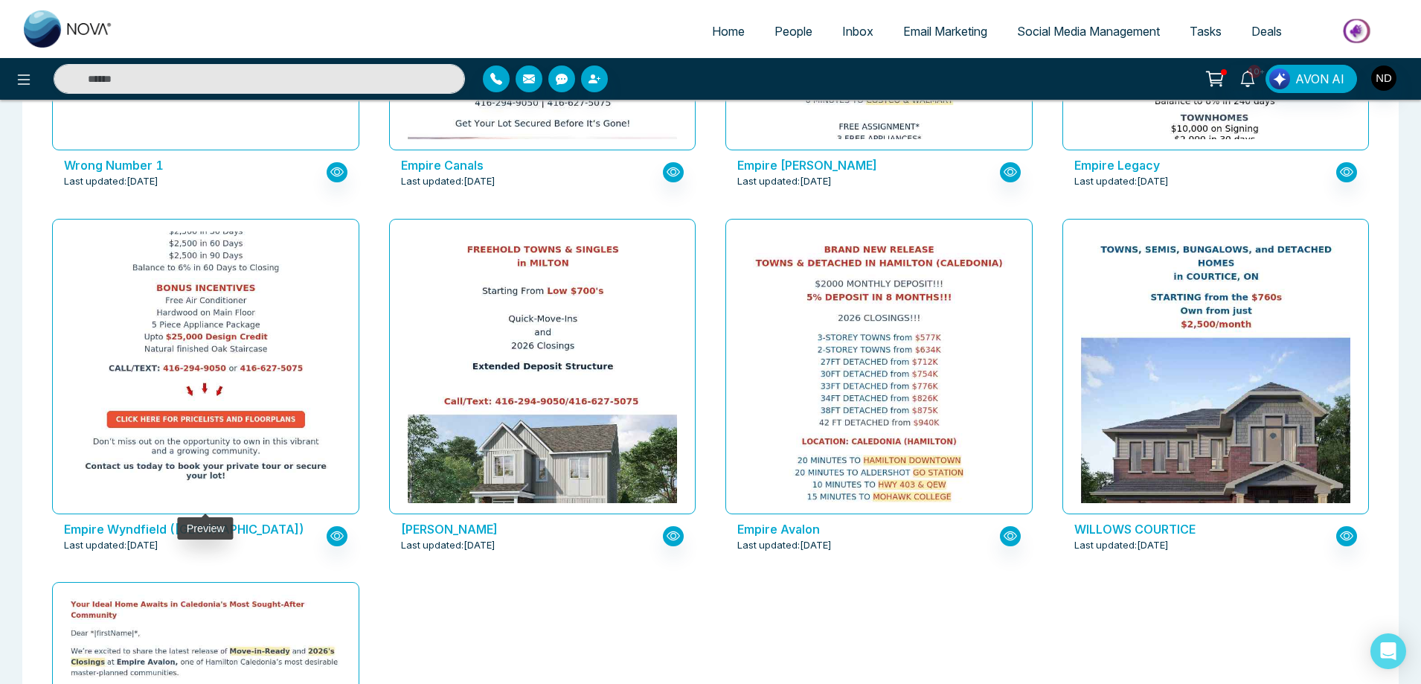
click at [196, 311] on img at bounding box center [205, 114] width 539 height 751
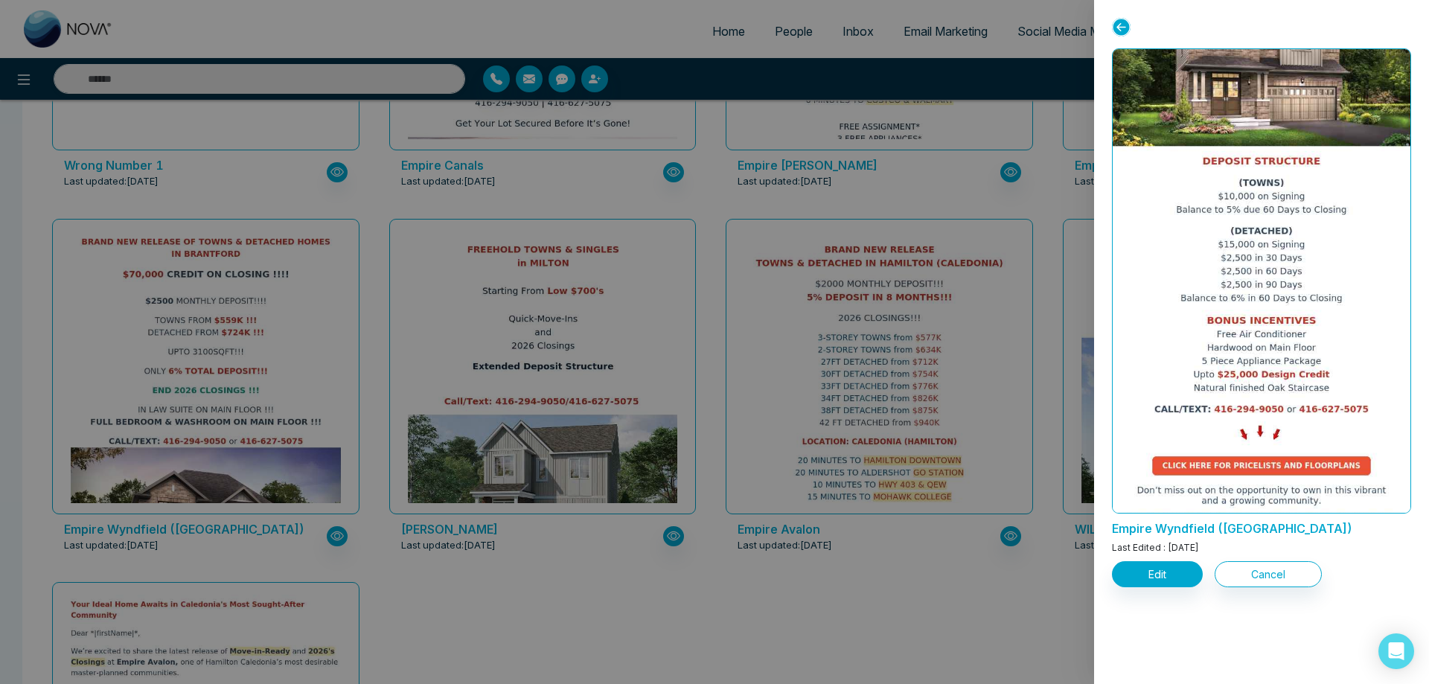
scroll to position [344, 0]
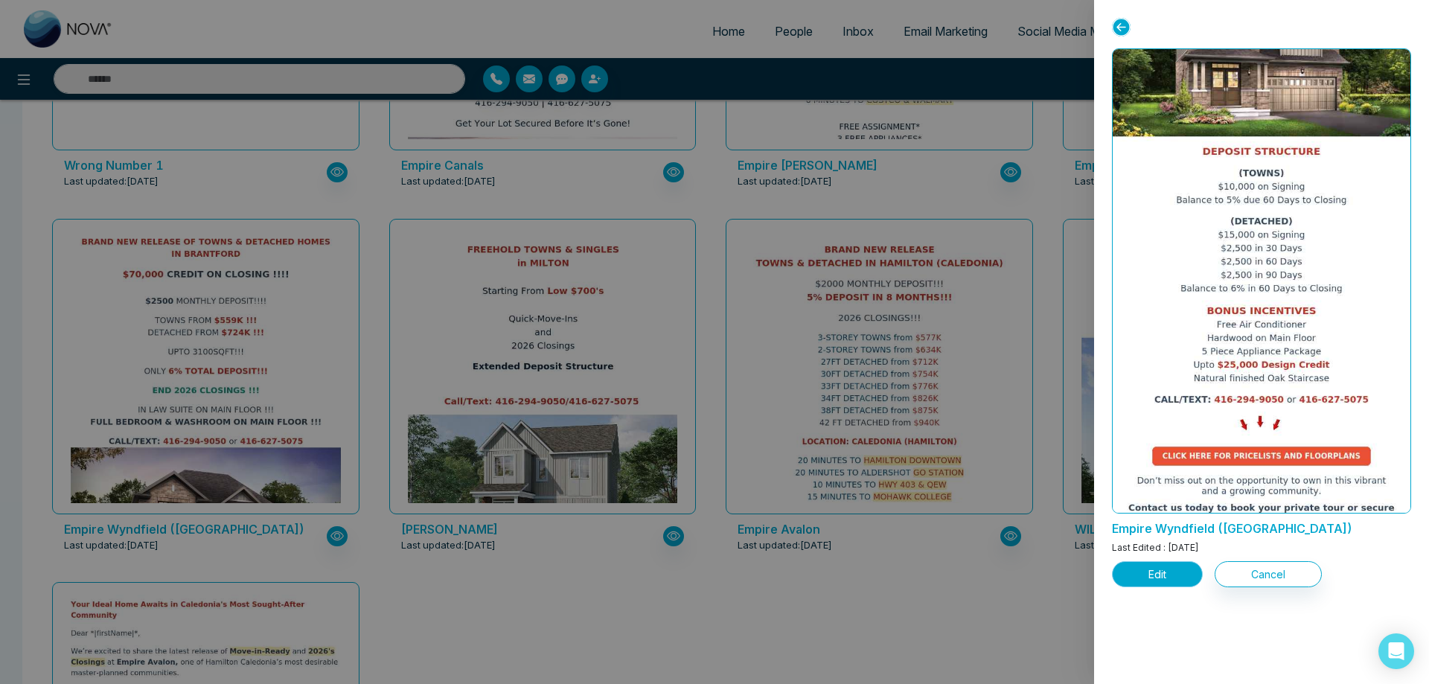
click at [1167, 577] on button "Edit" at bounding box center [1157, 574] width 91 height 26
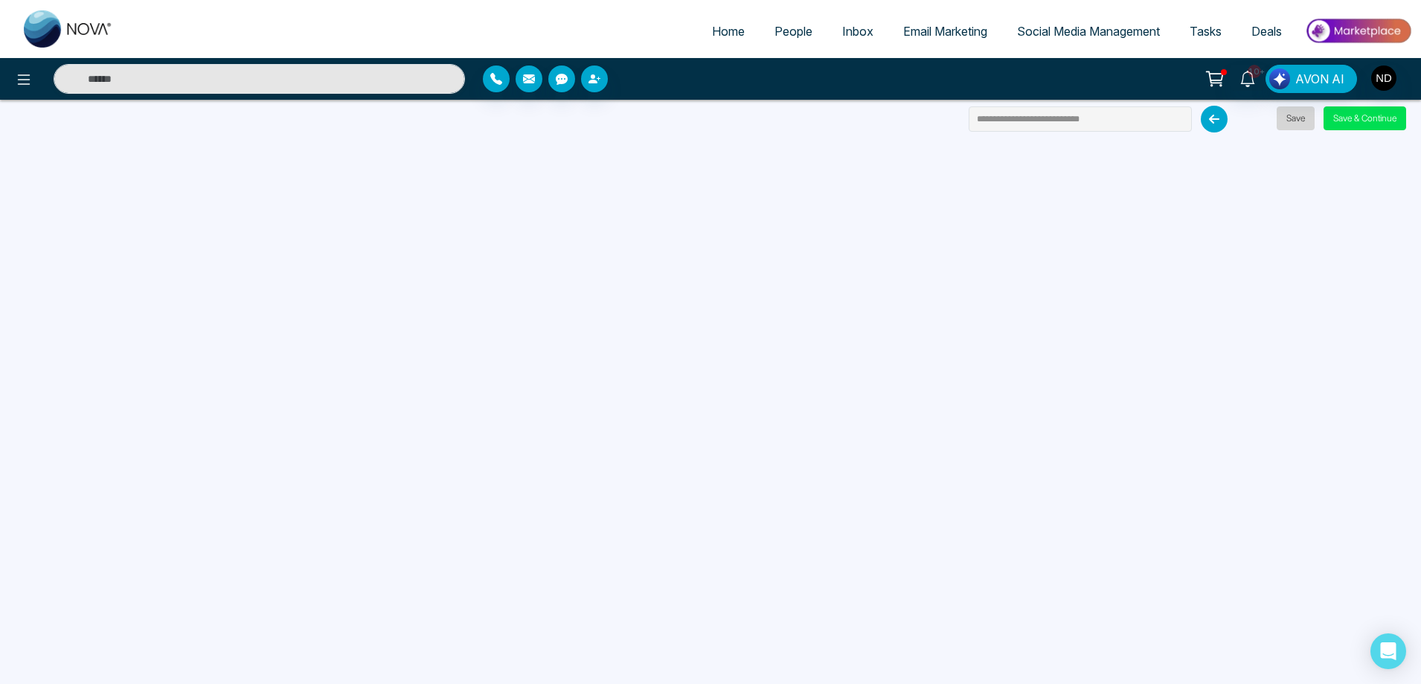
click at [1290, 119] on button "Save" at bounding box center [1296, 118] width 38 height 24
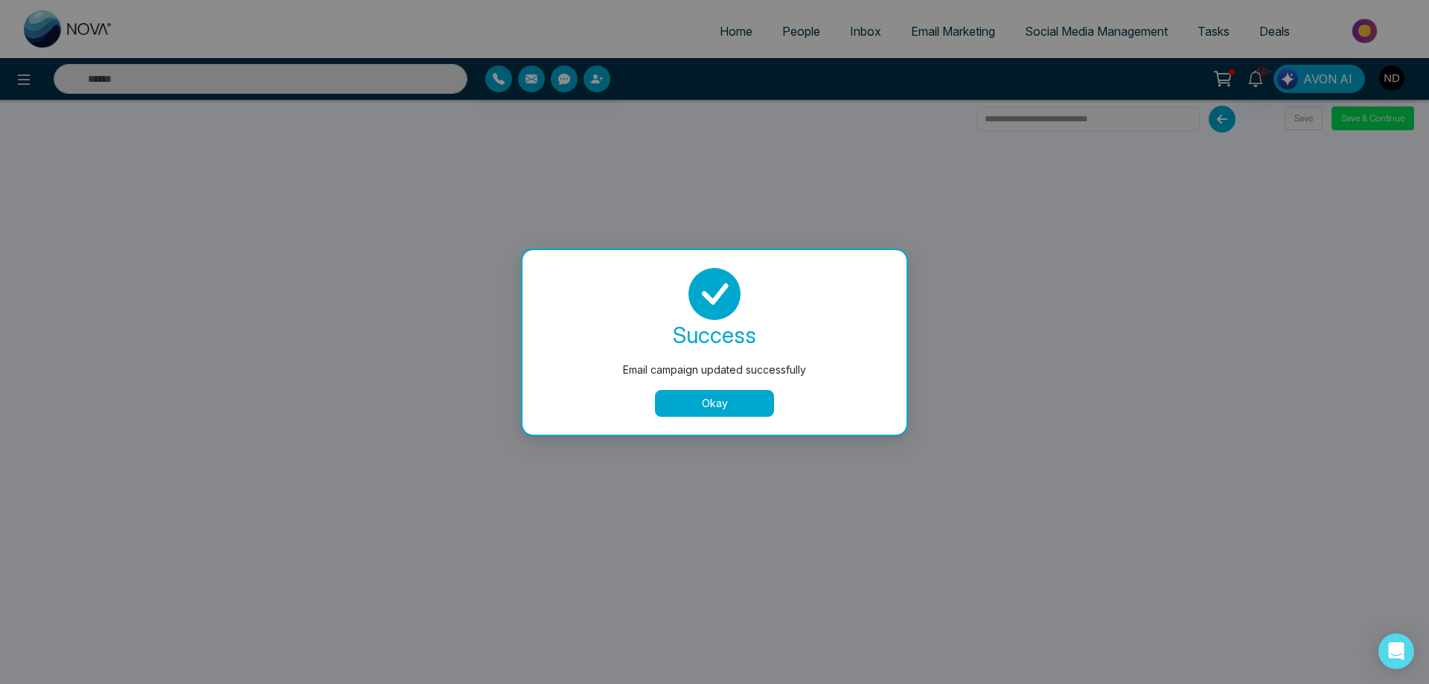
click at [719, 407] on button "Okay" at bounding box center [714, 403] width 119 height 27
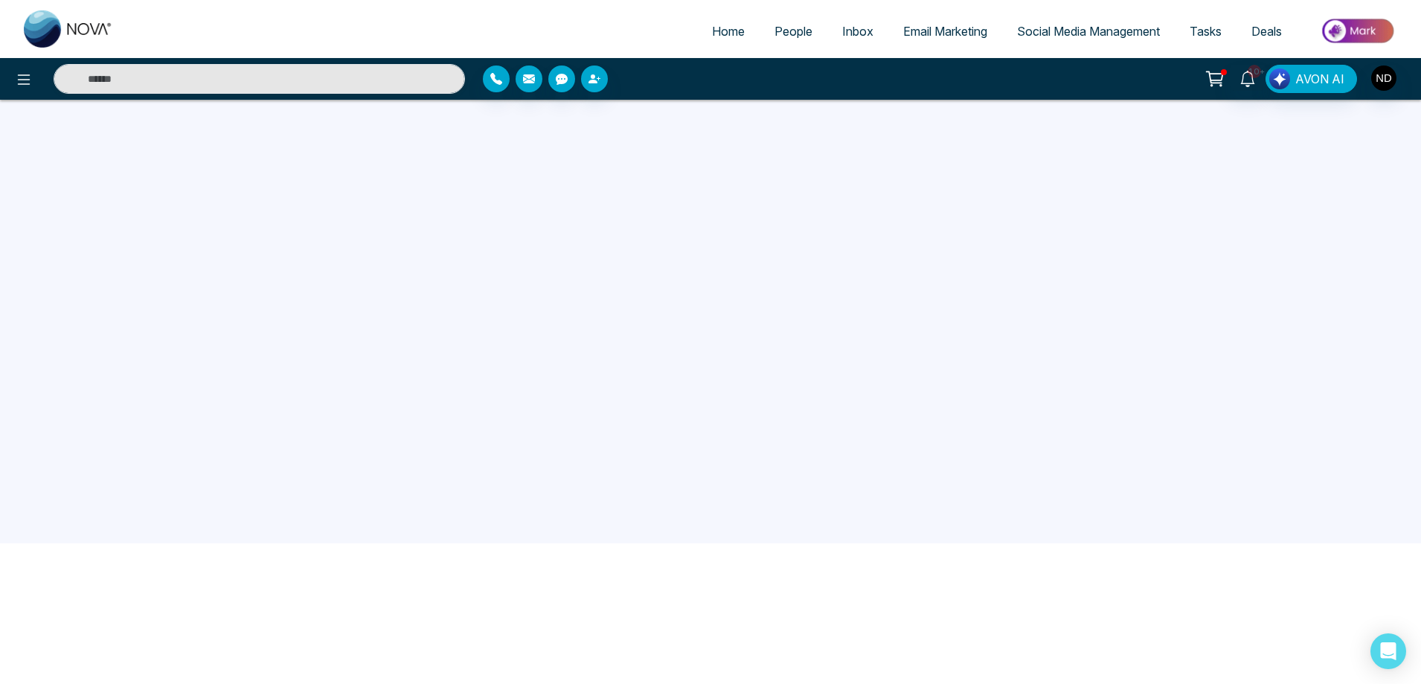
scroll to position [141, 0]
click at [779, 32] on span "People" at bounding box center [794, 31] width 38 height 15
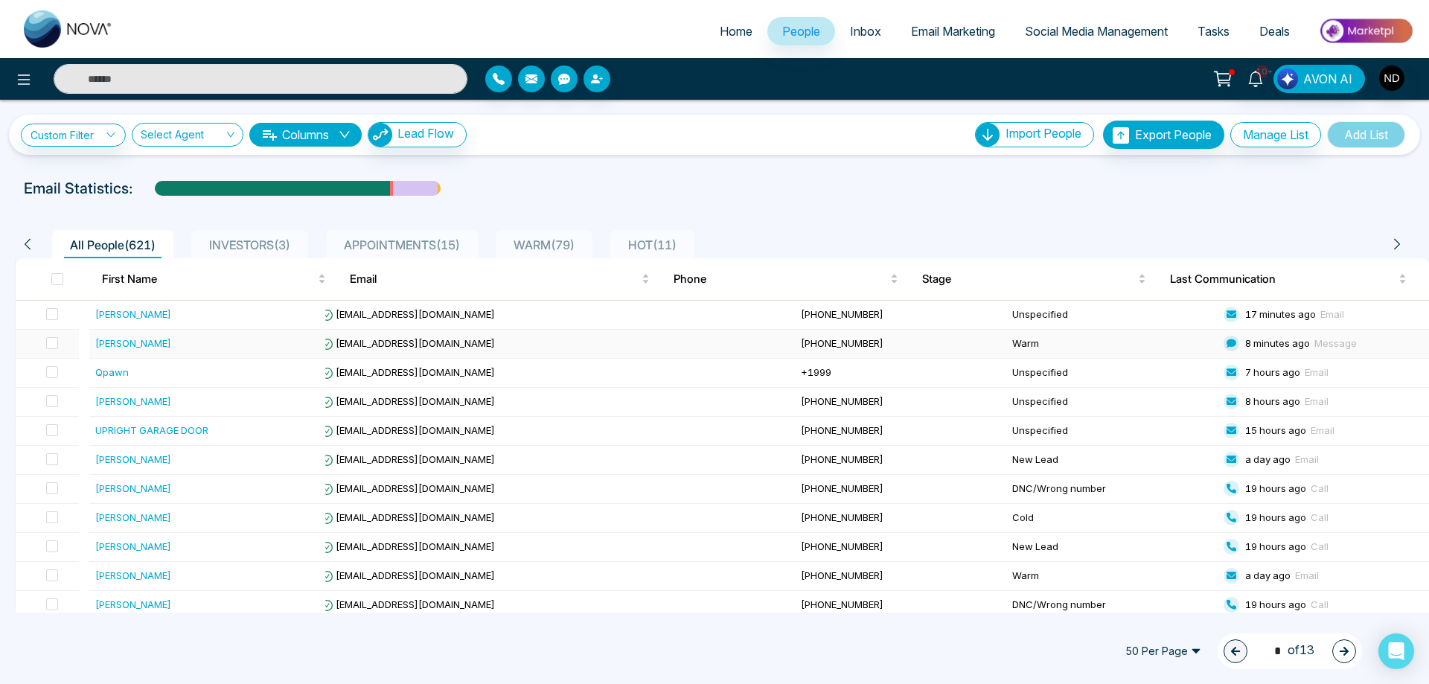
click at [129, 344] on div "[PERSON_NAME]" at bounding box center [133, 343] width 76 height 15
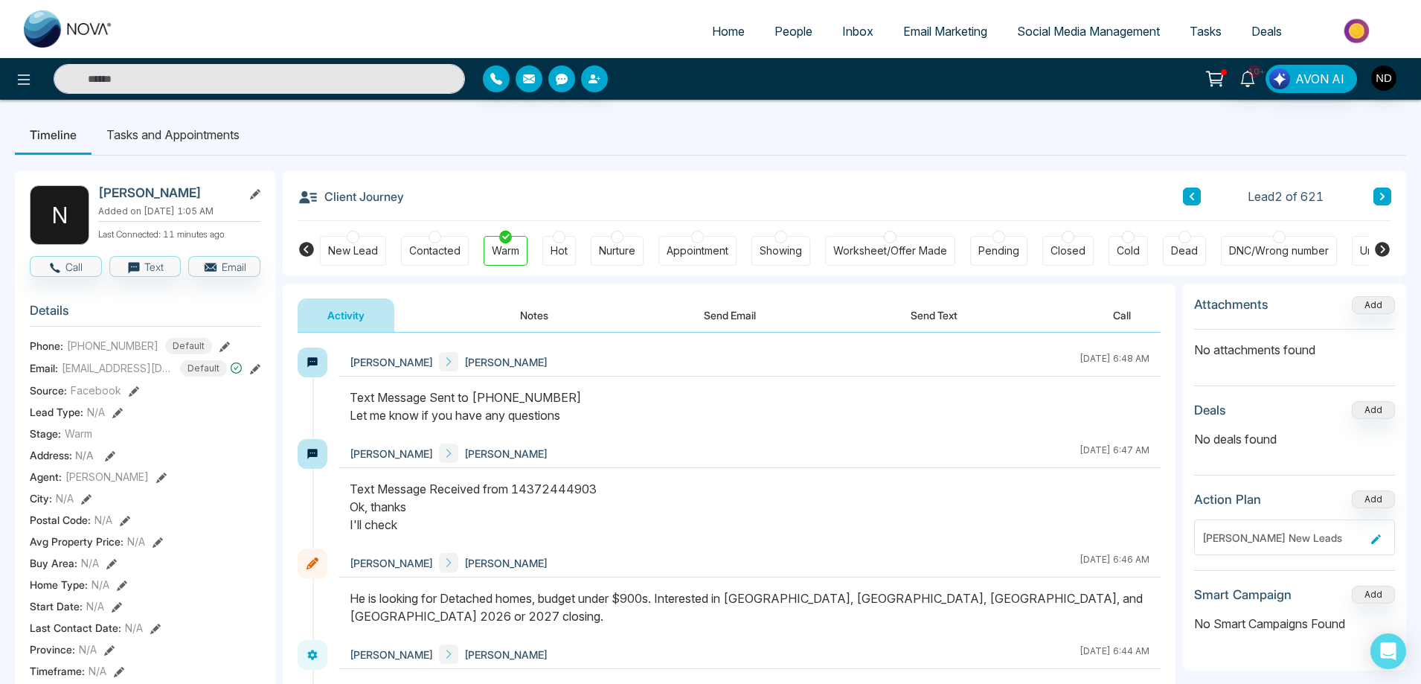
click at [1190, 196] on icon at bounding box center [1192, 196] width 4 height 7
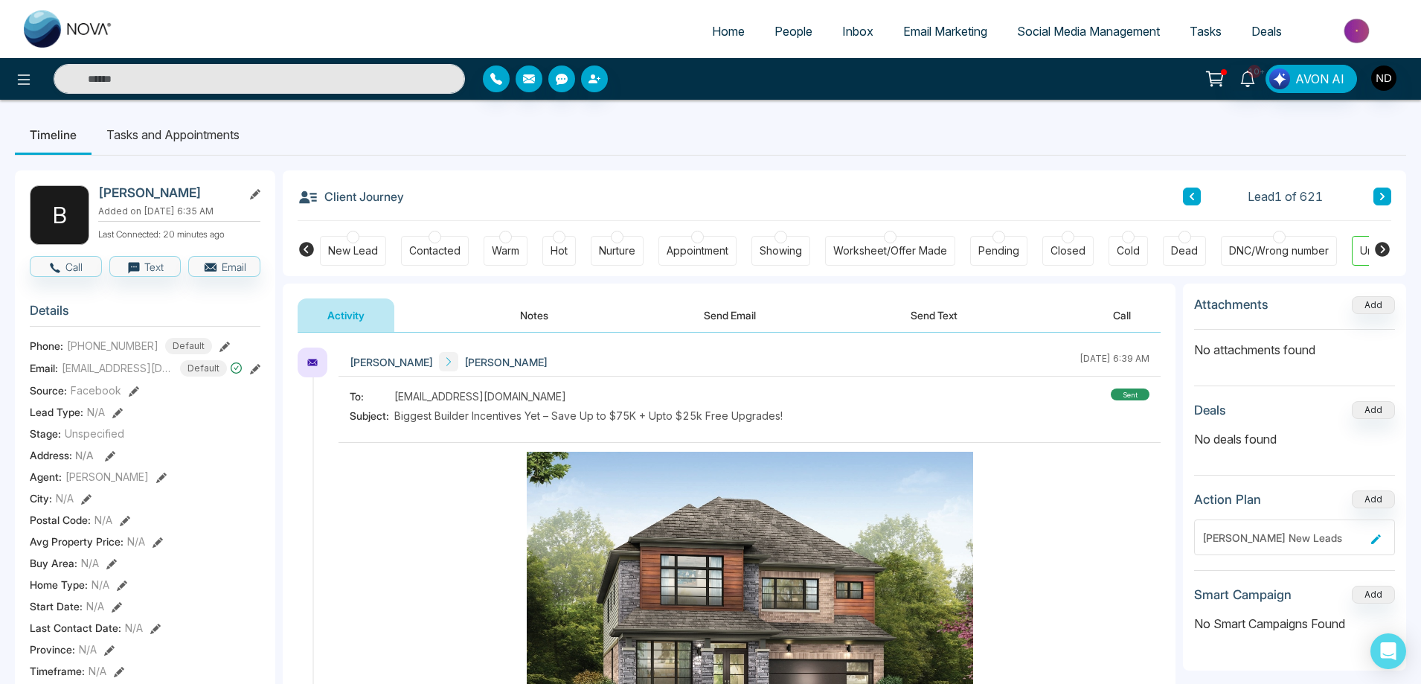
scroll to position [744, 0]
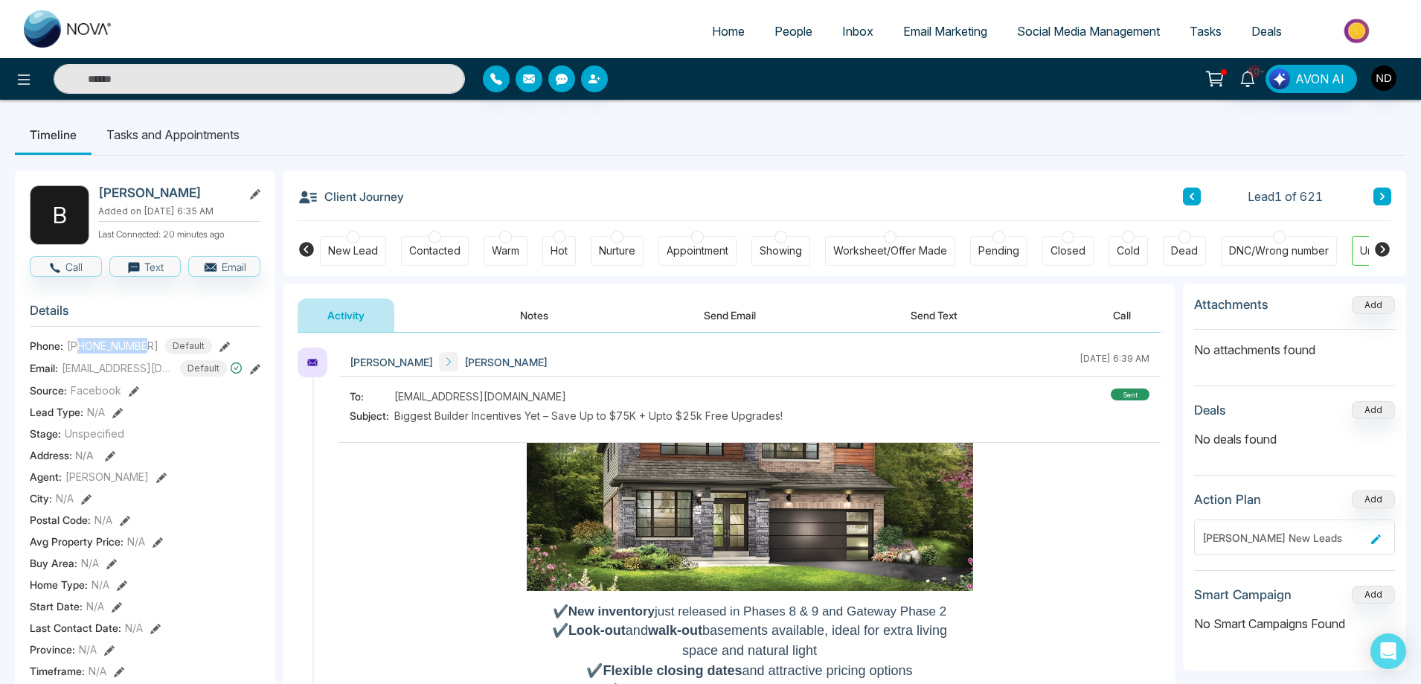
drag, startPoint x: 79, startPoint y: 346, endPoint x: 150, endPoint y: 350, distance: 70.8
click at [150, 350] on div "[PHONE_NUMBER] Default" at bounding box center [139, 346] width 145 height 16
copy span "6475466819"
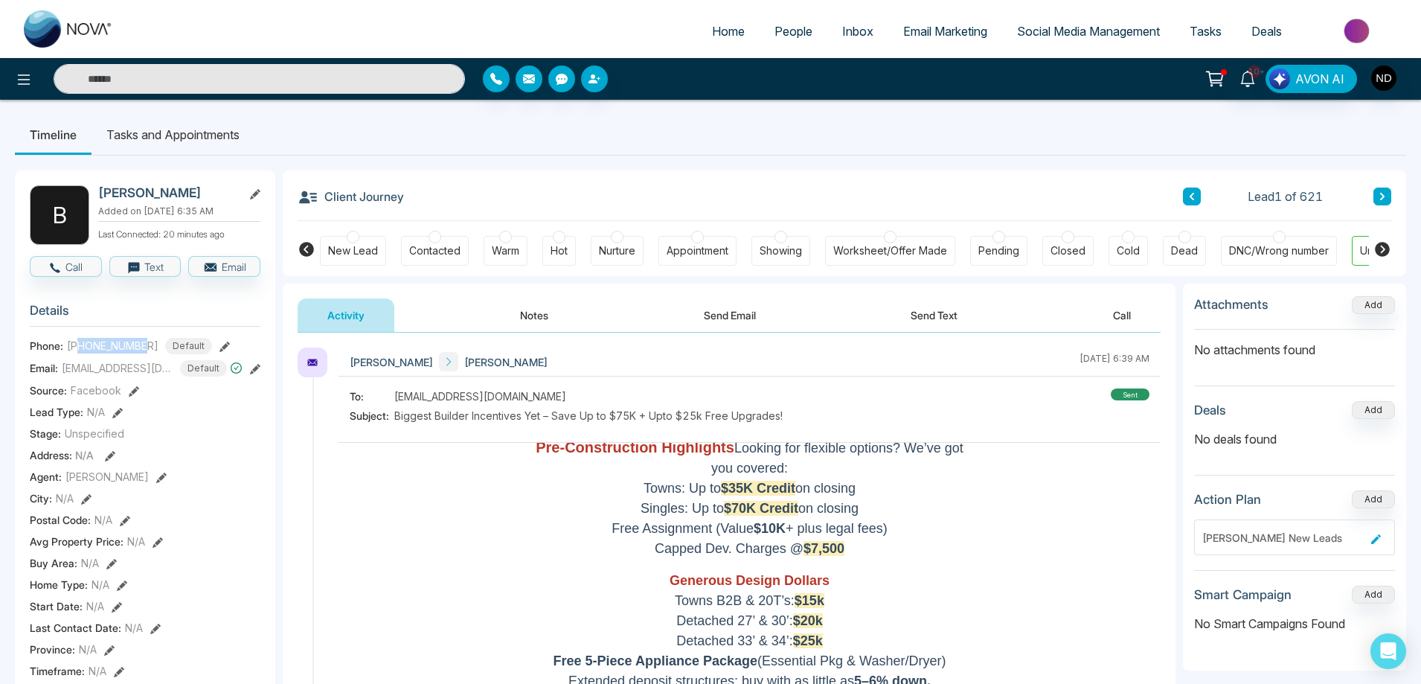
scroll to position [0, 0]
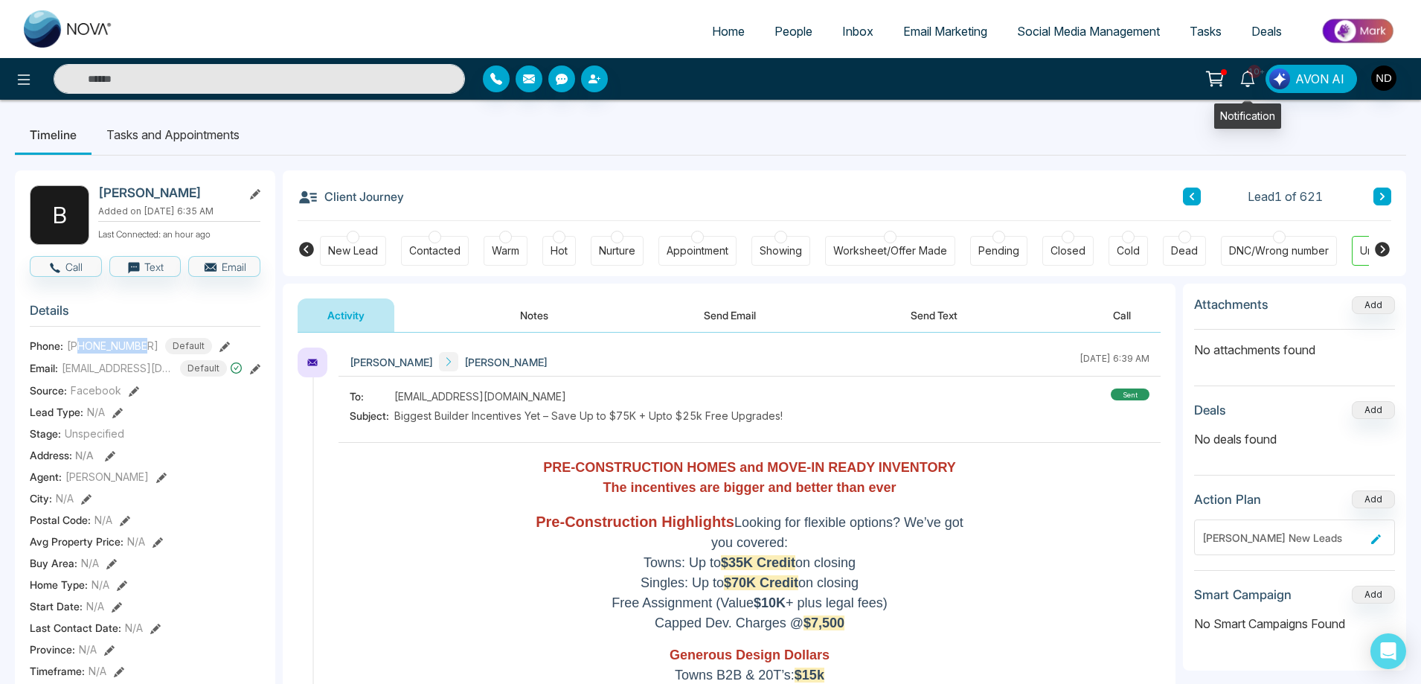
click at [1243, 77] on icon at bounding box center [1248, 79] width 16 height 16
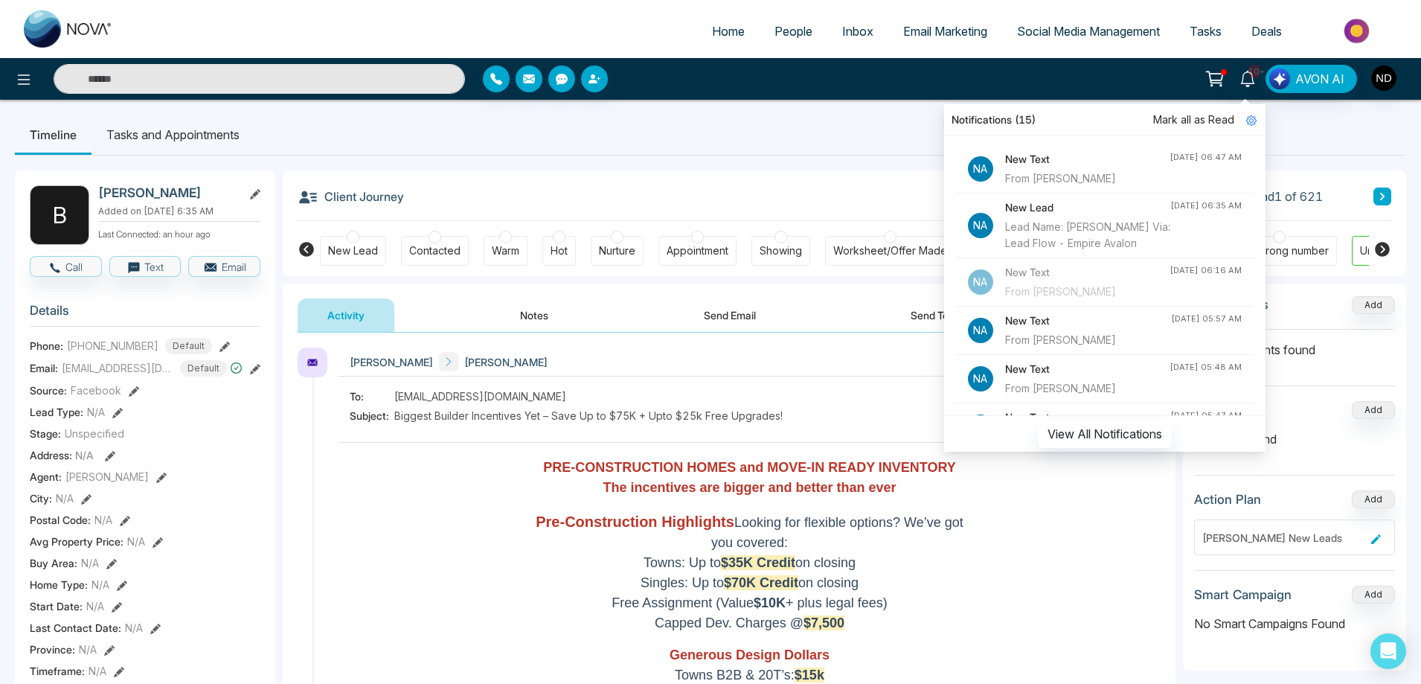
click at [1082, 170] on div "New Text From [PERSON_NAME]" at bounding box center [1087, 169] width 164 height 36
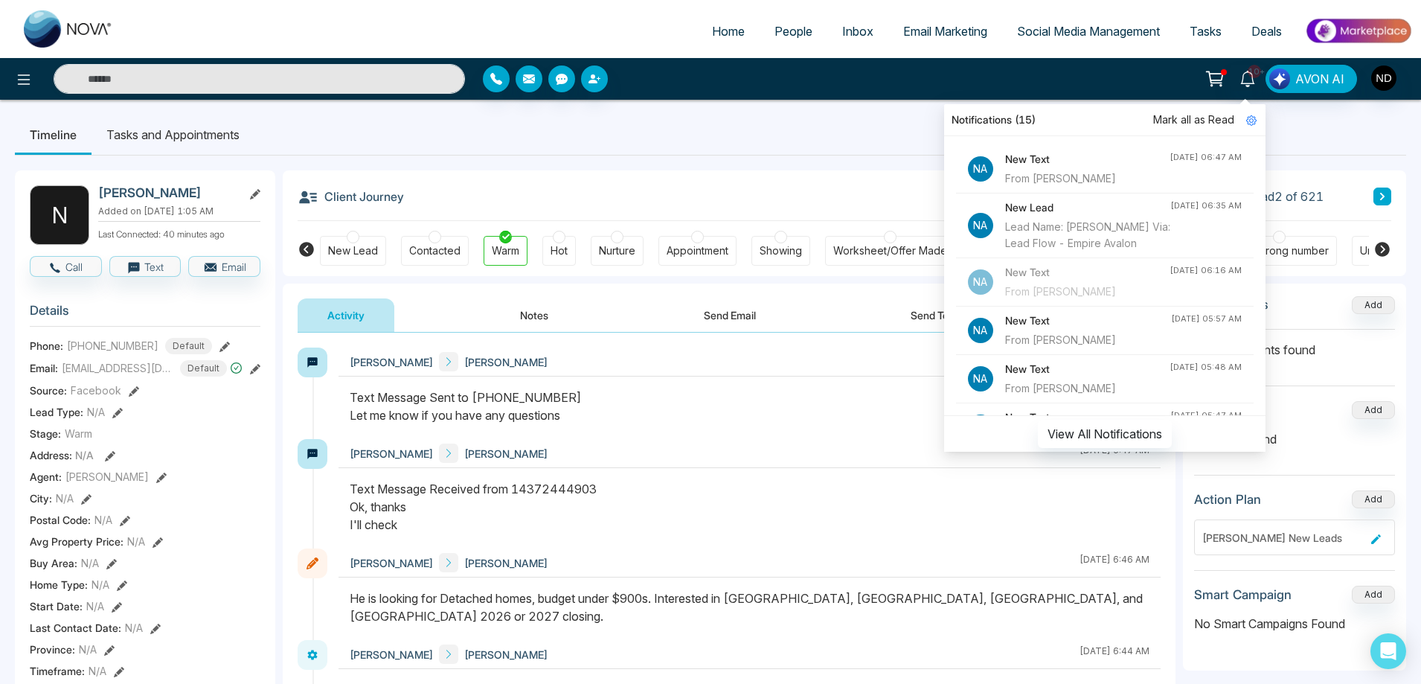
click at [703, 437] on div at bounding box center [750, 413] width 822 height 51
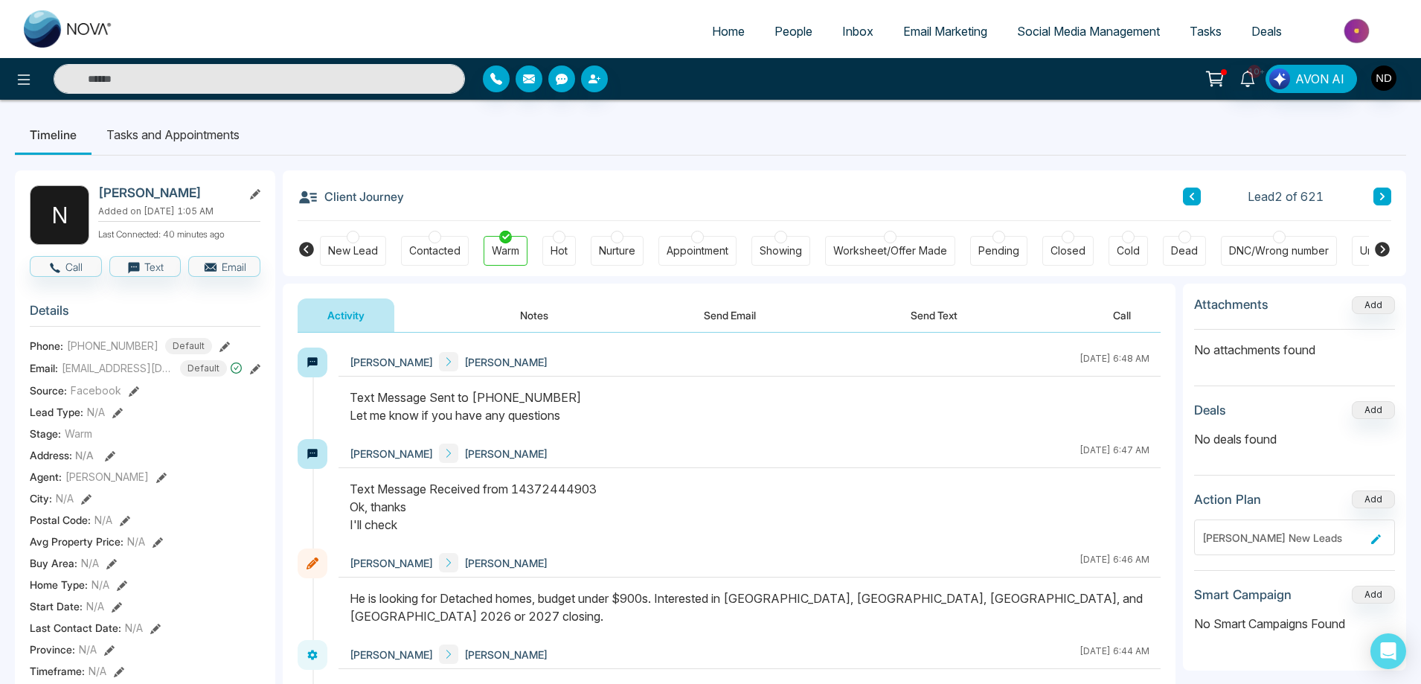
click at [775, 36] on span "People" at bounding box center [794, 31] width 38 height 15
